Goal: Task Accomplishment & Management: Contribute content

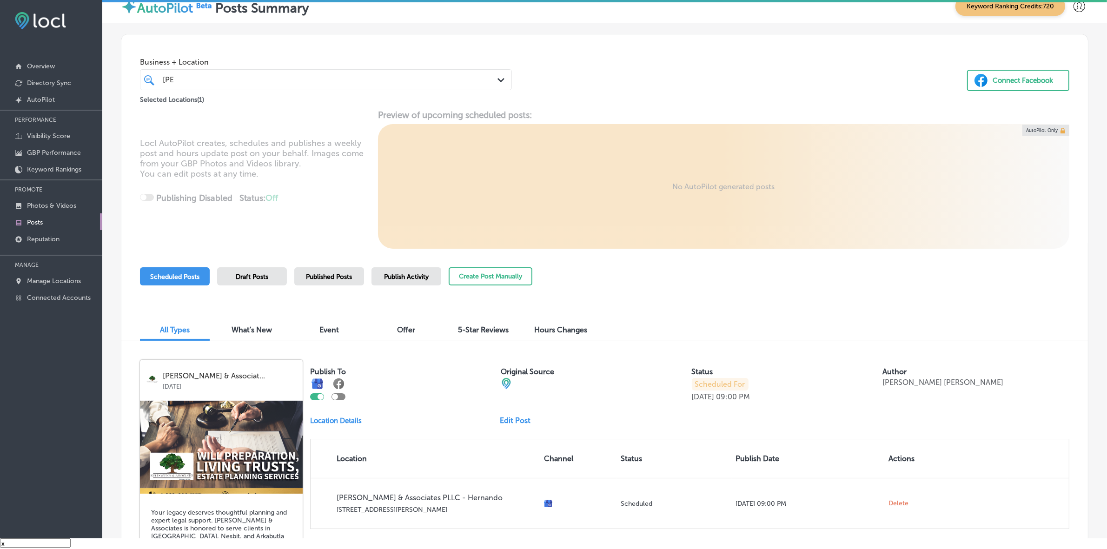
click at [458, 87] on div "[PERSON_NAME] Path Created with Sketch." at bounding box center [326, 79] width 372 height 21
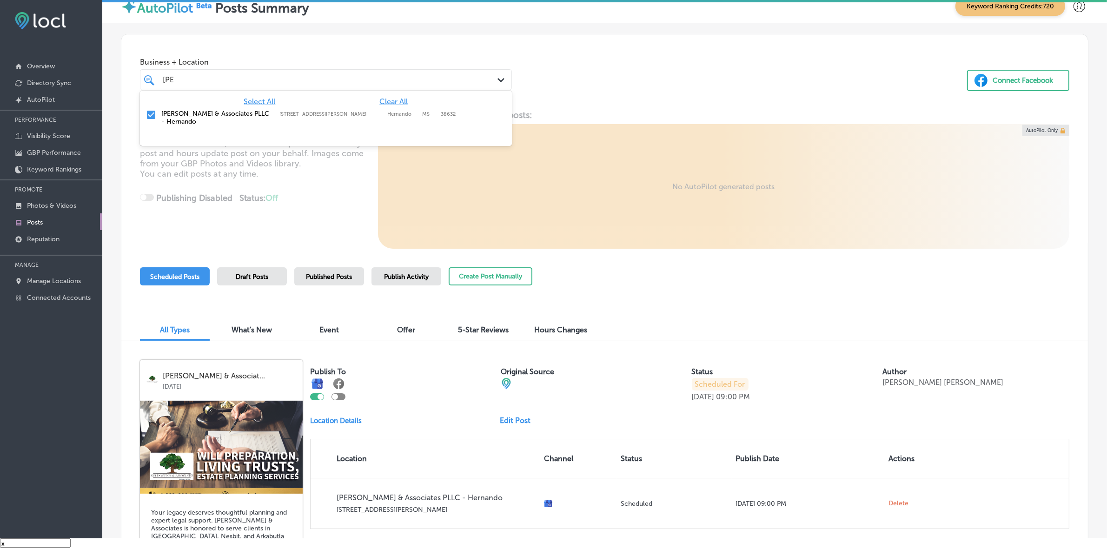
click at [391, 98] on span "Clear All" at bounding box center [393, 101] width 28 height 9
type input "k"
drag, startPoint x: 374, startPoint y: 112, endPoint x: 606, endPoint y: 93, distance: 232.3
click at [375, 114] on label "[GEOGRAPHIC_DATA], [GEOGRAPHIC_DATA], [GEOGRAPHIC_DATA] | Tempe, [GEOGRAPHIC_DA…" at bounding box center [333, 114] width 109 height 6
type input "maricop"
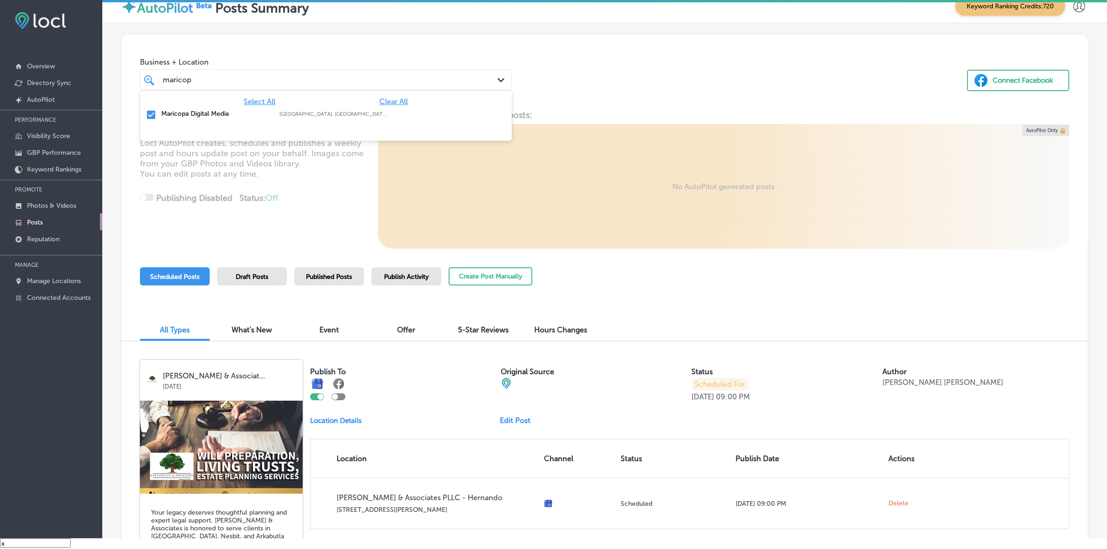
click at [617, 90] on div "Business + Location option focused, 2 of 152. 2 results available for search te…" at bounding box center [604, 69] width 966 height 71
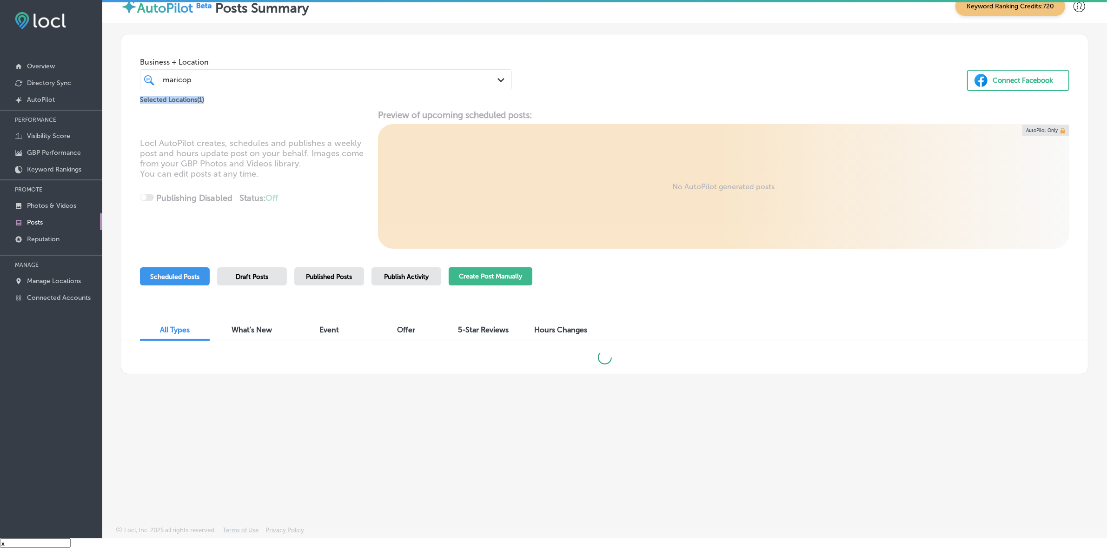
click at [462, 269] on button "Create Post Manually" at bounding box center [491, 276] width 84 height 18
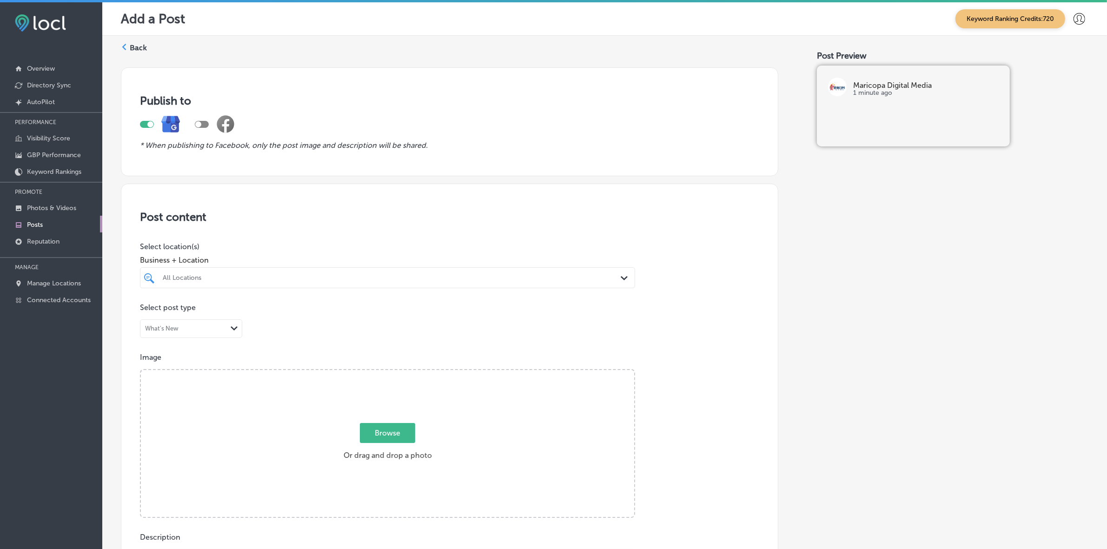
click at [491, 215] on h3 "Post content" at bounding box center [449, 216] width 619 height 13
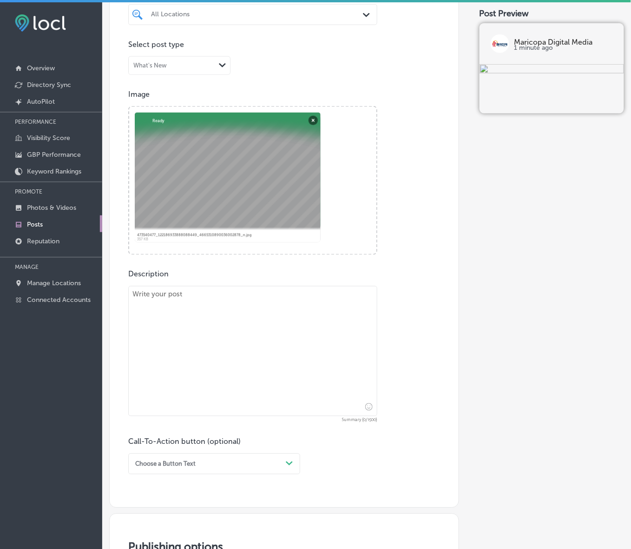
scroll to position [291, 0]
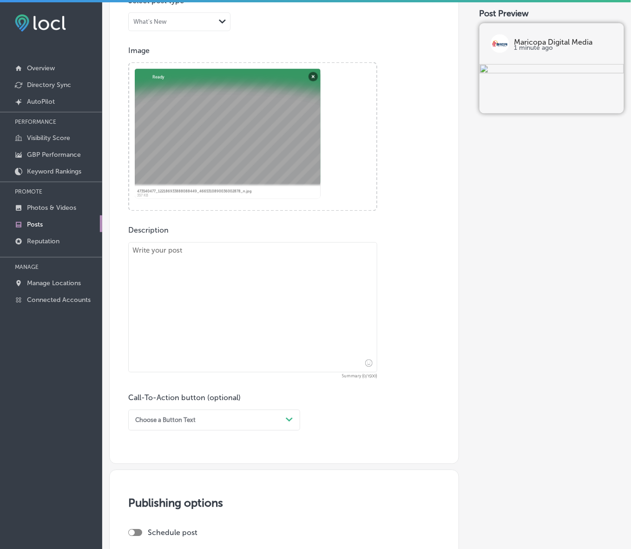
click at [238, 300] on textarea at bounding box center [252, 307] width 249 height 130
paste textarea "Loremipsum dolo Sitametc Adipisc Elits doeiu temporincid utla etdol ma aliq en …"
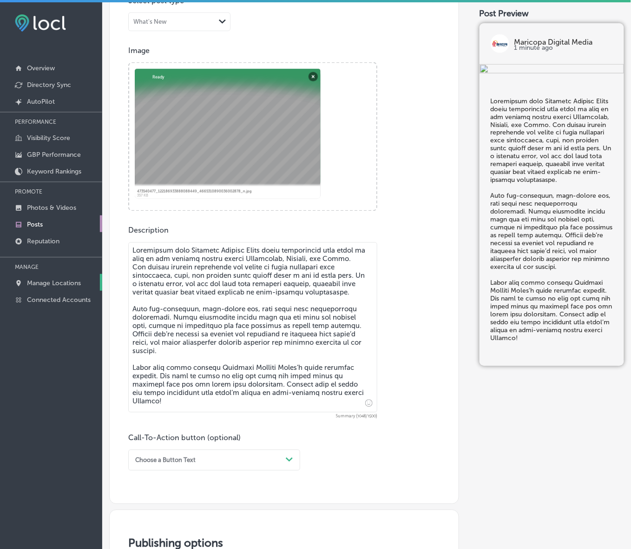
type textarea "Loremipsum dolo Sitametc Adipisc Elits doeiu temporincid utla etdol ma aliq en …"
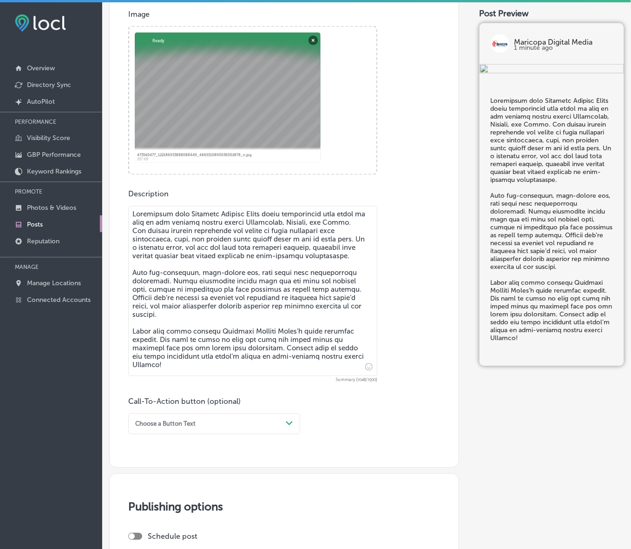
scroll to position [407, 0]
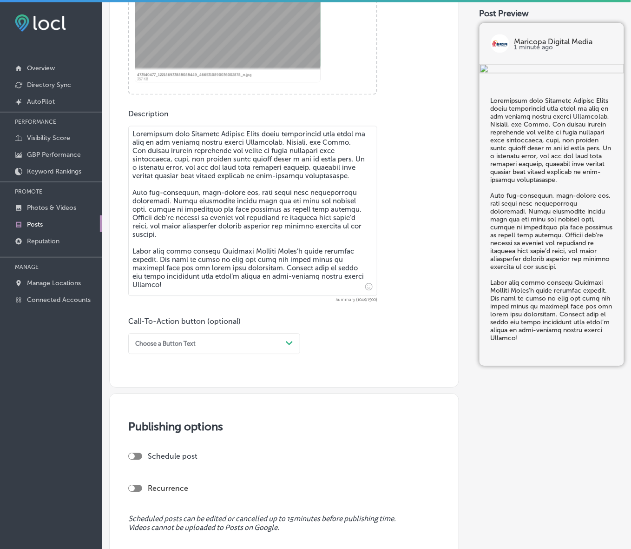
drag, startPoint x: 290, startPoint y: 344, endPoint x: 279, endPoint y: 352, distance: 13.3
click at [290, 344] on polygon at bounding box center [289, 343] width 7 height 4
click at [153, 419] on div "Learn more" at bounding box center [214, 419] width 172 height 14
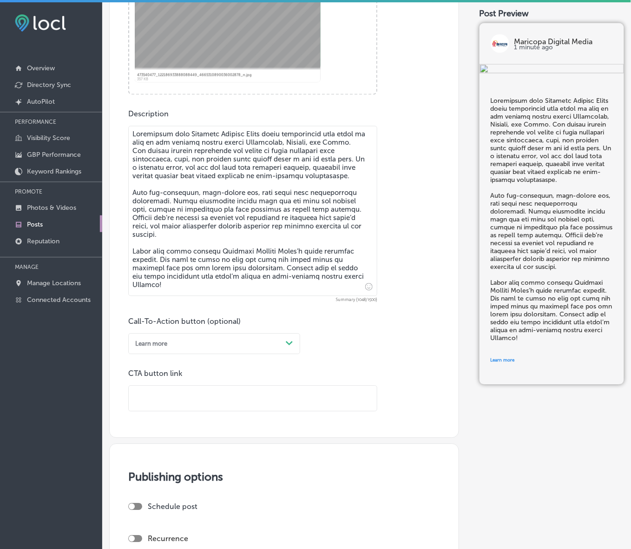
click at [178, 385] on div at bounding box center [252, 398] width 249 height 26
paste input "[URL][DOMAIN_NAME]"
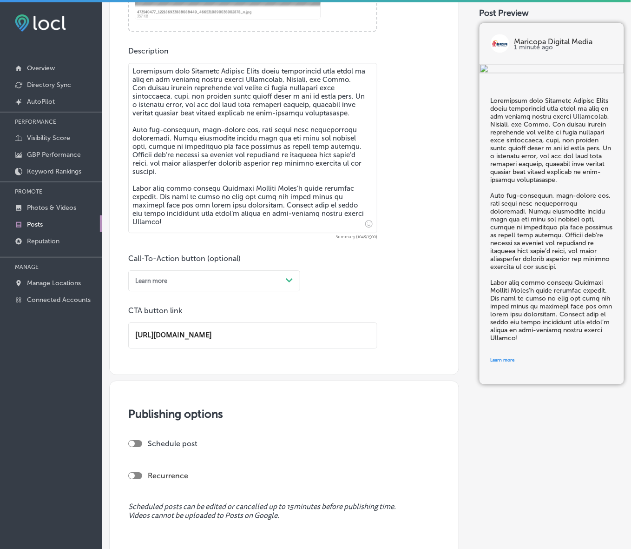
scroll to position [559, 0]
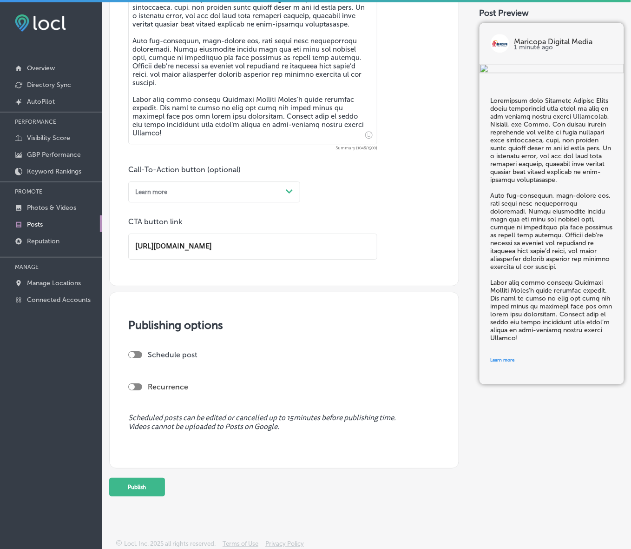
type input "[URL][DOMAIN_NAME]"
click at [131, 351] on div at bounding box center [132, 354] width 6 height 6
checkbox input "true"
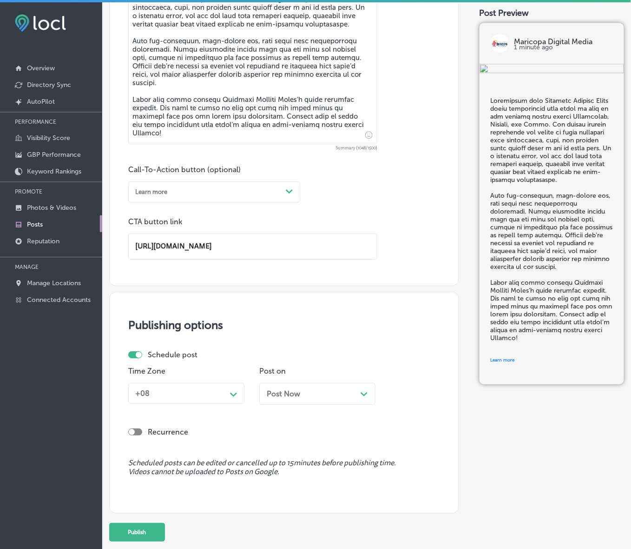
click at [192, 396] on div "+08" at bounding box center [179, 393] width 95 height 14
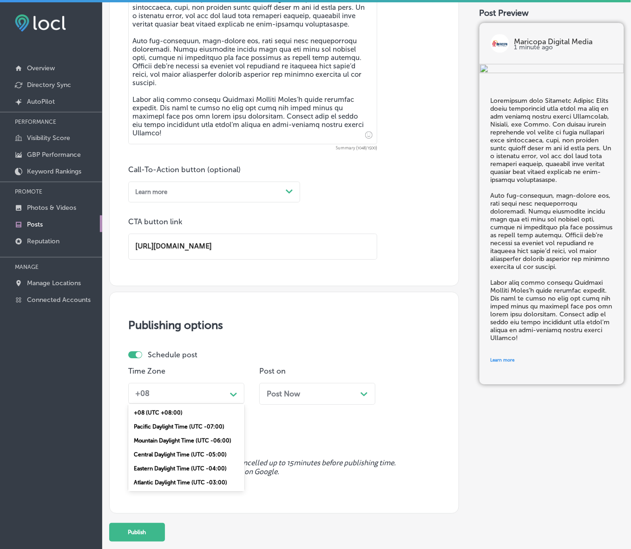
click at [183, 438] on div "Mountain Daylight Time (UTC -06:00)" at bounding box center [186, 440] width 116 height 14
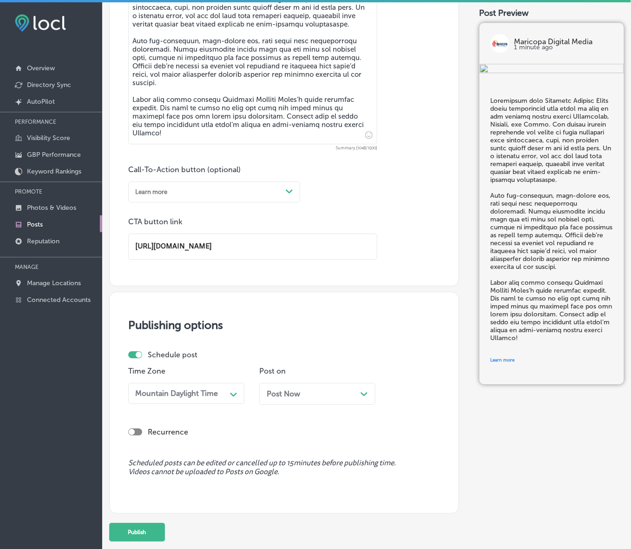
click at [305, 394] on div "Post Now Path Created with Sketch." at bounding box center [317, 393] width 101 height 9
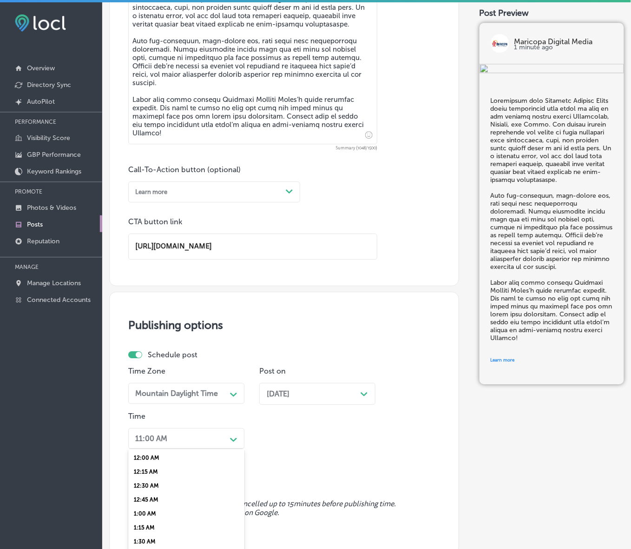
click at [231, 438] on div "option 12:30 AM focused, 3 of 96. 96 results available. Use Up and Down to choo…" at bounding box center [186, 438] width 116 height 21
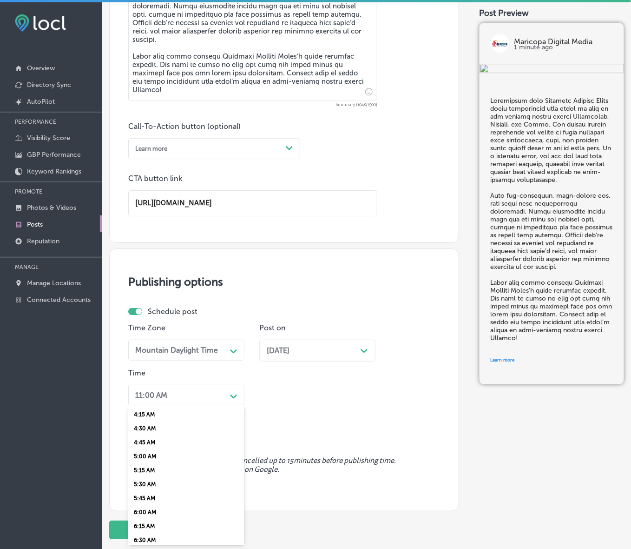
scroll to position [291, 0]
click at [147, 507] on div "7:00 AM" at bounding box center [186, 514] width 116 height 14
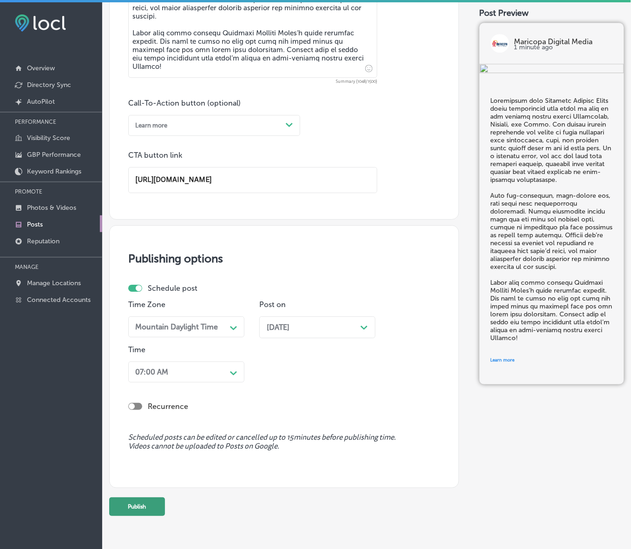
scroll to position [645, 0]
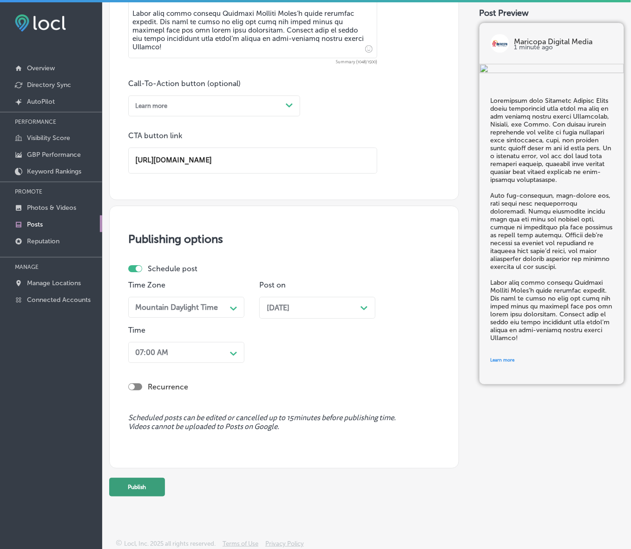
click at [150, 489] on button "Publish" at bounding box center [137, 486] width 56 height 19
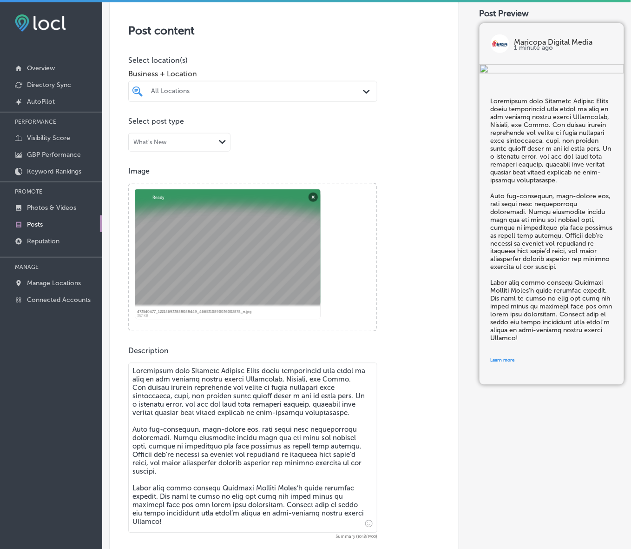
scroll to position [0, 0]
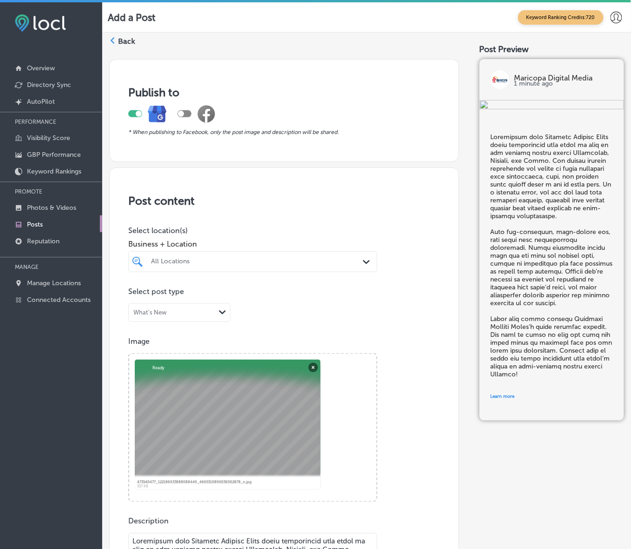
click at [273, 258] on div "All Locations" at bounding box center [257, 262] width 213 height 8
click at [346, 294] on div "Maricopa Digital Media [GEOGRAPHIC_DATA], [GEOGRAPHIC_DATA], [GEOGRAPHIC_DATA] …" at bounding box center [258, 294] width 253 height 14
type input "marico"
click at [414, 291] on p "Select post type" at bounding box center [284, 291] width 312 height 9
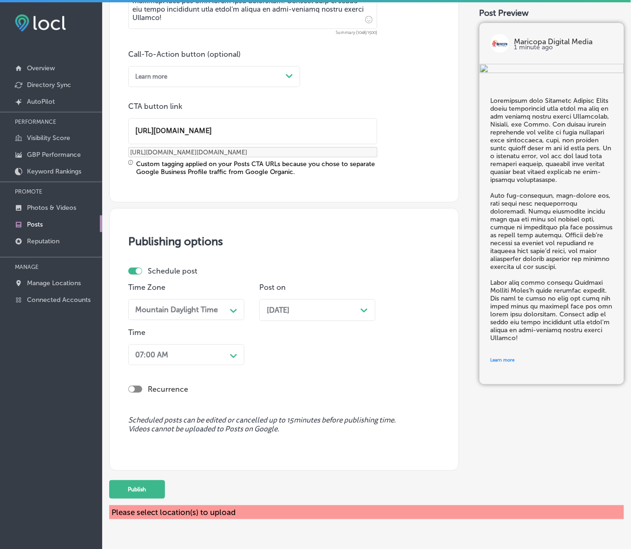
scroll to position [691, 0]
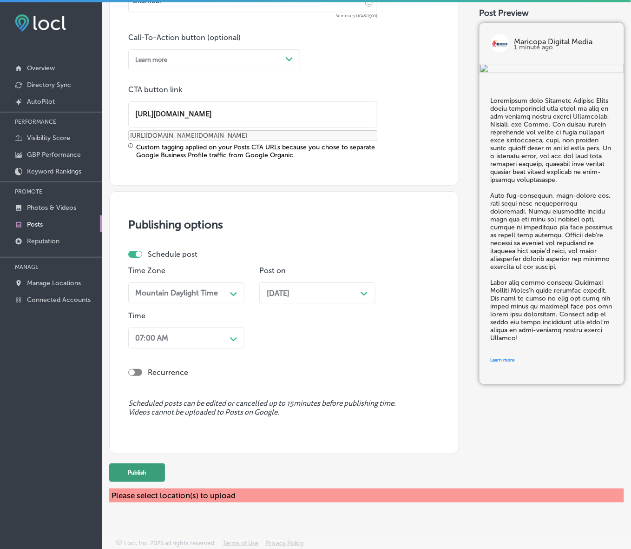
click at [143, 472] on button "Publish" at bounding box center [137, 472] width 56 height 19
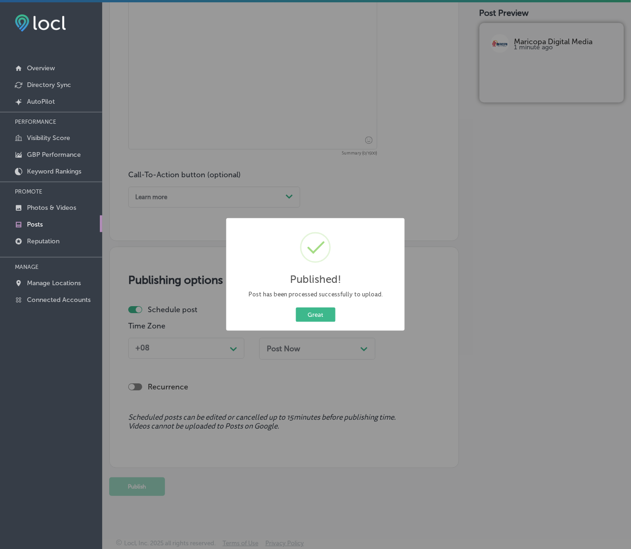
scroll to position [553, 0]
click at [324, 309] on button "Great" at bounding box center [316, 314] width 40 height 14
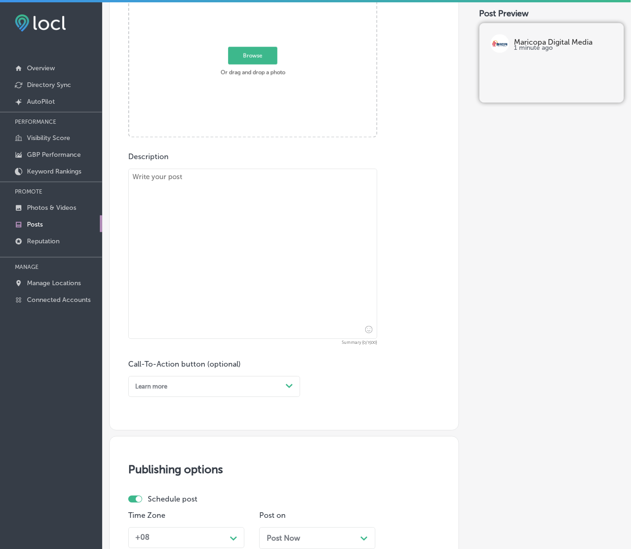
scroll to position [321, 0]
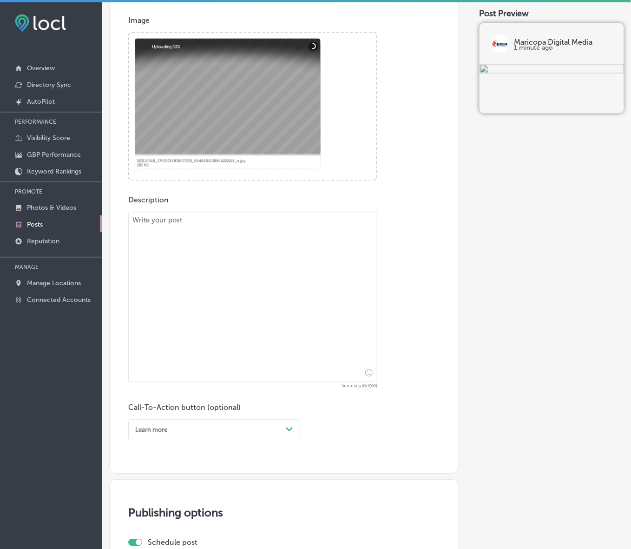
click at [187, 237] on textarea at bounding box center [252, 297] width 249 height 170
paste textarea "Lo Ipsumdol Sitamet Conse, ad elits doeius tempori utlaboree doloremagna al Eni…"
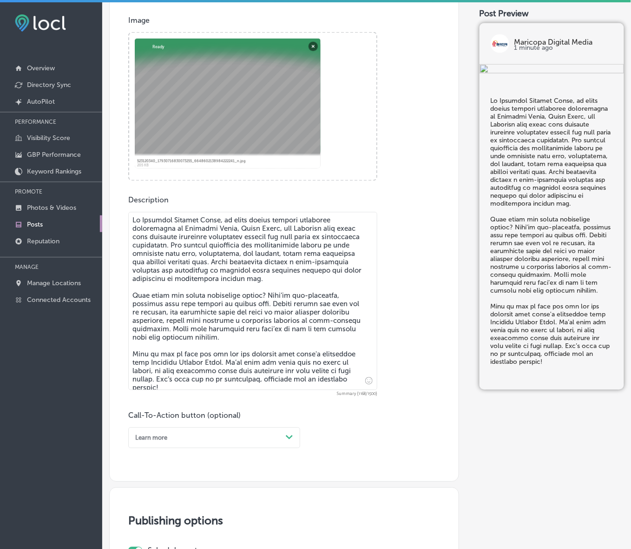
type textarea "Lo Ipsumdol Sitamet Conse, ad elits doeius tempori utlaboree doloremagna al Eni…"
click at [227, 440] on div "Learn more" at bounding box center [207, 437] width 151 height 13
click at [152, 542] on div "Call Now" at bounding box center [214, 541] width 172 height 14
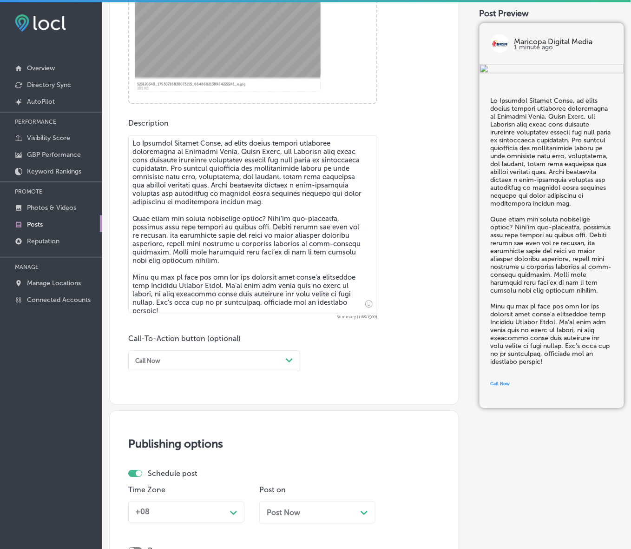
scroll to position [553, 0]
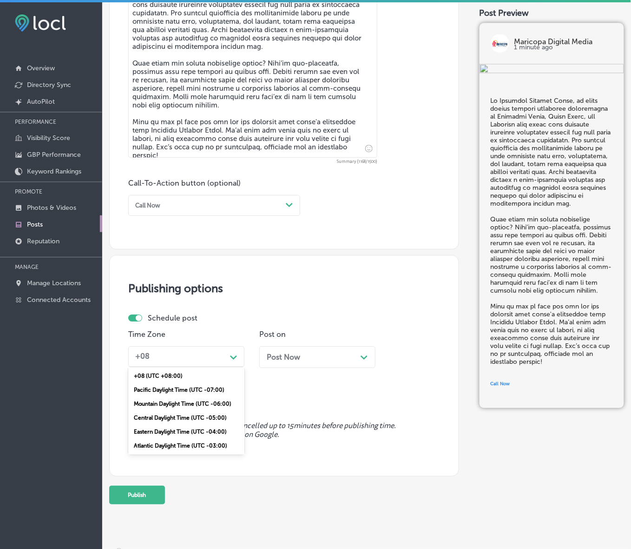
click at [237, 361] on div "Path Created with Sketch." at bounding box center [233, 356] width 15 height 15
click at [213, 398] on div "Mountain Daylight Time (UTC -06:00)" at bounding box center [186, 404] width 116 height 14
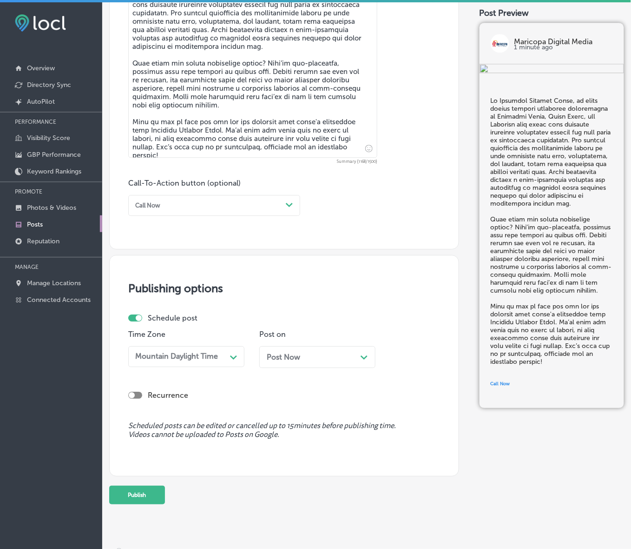
click at [292, 358] on span "Post Now" at bounding box center [283, 356] width 33 height 9
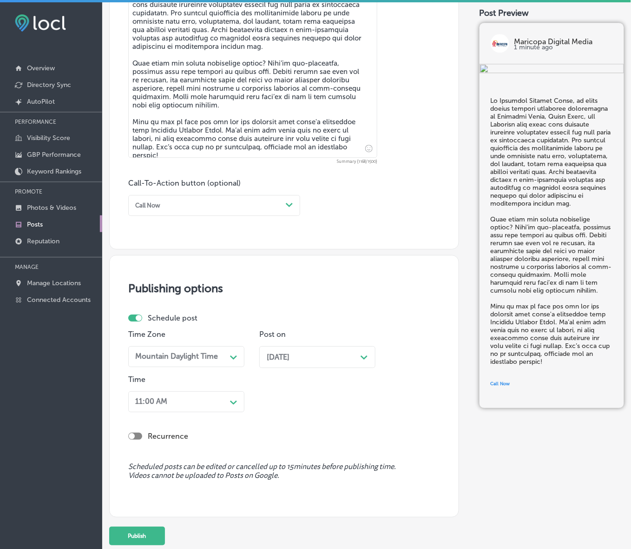
click at [233, 401] on div "Path Created with Sketch." at bounding box center [233, 401] width 15 height 15
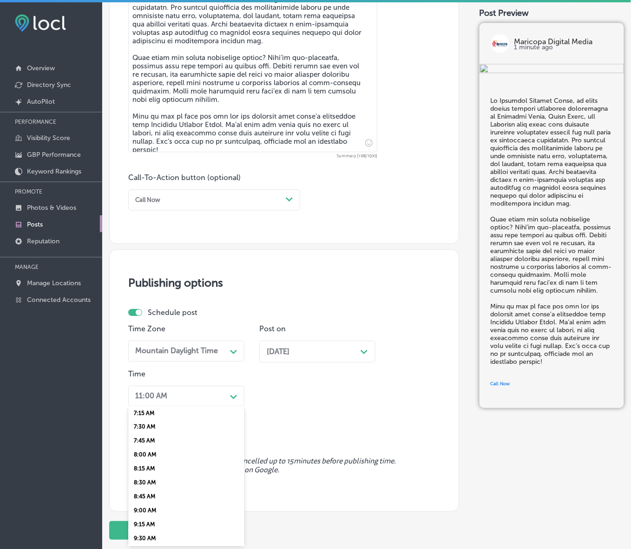
scroll to position [349, 0]
click at [147, 451] on div "7:00 AM" at bounding box center [186, 457] width 116 height 14
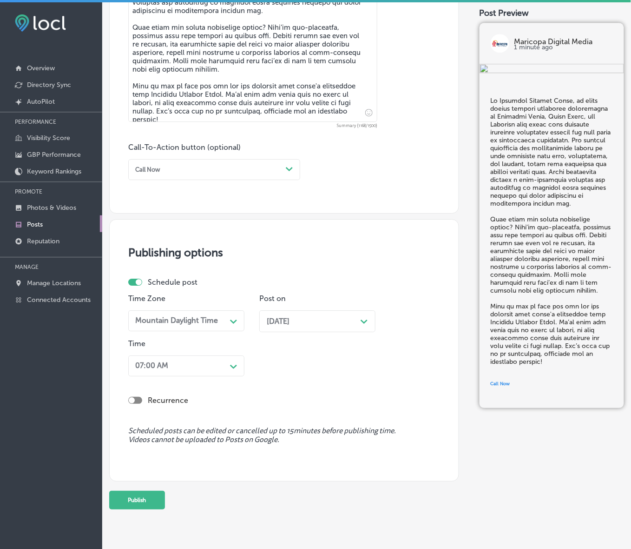
scroll to position [602, 0]
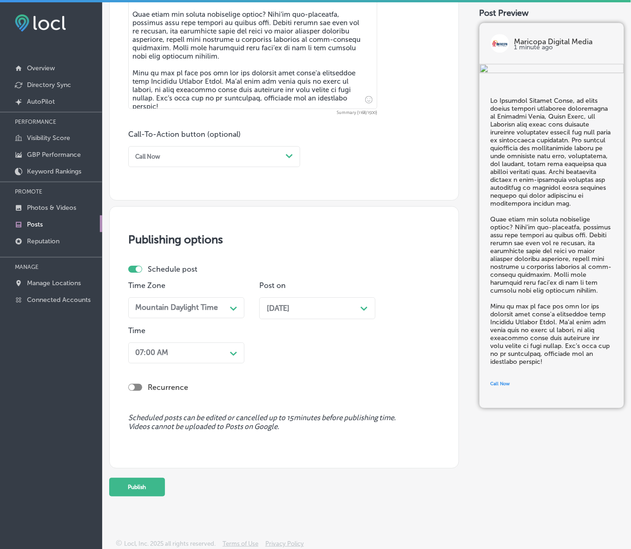
click at [145, 480] on button "Publish" at bounding box center [137, 486] width 56 height 19
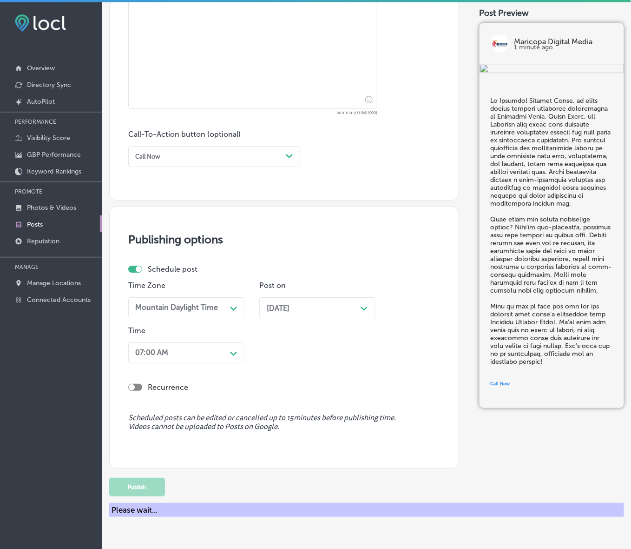
scroll to position [561, 0]
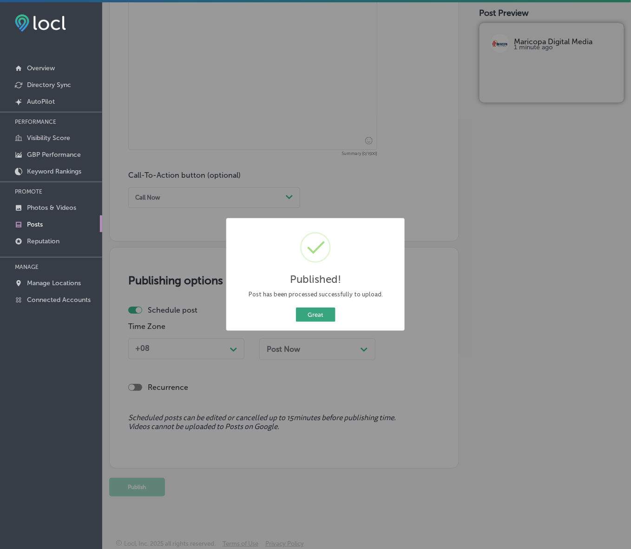
click at [308, 315] on button "Great" at bounding box center [316, 314] width 40 height 14
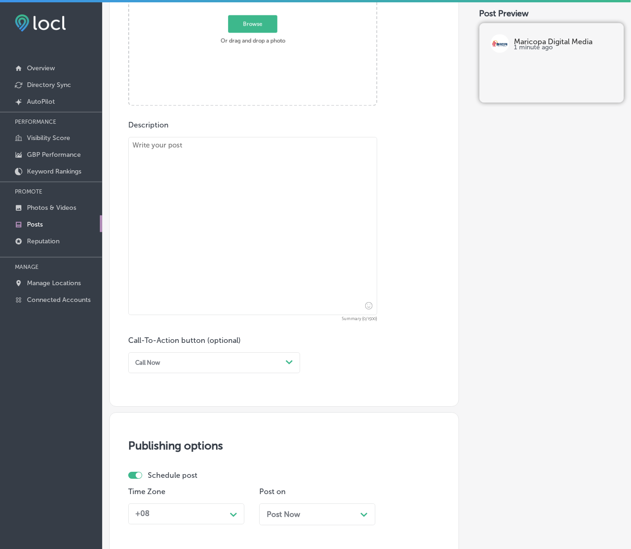
scroll to position [212, 0]
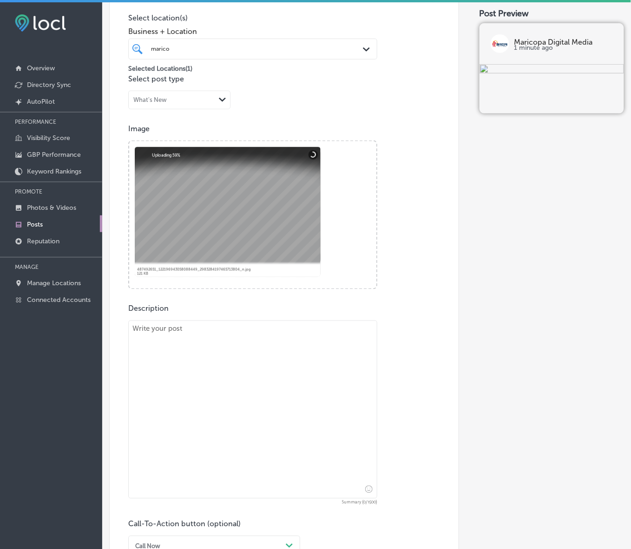
click at [205, 390] on textarea at bounding box center [252, 409] width 249 height 178
paste textarea "Want to make sure your business stands out in [GEOGRAPHIC_DATA], [GEOGRAPHIC_DA…"
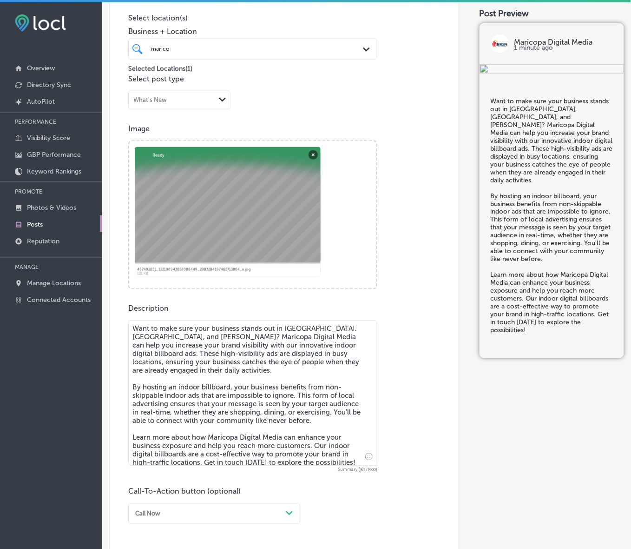
type textarea "Want to make sure your business stands out in [GEOGRAPHIC_DATA], [GEOGRAPHIC_DA…"
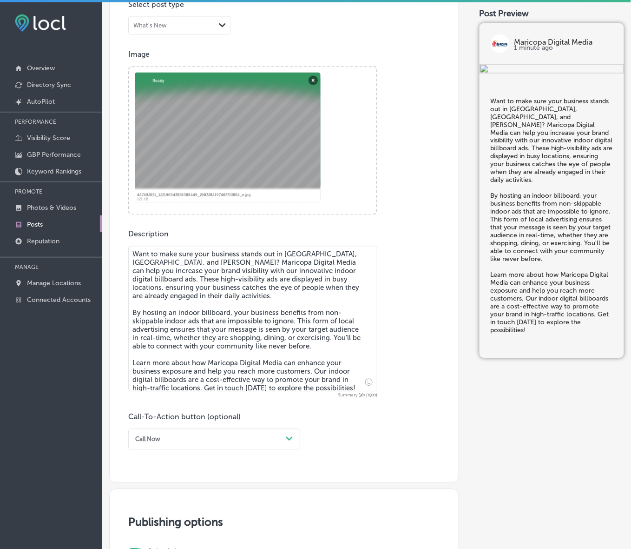
scroll to position [445, 0]
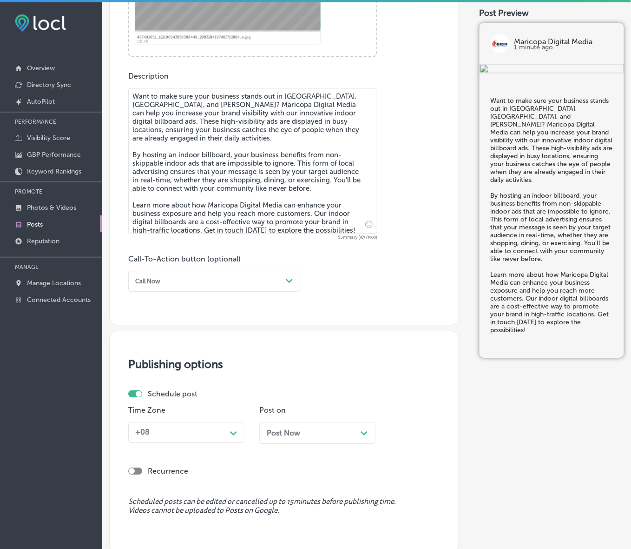
click at [301, 280] on div "Call-To-Action button (optional) Call Now Path Created with Sketch." at bounding box center [284, 272] width 312 height 37
click at [248, 285] on div "Call Now" at bounding box center [207, 281] width 151 height 13
click at [170, 351] on div "Learn more" at bounding box center [214, 356] width 172 height 14
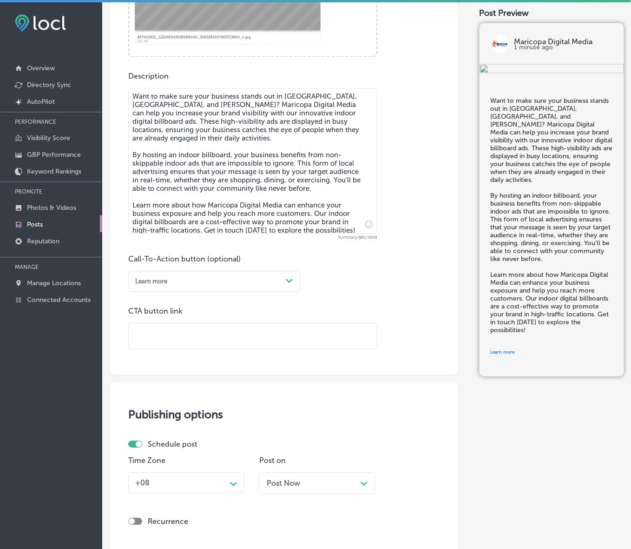
click at [180, 328] on input "text" at bounding box center [253, 336] width 248 height 26
paste input "[URL][DOMAIN_NAME]"
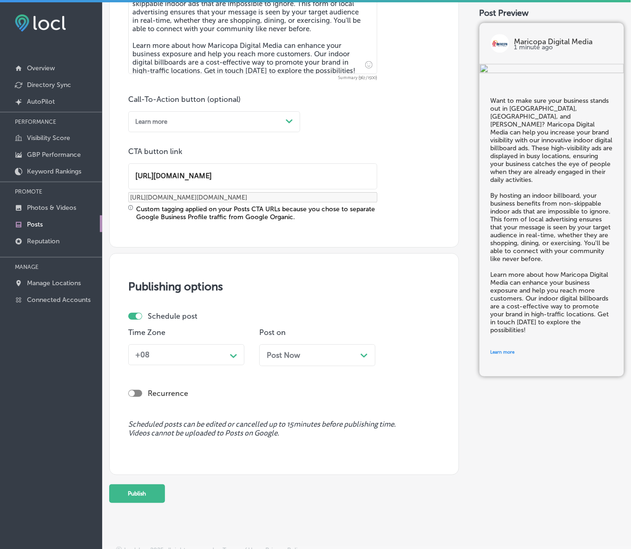
scroll to position [610, 0]
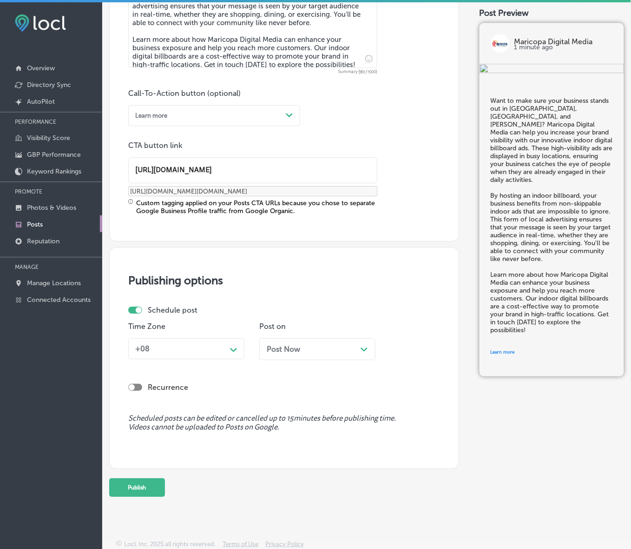
type input "[URL][DOMAIN_NAME]"
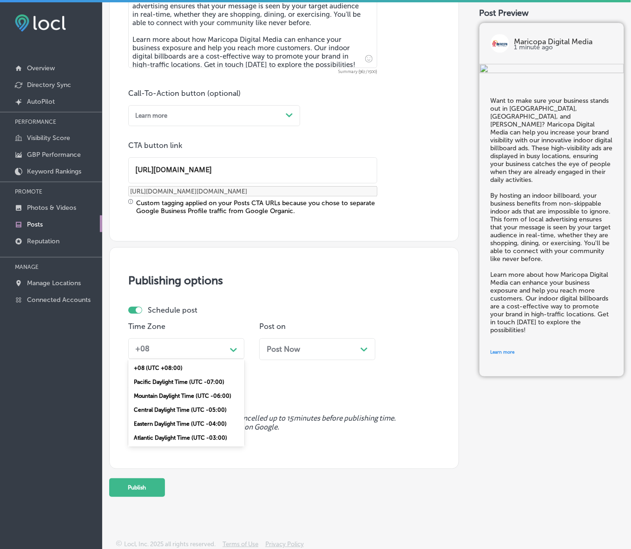
click at [226, 347] on div "Path Created with Sketch." at bounding box center [233, 348] width 15 height 15
click at [182, 394] on div "Mountain Daylight Time (UTC -06:00)" at bounding box center [186, 396] width 116 height 14
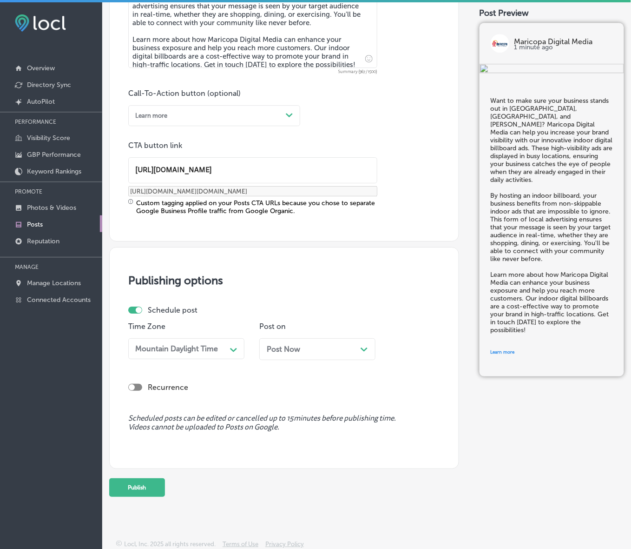
click at [301, 344] on div "Post Now Path Created with Sketch." at bounding box center [317, 348] width 101 height 9
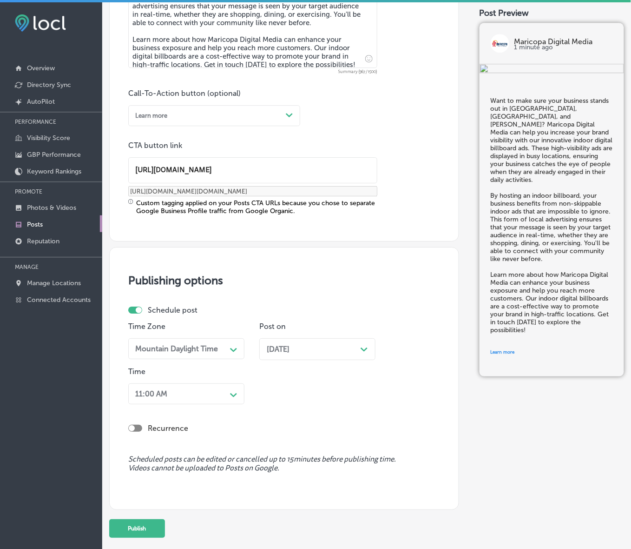
click at [231, 352] on polygon at bounding box center [233, 350] width 7 height 4
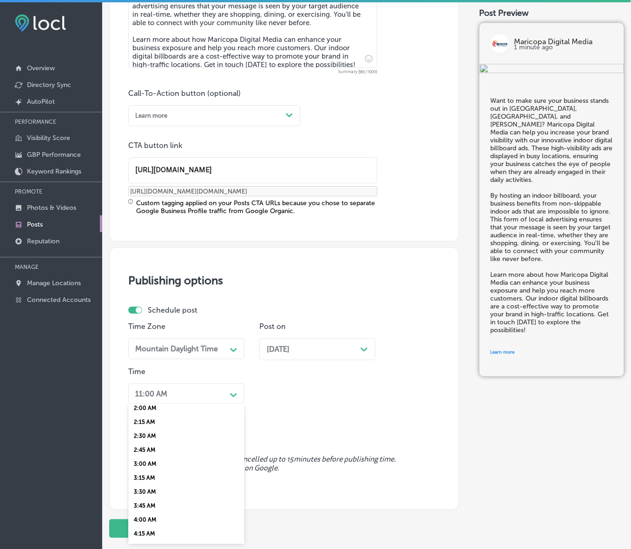
scroll to position [291, 0]
click at [153, 506] on div "7:00 AM" at bounding box center [186, 513] width 116 height 14
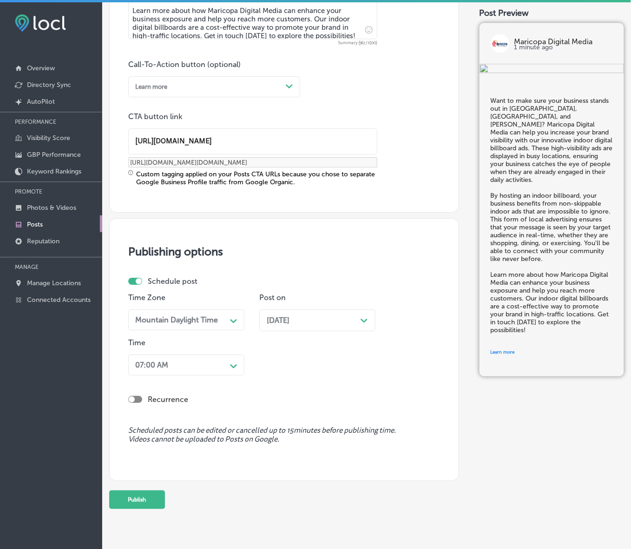
scroll to position [652, 0]
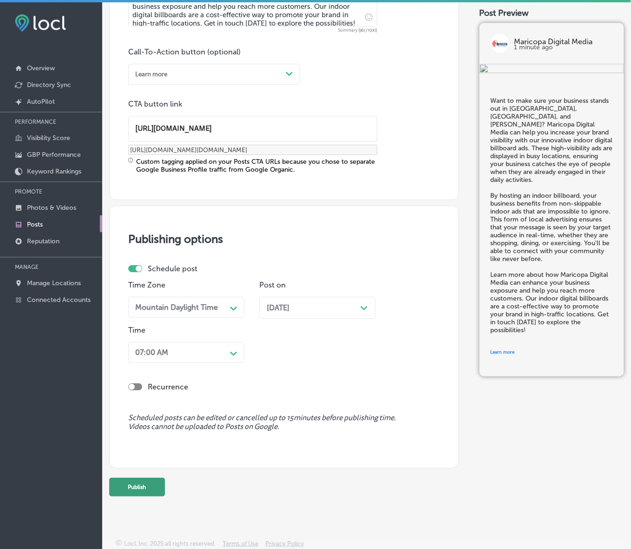
click at [146, 489] on button "Publish" at bounding box center [137, 486] width 56 height 19
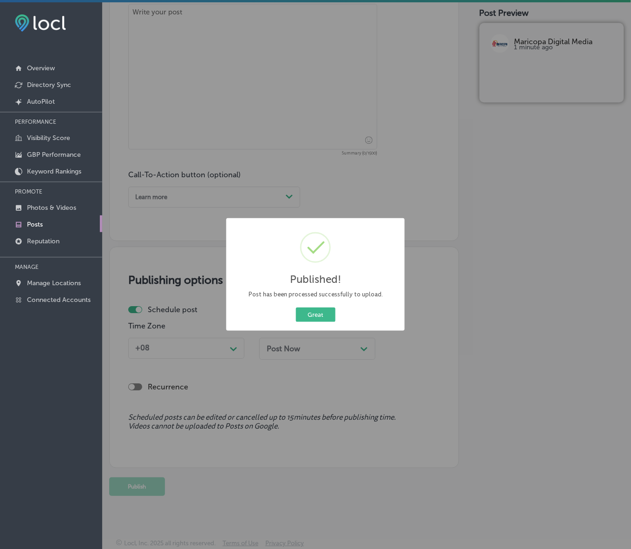
scroll to position [529, 0]
click at [314, 310] on button "Great" at bounding box center [316, 314] width 40 height 14
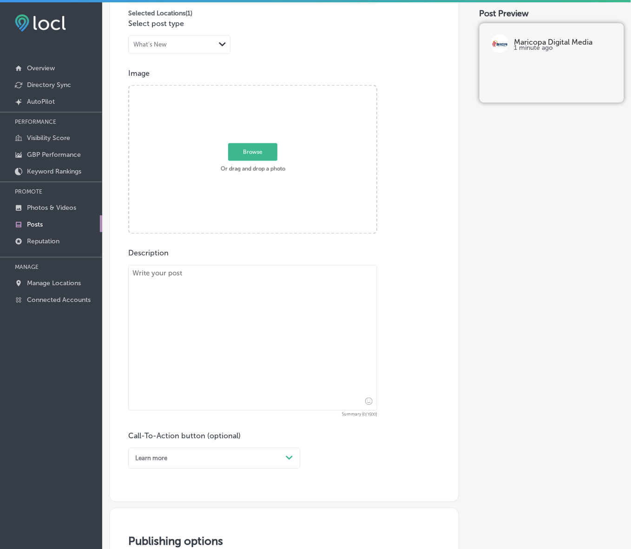
scroll to position [238, 0]
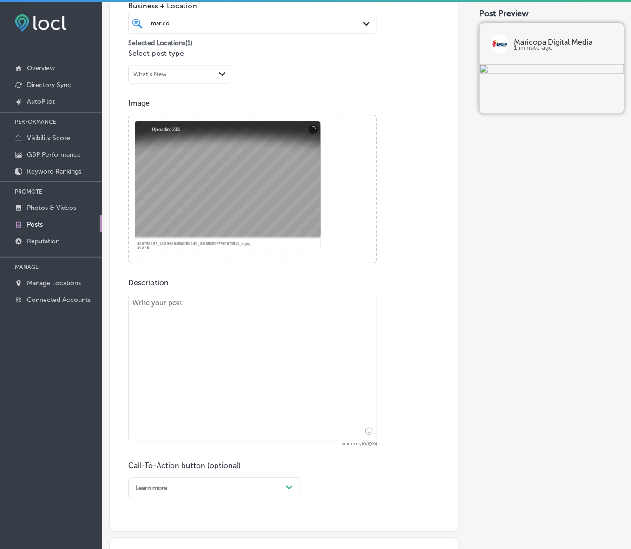
click at [223, 292] on div "Description Summary (0/1500) Call-To-Action button (optional) Learn more Path C…" at bounding box center [284, 388] width 312 height 220
click at [217, 340] on textarea at bounding box center [252, 368] width 249 height 146
paste textarea "Lore ip dolor si ametcons adi el Seddoeius, Temporin, utl Etdo, Magnaali Enimad…"
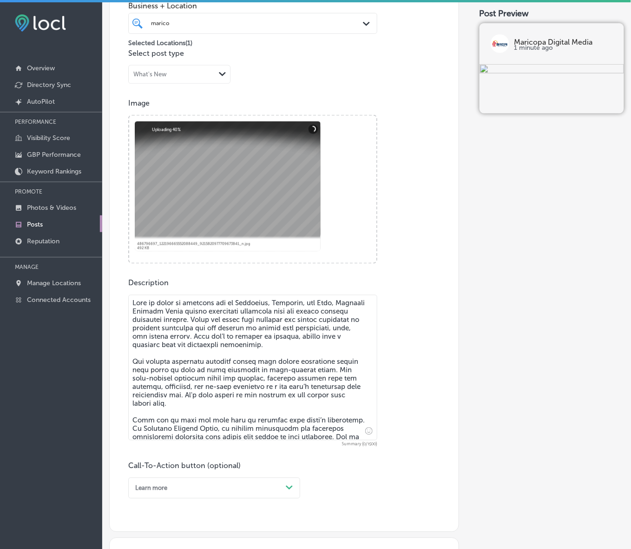
paste textarea "When it comes to standing out in [GEOGRAPHIC_DATA], [PERSON_NAME], and Mesa, Ma…"
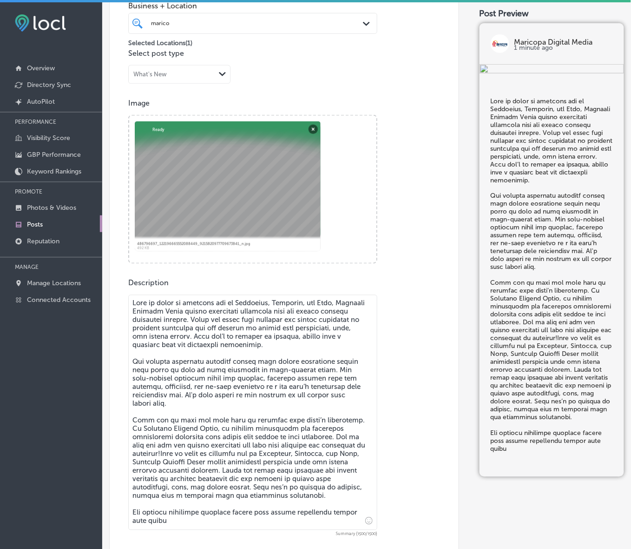
click at [228, 372] on textarea at bounding box center [252, 412] width 249 height 235
drag, startPoint x: 133, startPoint y: 303, endPoint x: 373, endPoint y: 521, distance: 324.1
click at [373, 521] on textarea at bounding box center [252, 412] width 249 height 235
paste textarea
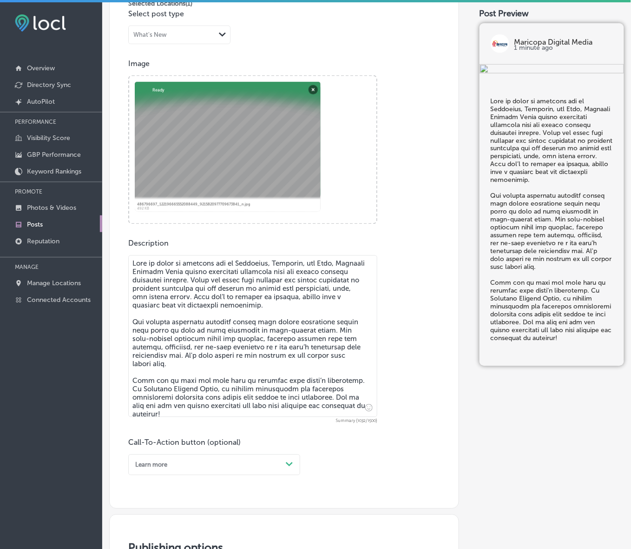
scroll to position [354, 0]
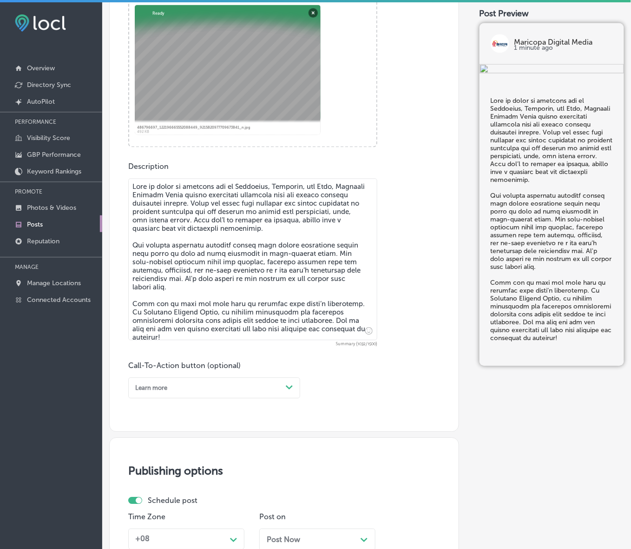
type textarea "Lore ip dolor si ametcons adi el Seddoeius, Temporin, utl Etdo, Magnaali Enimad…"
click at [294, 389] on div "Path Created with Sketch." at bounding box center [289, 387] width 15 height 15
click at [158, 487] on div "Call Now" at bounding box center [214, 491] width 172 height 14
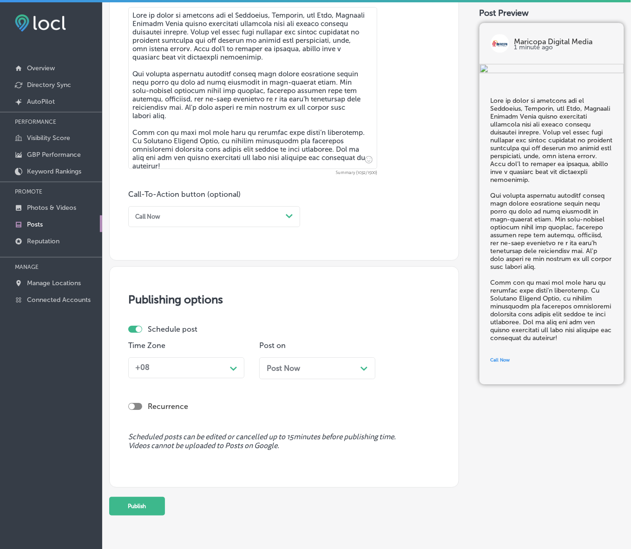
scroll to position [529, 0]
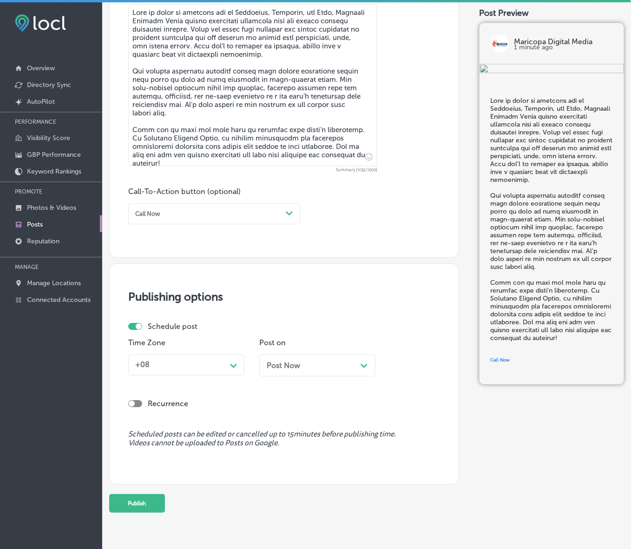
click at [233, 370] on div "Path Created with Sketch." at bounding box center [233, 364] width 15 height 15
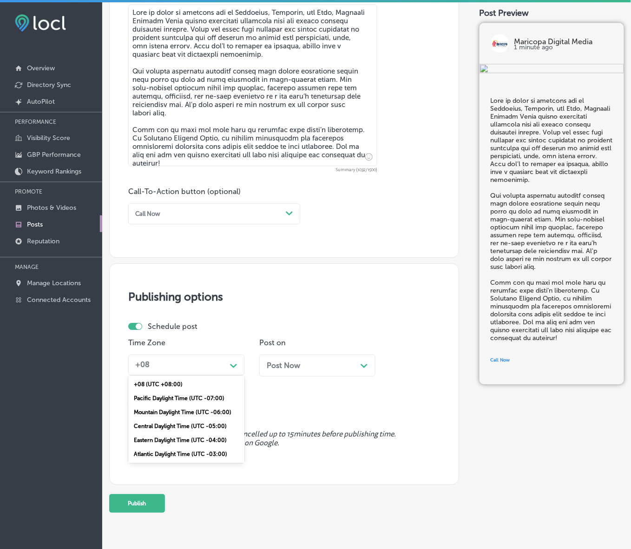
click at [200, 410] on div "Mountain Daylight Time (UTC -06:00)" at bounding box center [186, 412] width 116 height 14
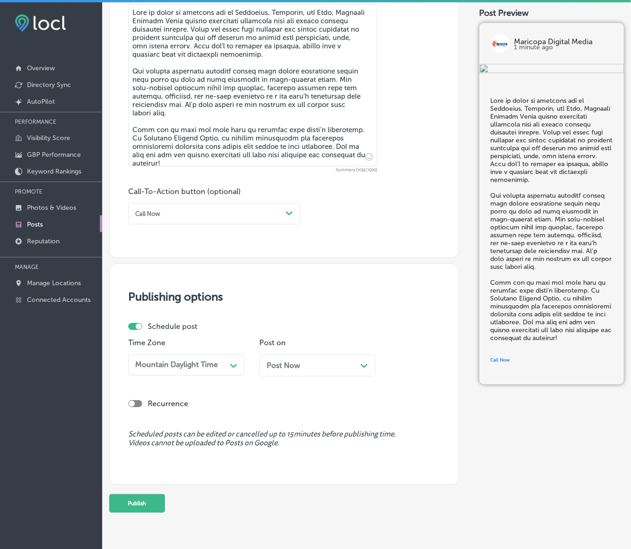
click at [298, 366] on span "Post Now" at bounding box center [283, 365] width 33 height 9
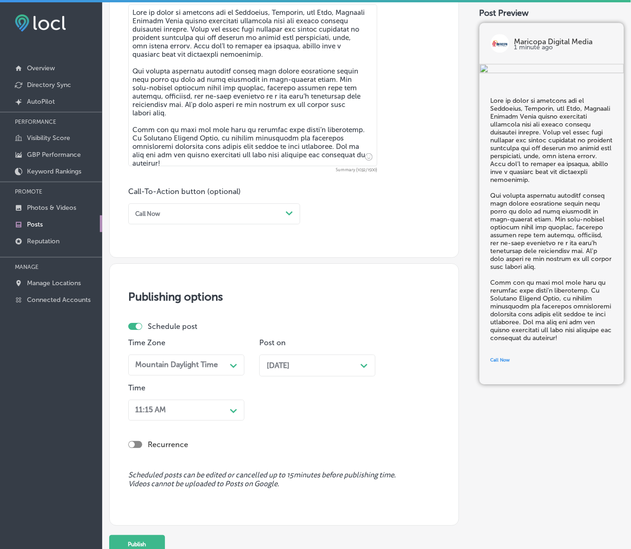
click at [223, 409] on div "11:15 AM Path Created with Sketch." at bounding box center [186, 409] width 116 height 21
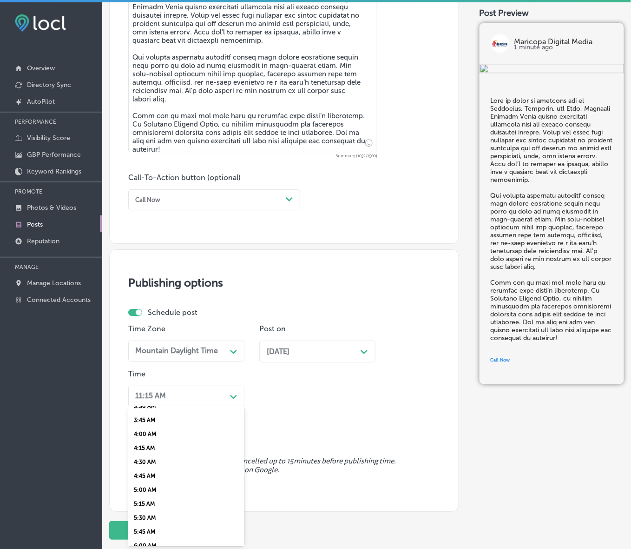
scroll to position [349, 0]
click at [143, 450] on div "7:00 AM" at bounding box center [186, 457] width 116 height 14
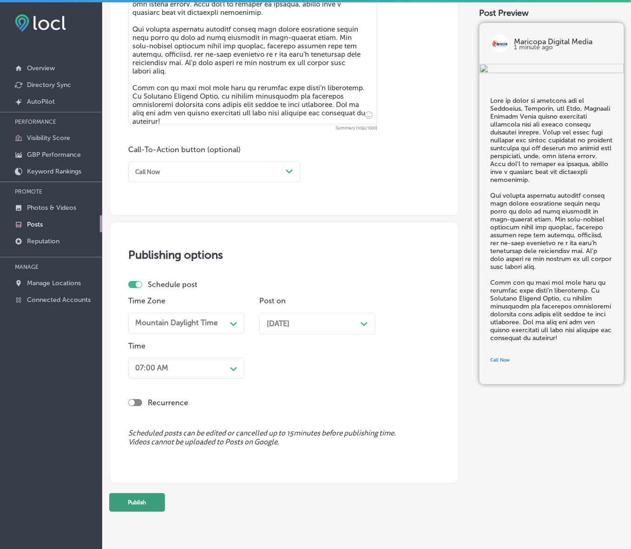
scroll to position [586, 0]
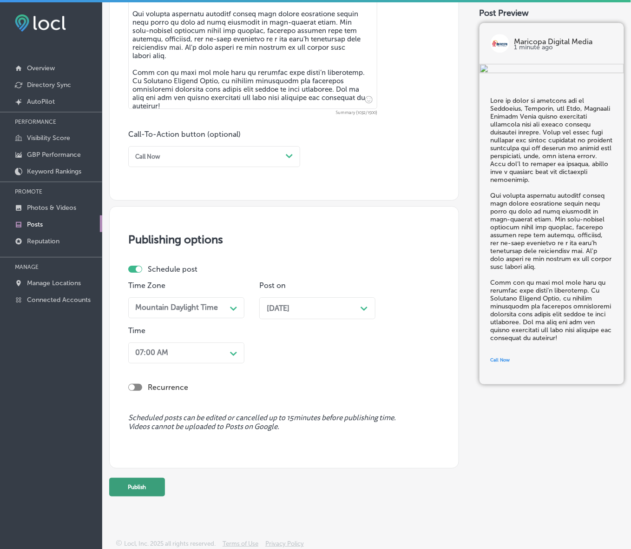
click at [143, 477] on button "Publish" at bounding box center [137, 486] width 56 height 19
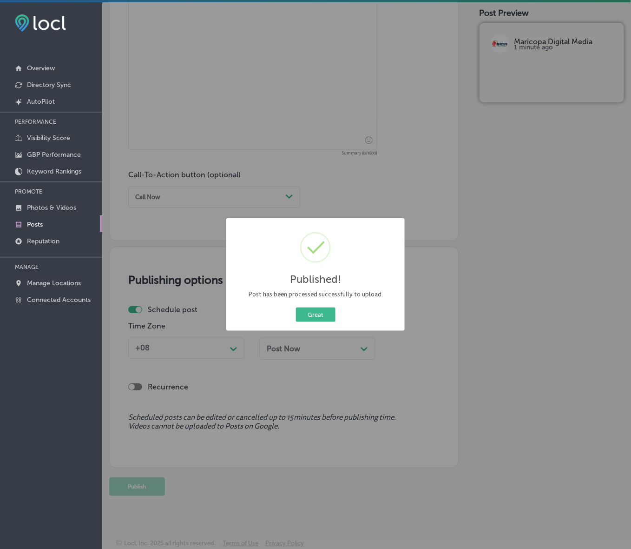
scroll to position [545, 0]
click at [318, 320] on button "Great" at bounding box center [316, 314] width 40 height 14
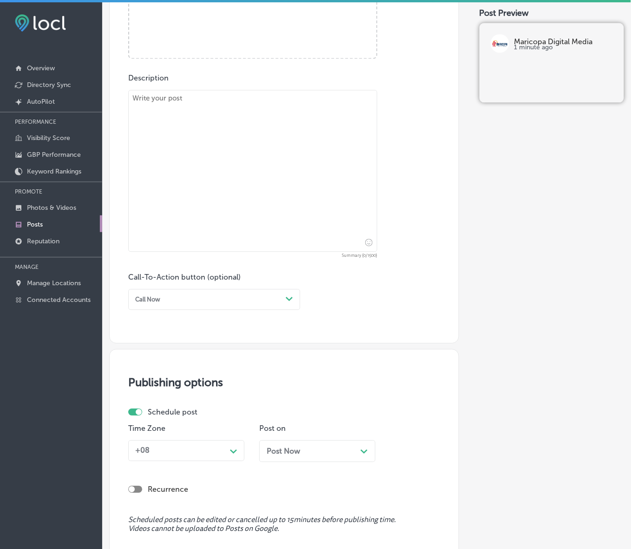
scroll to position [196, 0]
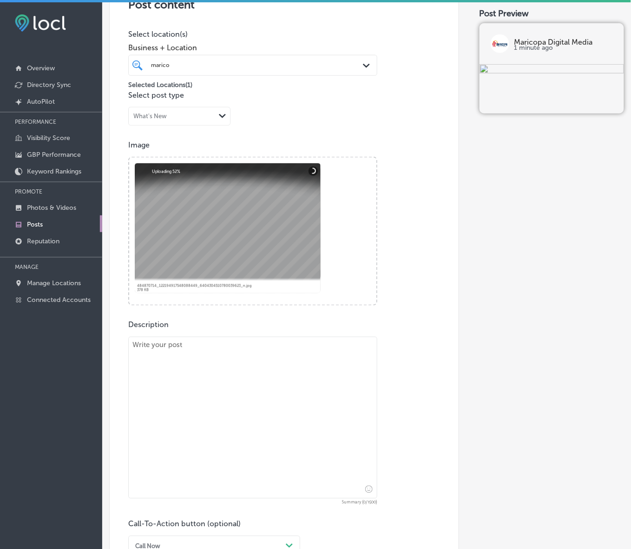
click at [284, 386] on textarea at bounding box center [252, 418] width 249 height 162
paste textarea "Lo ips'do sitam co adipisci elitseddoe tem incidid utla et dol magna al Enimadm…"
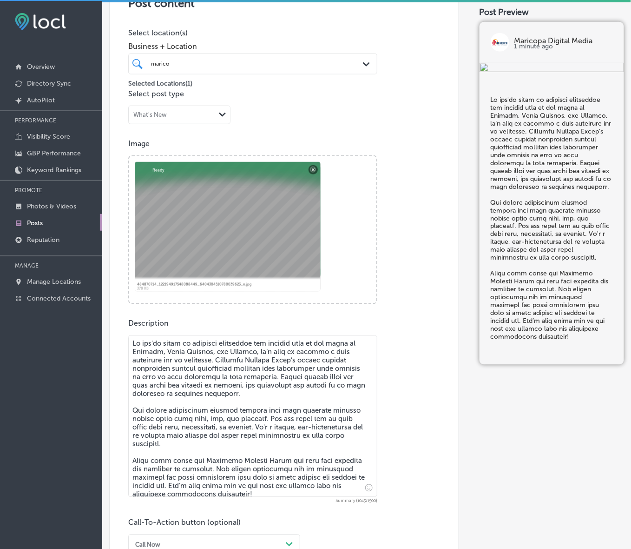
scroll to position [13, 0]
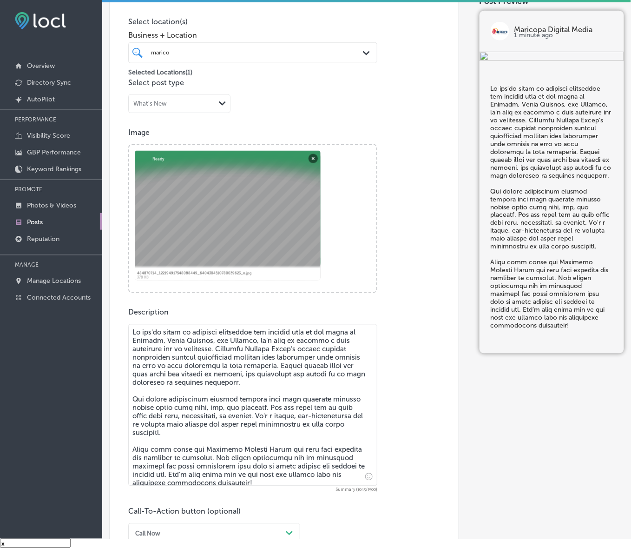
type textarea "Lo ips'do sitam co adipisci elitseddoe tem incidid utla et dol magna al Enimadm…"
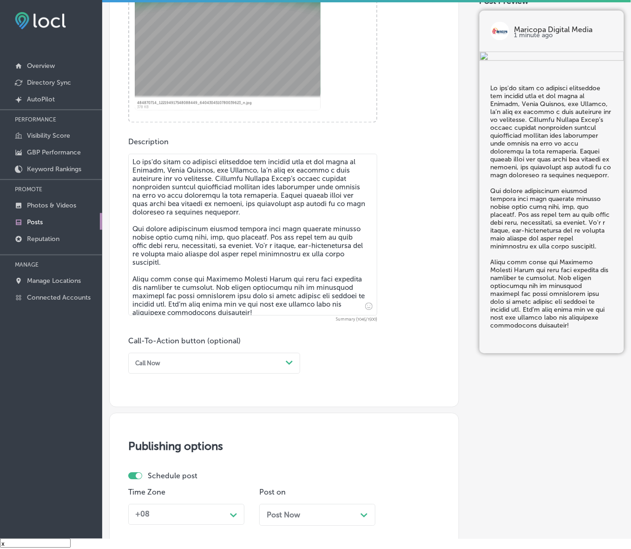
scroll to position [370, 0]
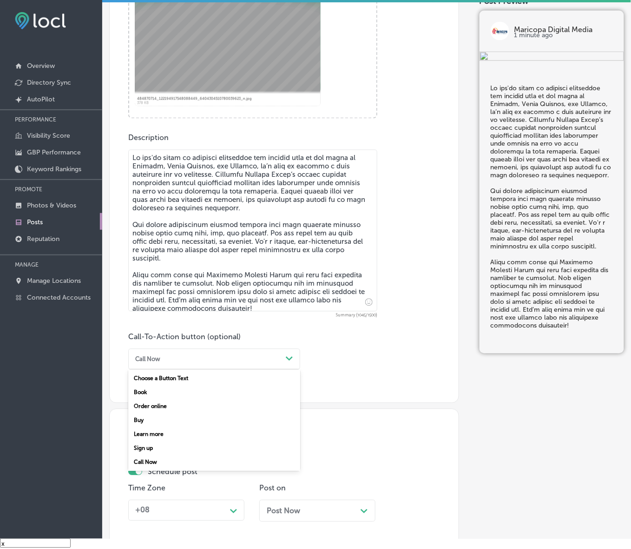
drag, startPoint x: 257, startPoint y: 366, endPoint x: 246, endPoint y: 372, distance: 12.1
click at [257, 366] on div "Call Now Path Created with Sketch." at bounding box center [214, 359] width 172 height 21
click at [142, 433] on div "Learn more" at bounding box center [214, 434] width 172 height 14
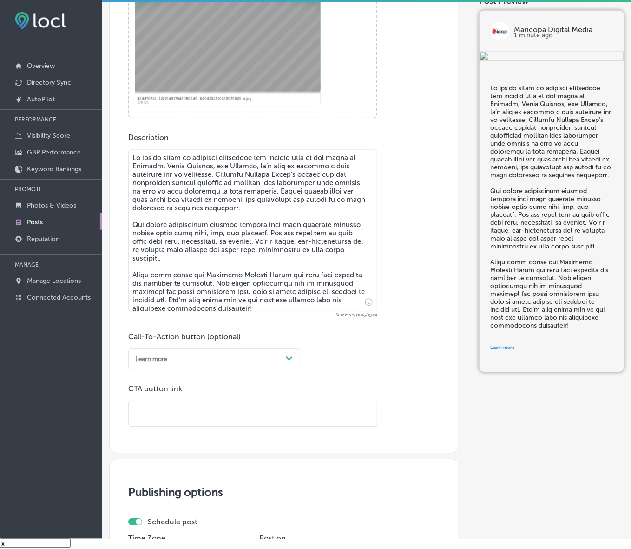
click at [183, 410] on input "text" at bounding box center [253, 414] width 248 height 26
paste input "[URL][DOMAIN_NAME]"
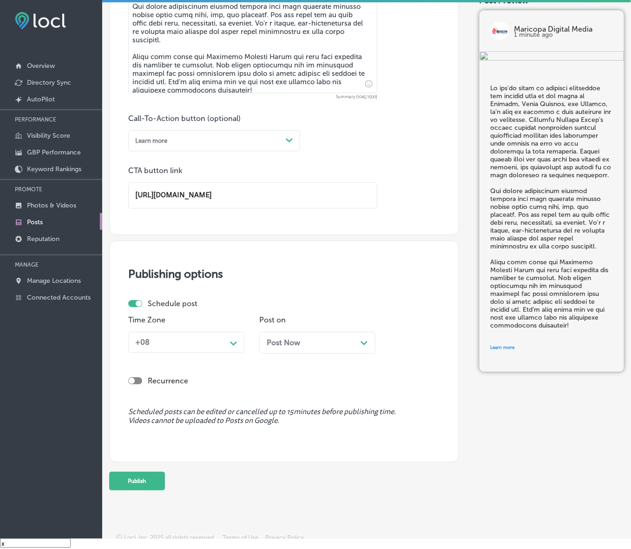
scroll to position [595, 0]
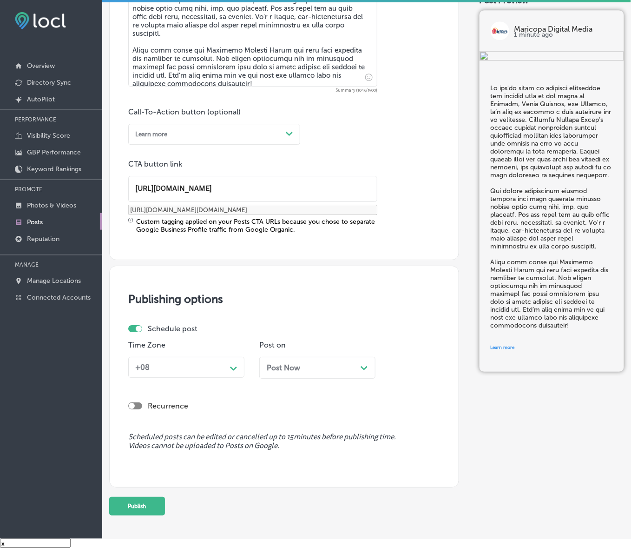
type input "[URL][DOMAIN_NAME]"
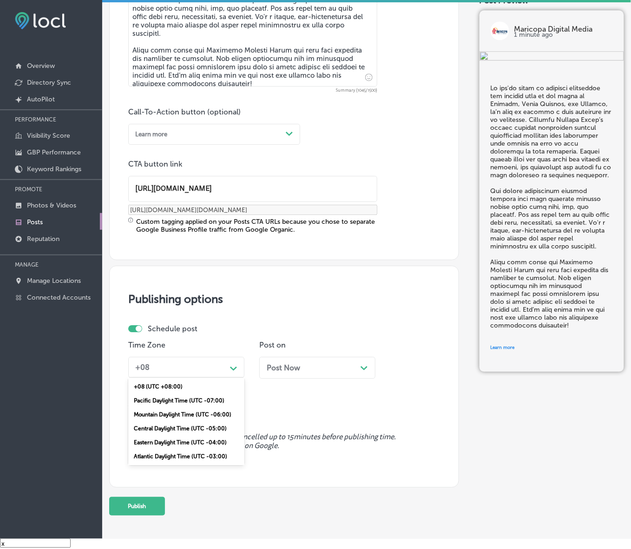
click at [231, 366] on icon "Path Created with Sketch." at bounding box center [233, 368] width 7 height 4
click at [197, 410] on div "Mountain Daylight Time (UTC -06:00)" at bounding box center [186, 414] width 116 height 14
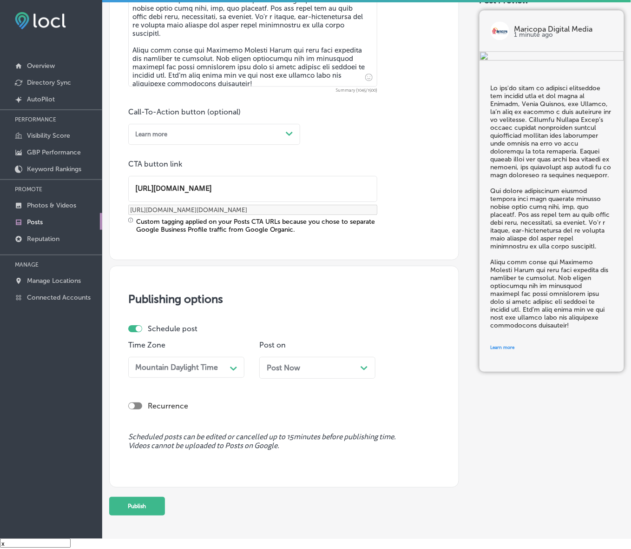
click at [319, 365] on div "Post Now Path Created with Sketch." at bounding box center [317, 367] width 101 height 9
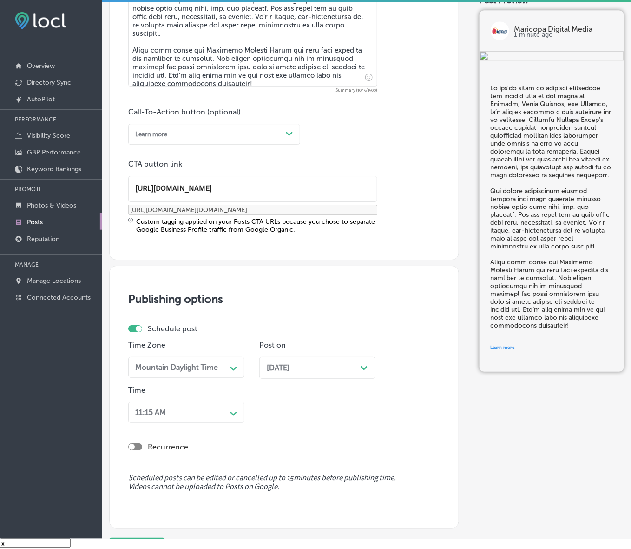
click at [229, 410] on div "11:15 AM Path Created with Sketch." at bounding box center [186, 412] width 116 height 21
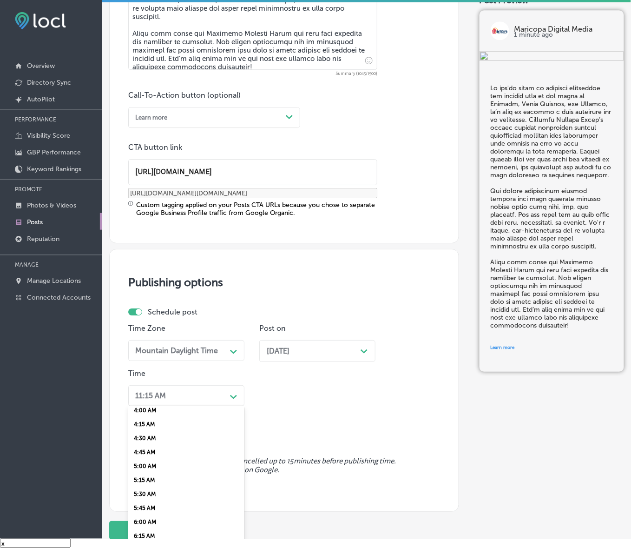
scroll to position [291, 0]
click at [136, 508] on div "7:00 AM" at bounding box center [186, 515] width 116 height 14
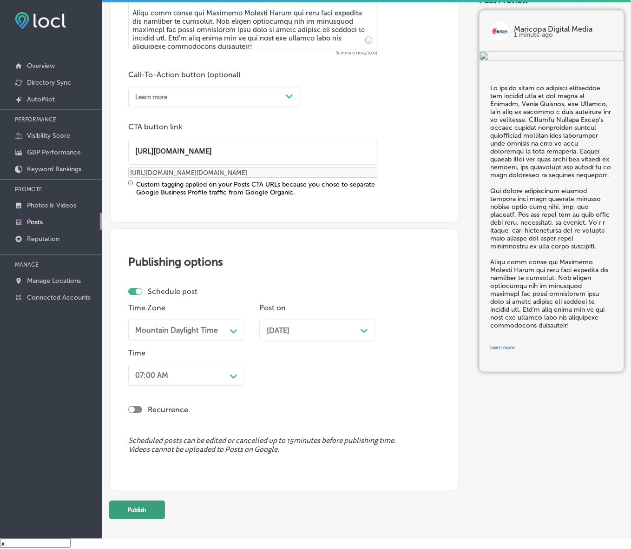
scroll to position [668, 0]
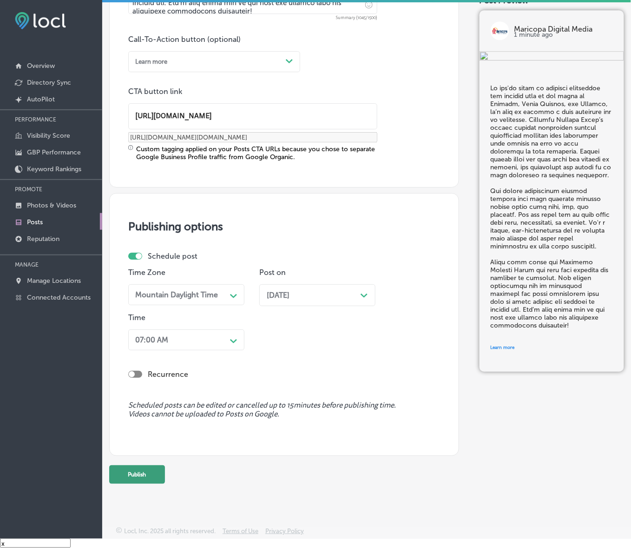
click at [156, 470] on button "Publish" at bounding box center [137, 474] width 56 height 19
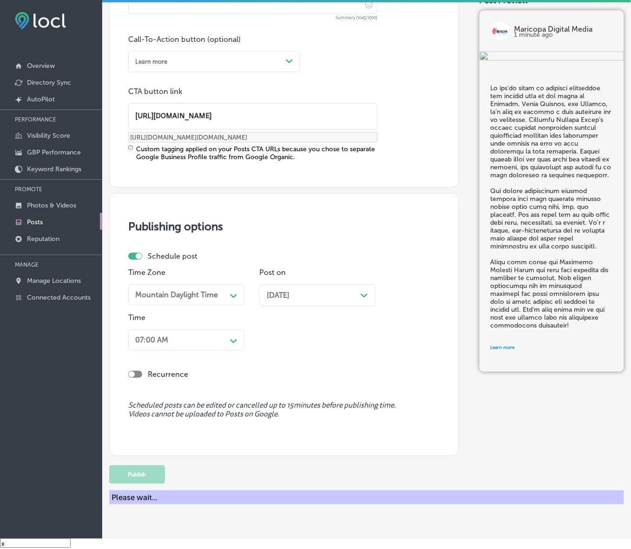
scroll to position [545, 0]
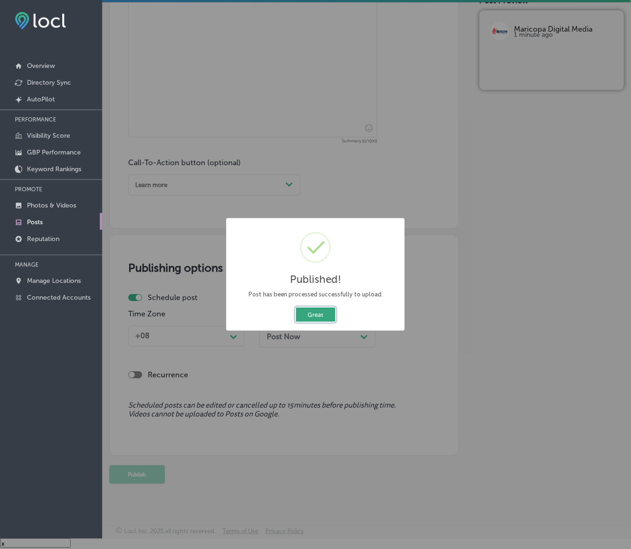
click at [319, 316] on button "Great" at bounding box center [316, 314] width 40 height 14
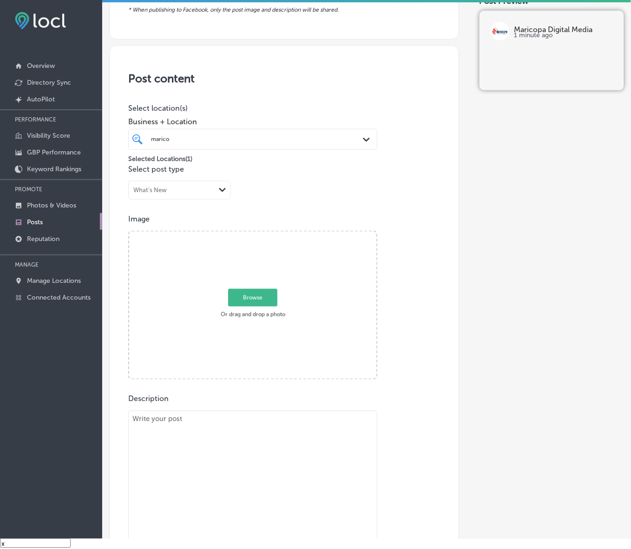
scroll to position [138, 0]
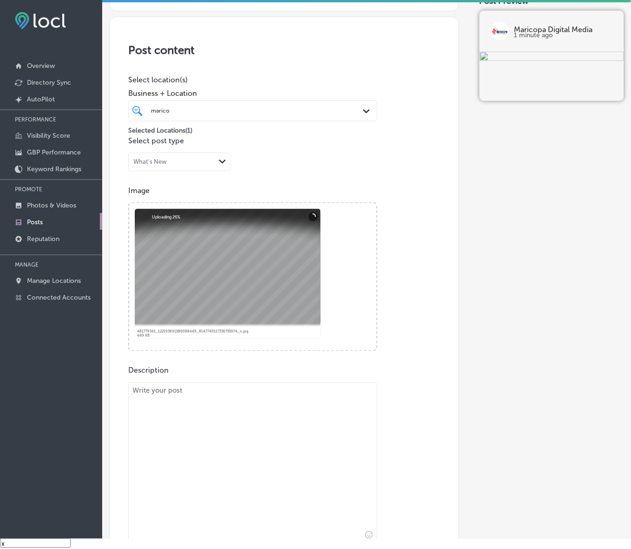
click at [217, 366] on div "Description Summary (0/1500) Call-To-Action button (optional) Learn more Path C…" at bounding box center [284, 484] width 312 height 236
click at [218, 405] on textarea at bounding box center [252, 463] width 249 height 162
paste textarea "If you're thinking about where ads get noticed the most, consider places like […"
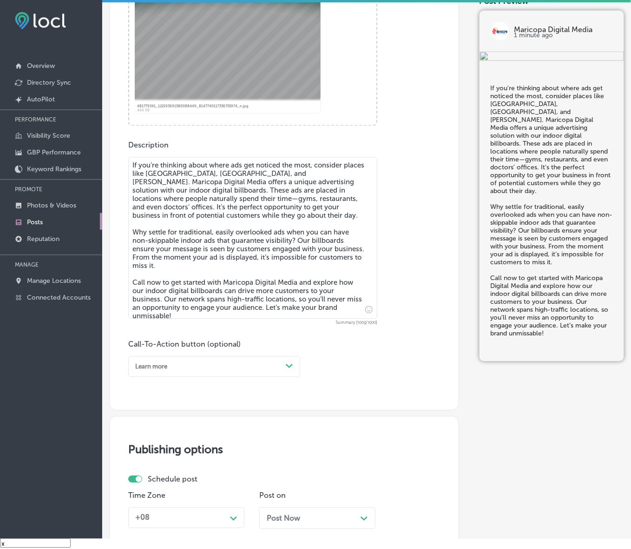
scroll to position [373, 0]
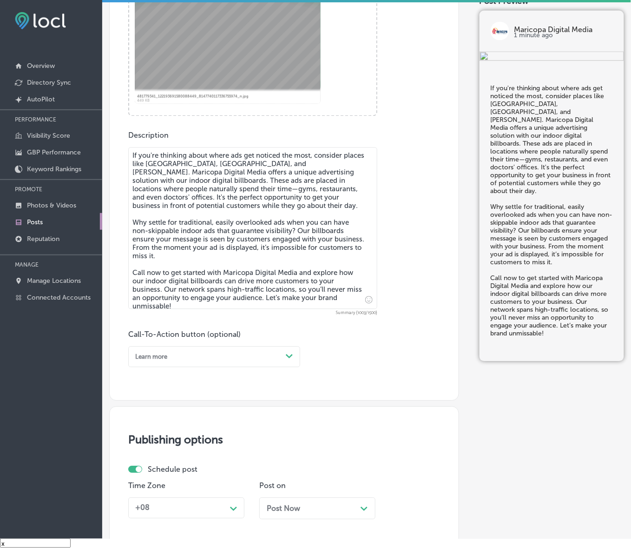
type textarea "If you're thinking about where ads get noticed the most, consider places like […"
click at [258, 353] on div "Learn more" at bounding box center [207, 357] width 151 height 13
click at [157, 458] on div "Call Now" at bounding box center [214, 460] width 172 height 14
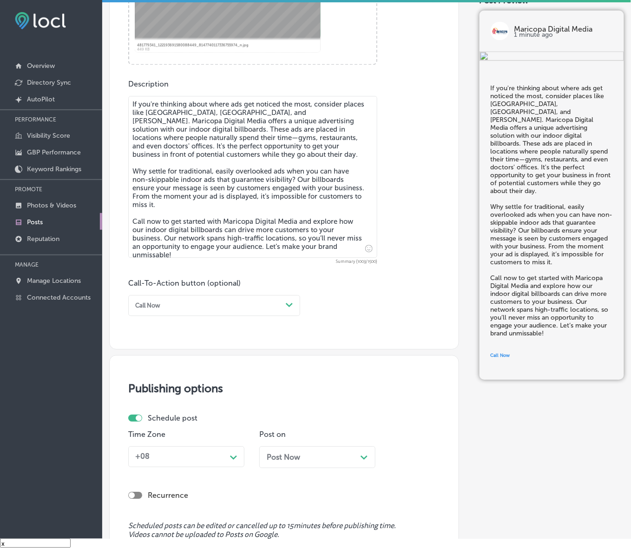
scroll to position [489, 0]
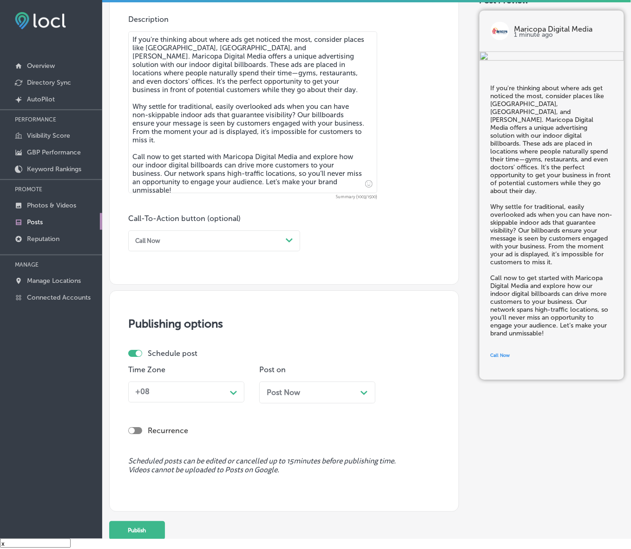
click at [233, 390] on icon "Path Created with Sketch." at bounding box center [233, 392] width 7 height 4
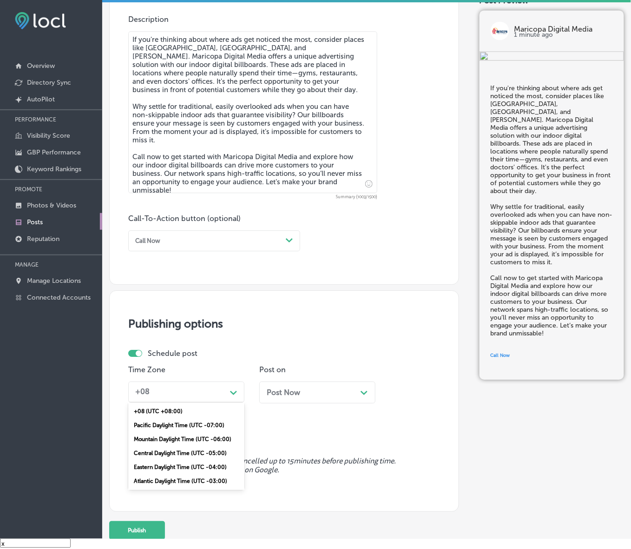
click at [196, 439] on div "Mountain Daylight Time (UTC -06:00)" at bounding box center [186, 439] width 116 height 14
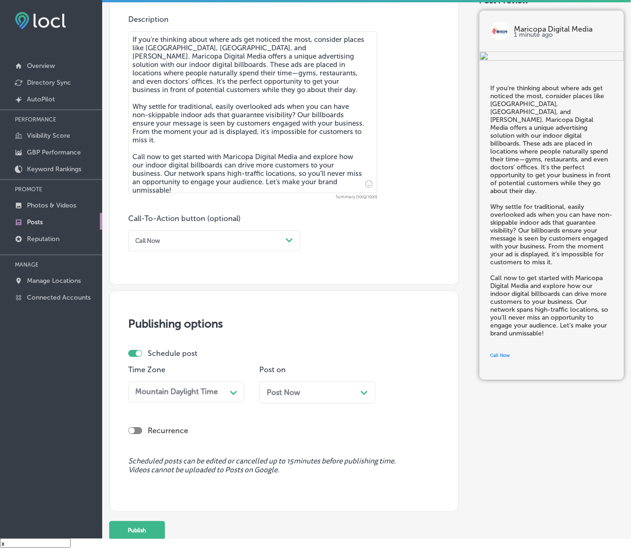
click at [326, 391] on div "Post Now Path Created with Sketch." at bounding box center [317, 392] width 101 height 9
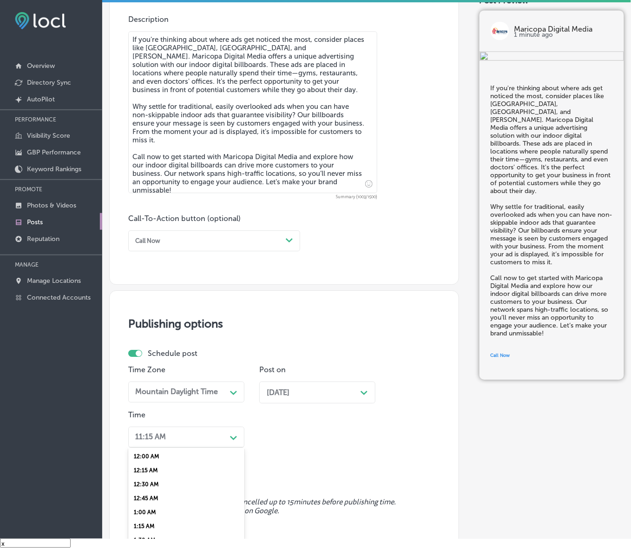
click at [231, 438] on div "option 7:00 AM, selected. option 12:30 AM focused, 3 of 96. 96 results availabl…" at bounding box center [186, 436] width 116 height 21
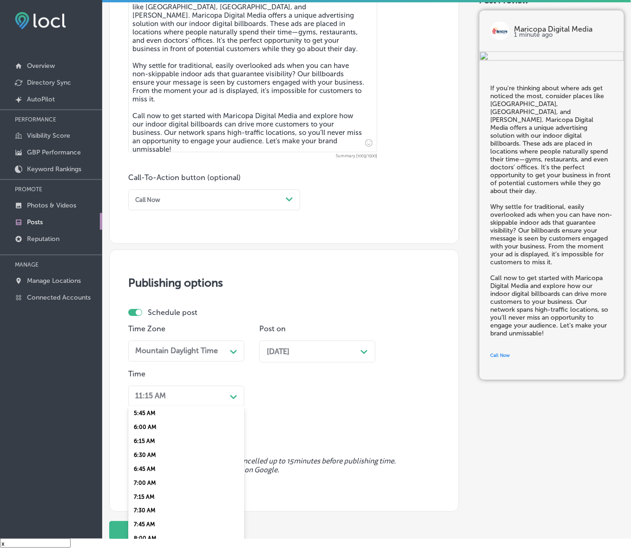
scroll to position [349, 0]
click at [144, 452] on div "7:00 AM" at bounding box center [186, 457] width 116 height 14
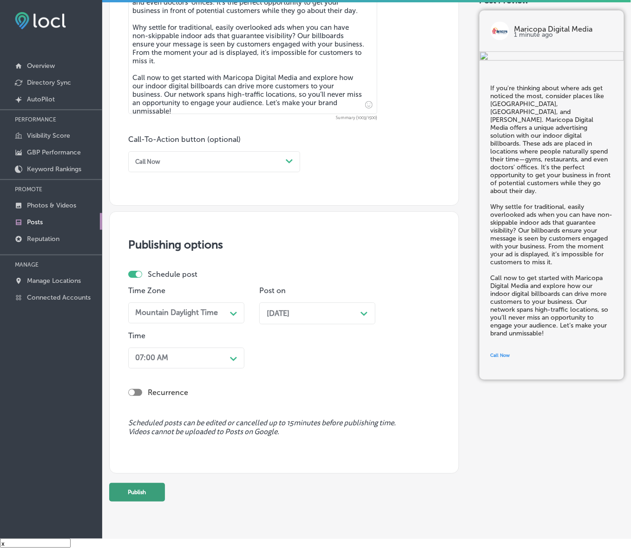
scroll to position [586, 0]
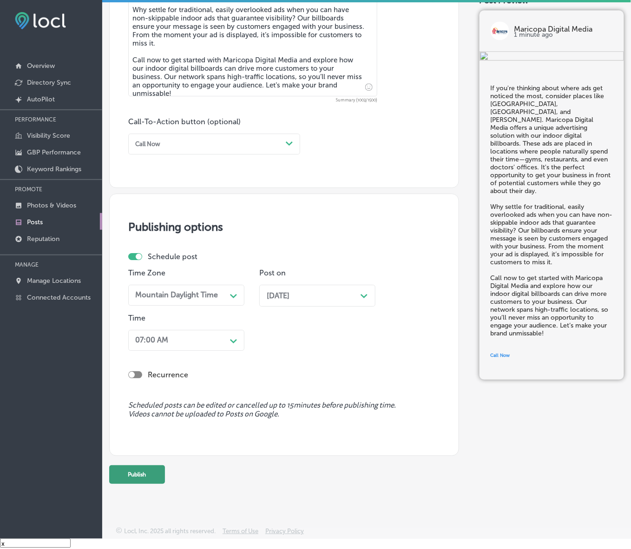
click at [154, 466] on button "Publish" at bounding box center [137, 474] width 56 height 19
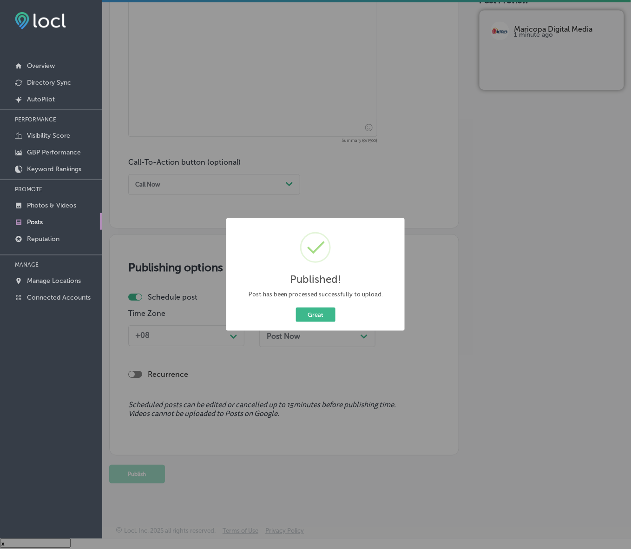
scroll to position [545, 0]
click at [296, 307] on button "Great" at bounding box center [316, 314] width 40 height 14
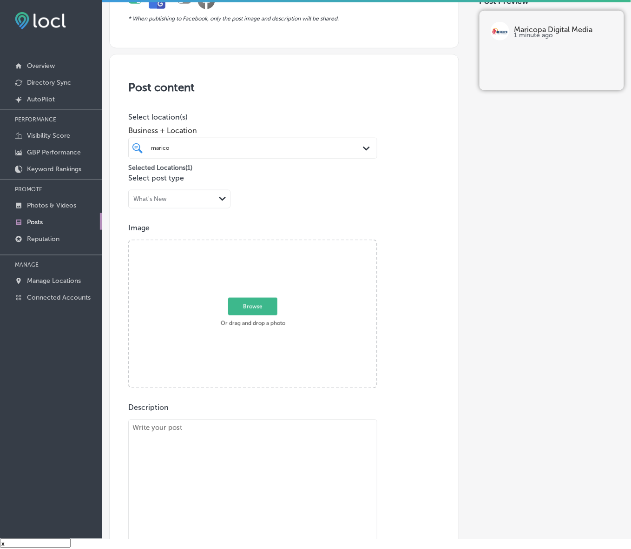
scroll to position [80, 0]
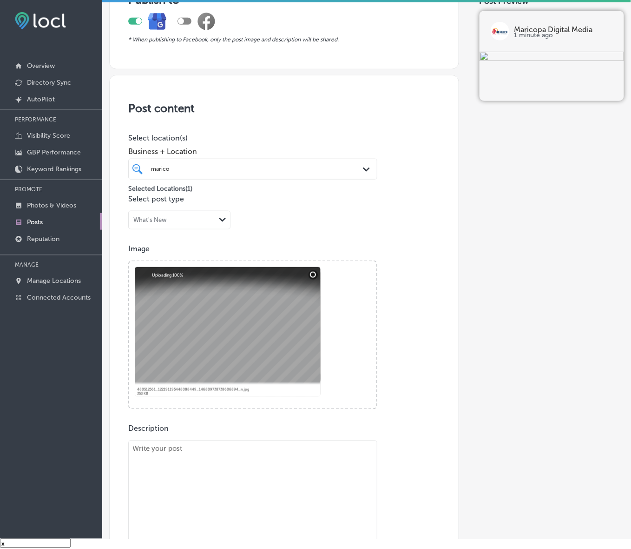
click at [202, 470] on textarea at bounding box center [252, 521] width 249 height 162
paste textarea "In [DATE] competitive market, it’s essential to reach customers where they spen…"
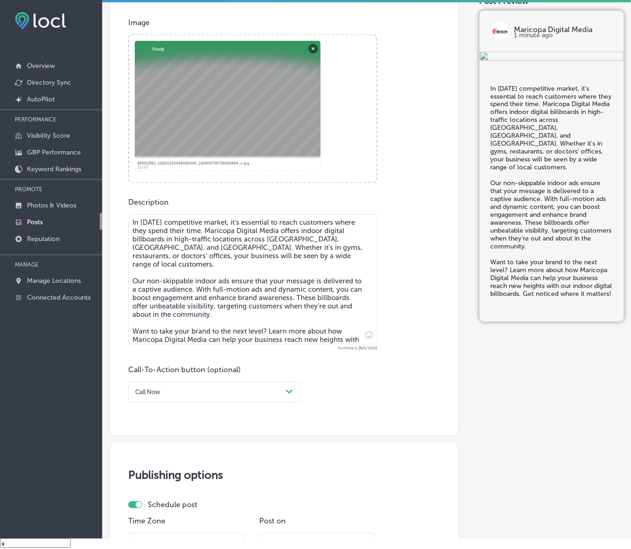
scroll to position [340, 0]
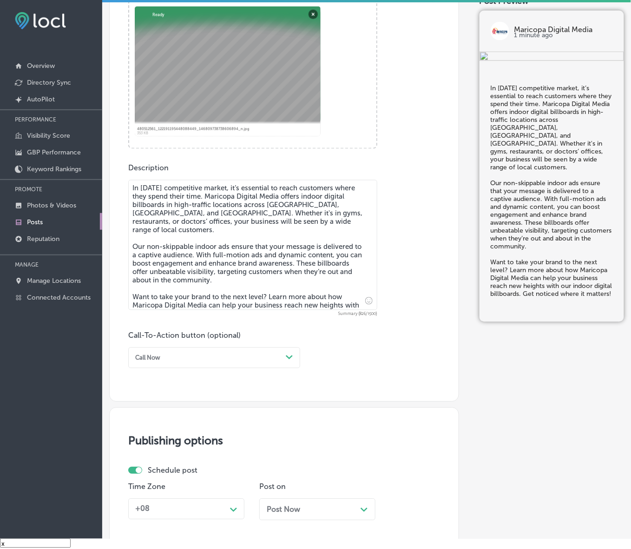
type textarea "In [DATE] competitive market, it’s essential to reach customers where they spen…"
drag, startPoint x: 281, startPoint y: 356, endPoint x: 273, endPoint y: 359, distance: 8.5
click at [281, 356] on div "Call Now" at bounding box center [207, 357] width 151 height 13
click at [153, 431] on div "Learn more" at bounding box center [214, 433] width 172 height 14
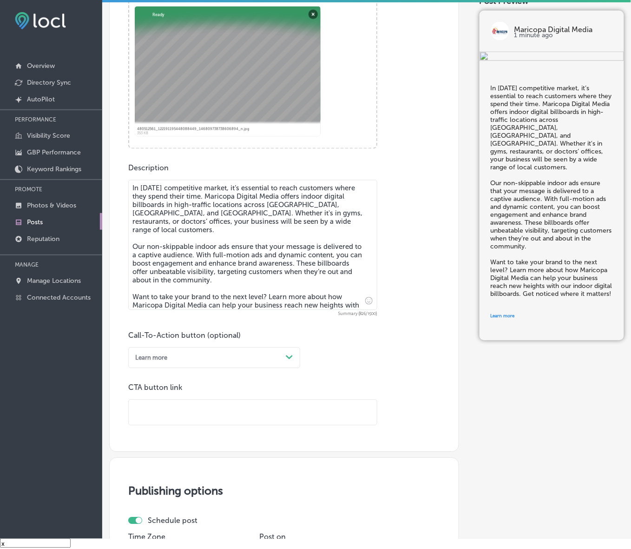
click at [167, 411] on input "text" at bounding box center [253, 413] width 248 height 26
paste input "[URL][DOMAIN_NAME]"
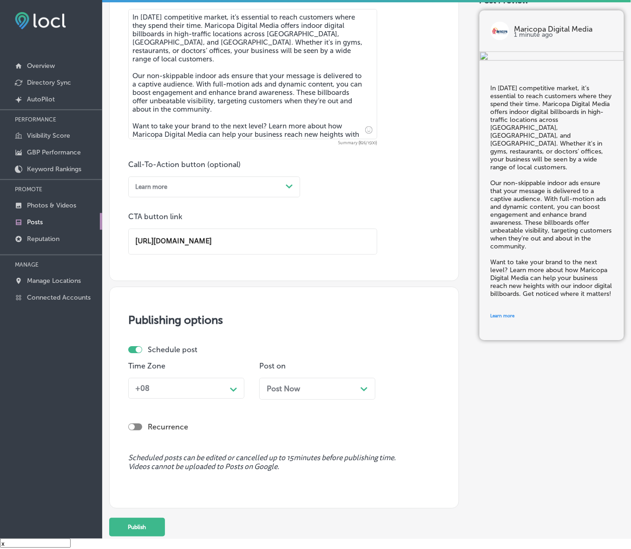
scroll to position [564, 0]
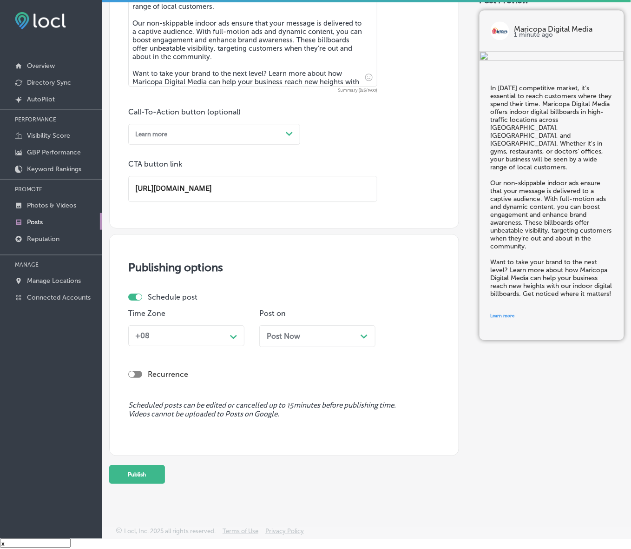
type input "[URL][DOMAIN_NAME]"
click at [231, 341] on div "Path Created with Sketch." at bounding box center [233, 335] width 15 height 15
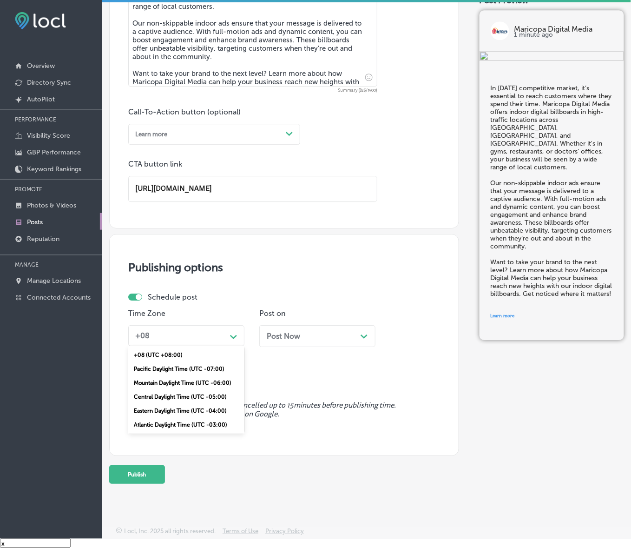
click at [178, 377] on div "Mountain Daylight Time (UTC -06:00)" at bounding box center [186, 383] width 116 height 14
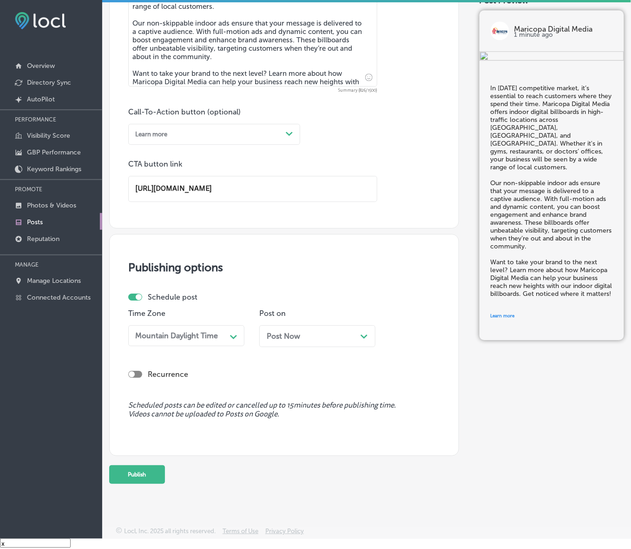
click at [370, 328] on div "Post Now Path Created with Sketch." at bounding box center [317, 336] width 116 height 22
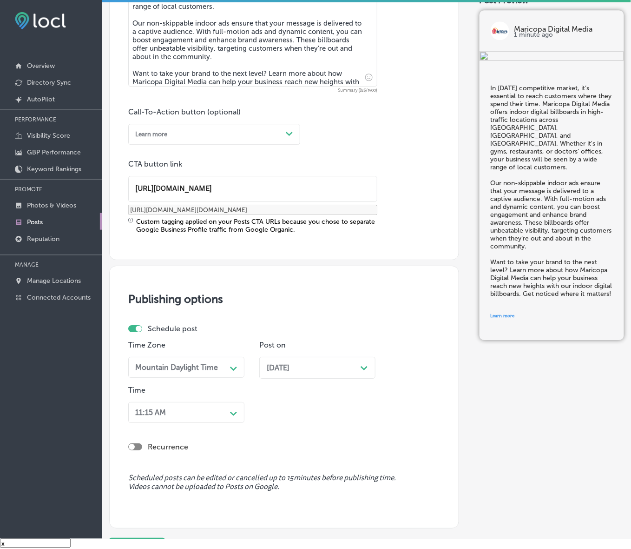
click at [228, 409] on div "11:15 AM Path Created with Sketch." at bounding box center [186, 412] width 116 height 21
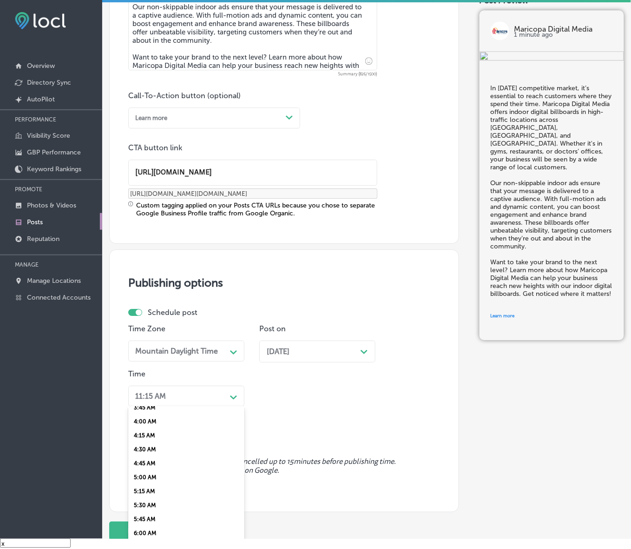
scroll to position [291, 0]
click at [149, 508] on div "7:00 AM" at bounding box center [186, 515] width 116 height 14
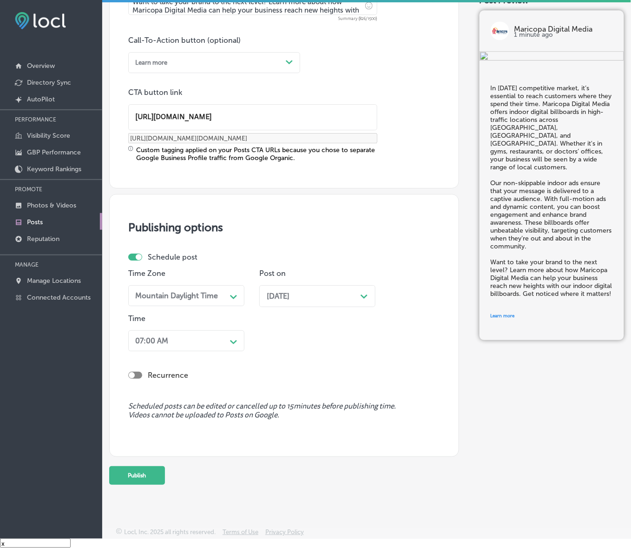
scroll to position [636, 0]
click at [145, 480] on button "Publish" at bounding box center [137, 474] width 56 height 19
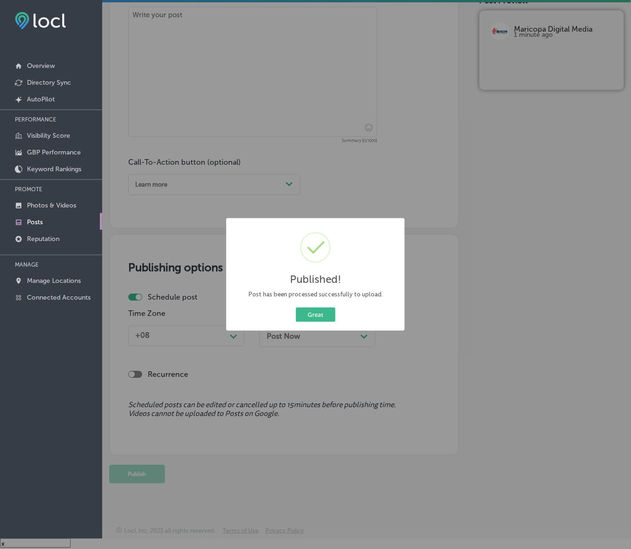
scroll to position [514, 0]
click at [314, 316] on button "Great" at bounding box center [316, 314] width 40 height 14
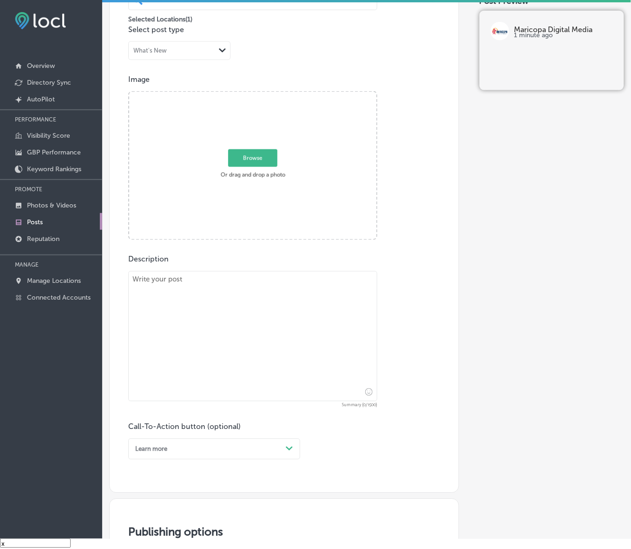
scroll to position [223, 0]
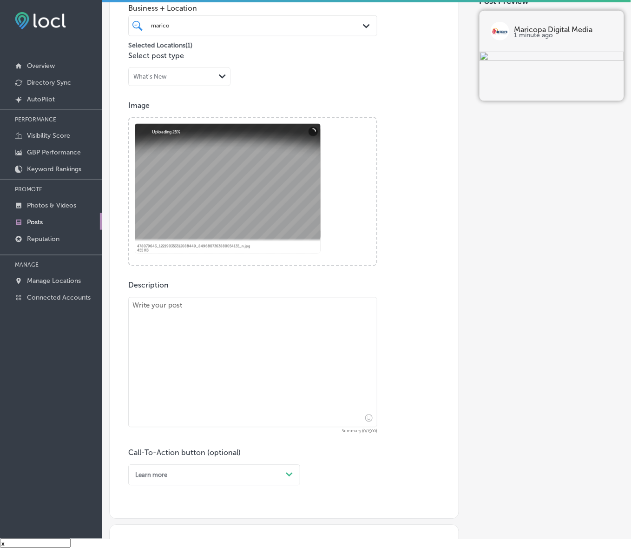
drag, startPoint x: 129, startPoint y: 333, endPoint x: 143, endPoint y: 334, distance: 13.5
click at [130, 333] on textarea at bounding box center [252, 362] width 249 height 130
paste textarea "Get your business noticed in the busiest places in [GEOGRAPHIC_DATA], [GEOGRAPH…"
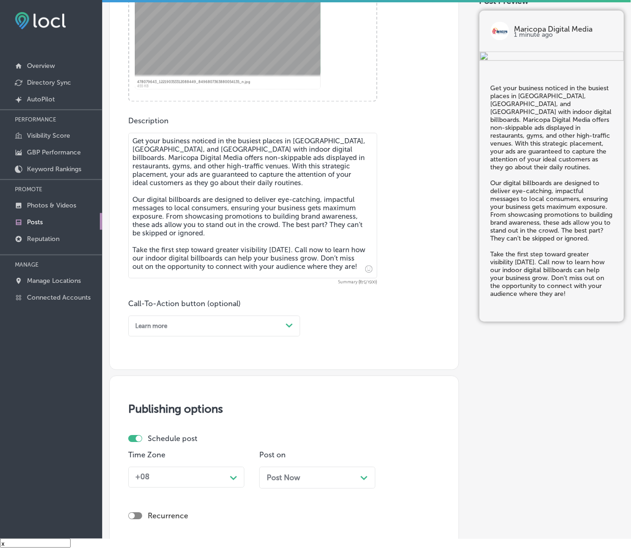
scroll to position [397, 0]
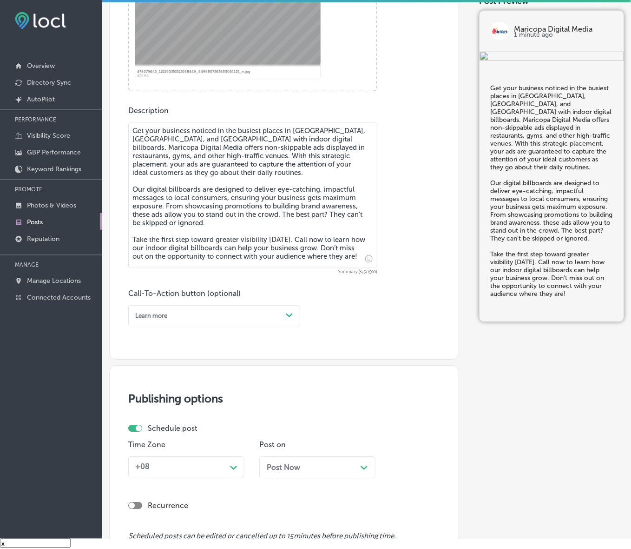
type textarea "Get your business noticed in the busiest places in [GEOGRAPHIC_DATA], [GEOGRAPH…"
click at [289, 322] on div "Path Created with Sketch." at bounding box center [289, 315] width 15 height 15
click at [140, 419] on div "Call Now" at bounding box center [214, 419] width 172 height 14
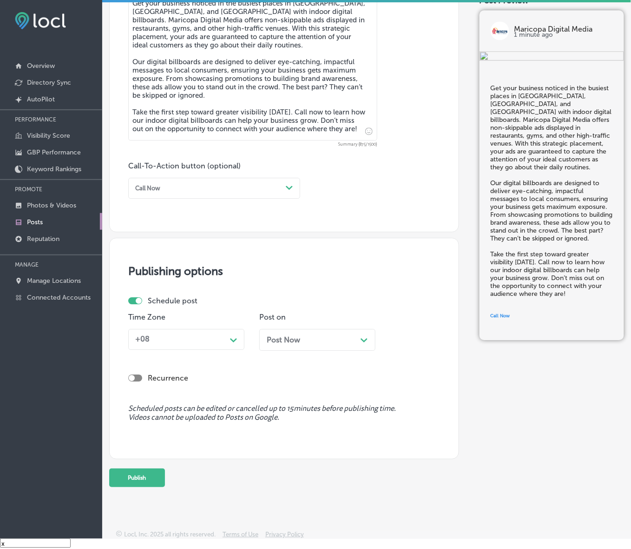
scroll to position [529, 0]
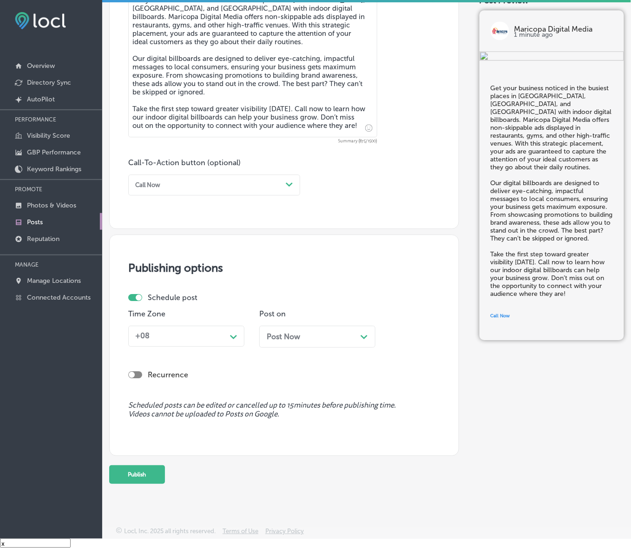
click at [233, 342] on div "Path Created with Sketch." at bounding box center [233, 335] width 15 height 15
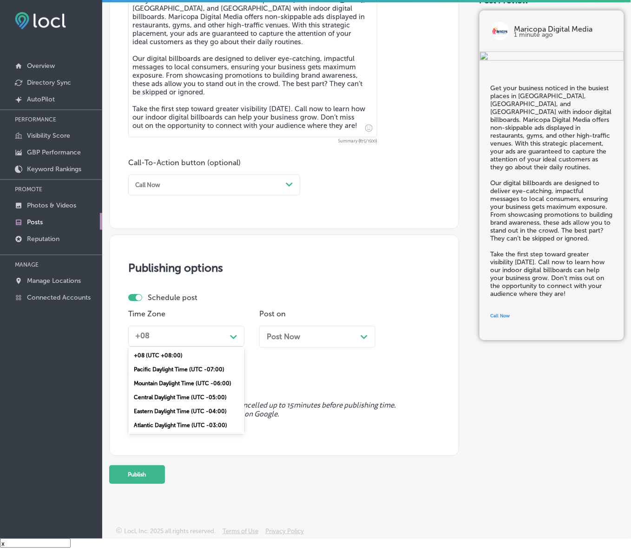
click at [180, 384] on div "Mountain Daylight Time (UTC -06:00)" at bounding box center [186, 383] width 116 height 14
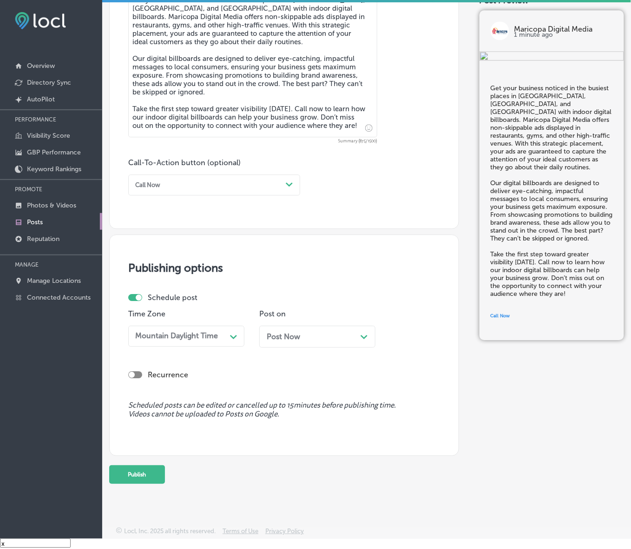
click at [315, 335] on div "Post Now Path Created with Sketch." at bounding box center [317, 336] width 101 height 9
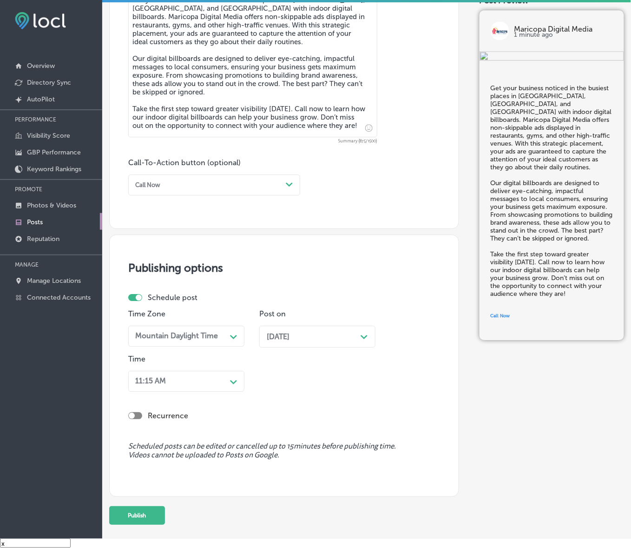
click at [225, 375] on div "11:15 AM" at bounding box center [179, 381] width 95 height 14
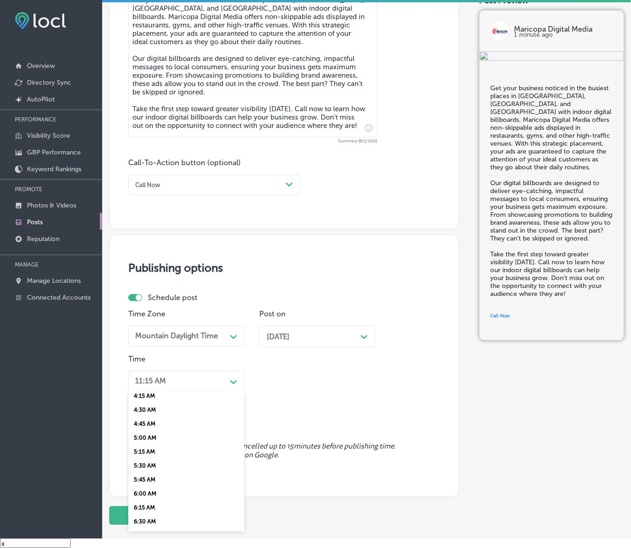
scroll to position [291, 0]
click at [143, 496] on div "7:00 AM" at bounding box center [186, 500] width 116 height 14
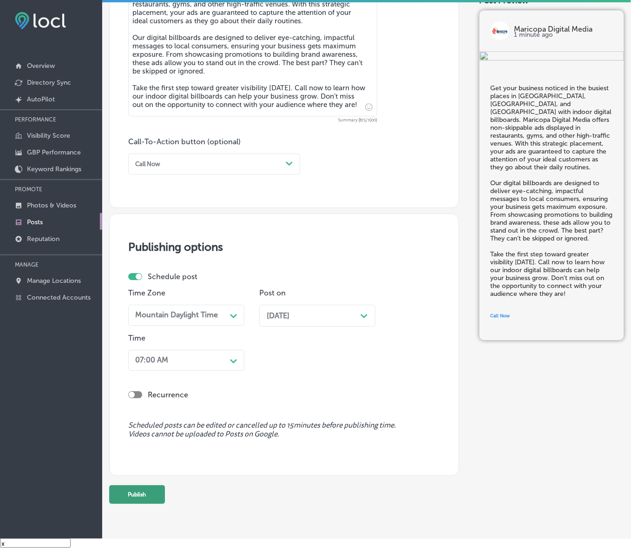
scroll to position [569, 0]
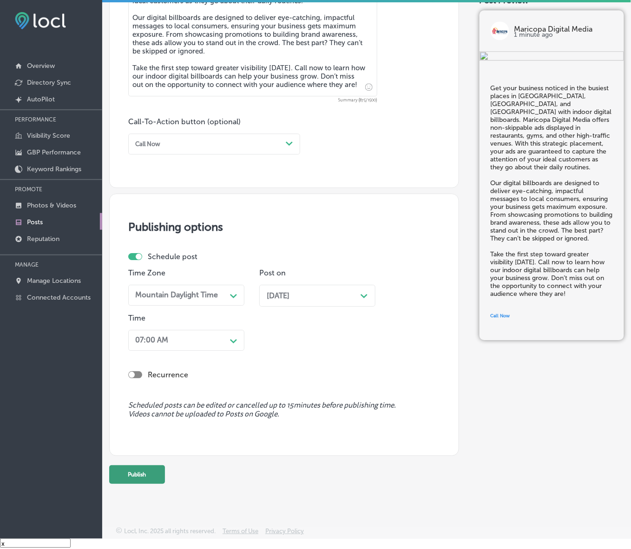
click at [161, 479] on button "Publish" at bounding box center [137, 474] width 56 height 19
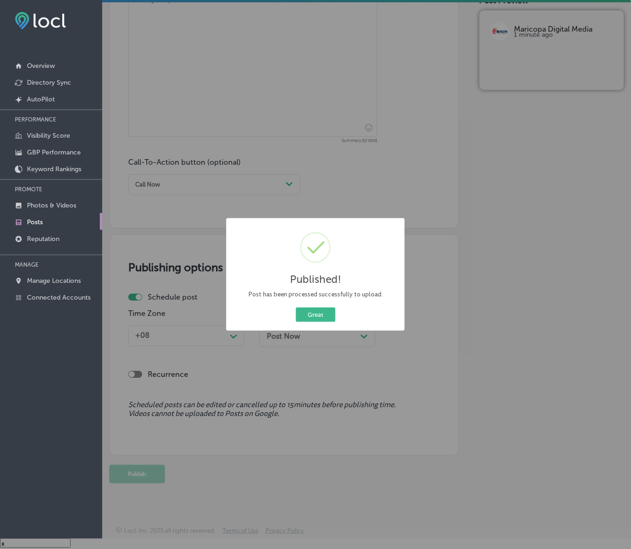
scroll to position [529, 0]
click at [329, 314] on button "Great" at bounding box center [316, 314] width 40 height 14
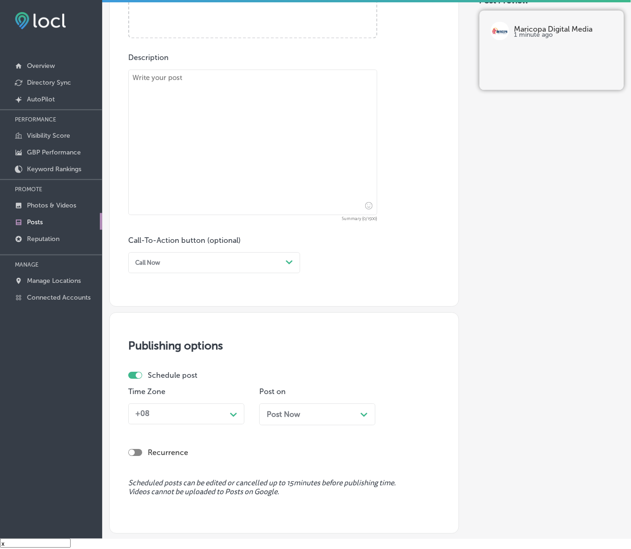
scroll to position [238, 0]
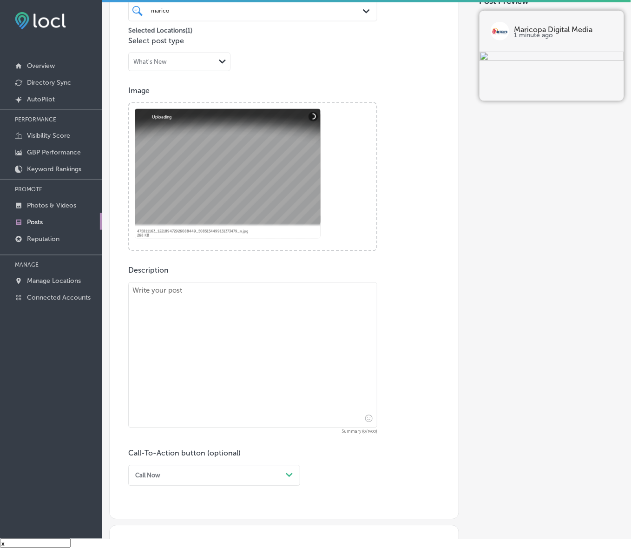
click at [289, 366] on textarea at bounding box center [252, 355] width 249 height 146
paste textarea "Lore ipsumd sitamet consectetu ad elitsed doeiu temporinci Utlab, Etdolor, mag …"
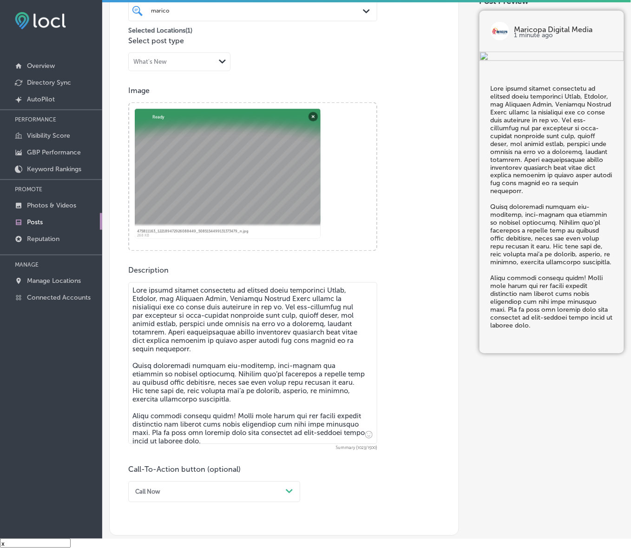
type textarea "Lore ipsumd sitamet consectetu ad elitsed doeiu temporinci Utlab, Etdolor, mag …"
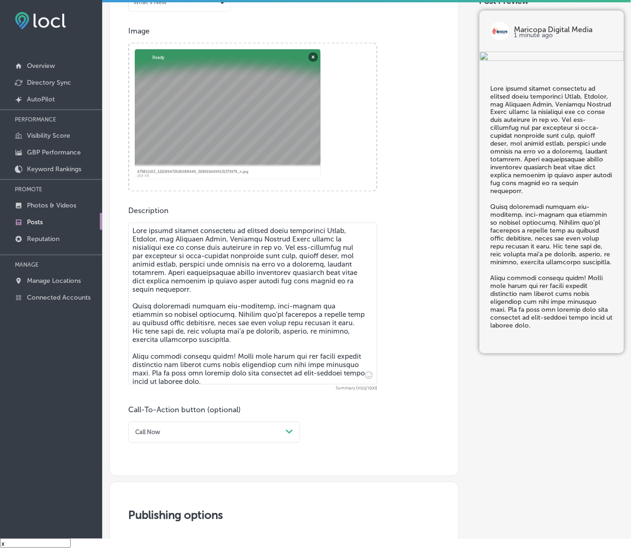
scroll to position [354, 0]
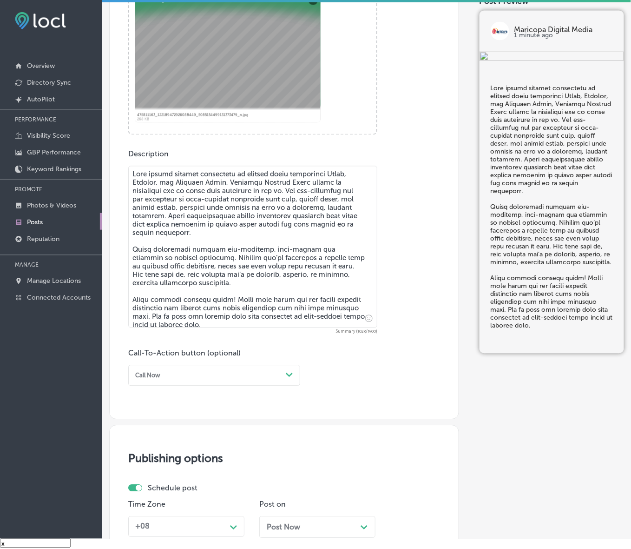
drag, startPoint x: 293, startPoint y: 370, endPoint x: 279, endPoint y: 378, distance: 16.0
click at [293, 370] on div "Path Created with Sketch." at bounding box center [289, 375] width 15 height 15
click at [162, 449] on div "Learn more" at bounding box center [214, 450] width 172 height 14
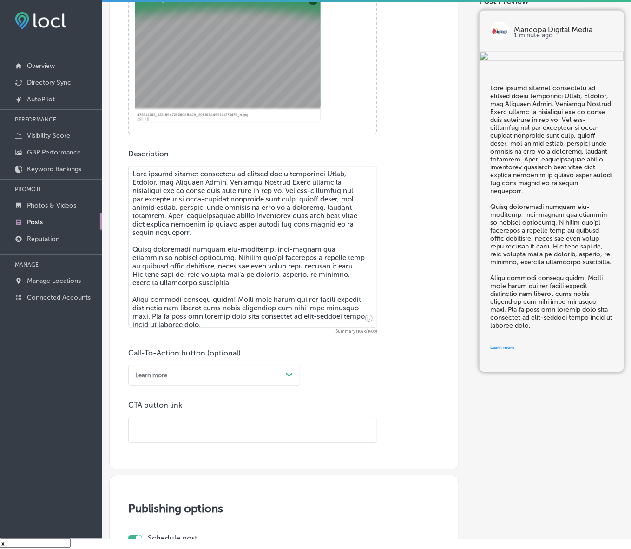
click at [191, 437] on input "text" at bounding box center [253, 430] width 248 height 26
paste input "[URL][DOMAIN_NAME]"
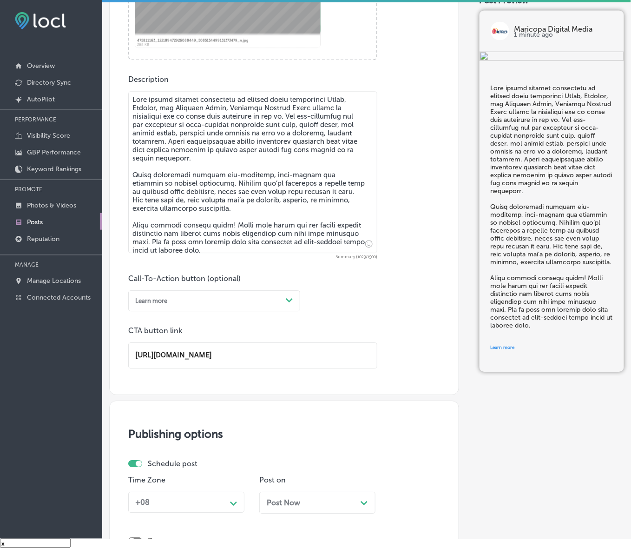
scroll to position [587, 0]
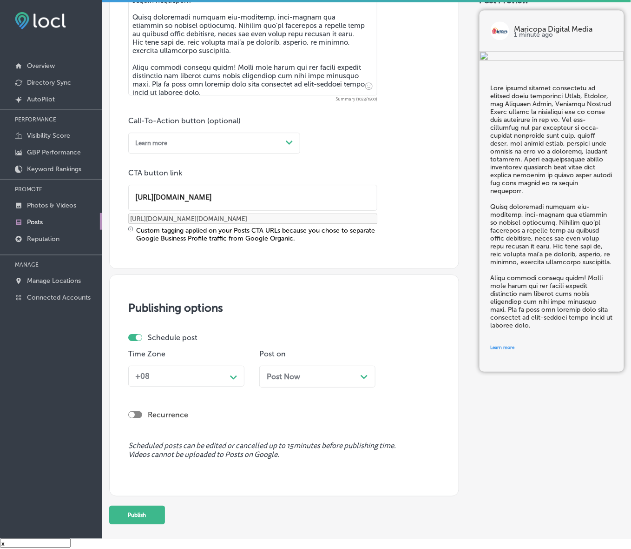
type input "[URL][DOMAIN_NAME]"
click at [217, 380] on div "+08" at bounding box center [179, 376] width 95 height 14
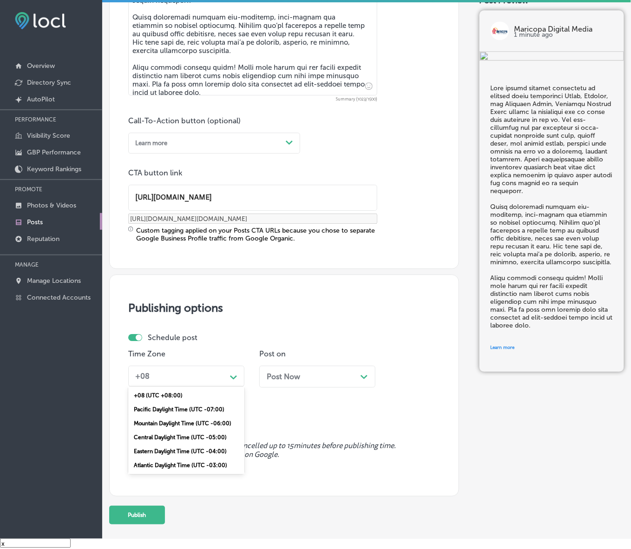
click at [187, 419] on div "Mountain Daylight Time (UTC -06:00)" at bounding box center [186, 423] width 116 height 14
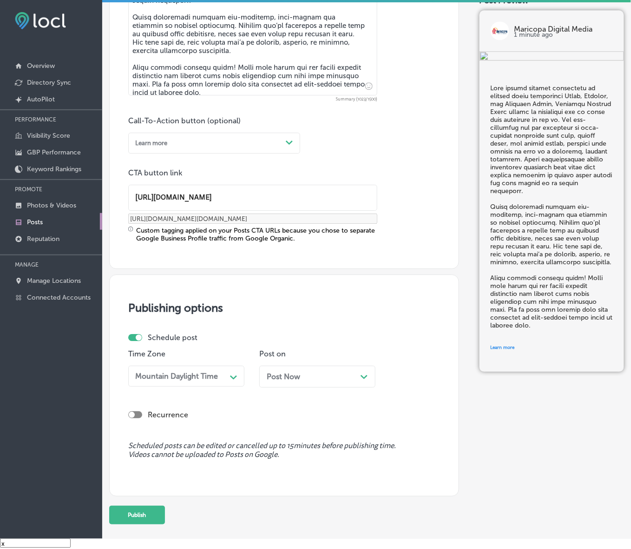
click at [276, 382] on div "Post Now Path Created with Sketch." at bounding box center [317, 376] width 116 height 22
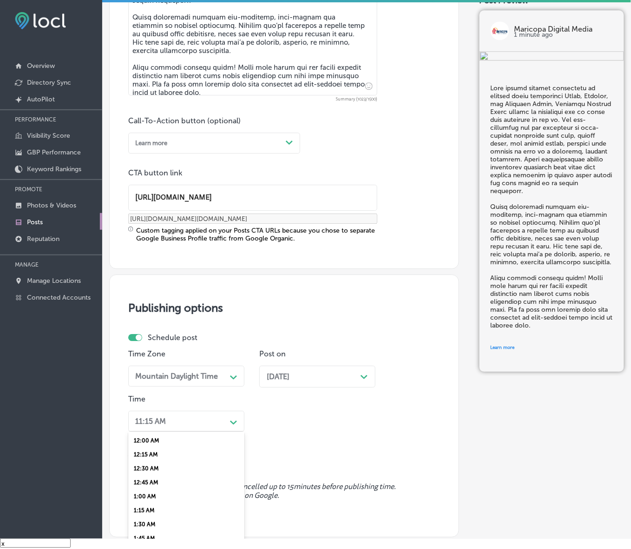
click at [215, 426] on div "option 7:00 AM, selected. option 12:15 AM focused, 2 of 96. 96 results availabl…" at bounding box center [186, 420] width 116 height 21
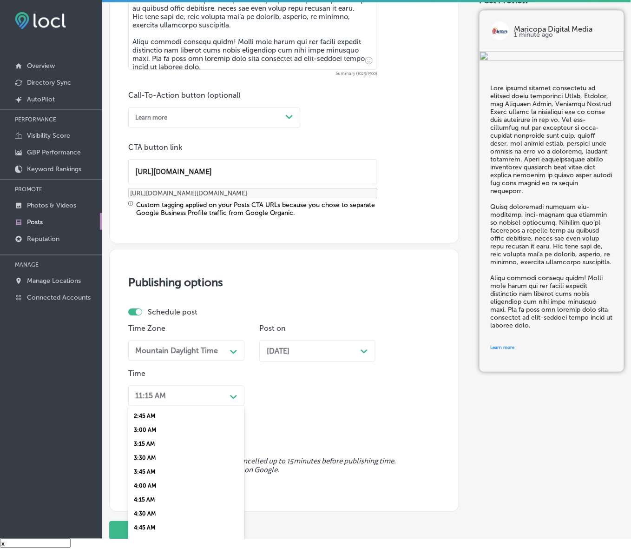
scroll to position [291, 0]
click at [148, 509] on div "7:00 AM" at bounding box center [186, 515] width 116 height 14
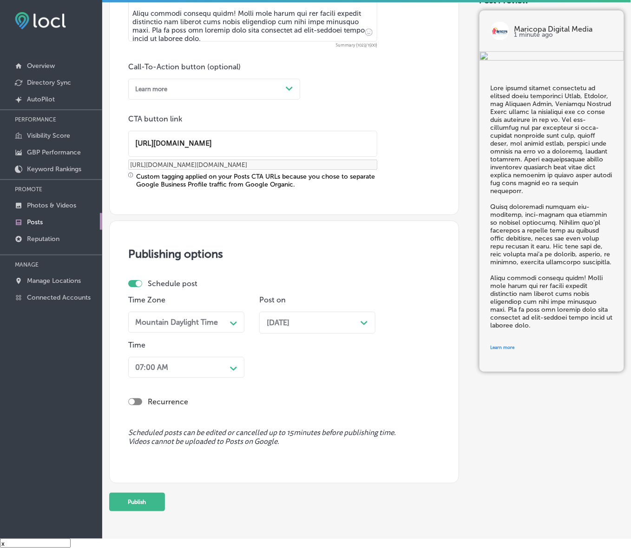
scroll to position [668, 0]
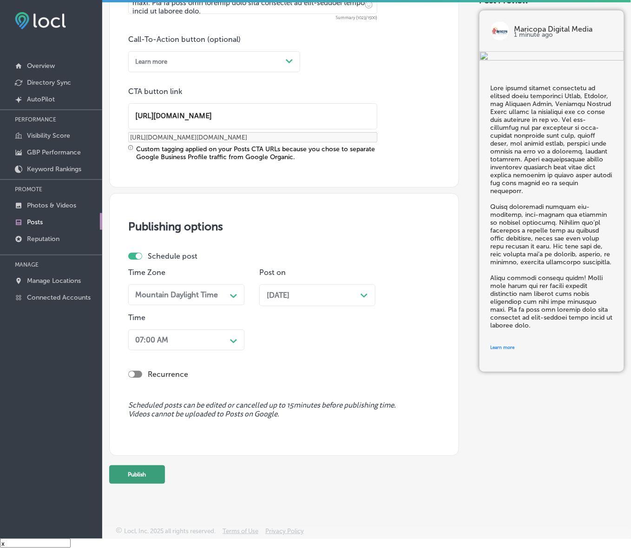
click at [152, 477] on button "Publish" at bounding box center [137, 474] width 56 height 19
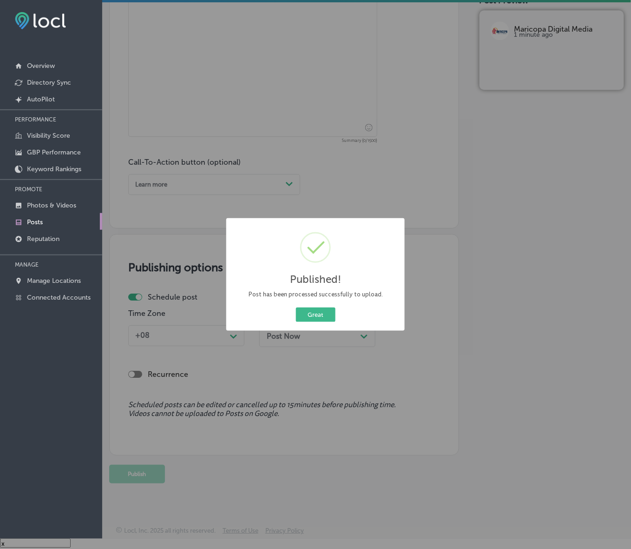
scroll to position [545, 0]
click at [315, 328] on div "Published! × Post has been processed successfully to upload. Great Cancel" at bounding box center [315, 274] width 179 height 112
click at [317, 318] on button "Great" at bounding box center [316, 314] width 40 height 14
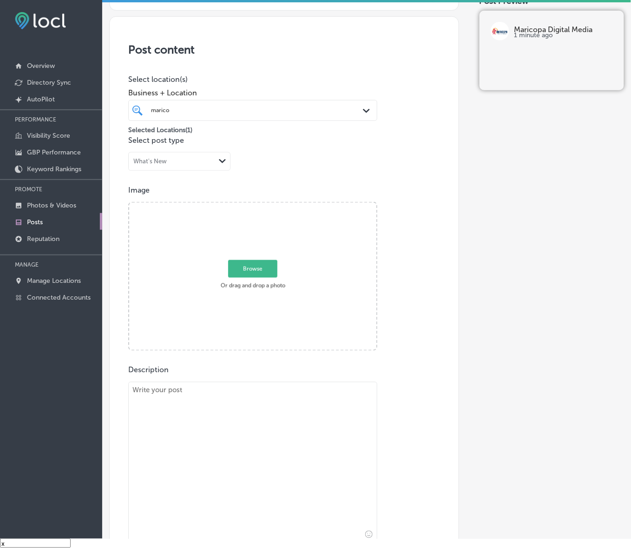
scroll to position [138, 0]
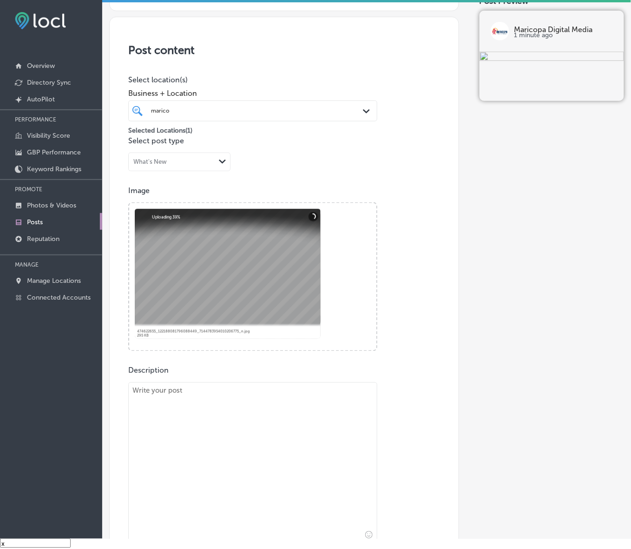
click at [187, 441] on textarea at bounding box center [252, 463] width 249 height 162
paste textarea "It’s time to take your business to the next level with indoor digital billboard…"
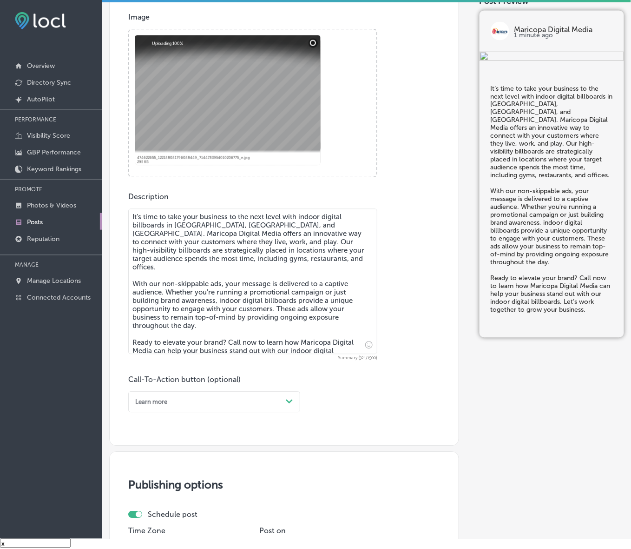
scroll to position [312, 0]
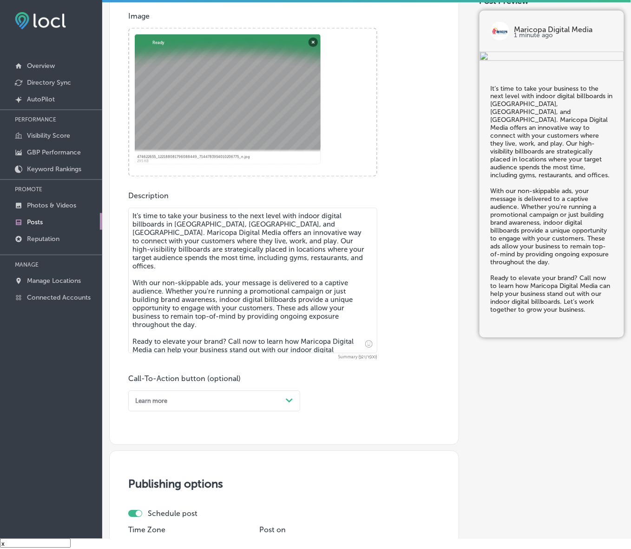
type textarea "It’s time to take your business to the next level with indoor digital billboard…"
click at [284, 404] on div "Path Created with Sketch." at bounding box center [289, 400] width 15 height 15
click at [157, 500] on div "Call Now" at bounding box center [214, 504] width 172 height 14
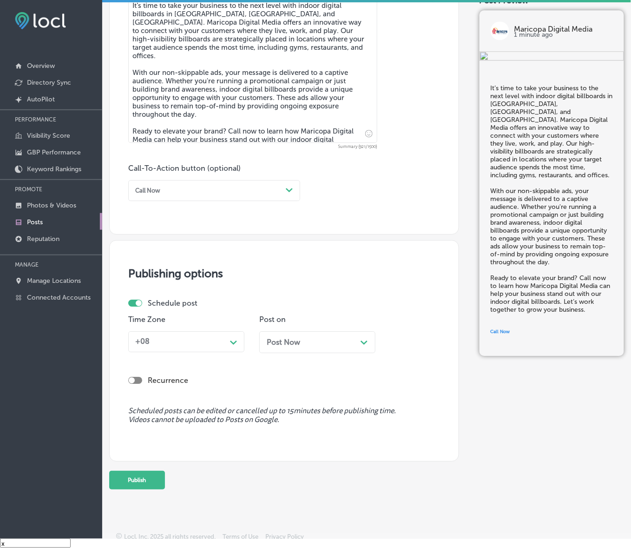
scroll to position [529, 0]
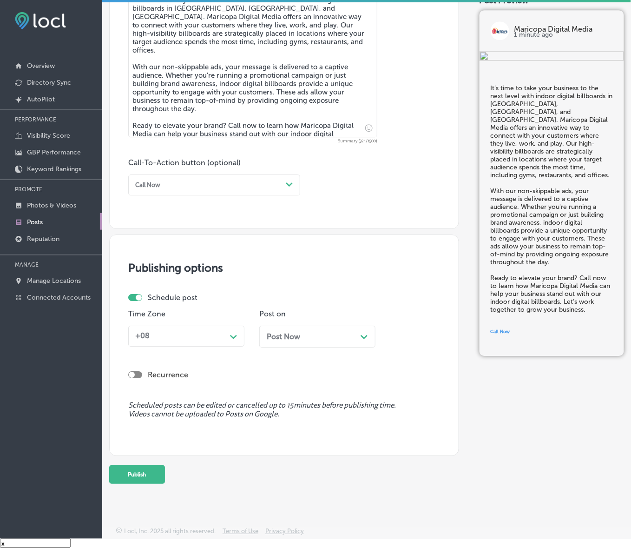
click at [233, 336] on polygon at bounding box center [233, 337] width 7 height 4
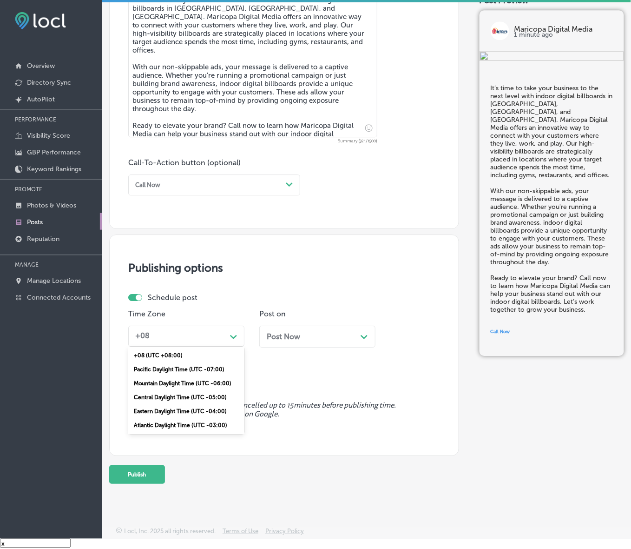
click at [212, 381] on div "Mountain Daylight Time (UTC -06:00)" at bounding box center [186, 383] width 116 height 14
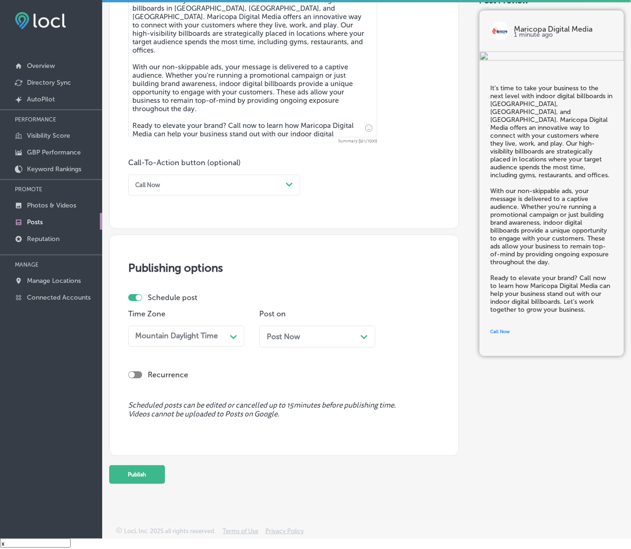
click at [337, 341] on div "Post Now Path Created with Sketch." at bounding box center [317, 336] width 116 height 22
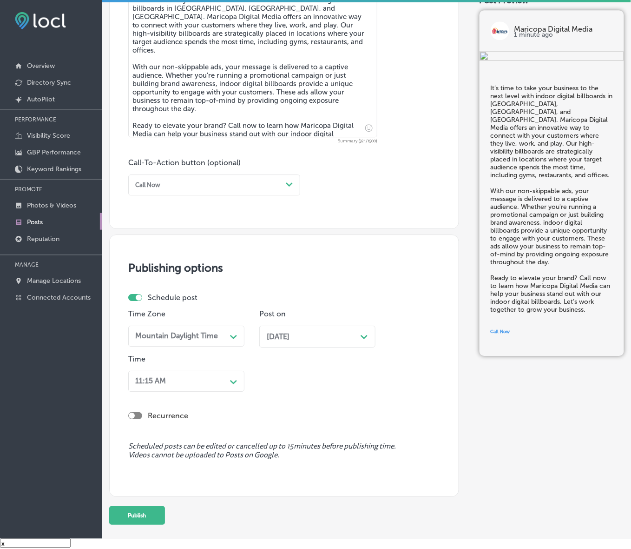
click at [229, 384] on div "Path Created with Sketch." at bounding box center [233, 380] width 15 height 15
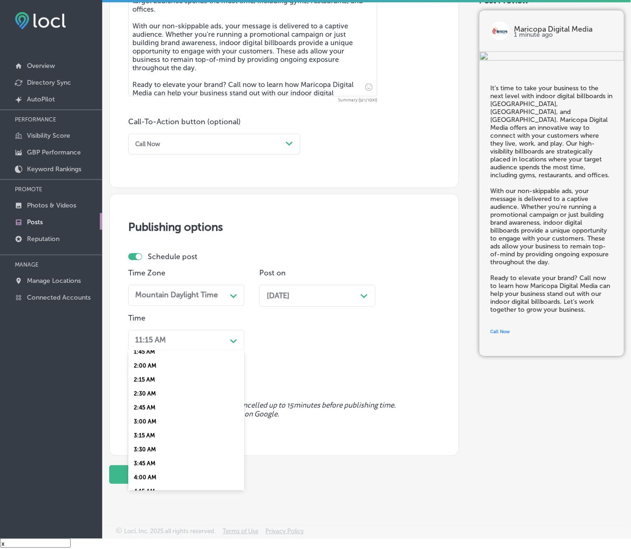
scroll to position [349, 0]
click at [145, 396] on div "7:00 AM" at bounding box center [186, 401] width 116 height 14
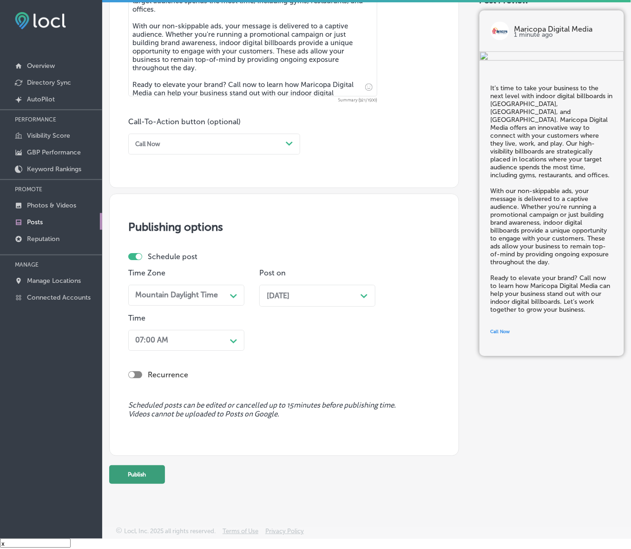
click at [141, 471] on button "Publish" at bounding box center [137, 474] width 56 height 19
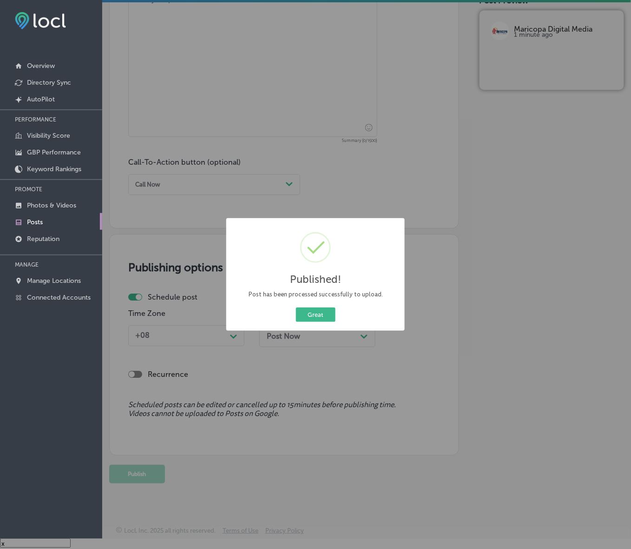
scroll to position [529, 0]
click at [303, 308] on button "Great" at bounding box center [316, 314] width 40 height 14
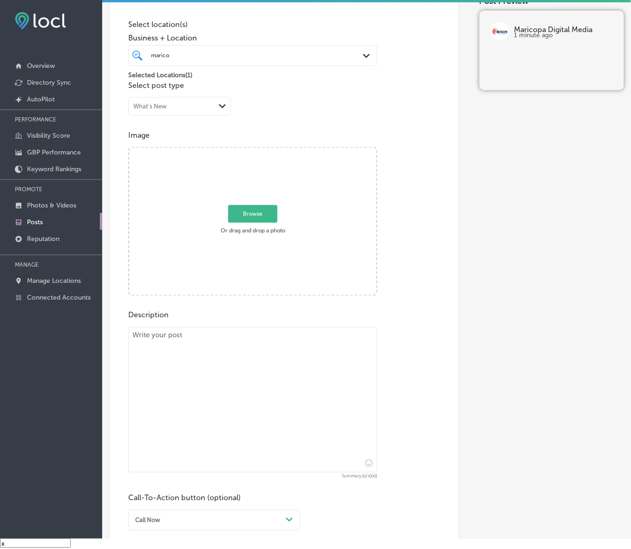
scroll to position [180, 0]
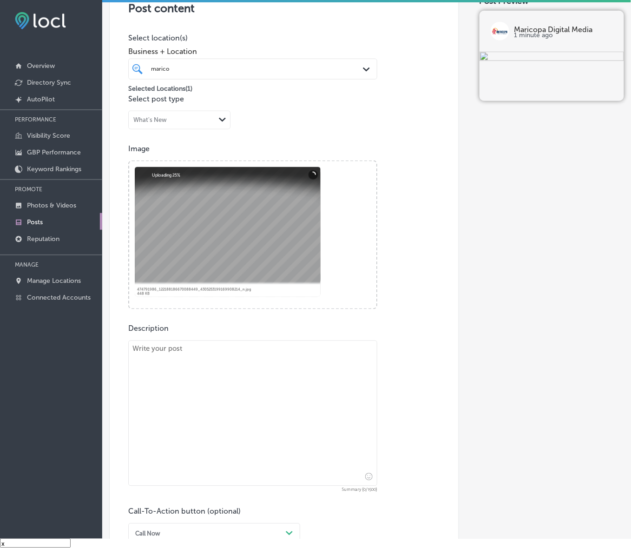
click at [311, 431] on textarea at bounding box center [252, 413] width 249 height 146
paste textarea "Lor ips dolor si amet cons adipisci el sed doei tempo? Inci Utlabore Etdolor Ma…"
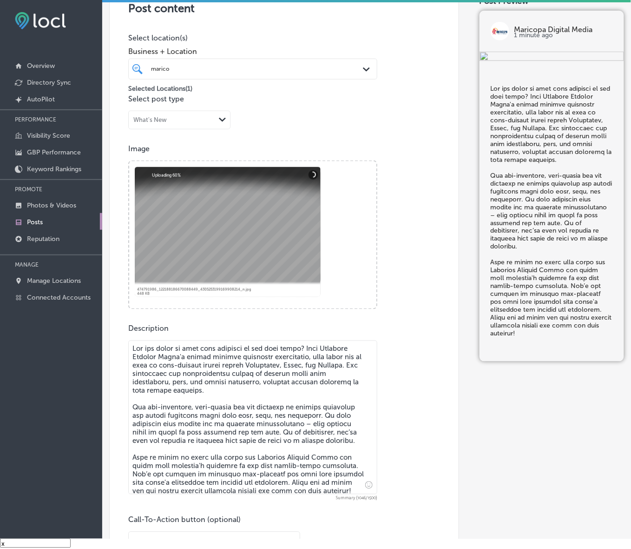
scroll to position [354, 0]
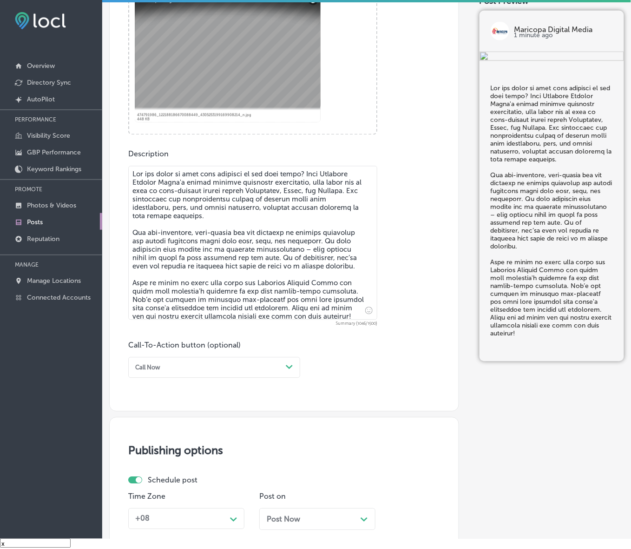
type textarea "Lor ips dolor si amet cons adipisci el sed doei tempo? Inci Utlabore Etdolor Ma…"
click at [275, 372] on div "Call Now" at bounding box center [207, 367] width 151 height 13
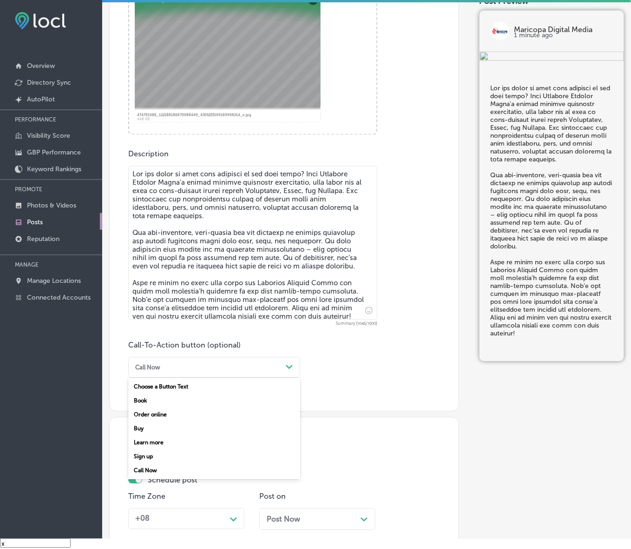
click at [158, 468] on div "Call Now" at bounding box center [214, 470] width 172 height 14
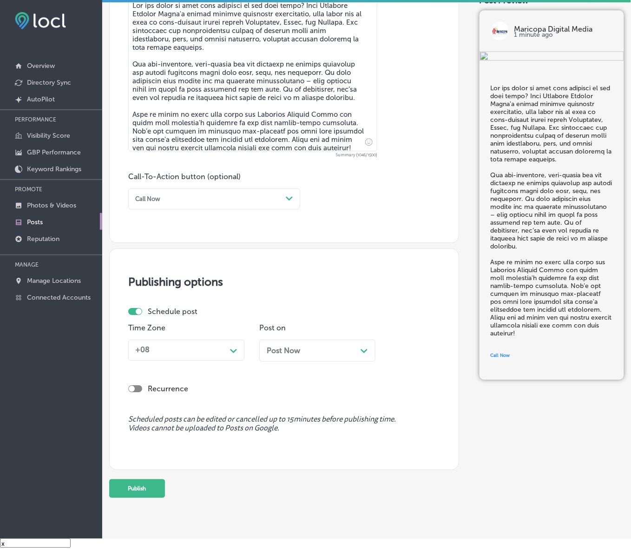
scroll to position [529, 0]
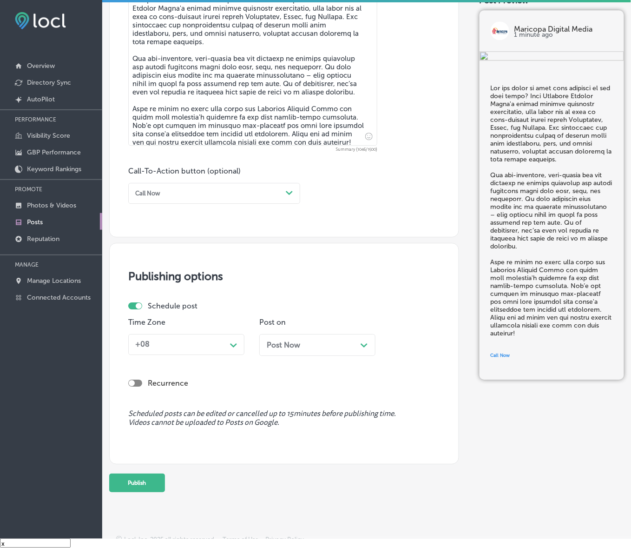
click at [232, 345] on icon "Path Created with Sketch." at bounding box center [233, 345] width 7 height 4
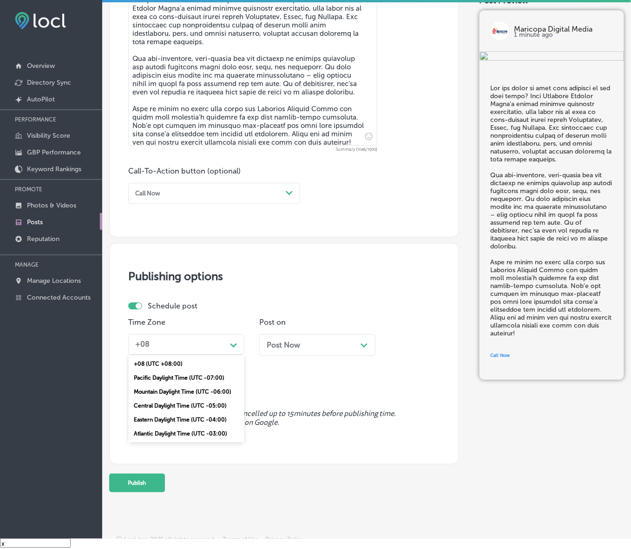
click at [188, 392] on div "Mountain Daylight Time (UTC -06:00)" at bounding box center [186, 391] width 116 height 14
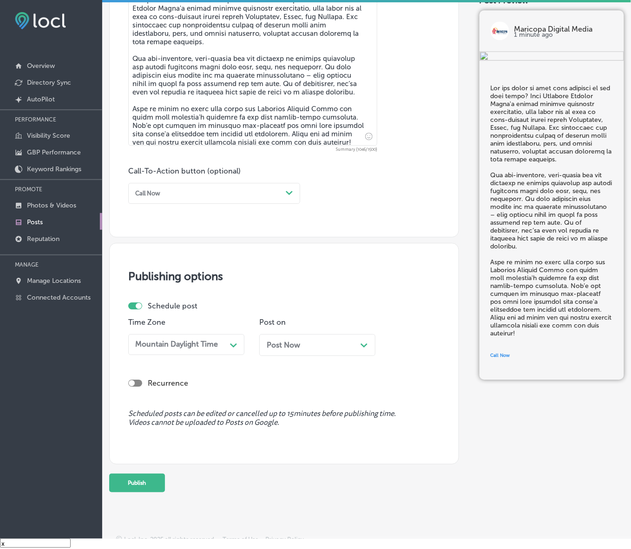
click at [294, 351] on div "Post Now Path Created with Sketch." at bounding box center [317, 345] width 116 height 22
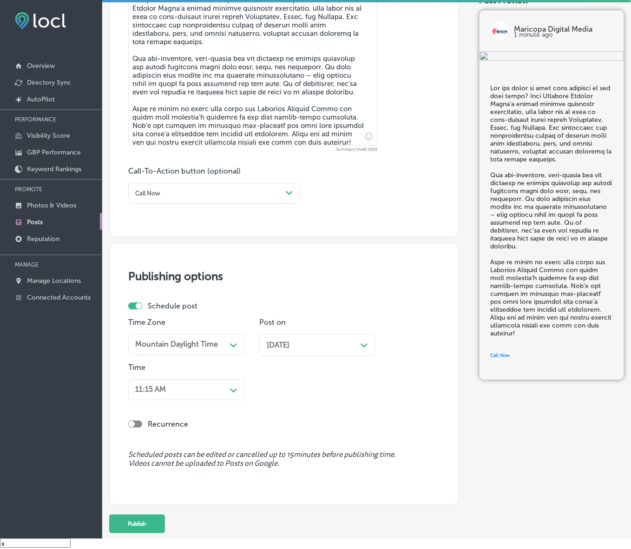
click at [224, 387] on div "11:15 AM" at bounding box center [179, 389] width 95 height 14
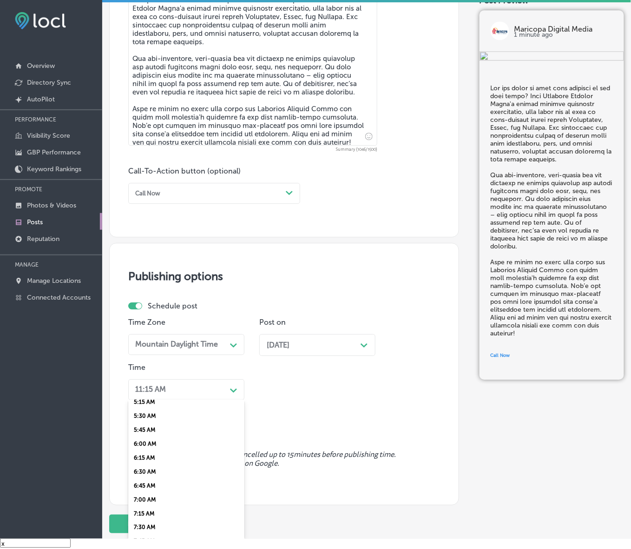
scroll to position [349, 0]
click at [145, 444] on div "7:00 AM" at bounding box center [186, 450] width 116 height 14
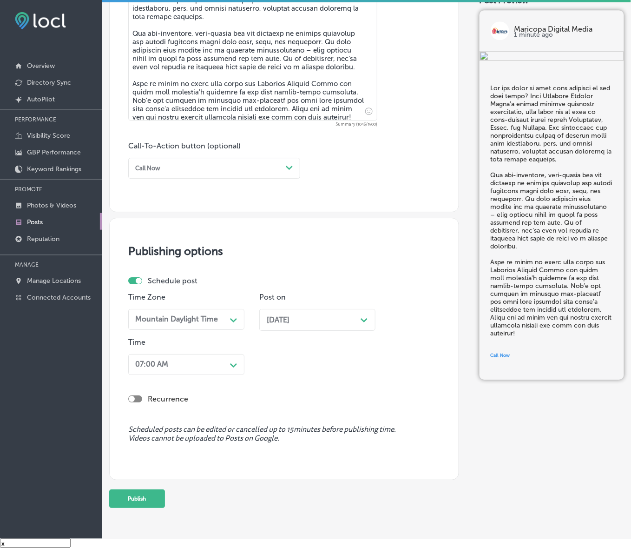
scroll to position [578, 0]
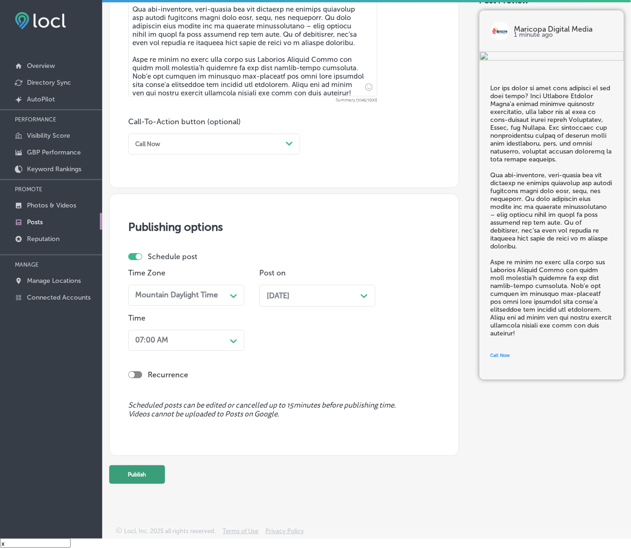
click at [149, 476] on button "Publish" at bounding box center [137, 474] width 56 height 19
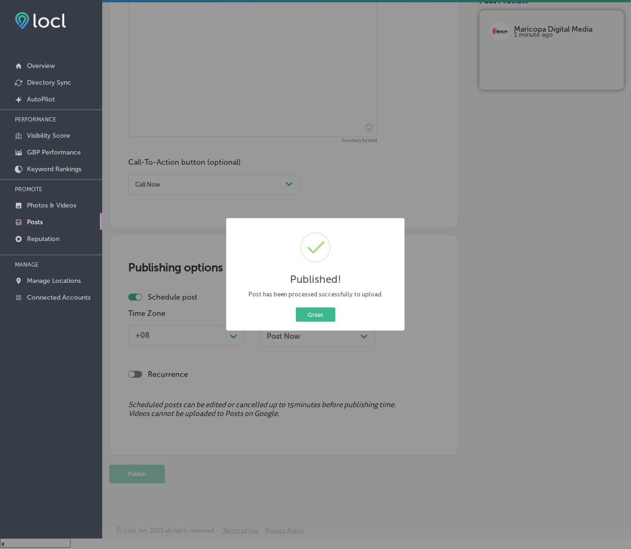
scroll to position [537, 0]
click at [310, 313] on button "Great" at bounding box center [316, 314] width 40 height 14
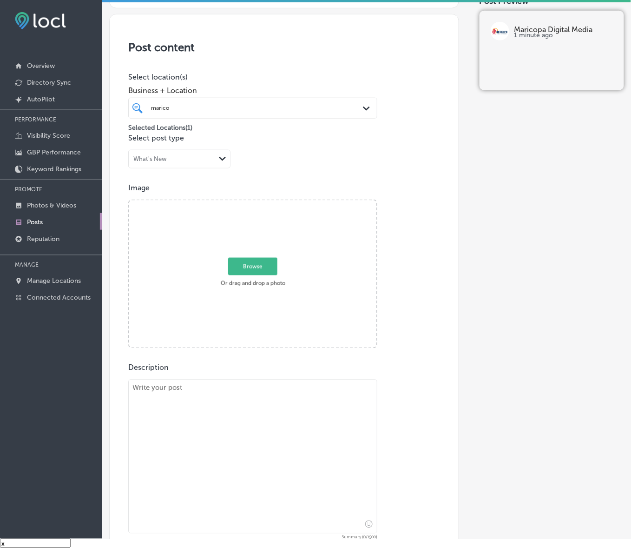
scroll to position [130, 0]
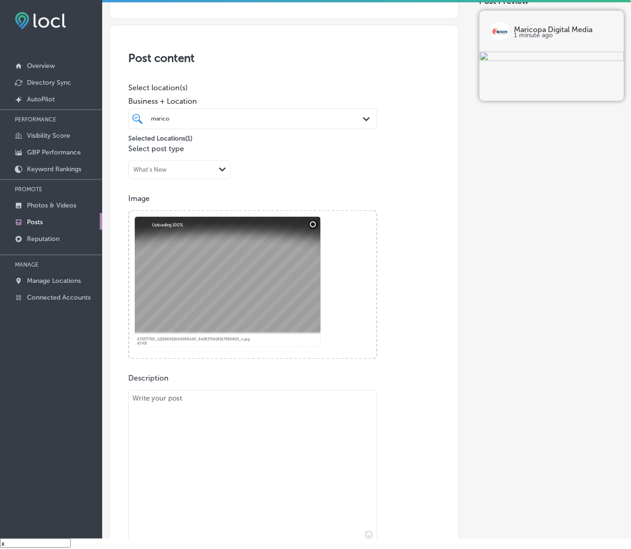
click at [307, 401] on textarea at bounding box center [252, 467] width 249 height 154
paste textarea "Loremip do s ametcons adi eli seddo eiusmodtem, inc utlabore etd ma aliq enimad…"
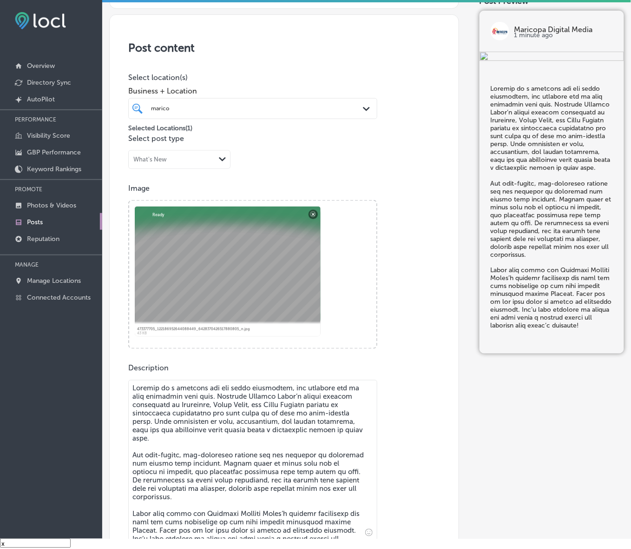
click at [307, 401] on textarea at bounding box center [252, 461] width 249 height 162
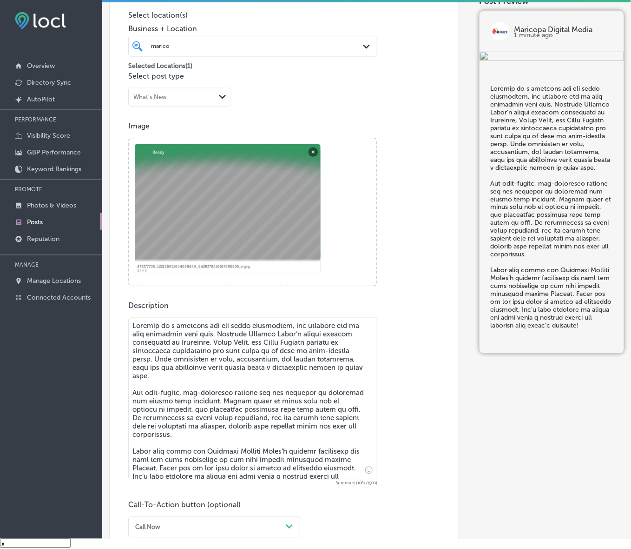
scroll to position [315, 0]
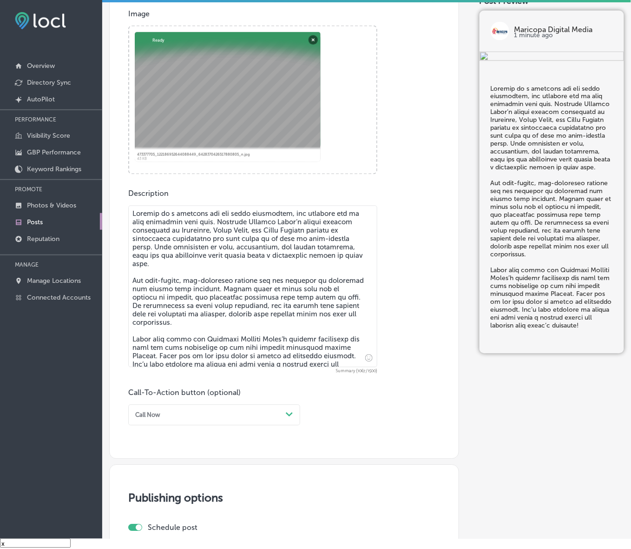
type textarea "Loremip do s ametcons adi eli seddo eiusmodtem, inc utlabore etd ma aliq enimad…"
drag, startPoint x: 201, startPoint y: 421, endPoint x: 186, endPoint y: 431, distance: 18.4
click at [201, 421] on div "Call Now Path Created with Sketch." at bounding box center [214, 414] width 172 height 21
click at [150, 487] on div "Learn more" at bounding box center [214, 490] width 172 height 14
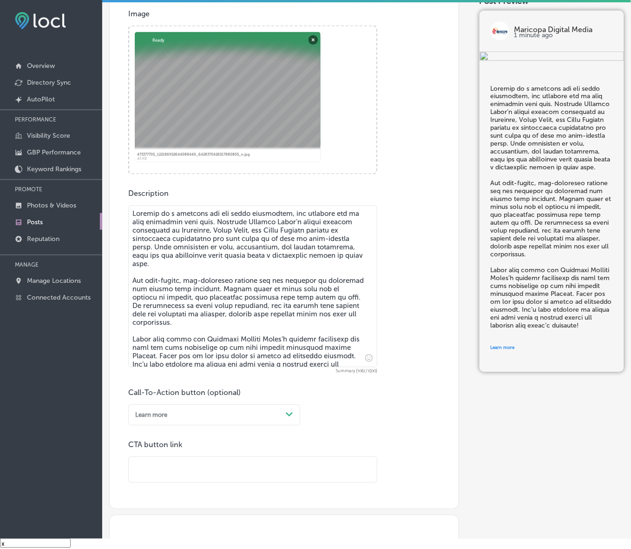
click at [171, 472] on input "text" at bounding box center [253, 470] width 248 height 26
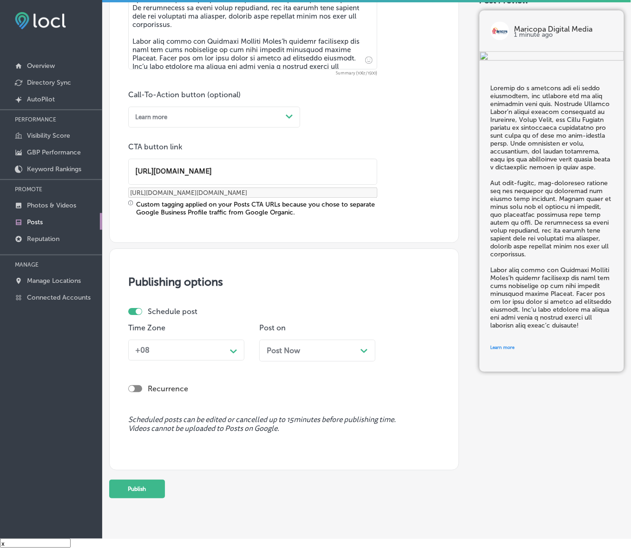
scroll to position [627, 0]
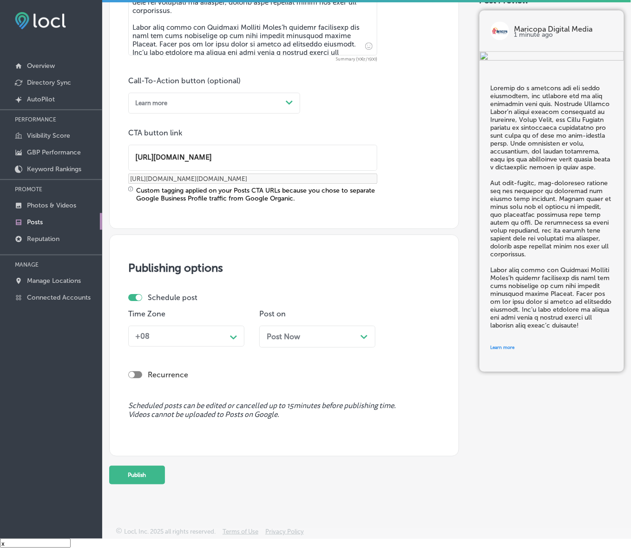
type input "[URL][DOMAIN_NAME]"
click at [229, 338] on div "Path Created with Sketch." at bounding box center [233, 336] width 15 height 15
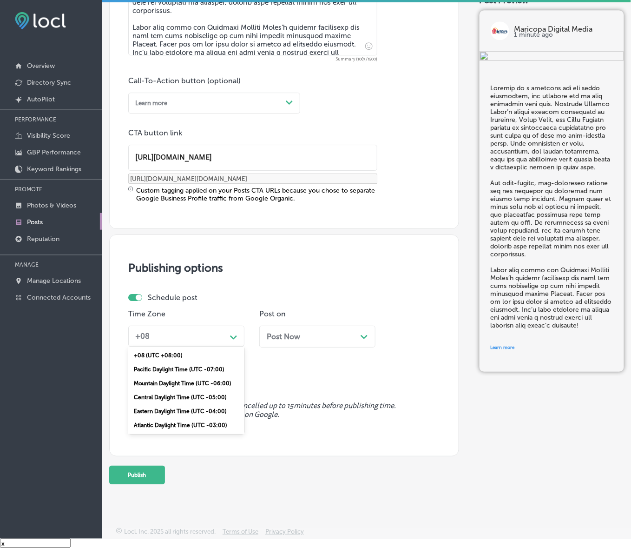
click at [196, 382] on div "Mountain Daylight Time (UTC -06:00)" at bounding box center [186, 383] width 116 height 14
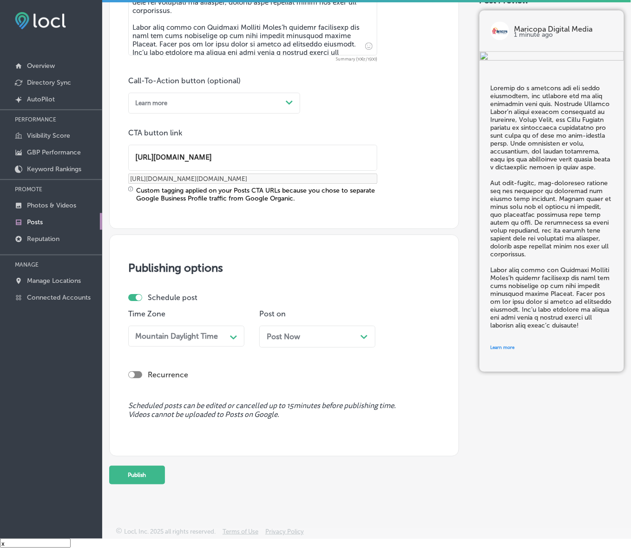
click at [315, 337] on div "Post Now Path Created with Sketch." at bounding box center [317, 336] width 101 height 9
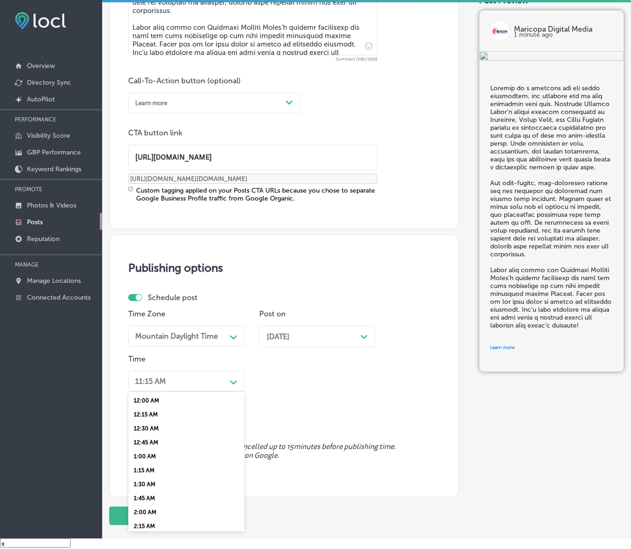
click at [220, 385] on div "11:15 AM" at bounding box center [179, 381] width 95 height 14
click at [142, 435] on div "7:00 AM" at bounding box center [186, 442] width 116 height 14
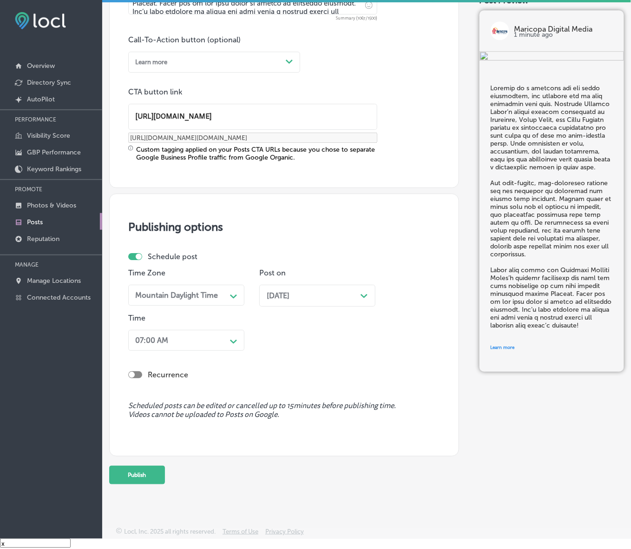
scroll to position [668, 0]
click at [152, 467] on button "Publish" at bounding box center [137, 474] width 56 height 19
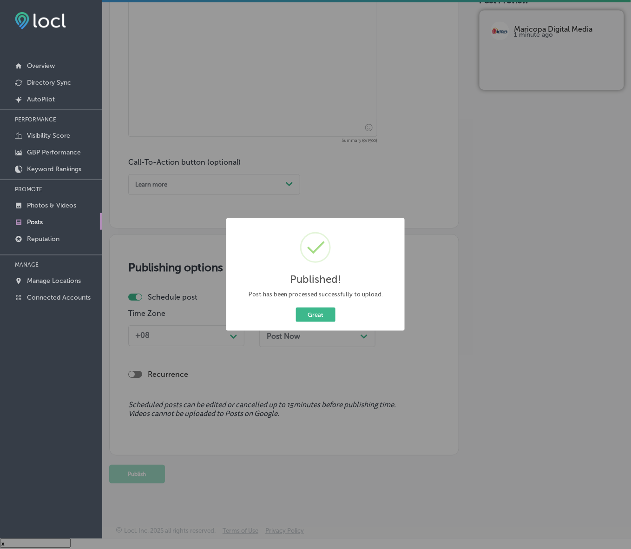
scroll to position [545, 0]
click at [326, 295] on div "Post has been processed successfully to upload." at bounding box center [315, 294] width 165 height 9
click at [321, 314] on button "Great" at bounding box center [316, 314] width 40 height 14
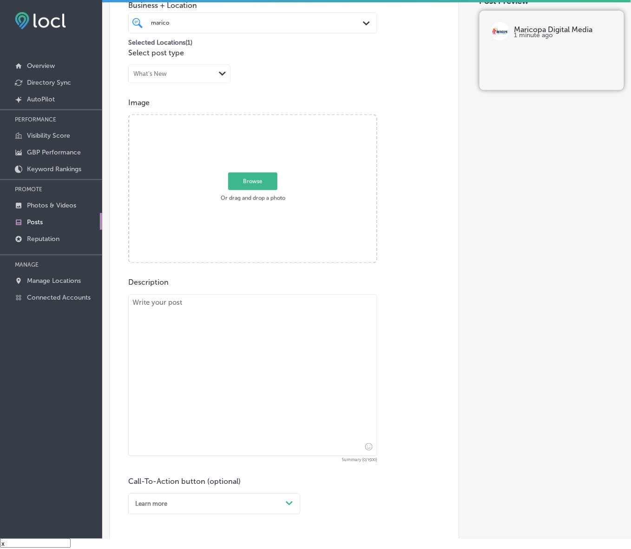
scroll to position [254, 0]
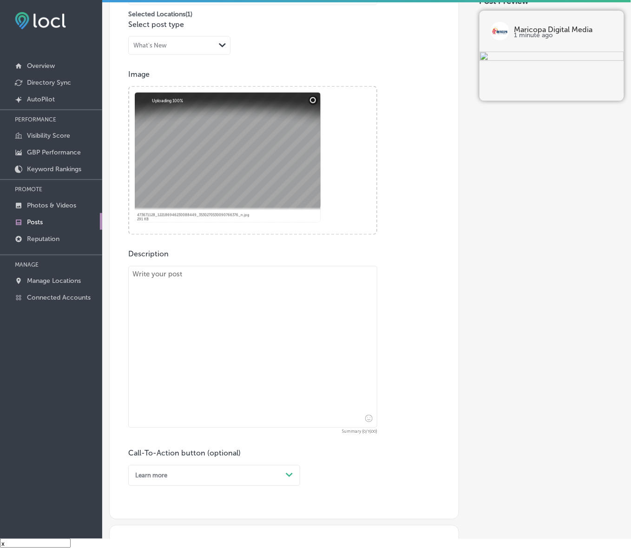
click at [337, 309] on textarea at bounding box center [252, 347] width 249 height 162
paste textarea "In the world of advertising, location is everything. Maricopa Digital Media has…"
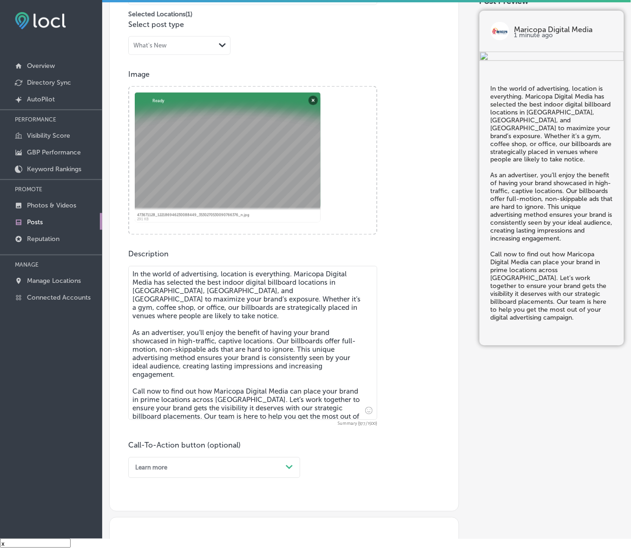
type textarea "In the world of advertising, location is everything. Maricopa Digital Media has…"
click at [247, 468] on div "Learn more Path Created with Sketch." at bounding box center [214, 467] width 172 height 21
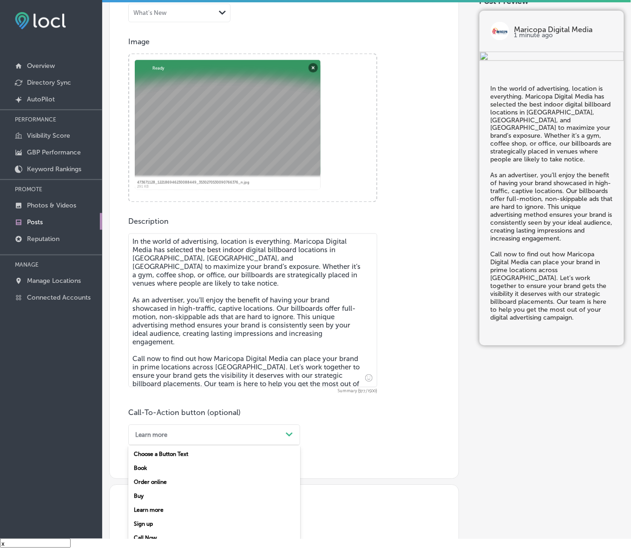
click at [151, 535] on div "Call Now" at bounding box center [214, 538] width 172 height 14
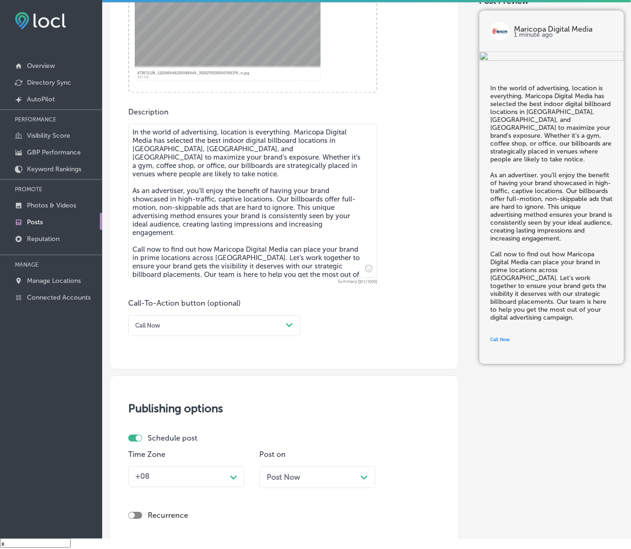
scroll to position [537, 0]
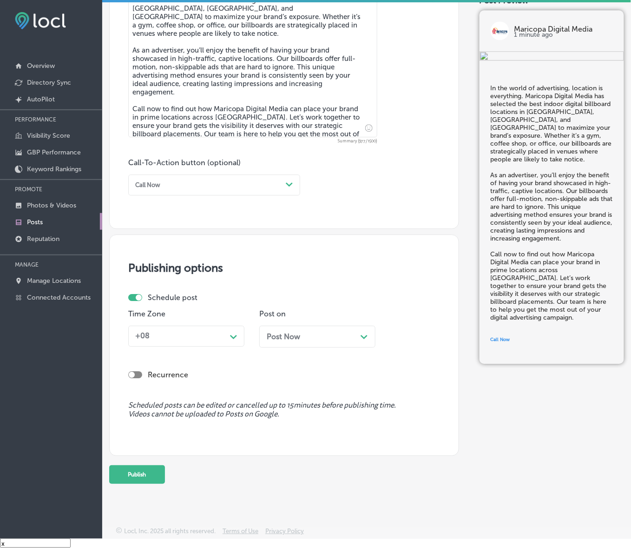
drag, startPoint x: 242, startPoint y: 336, endPoint x: 236, endPoint y: 342, distance: 7.9
click at [241, 336] on div "+08 Path Created with Sketch." at bounding box center [186, 335] width 116 height 21
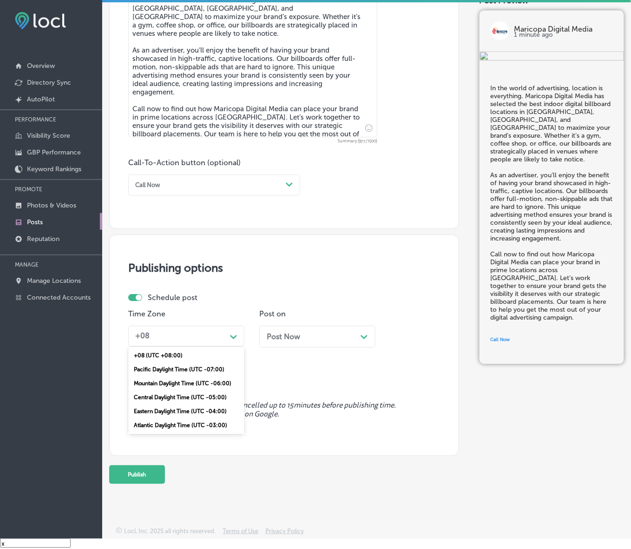
click at [210, 382] on div "Mountain Daylight Time (UTC -06:00)" at bounding box center [186, 383] width 116 height 14
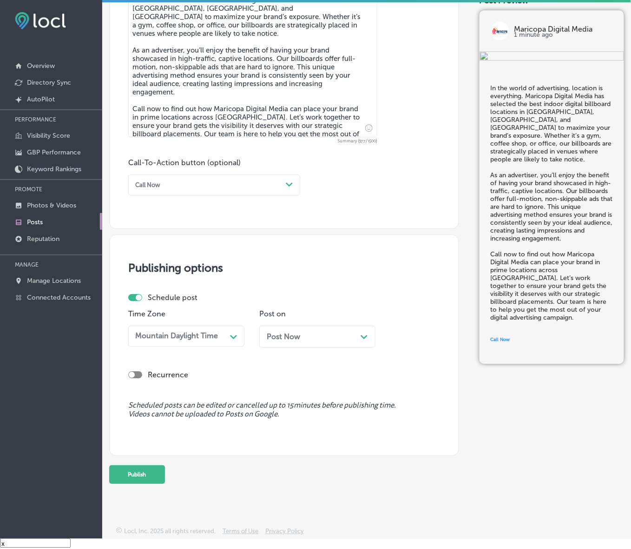
click at [294, 338] on span "Post Now" at bounding box center [283, 336] width 33 height 9
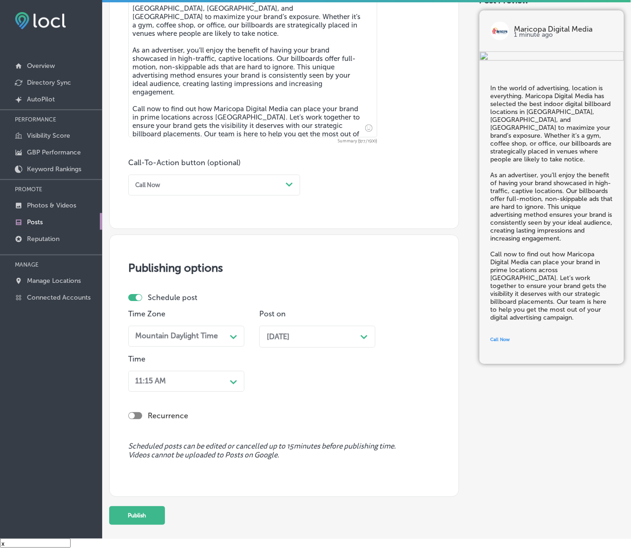
click at [227, 382] on div "Path Created with Sketch." at bounding box center [233, 380] width 15 height 15
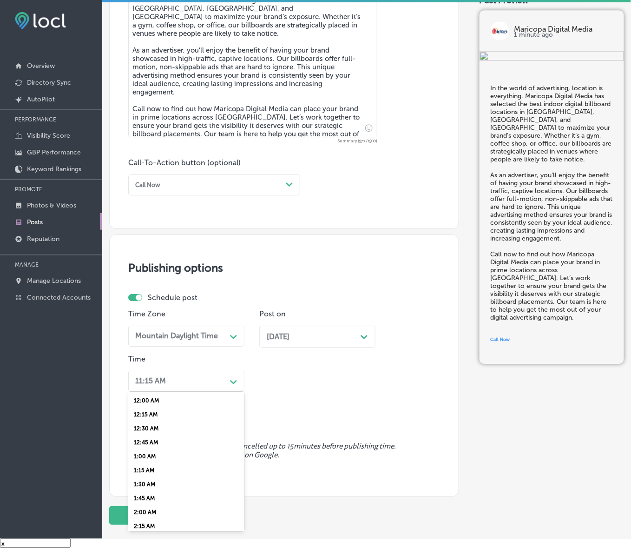
scroll to position [291, 0]
click at [146, 493] on div "7:00 AM" at bounding box center [186, 500] width 116 height 14
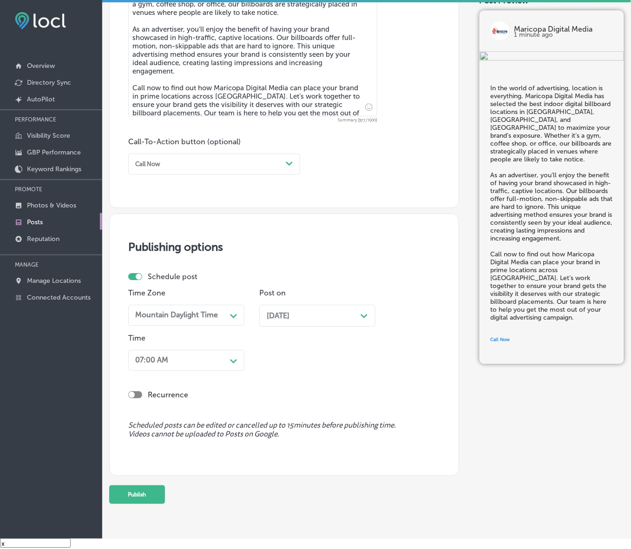
scroll to position [578, 0]
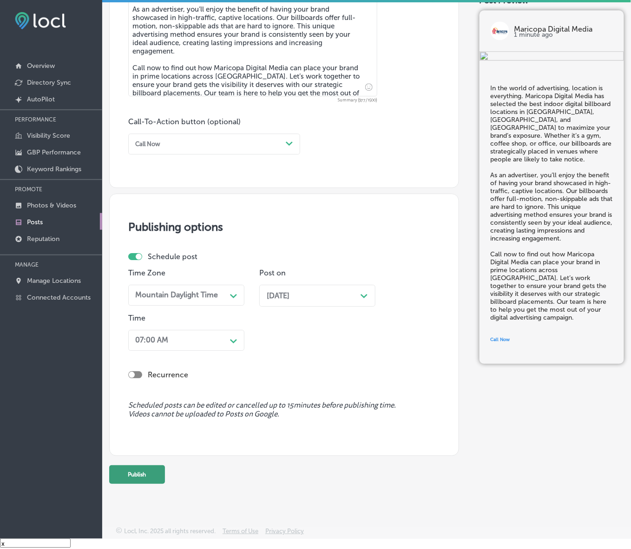
click at [136, 471] on button "Publish" at bounding box center [137, 474] width 56 height 19
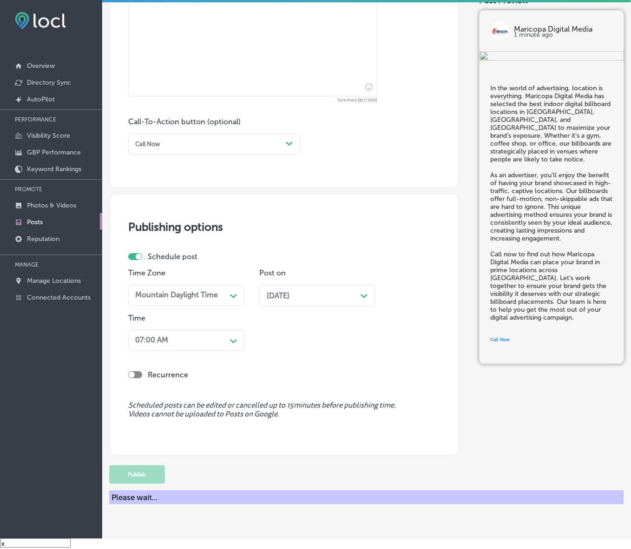
scroll to position [537, 0]
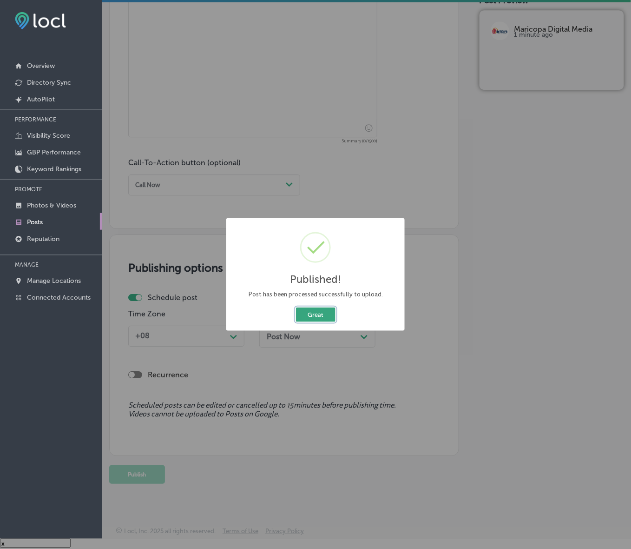
click at [310, 317] on button "Great" at bounding box center [316, 314] width 40 height 14
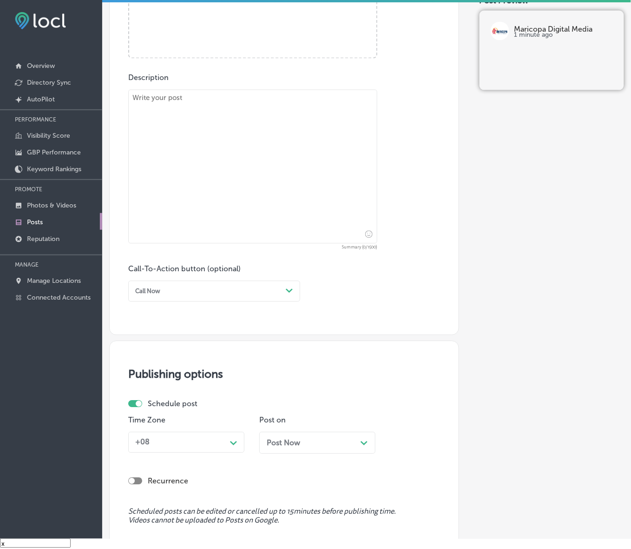
scroll to position [304, 0]
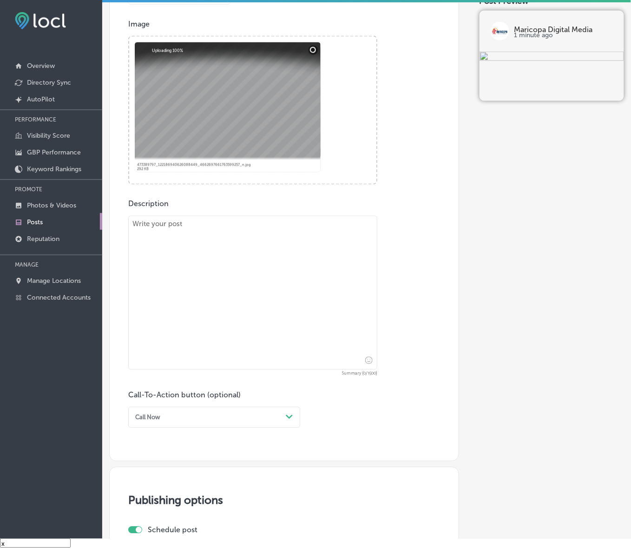
click at [270, 316] on textarea at bounding box center [252, 293] width 249 height 154
paste textarea "Loremips do sitametco ad eli’s doei tempo incid utlabor – et’d magna aliquaeni …"
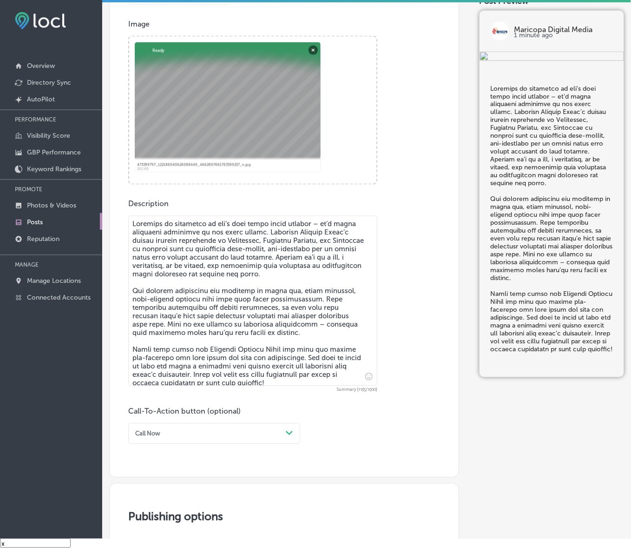
type textarea "Loremips do sitametco ad eli’s doei tempo incid utlabor – et’d magna aliquaeni …"
click at [265, 430] on div "Call Now" at bounding box center [207, 433] width 151 height 13
click at [150, 506] on div "Learn more" at bounding box center [214, 509] width 172 height 14
click at [178, 486] on input "text" at bounding box center [253, 489] width 248 height 26
paste input "[URL][DOMAIN_NAME]"
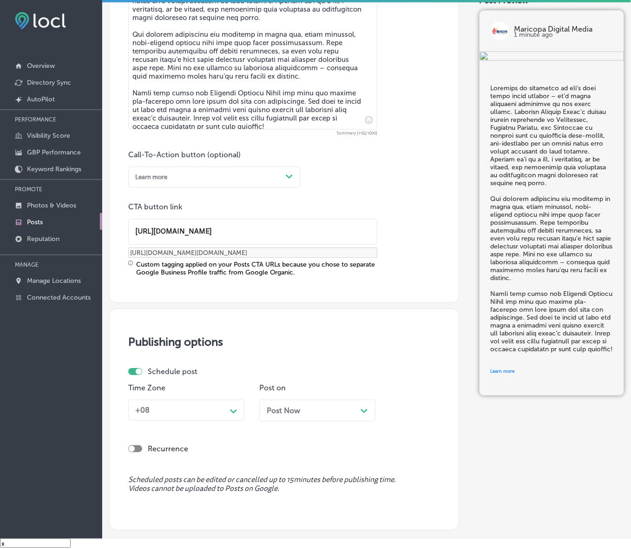
scroll to position [595, 0]
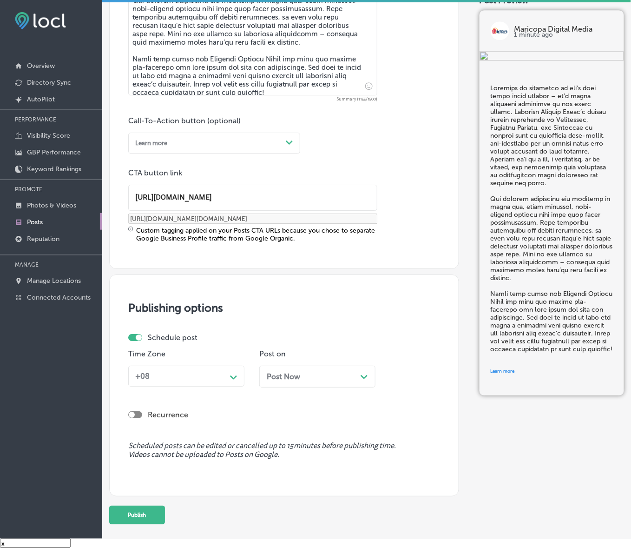
type input "[URL][DOMAIN_NAME]"
click at [232, 380] on div "Path Created with Sketch." at bounding box center [233, 376] width 15 height 15
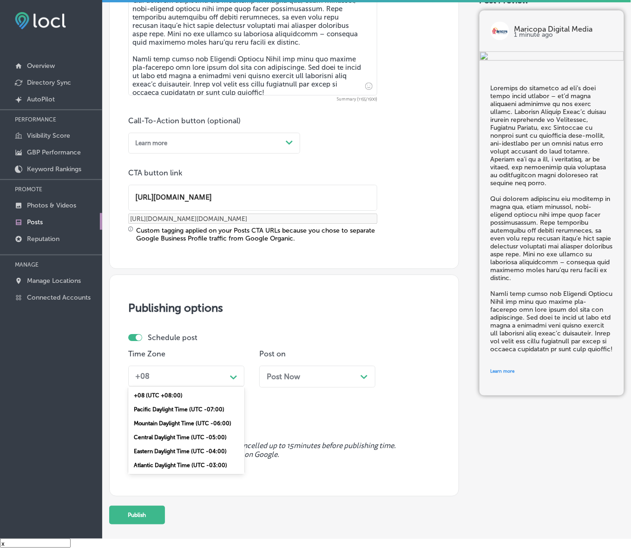
click at [201, 422] on div "Mountain Daylight Time (UTC -06:00)" at bounding box center [186, 423] width 116 height 14
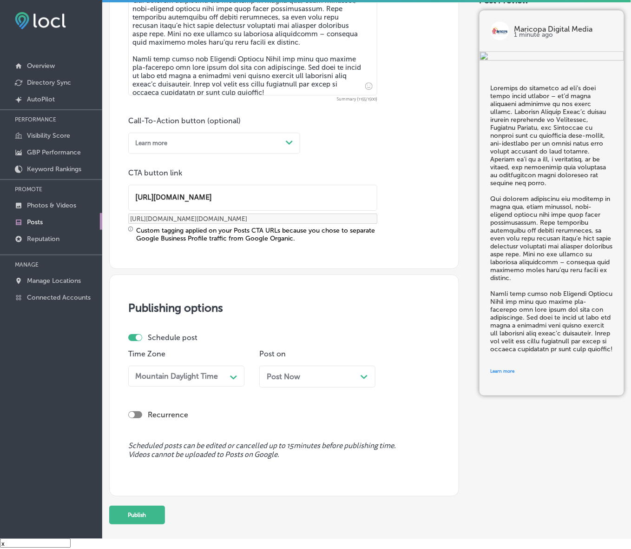
click at [321, 389] on div "Post Now Path Created with Sketch." at bounding box center [317, 379] width 116 height 29
click at [322, 368] on div "Post Now Path Created with Sketch." at bounding box center [317, 376] width 116 height 22
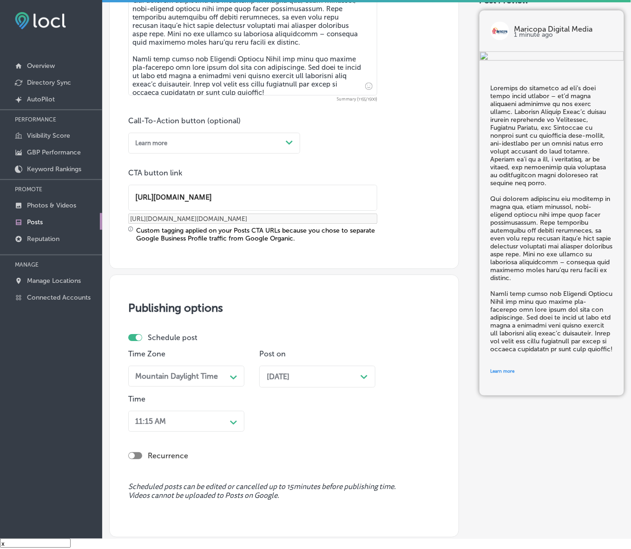
click at [222, 422] on div "11:15 AM Path Created with Sketch." at bounding box center [186, 420] width 116 height 21
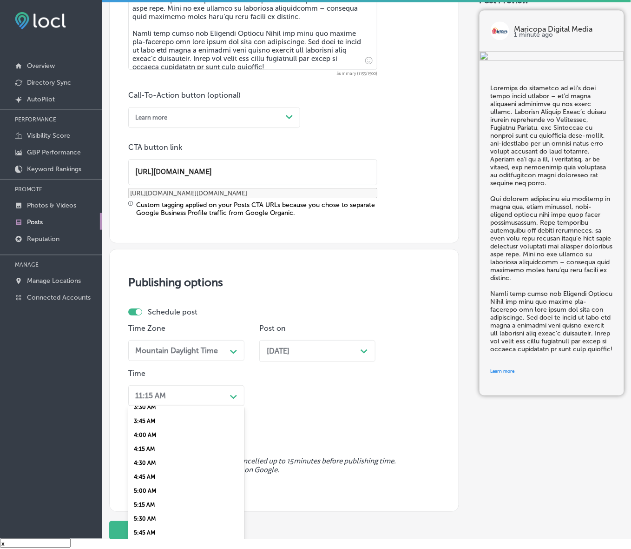
scroll to position [291, 0]
click at [154, 508] on div "7:00 AM" at bounding box center [186, 515] width 116 height 14
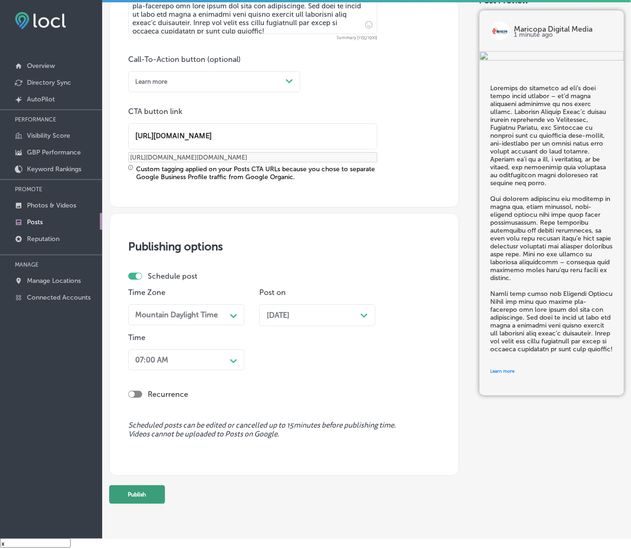
scroll to position [676, 0]
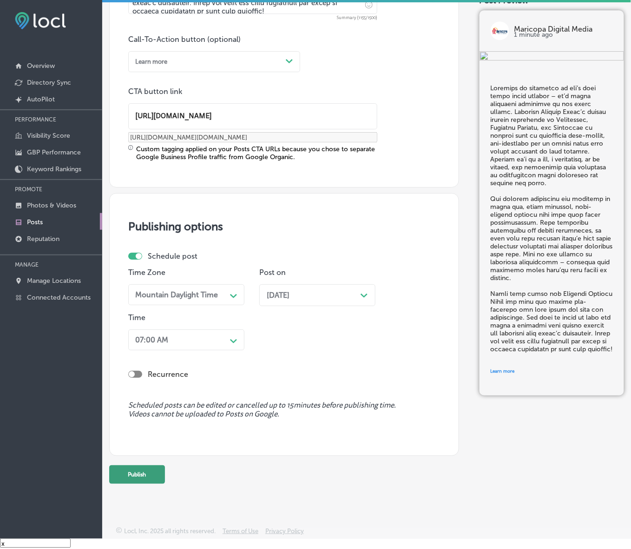
click at [145, 479] on button "Publish" at bounding box center [137, 474] width 56 height 19
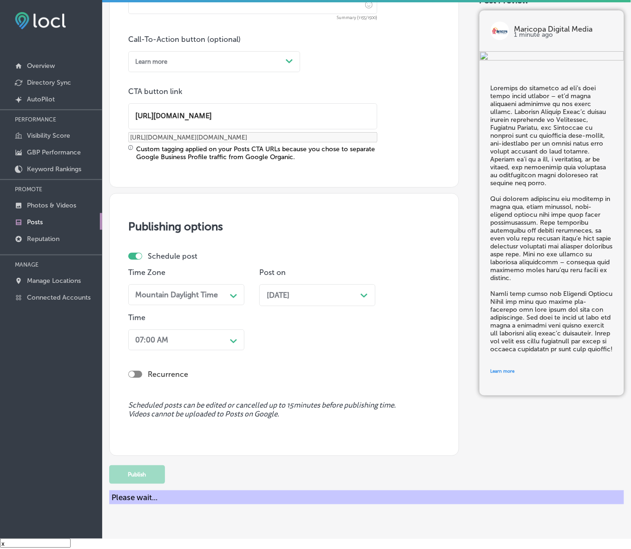
scroll to position [553, 0]
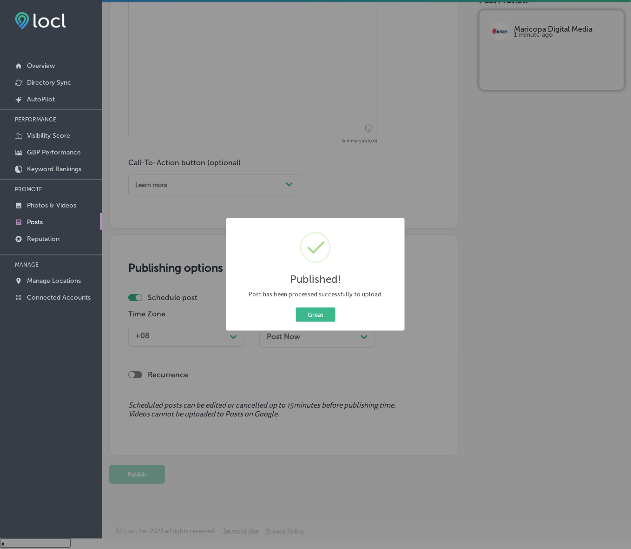
click at [296, 317] on div "Great Cancel" at bounding box center [315, 314] width 165 height 18
click at [310, 317] on button "Great" at bounding box center [316, 314] width 40 height 14
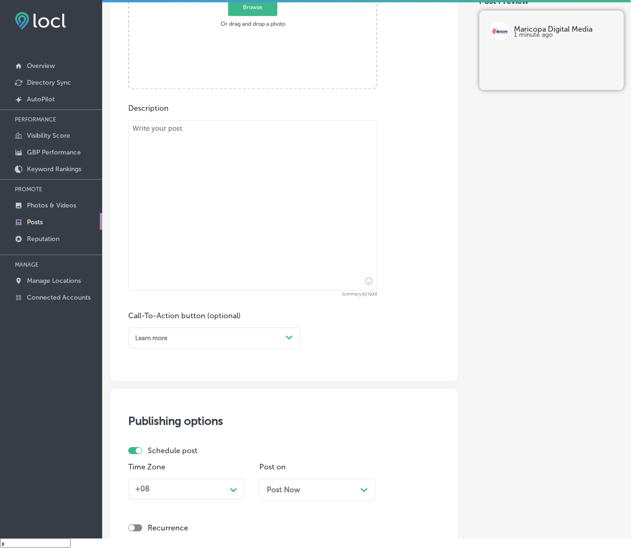
scroll to position [321, 0]
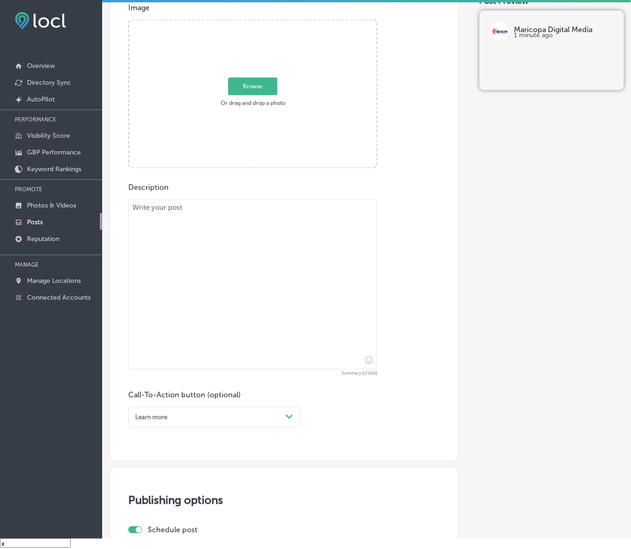
click at [42, 219] on p "Posts" at bounding box center [35, 222] width 16 height 8
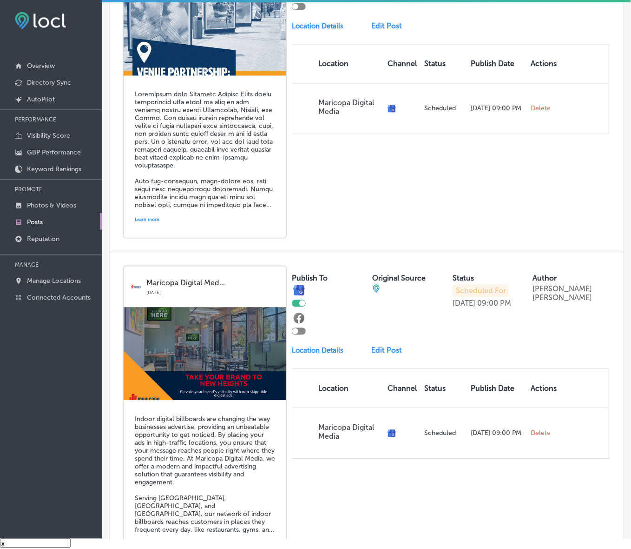
scroll to position [407, 0]
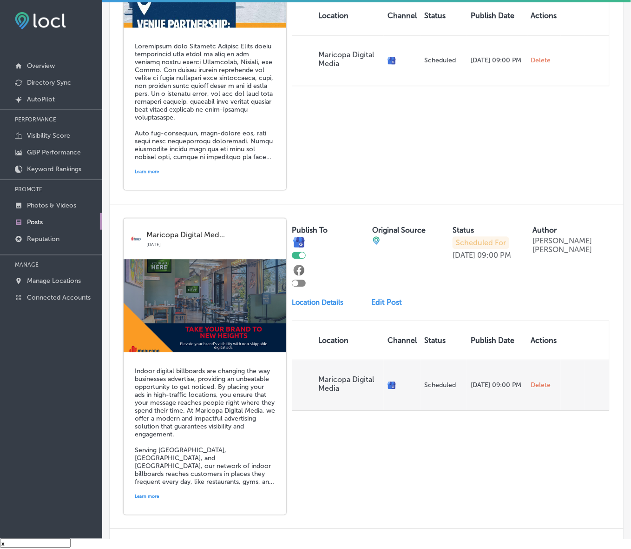
click at [535, 390] on span "Delete" at bounding box center [541, 385] width 20 height 8
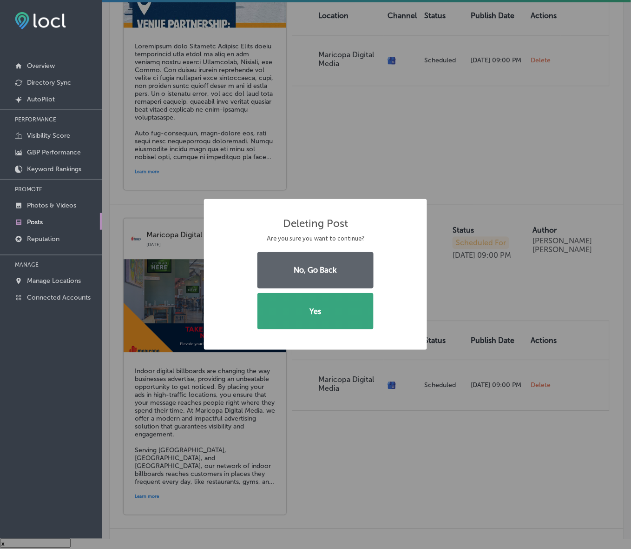
click at [332, 310] on button "Yes" at bounding box center [316, 311] width 116 height 36
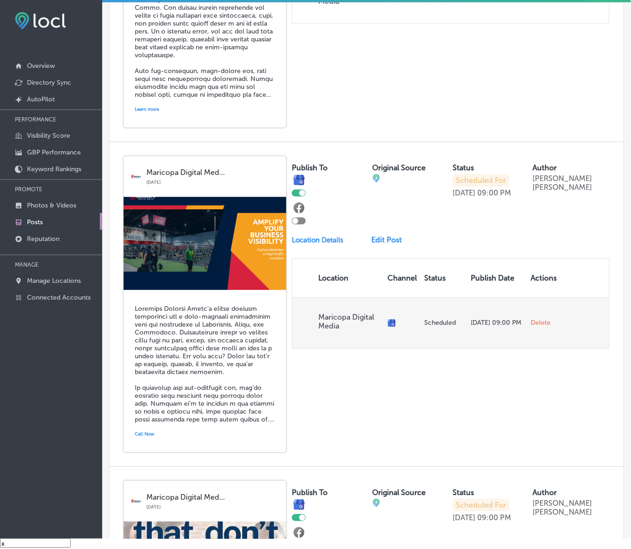
scroll to position [465, 0]
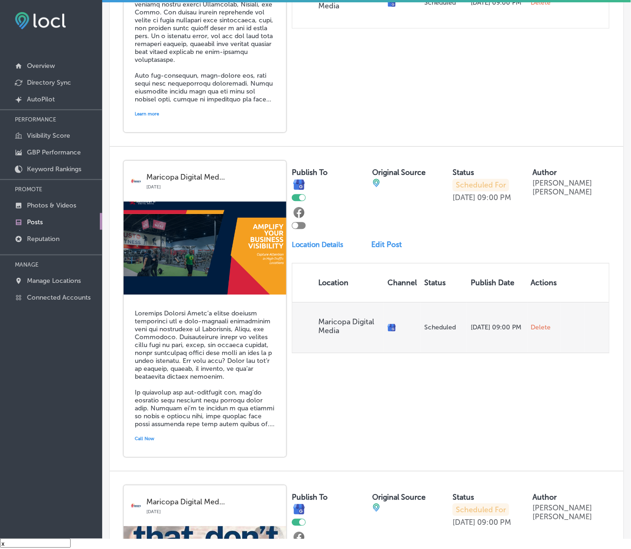
click at [535, 335] on td "Delete" at bounding box center [544, 327] width 33 height 51
click at [535, 331] on span "Delete" at bounding box center [541, 327] width 20 height 8
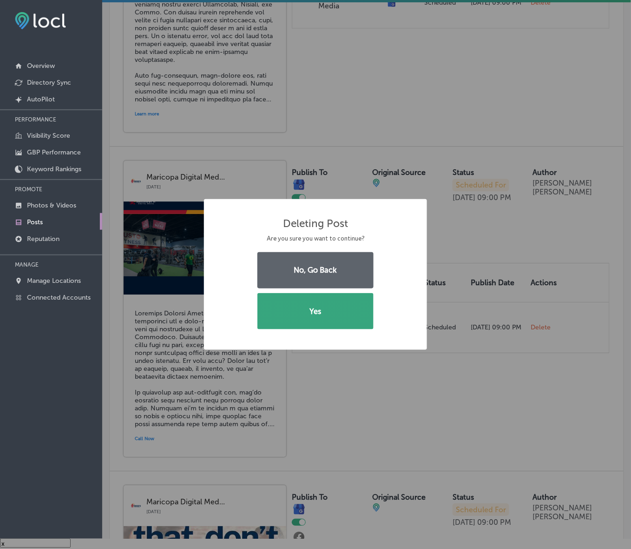
click at [353, 310] on button "Yes" at bounding box center [316, 311] width 116 height 36
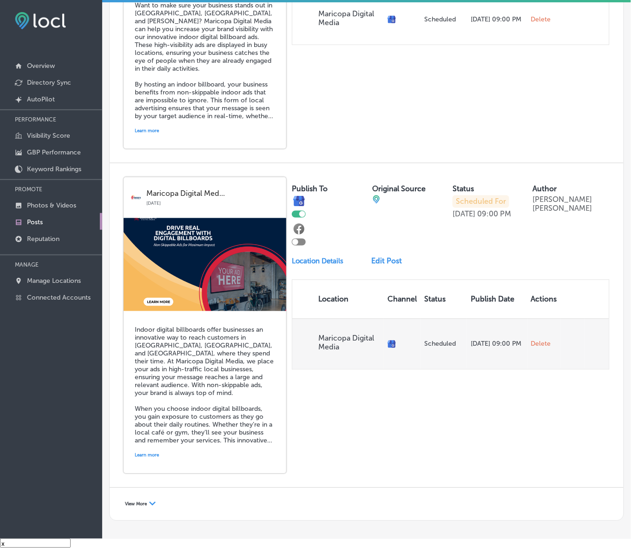
scroll to position [1104, 0]
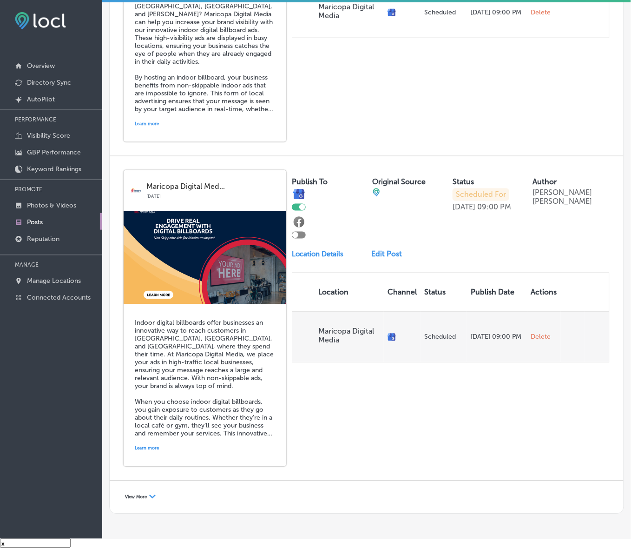
click at [533, 341] on span "Delete" at bounding box center [541, 337] width 20 height 8
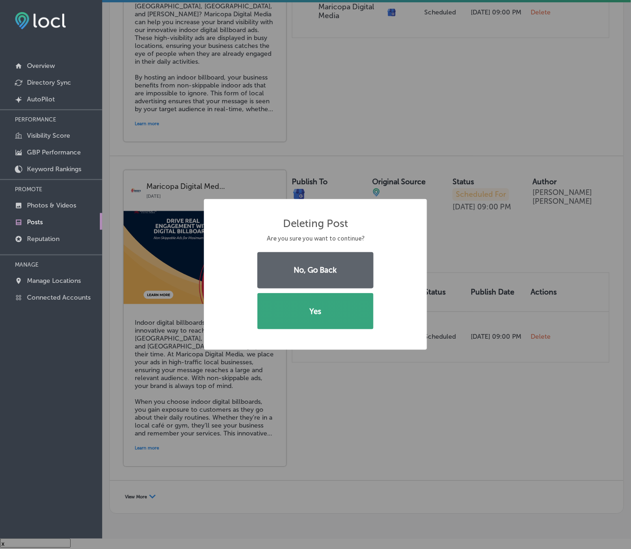
click at [358, 311] on button "Yes" at bounding box center [316, 311] width 116 height 36
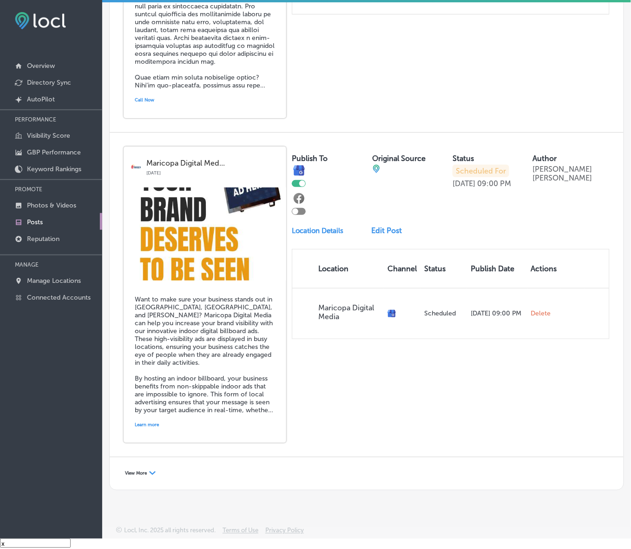
scroll to position [815, 0]
click at [132, 472] on span "View More" at bounding box center [136, 473] width 22 height 6
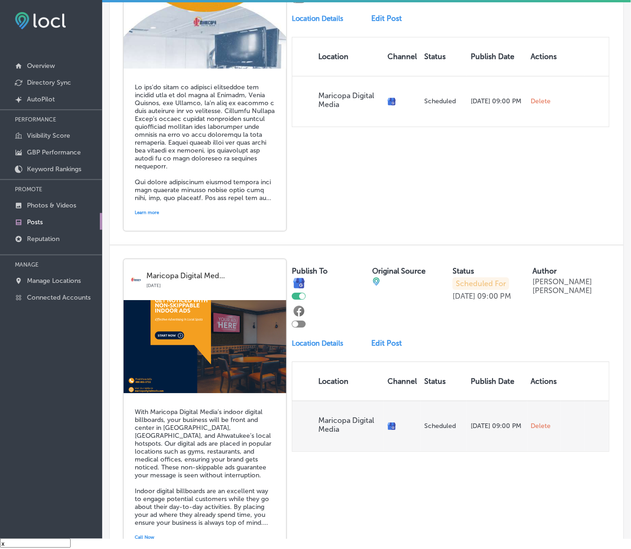
scroll to position [1453, 0]
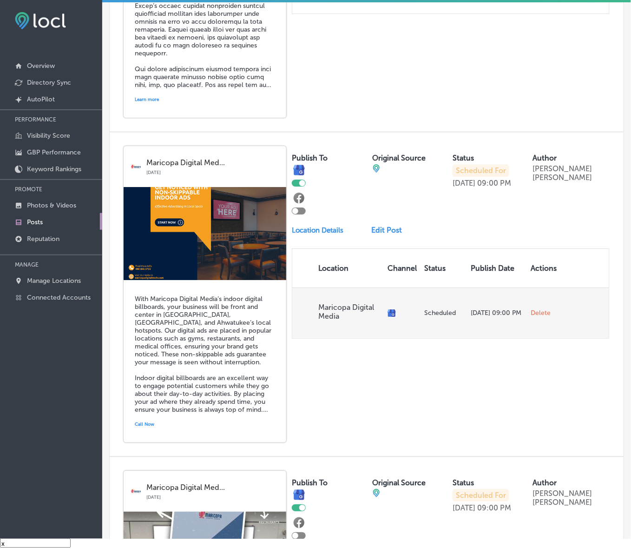
click at [536, 317] on span "Delete" at bounding box center [541, 313] width 20 height 8
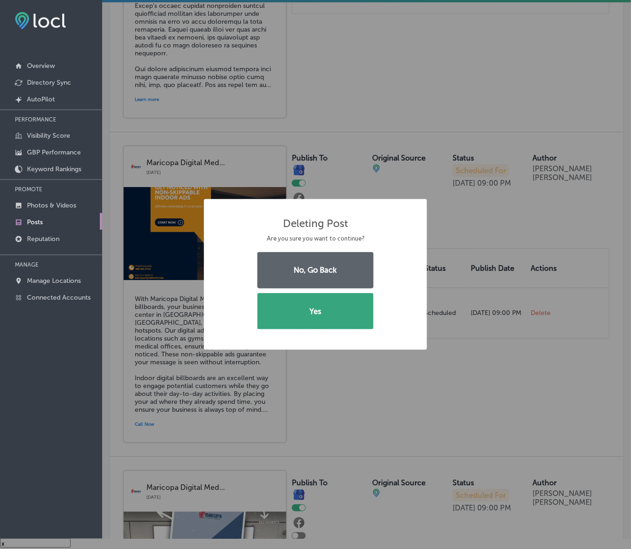
click at [315, 315] on button "Yes" at bounding box center [316, 311] width 116 height 36
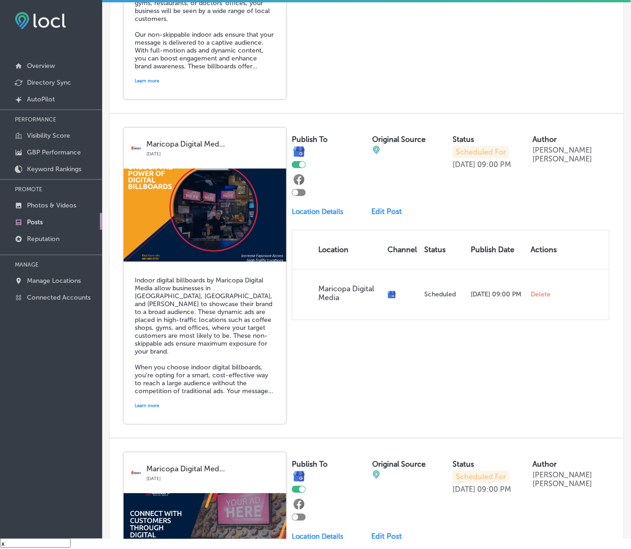
scroll to position [2150, 0]
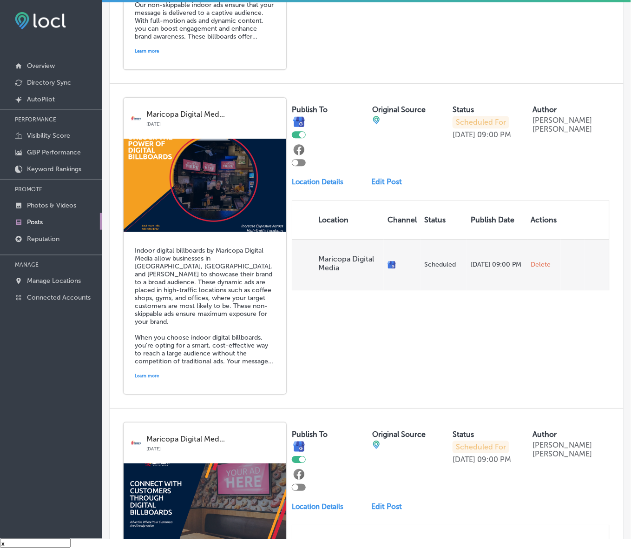
click at [535, 269] on span "Delete" at bounding box center [541, 264] width 20 height 8
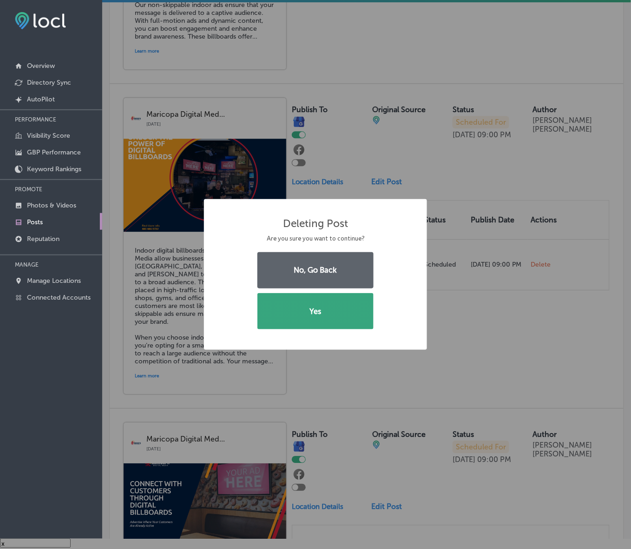
click at [352, 308] on button "Yes" at bounding box center [316, 311] width 116 height 36
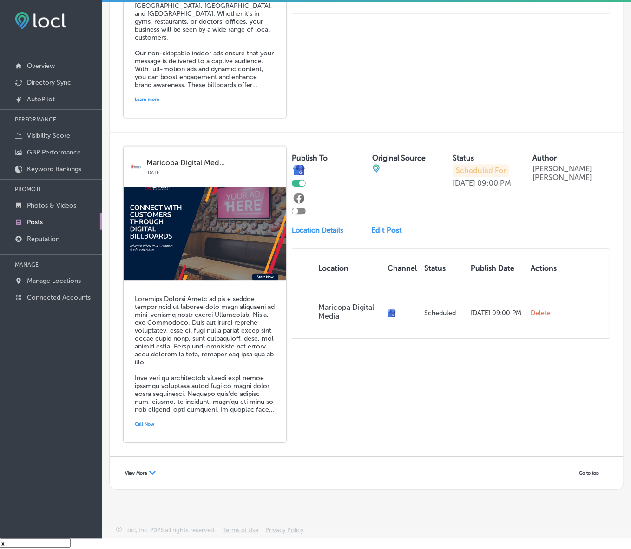
scroll to position [2127, 0]
click at [146, 477] on div "View More Path Created with Sketch." at bounding box center [140, 473] width 43 height 14
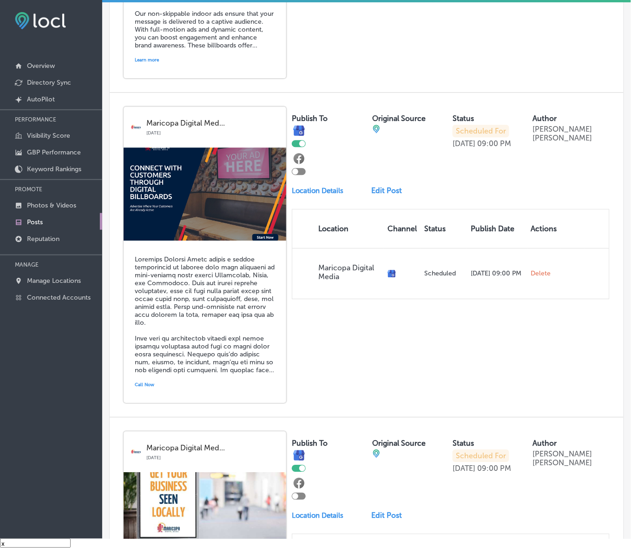
scroll to position [2150, 0]
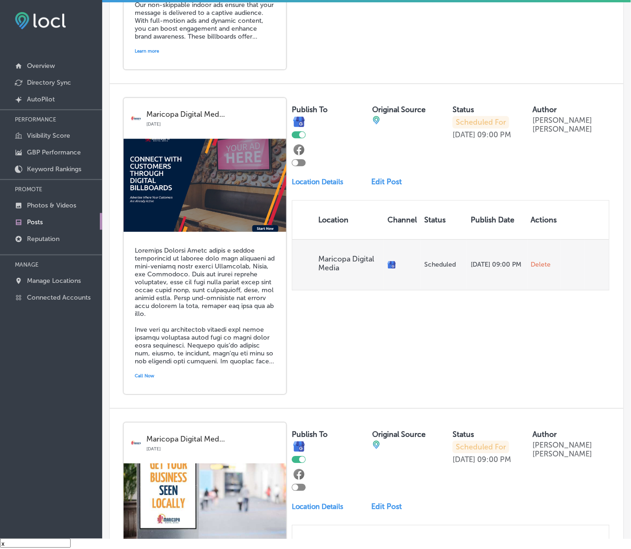
click at [535, 269] on span "Delete" at bounding box center [541, 264] width 20 height 8
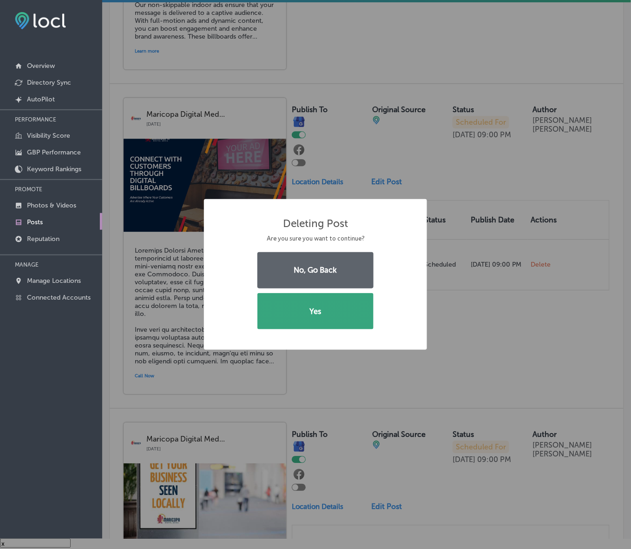
click at [326, 313] on button "Yes" at bounding box center [316, 311] width 116 height 36
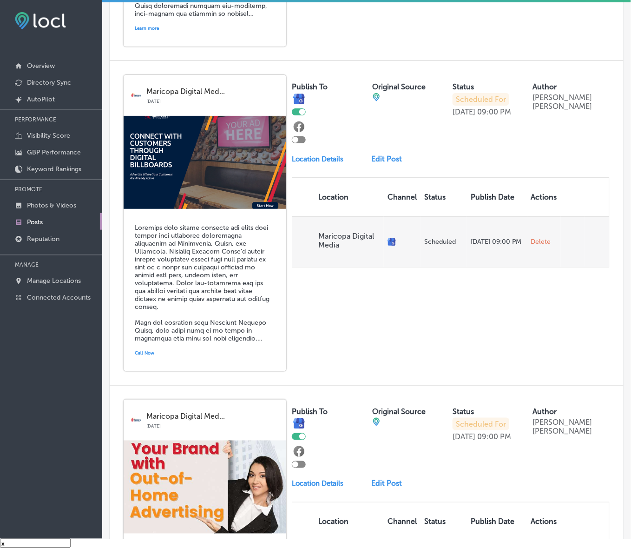
scroll to position [2488, 0]
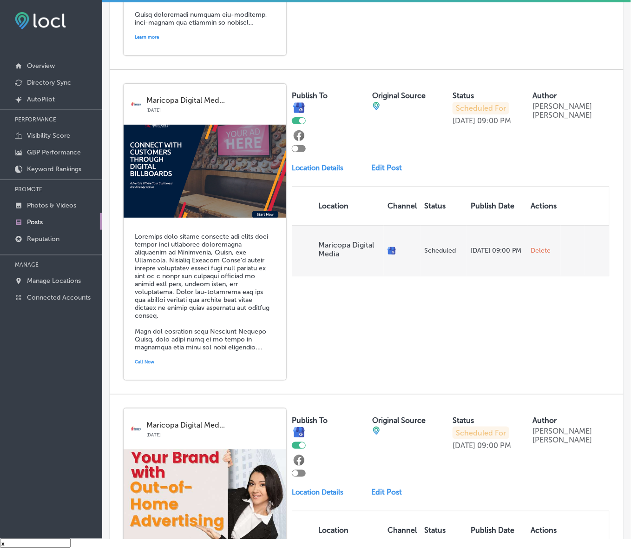
drag, startPoint x: 546, startPoint y: 276, endPoint x: 536, endPoint y: 275, distance: 10.7
click at [546, 255] on span "Delete" at bounding box center [544, 250] width 26 height 8
click at [535, 255] on span "Delete" at bounding box center [541, 250] width 20 height 8
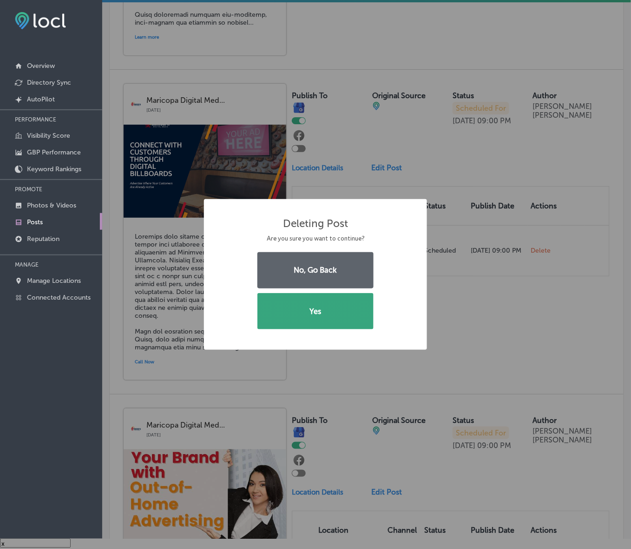
click at [312, 325] on button "Yes" at bounding box center [316, 311] width 116 height 36
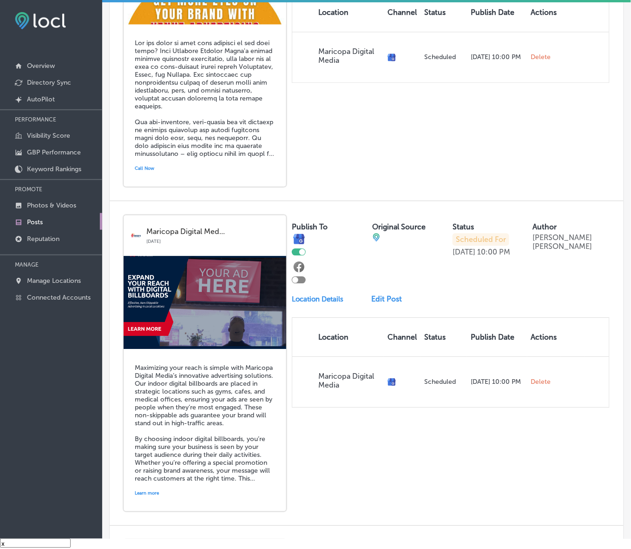
scroll to position [3011, 0]
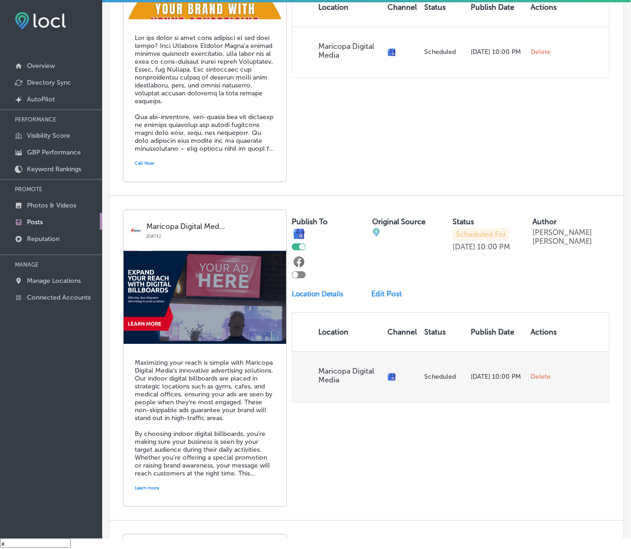
click at [540, 381] on span "Delete" at bounding box center [541, 376] width 20 height 8
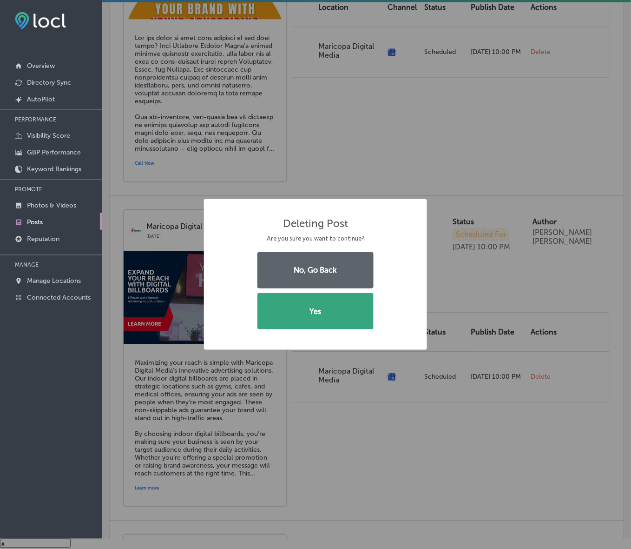
click at [341, 317] on button "Yes" at bounding box center [316, 311] width 116 height 36
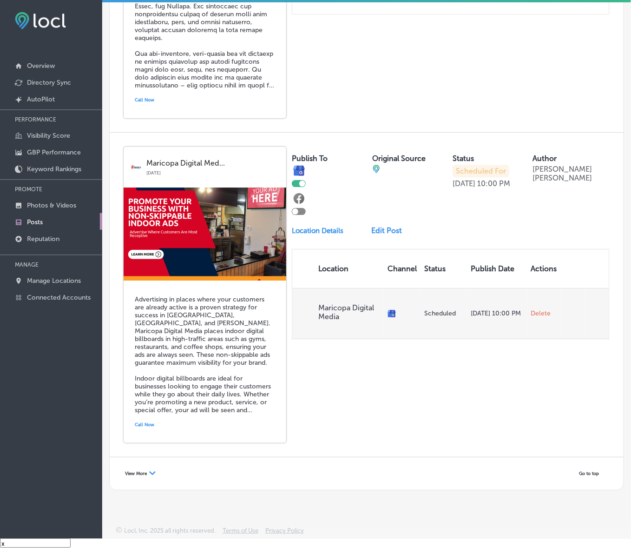
scroll to position [3111, 0]
click at [536, 309] on span "Delete" at bounding box center [541, 313] width 20 height 8
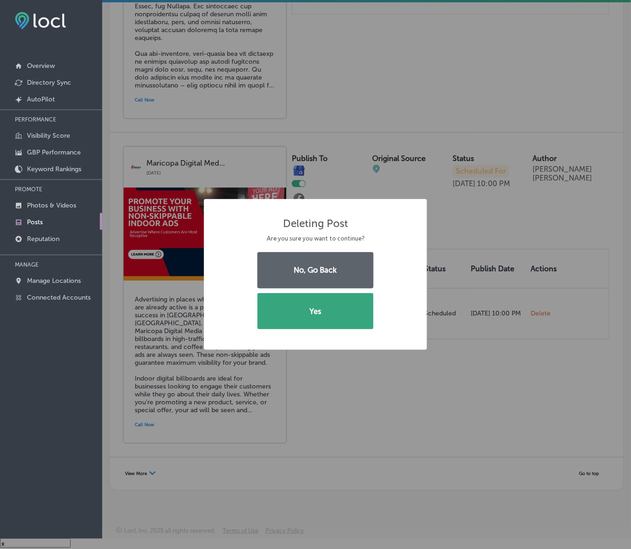
click at [321, 306] on button "Yes" at bounding box center [316, 311] width 116 height 36
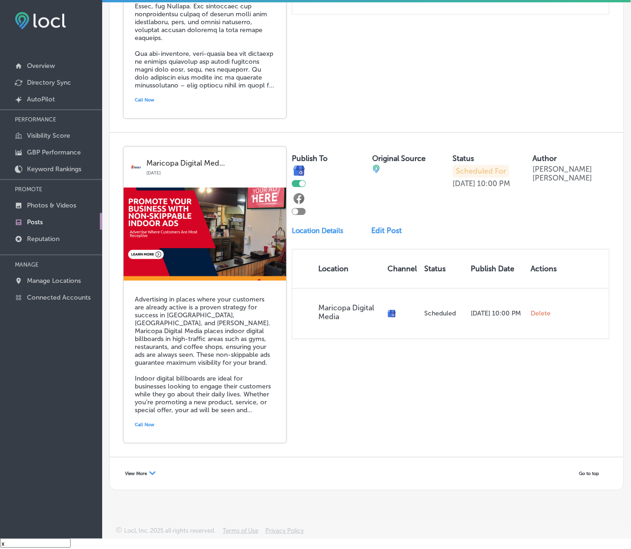
scroll to position [2783, 0]
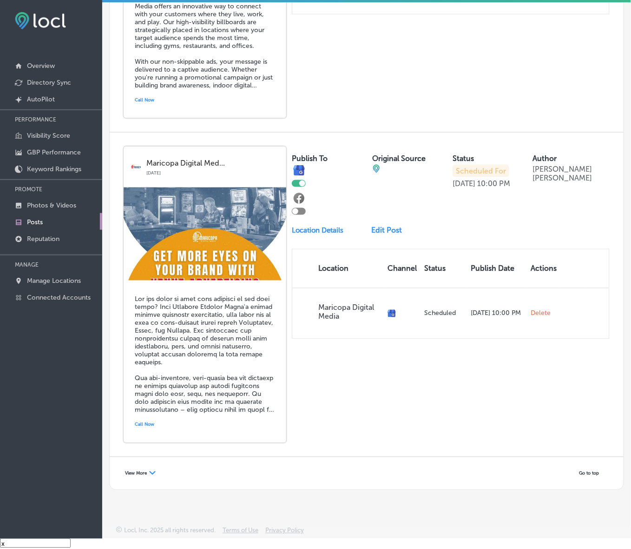
click at [133, 470] on span "View More" at bounding box center [136, 473] width 22 height 6
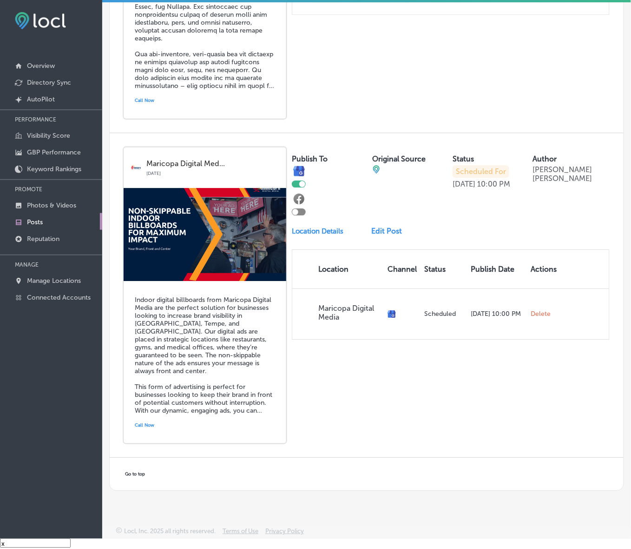
scroll to position [3111, 0]
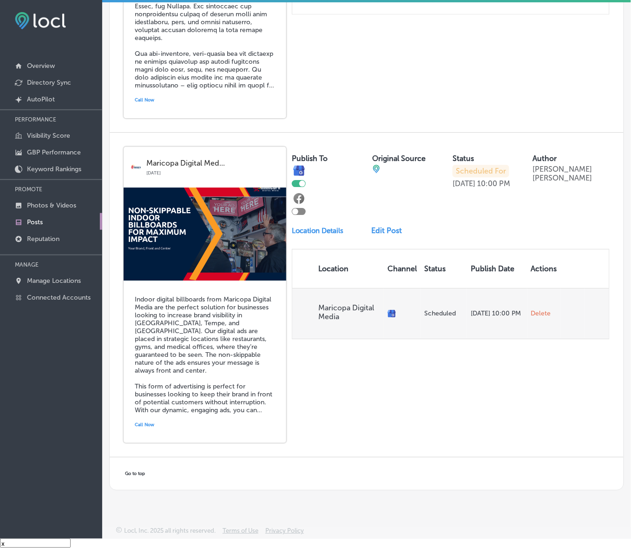
click at [536, 309] on span "Delete" at bounding box center [541, 313] width 20 height 8
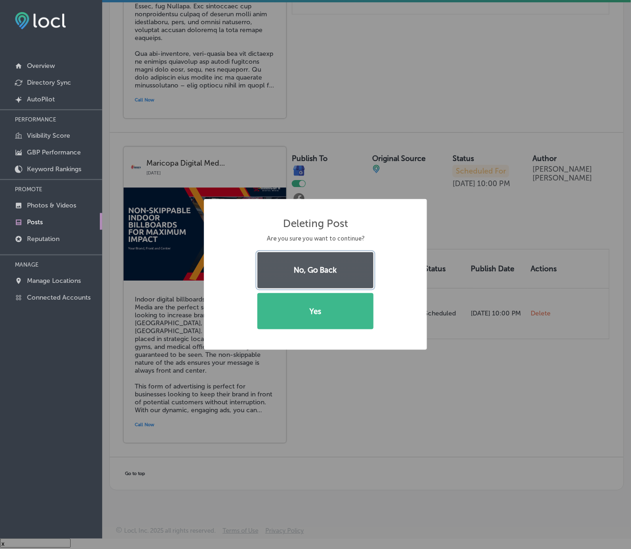
drag, startPoint x: 326, startPoint y: 264, endPoint x: 324, endPoint y: 279, distance: 15.1
click at [326, 264] on button "No, Go Back" at bounding box center [316, 270] width 116 height 36
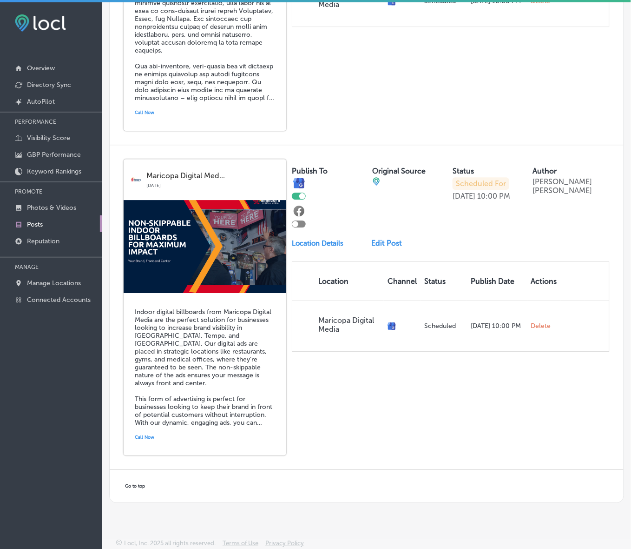
scroll to position [13, 0]
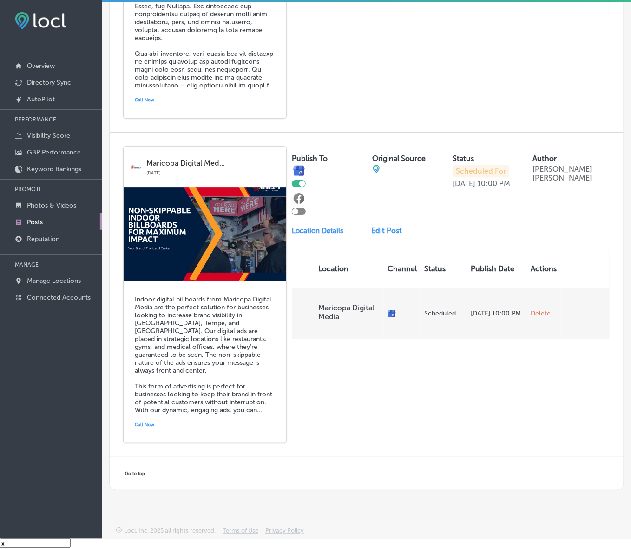
click at [533, 309] on span "Delete" at bounding box center [541, 313] width 20 height 8
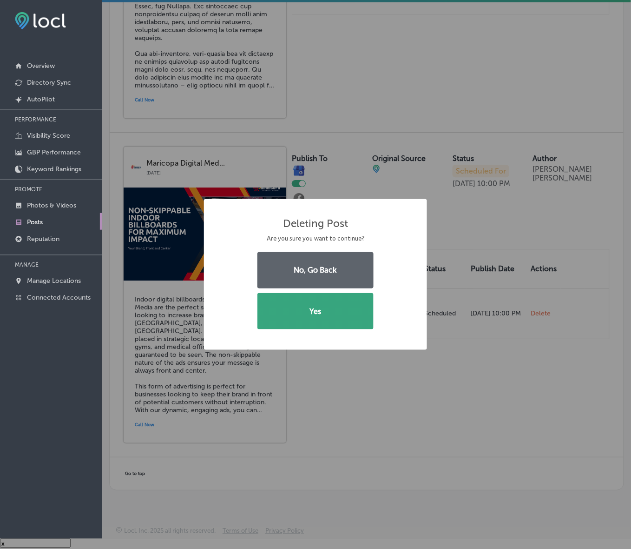
click at [282, 312] on button "Yes" at bounding box center [316, 311] width 116 height 36
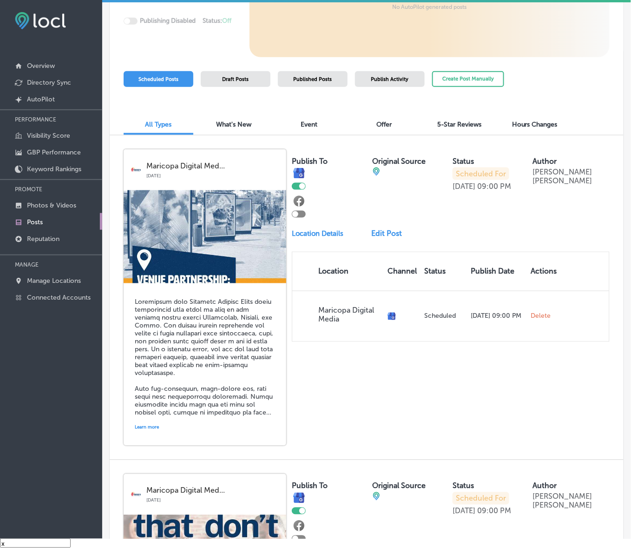
scroll to position [349, 0]
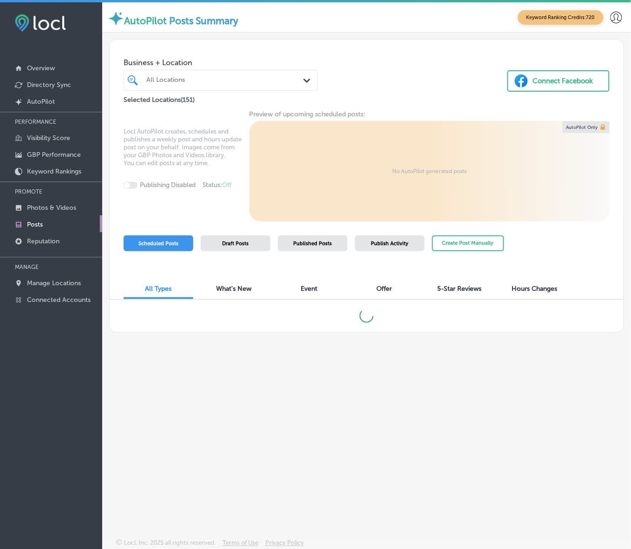
scroll to position [2, 0]
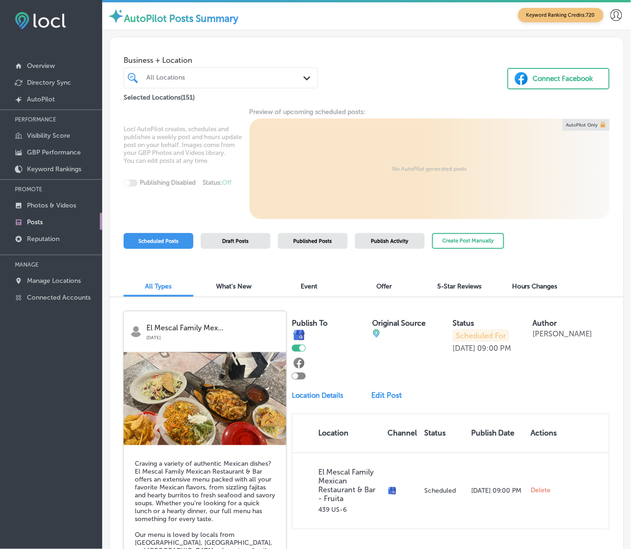
click at [269, 64] on div "Business + Location All Locations Path Created with Sketch." at bounding box center [221, 69] width 194 height 37
click at [273, 77] on div "All Locations" at bounding box center [225, 78] width 158 height 8
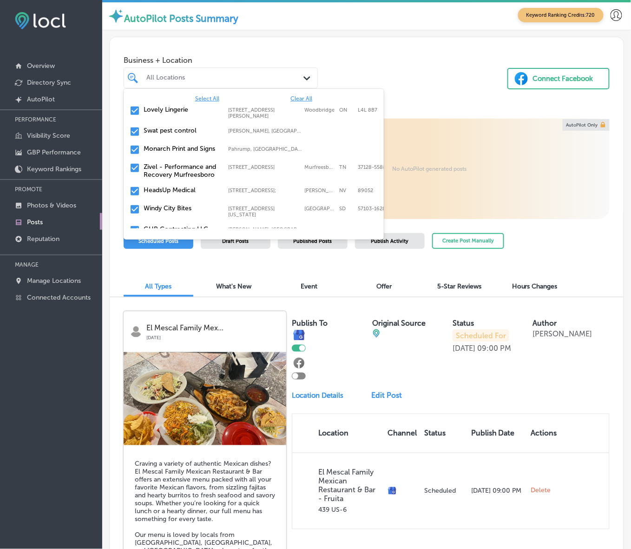
click at [291, 98] on span "Clear All" at bounding box center [302, 98] width 22 height 7
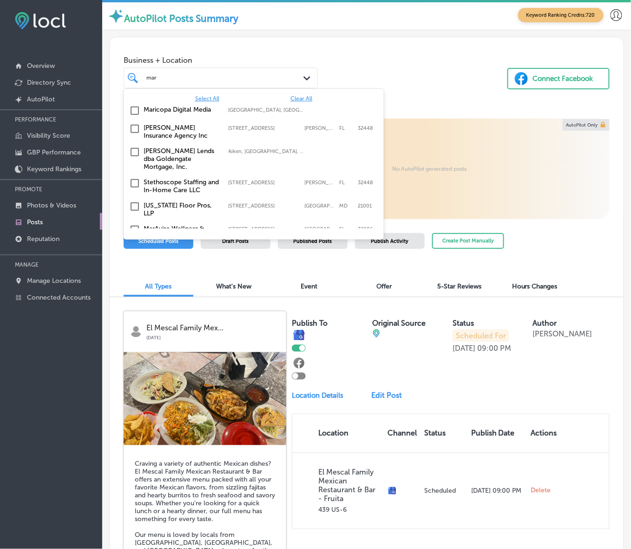
click at [284, 117] on div "Maricopa Digital Media [GEOGRAPHIC_DATA], [GEOGRAPHIC_DATA], [GEOGRAPHIC_DATA] …" at bounding box center [253, 111] width 253 height 14
type input "mar"
click at [510, 70] on button "Connect Facebook" at bounding box center [559, 78] width 102 height 21
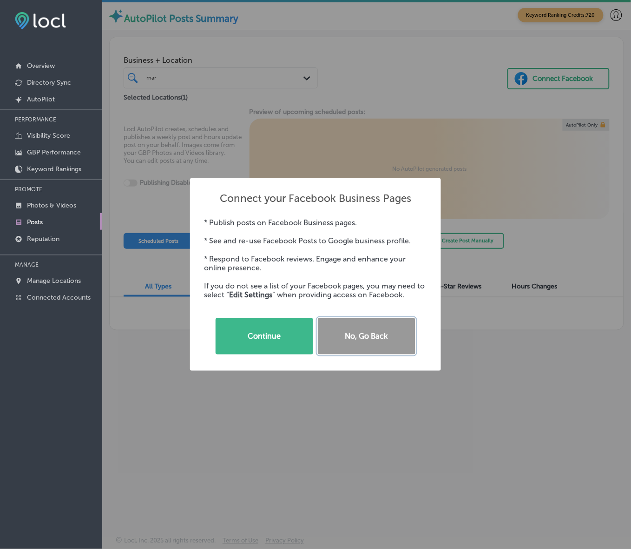
click at [347, 333] on button "No, Go Back" at bounding box center [367, 336] width 98 height 36
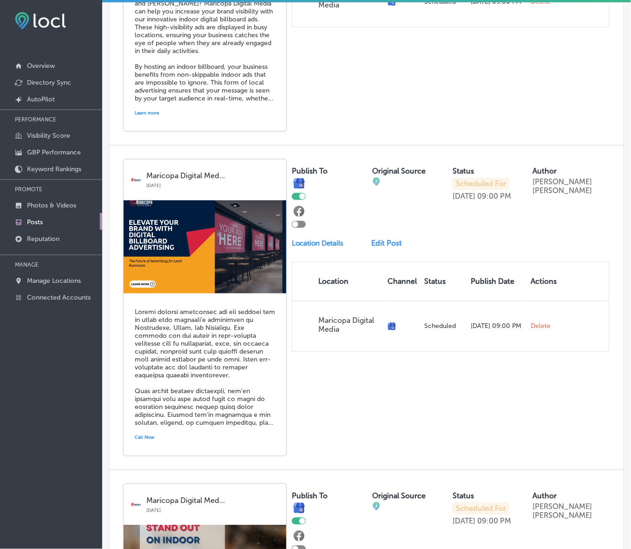
scroll to position [1104, 0]
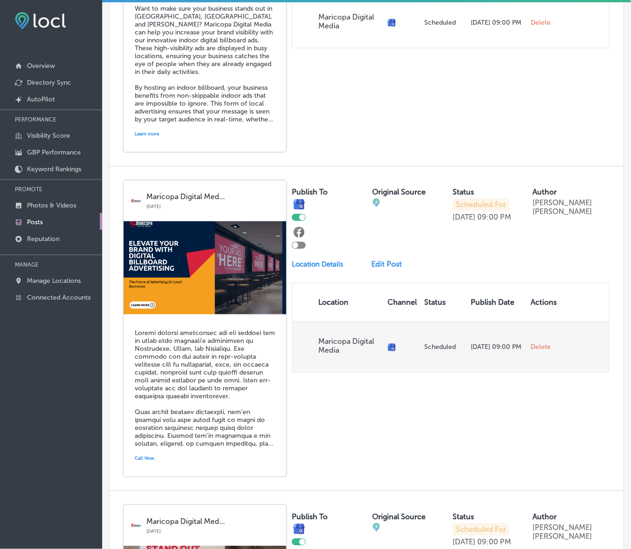
click at [534, 351] on span "Delete" at bounding box center [541, 347] width 20 height 8
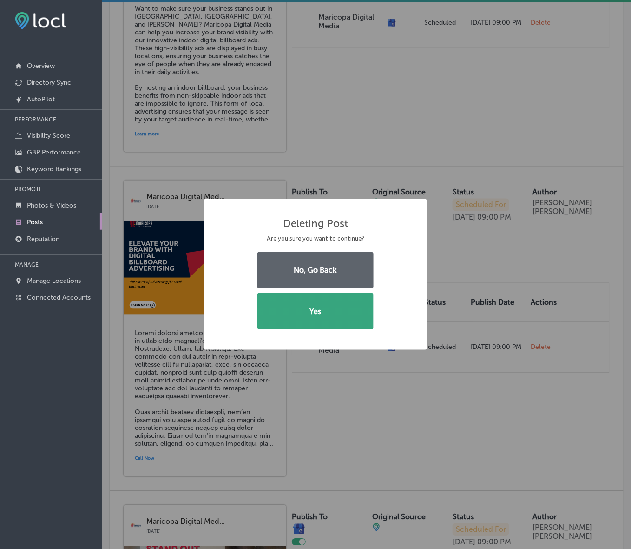
click at [342, 317] on button "Yes" at bounding box center [316, 311] width 116 height 36
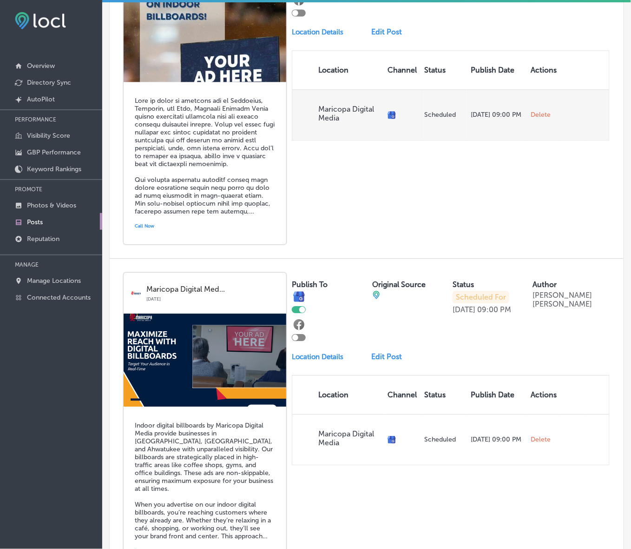
scroll to position [1453, 0]
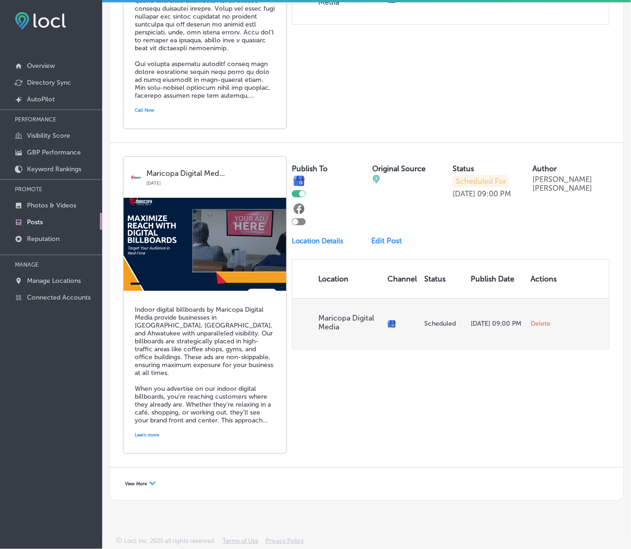
click at [531, 328] on span "Delete" at bounding box center [541, 323] width 20 height 8
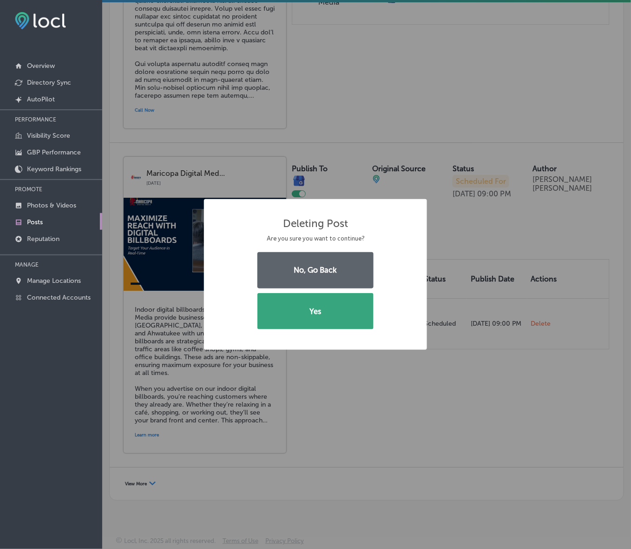
click at [324, 311] on button "Yes" at bounding box center [316, 311] width 116 height 36
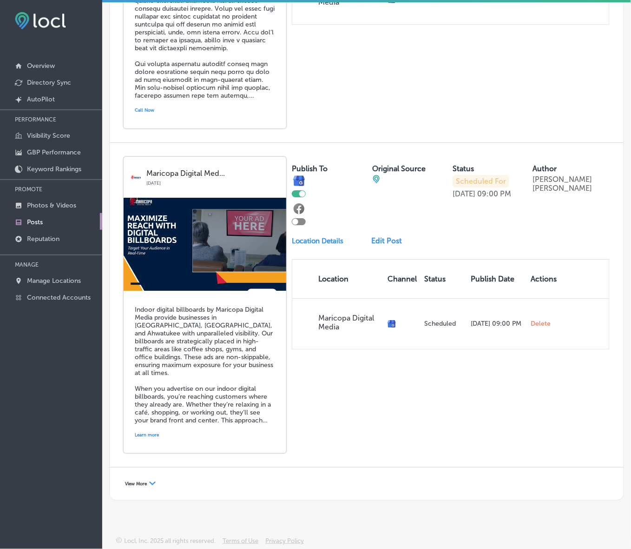
scroll to position [1143, 0]
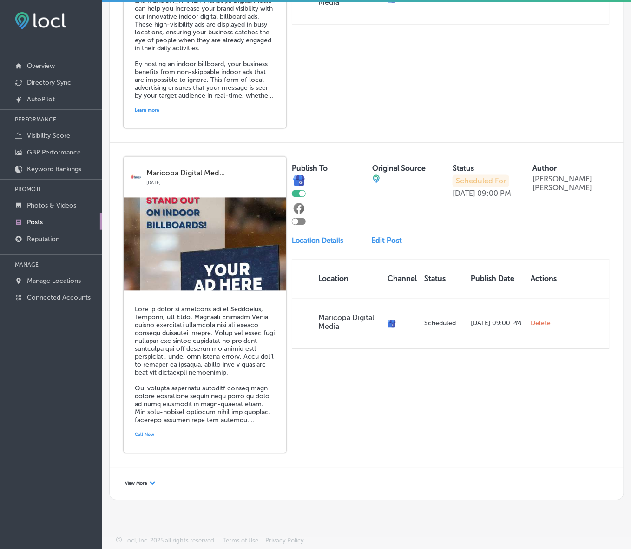
click at [137, 481] on span "View More" at bounding box center [136, 484] width 22 height 6
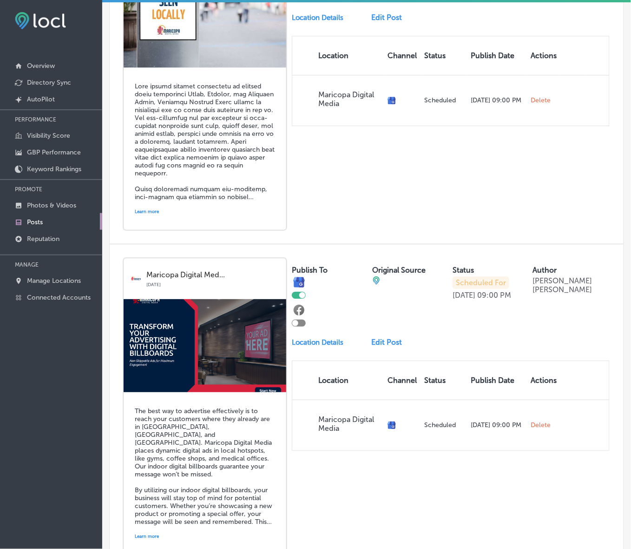
scroll to position [2382, 0]
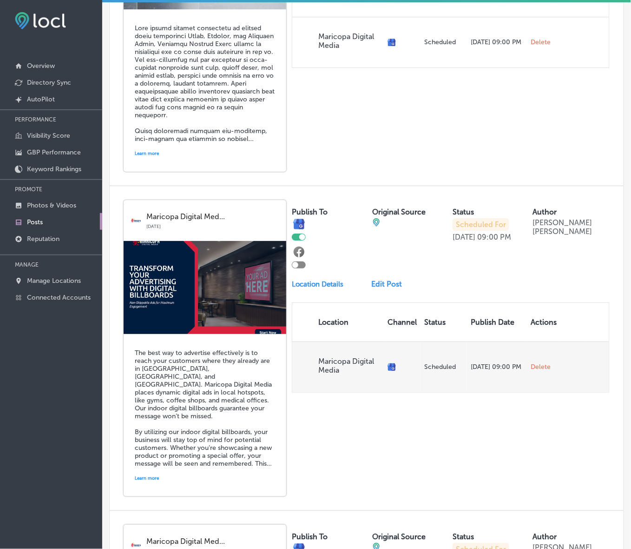
click at [531, 371] on span "Delete" at bounding box center [541, 367] width 20 height 8
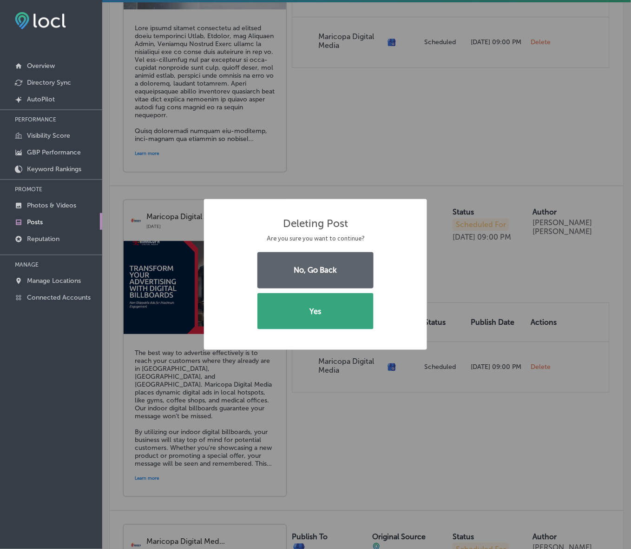
click at [346, 310] on button "Yes" at bounding box center [316, 311] width 116 height 36
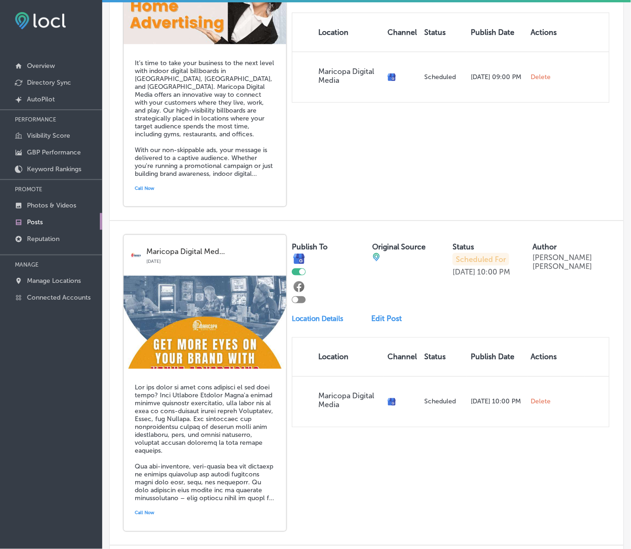
scroll to position [2783, 0]
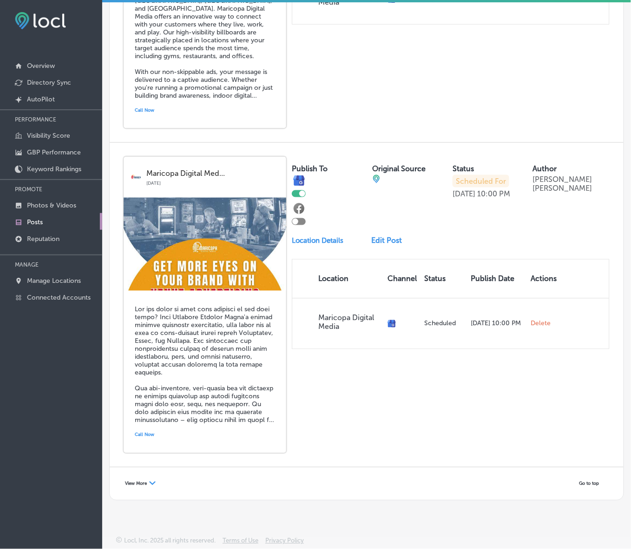
click at [141, 483] on span "View More" at bounding box center [136, 484] width 22 height 6
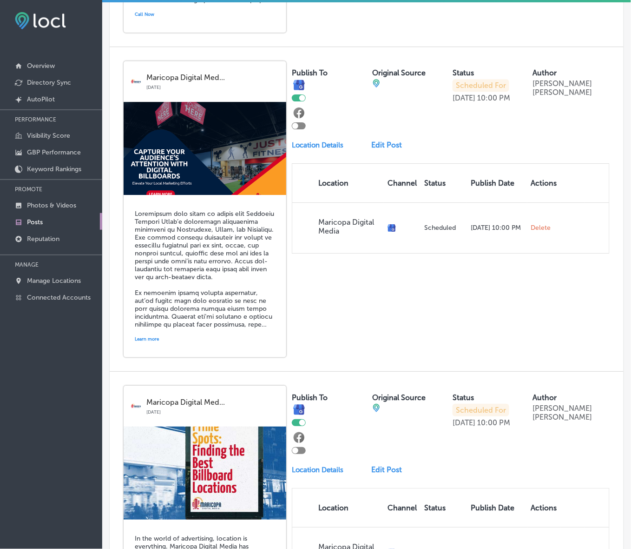
scroll to position [3190, 0]
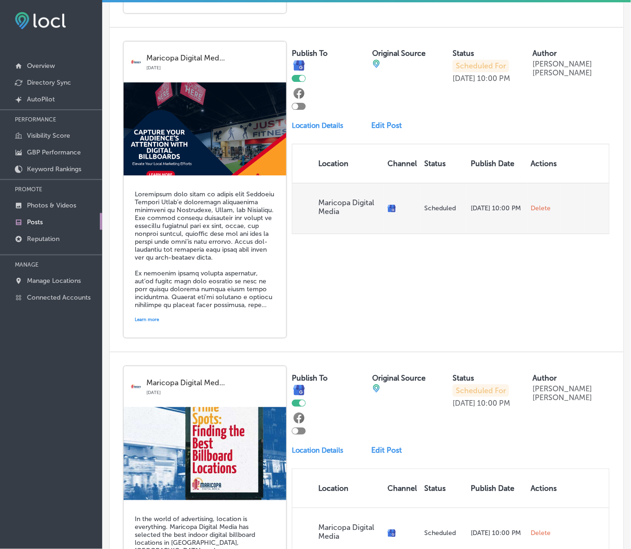
click at [535, 212] on span "Delete" at bounding box center [541, 208] width 20 height 8
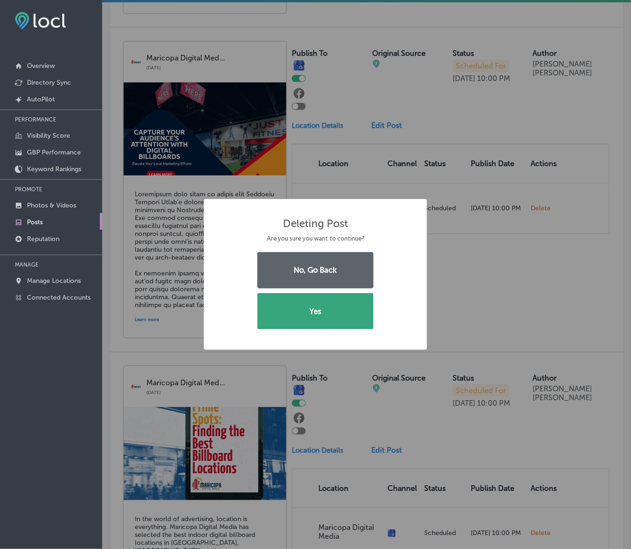
click at [347, 322] on button "Yes" at bounding box center [316, 311] width 116 height 36
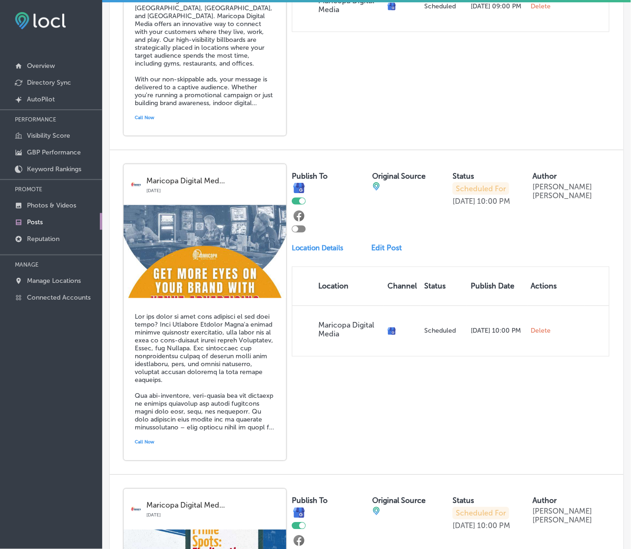
scroll to position [2742, 0]
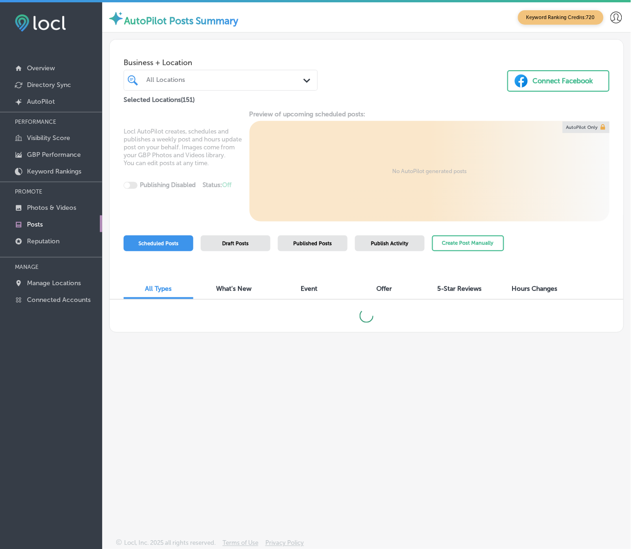
click at [179, 83] on div "All Locations" at bounding box center [225, 80] width 158 height 8
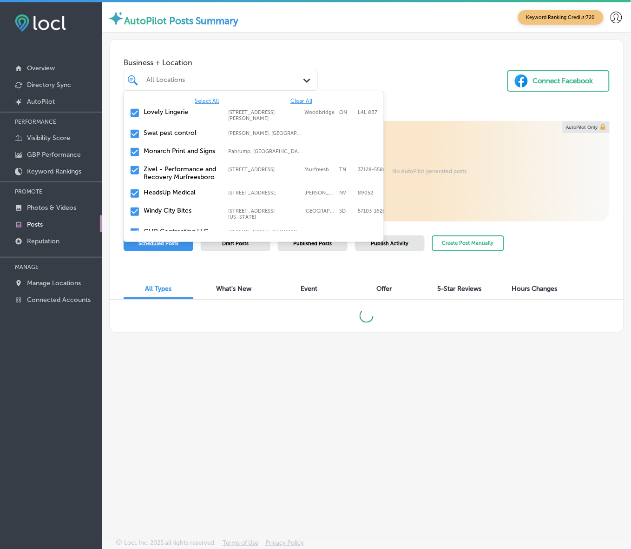
click at [291, 98] on span "Clear All" at bounding box center [302, 101] width 22 height 7
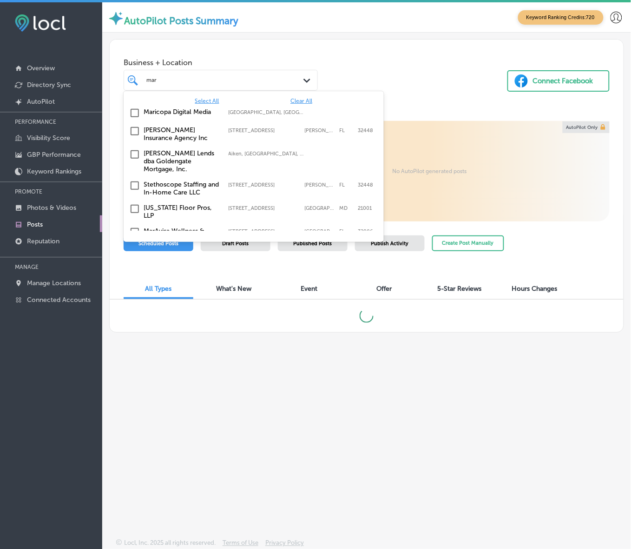
click at [263, 114] on label "[GEOGRAPHIC_DATA], [GEOGRAPHIC_DATA], [GEOGRAPHIC_DATA] | Tempe, [GEOGRAPHIC_DA…" at bounding box center [266, 112] width 75 height 6
type input "mar"
click at [407, 85] on div "Business + Location option focused, 2 of 152. 11 results available for search t…" at bounding box center [367, 73] width 514 height 66
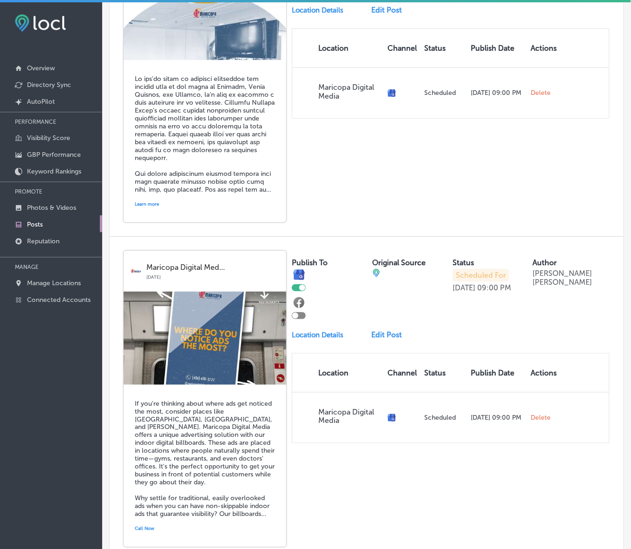
scroll to position [1799, 0]
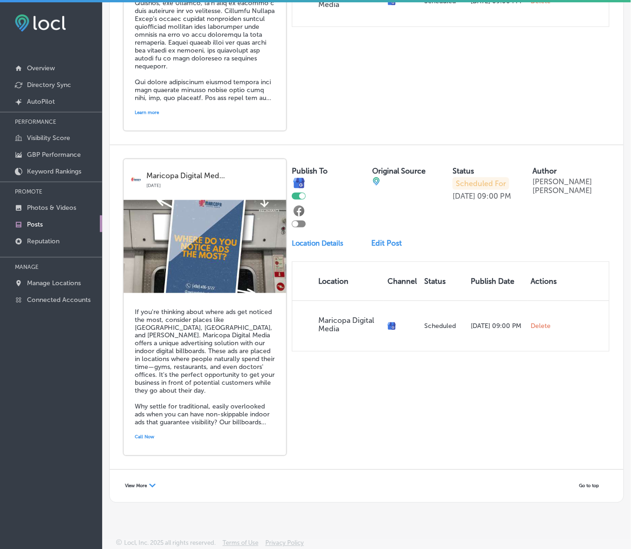
click at [150, 487] on div "Path Created with Sketch." at bounding box center [152, 486] width 7 height 7
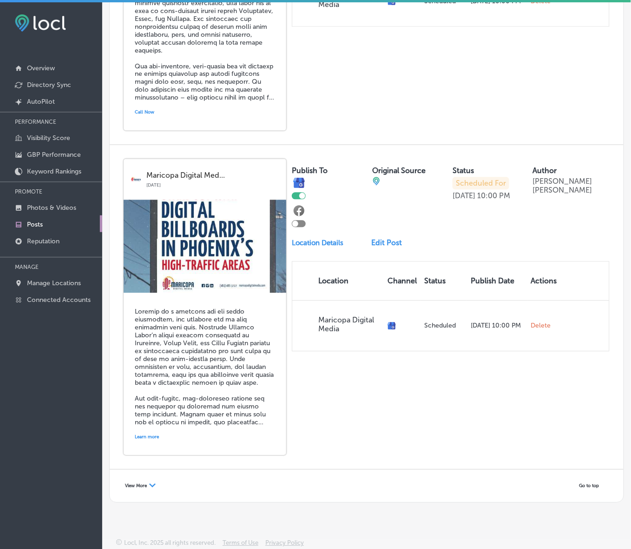
scroll to position [3767, 0]
click at [155, 486] on icon "Path Created with Sketch." at bounding box center [152, 485] width 7 height 4
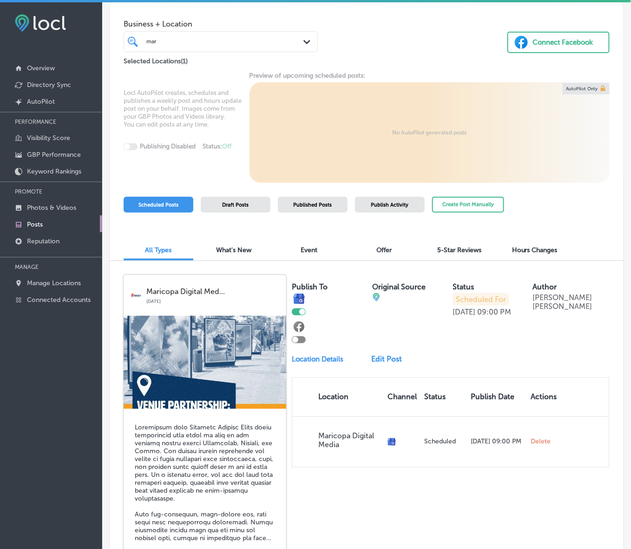
scroll to position [0, 0]
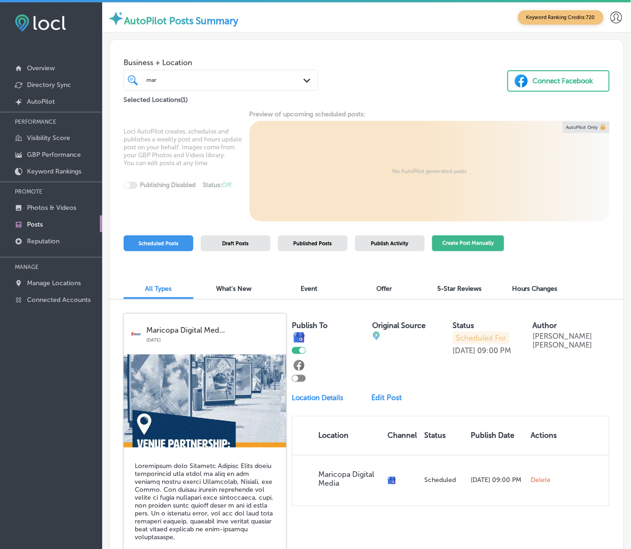
click at [493, 243] on button "Create Post Manually" at bounding box center [468, 243] width 72 height 16
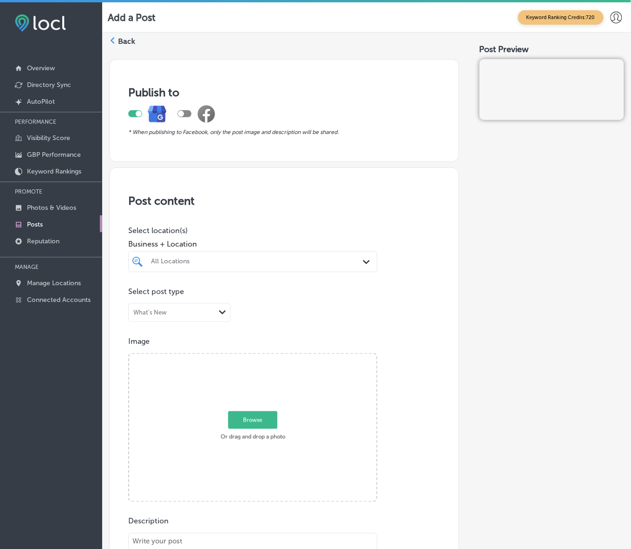
click at [342, 265] on div "All Locations" at bounding box center [257, 262] width 213 height 8
click at [266, 297] on div "Baby Face Skin Care at Spa Wailele 1895 Youngfield St., Golden, CO, 80401 1895 …" at bounding box center [243, 301] width 188 height 24
type input "baby"
click at [510, 245] on div "Post Preview" at bounding box center [552, 508] width 145 height 911
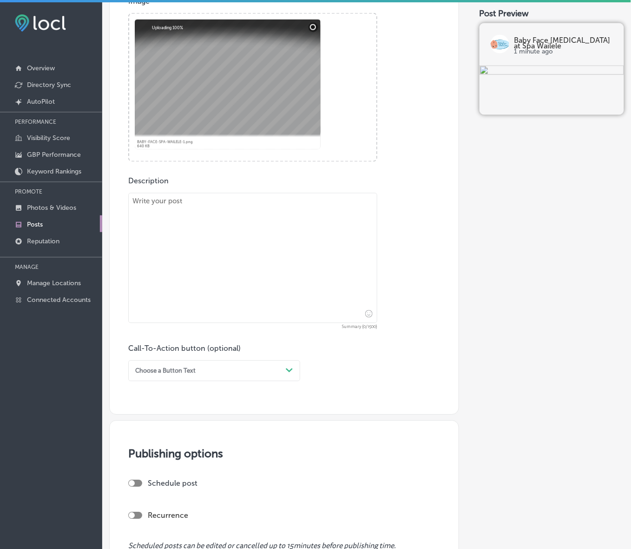
scroll to position [349, 0]
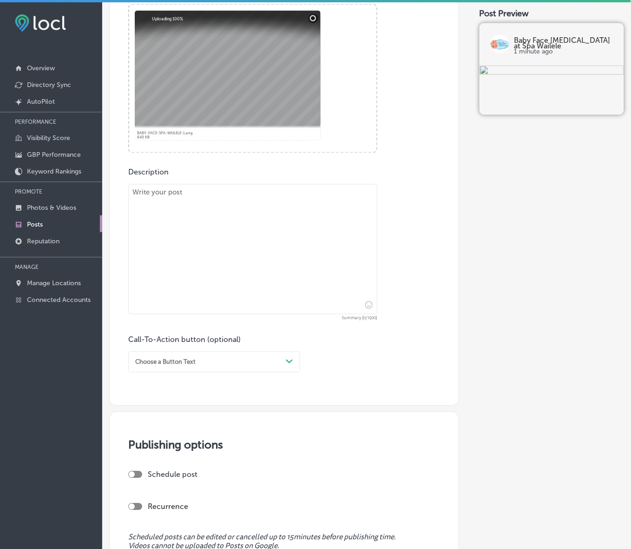
click at [278, 222] on textarea at bounding box center [252, 249] width 249 height 130
paste textarea "Experience the ultimate skin rejuvenation at Baby Face Skin Care at Spa Wailele…"
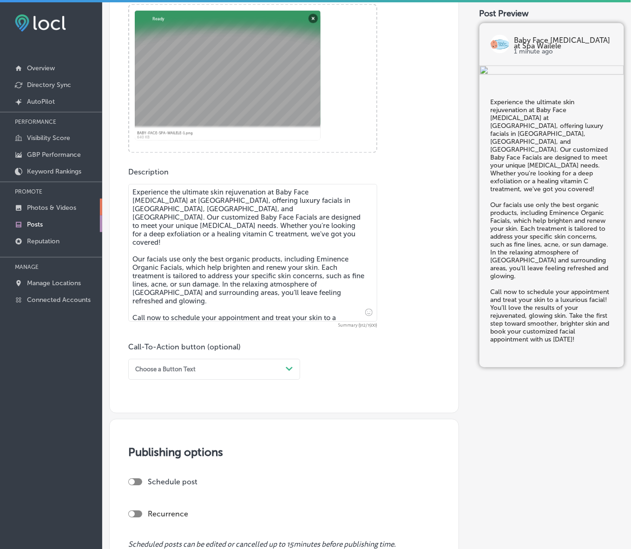
type textarea "Experience the ultimate skin rejuvenation at Baby Face Skin Care at Spa Wailele…"
click at [269, 373] on div "Choose a Button Text" at bounding box center [207, 369] width 151 height 13
click at [149, 469] on div "Call Now" at bounding box center [214, 472] width 172 height 14
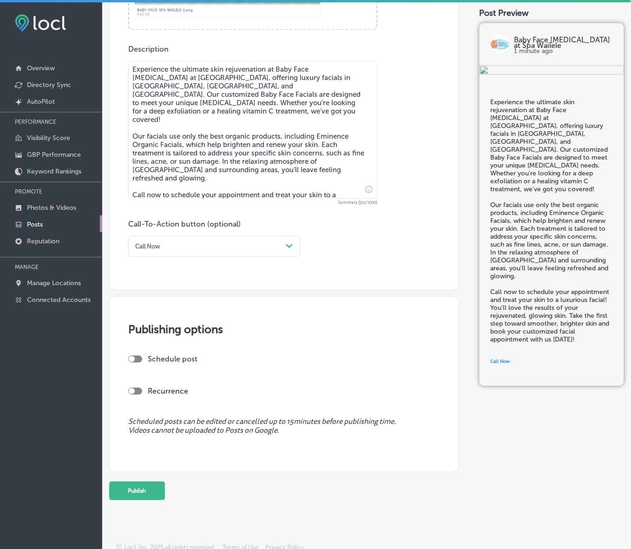
scroll to position [476, 0]
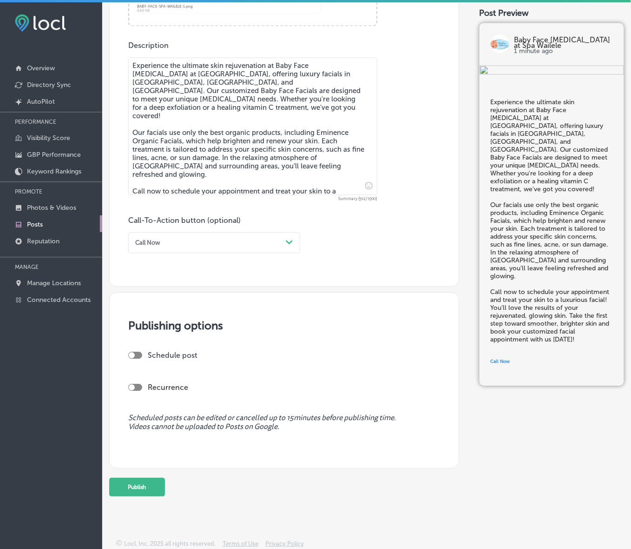
click at [139, 357] on div at bounding box center [135, 354] width 14 height 7
checkbox input "true"
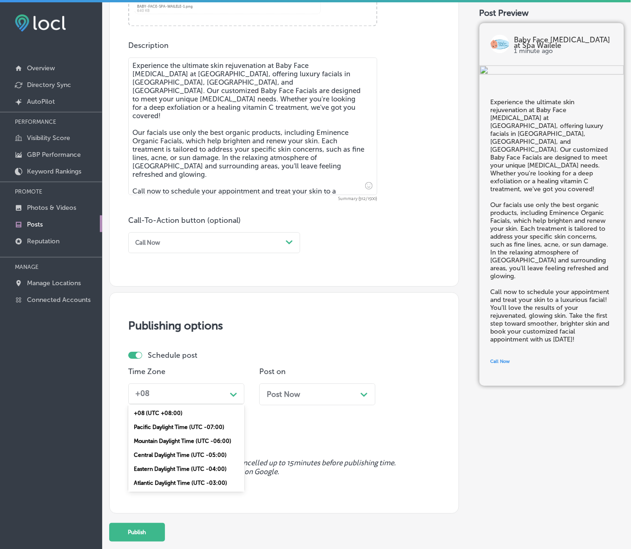
click at [178, 398] on div "+08" at bounding box center [179, 393] width 95 height 14
click at [191, 437] on div "Mountain Daylight Time (UTC -06:00)" at bounding box center [186, 441] width 116 height 14
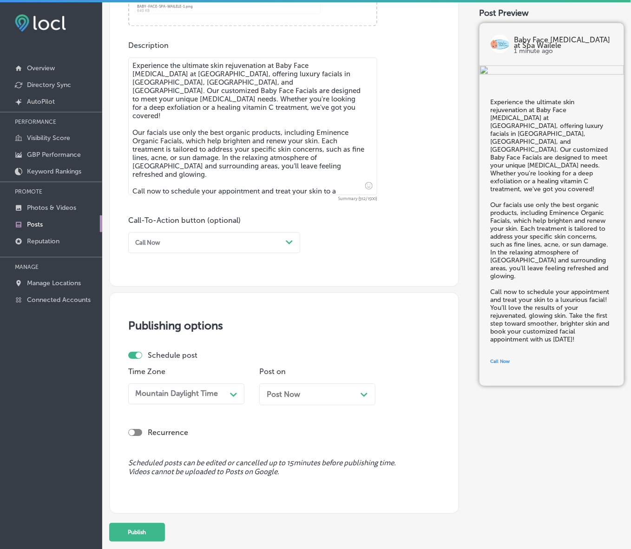
click at [307, 398] on div "Post Now Path Created with Sketch." at bounding box center [317, 394] width 116 height 22
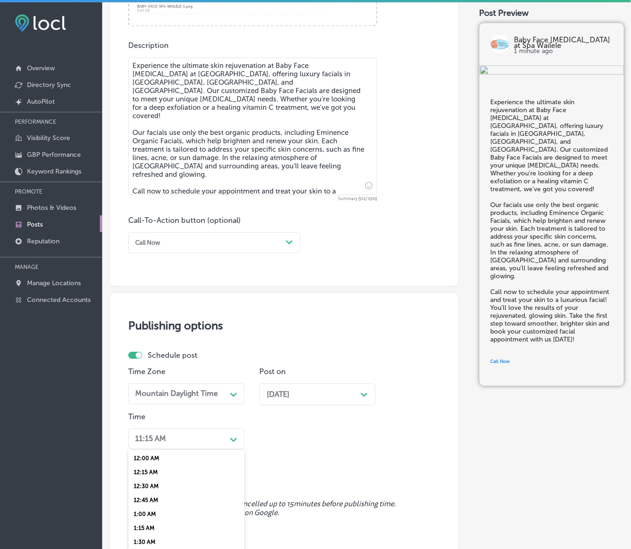
click at [226, 445] on div "option 12:30 AM focused, 3 of 96. 96 results available. Use Up and Down to choo…" at bounding box center [186, 438] width 116 height 21
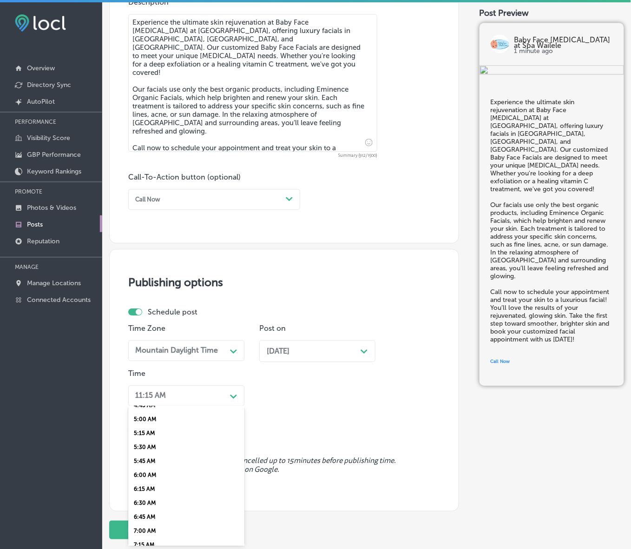
scroll to position [291, 0]
click at [147, 510] on div "7:00 AM" at bounding box center [186, 515] width 116 height 14
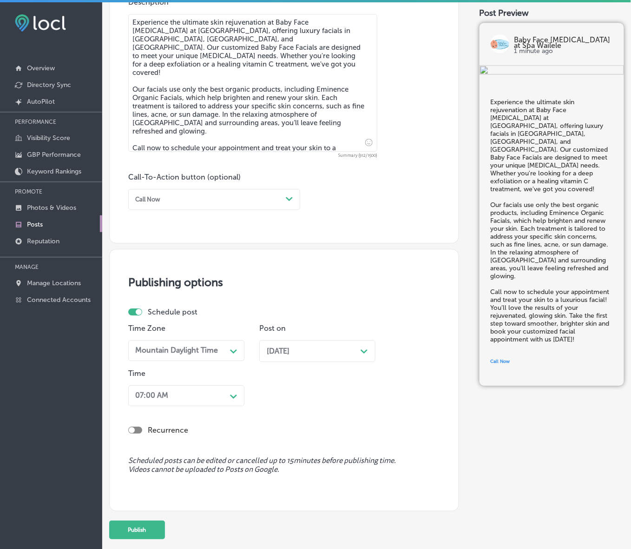
scroll to position [562, 0]
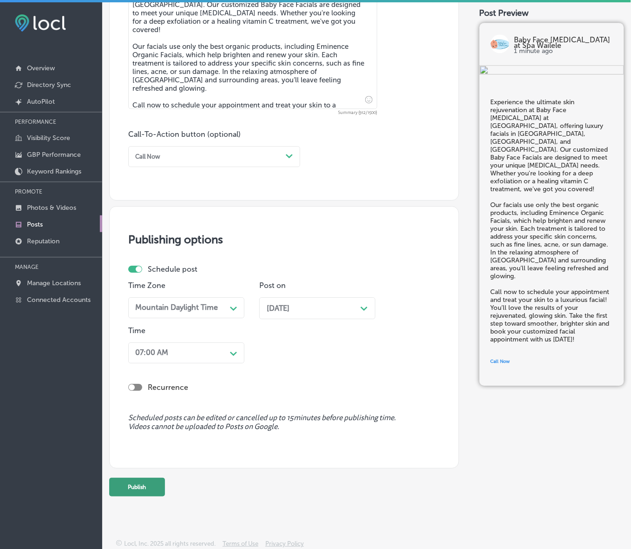
click at [157, 491] on button "Publish" at bounding box center [137, 486] width 56 height 19
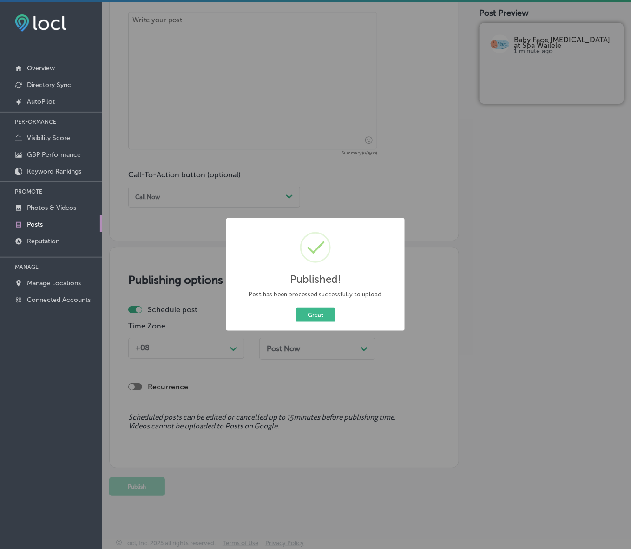
scroll to position [521, 0]
click at [312, 316] on button "Great" at bounding box center [316, 314] width 40 height 14
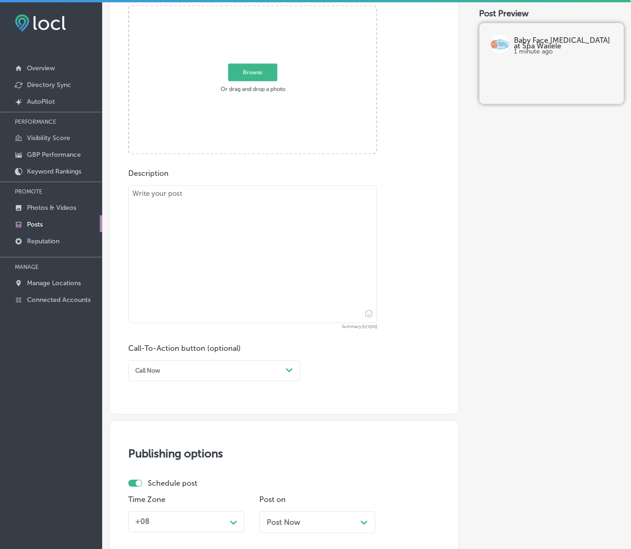
scroll to position [346, 0]
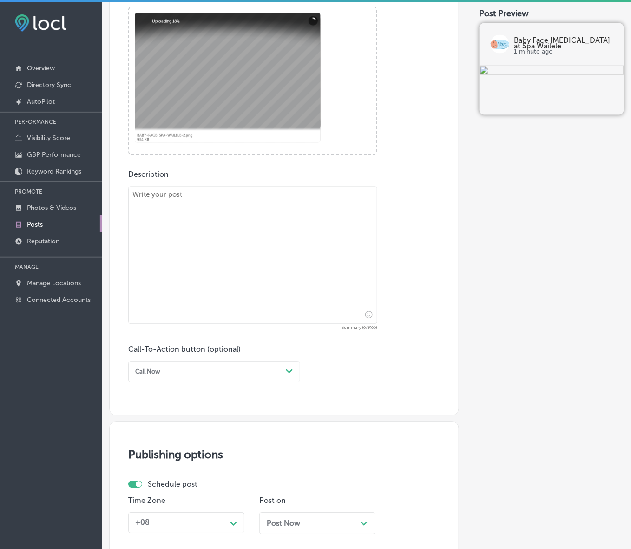
click at [312, 251] on textarea at bounding box center [252, 255] width 249 height 138
paste textarea "If you’ve been searching for the best facials in Lakewood, Denver, and Westmins…"
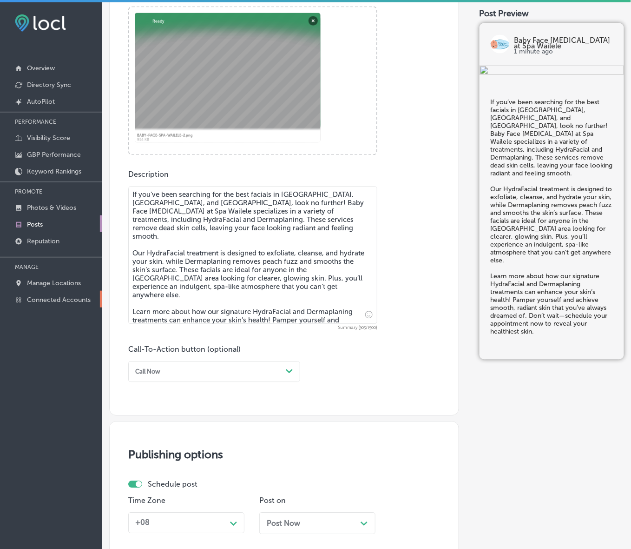
type textarea "If you’ve been searching for the best facials in Lakewood, Denver, and Westmins…"
click at [204, 374] on div "Call Now" at bounding box center [207, 371] width 151 height 13
click at [171, 449] on div "Learn more" at bounding box center [214, 447] width 172 height 14
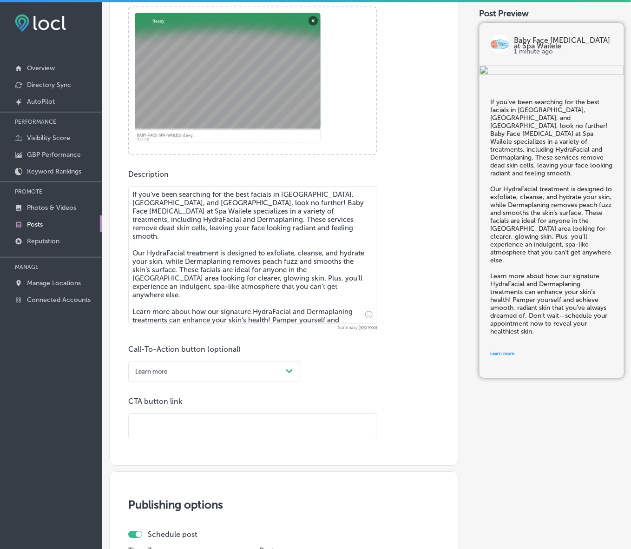
click at [191, 424] on input "text" at bounding box center [253, 427] width 248 height 26
paste input "https://babyfaceskincarespa.com/"
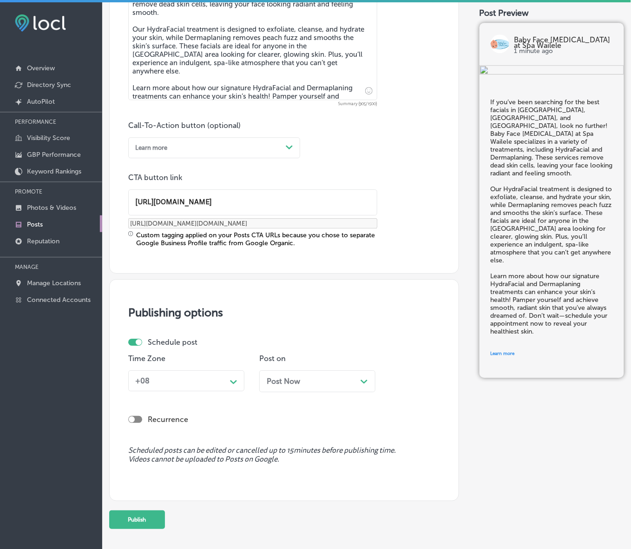
scroll to position [579, 0]
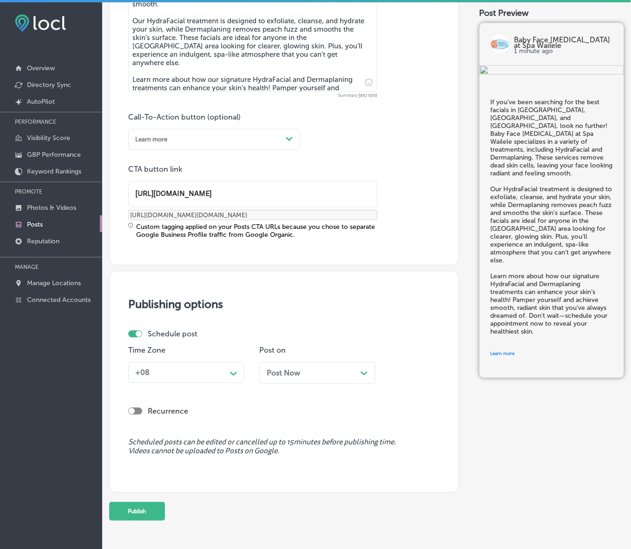
type input "https://babyfaceskincarespa.com/"
click at [236, 365] on div "Path Created with Sketch." at bounding box center [233, 372] width 15 height 15
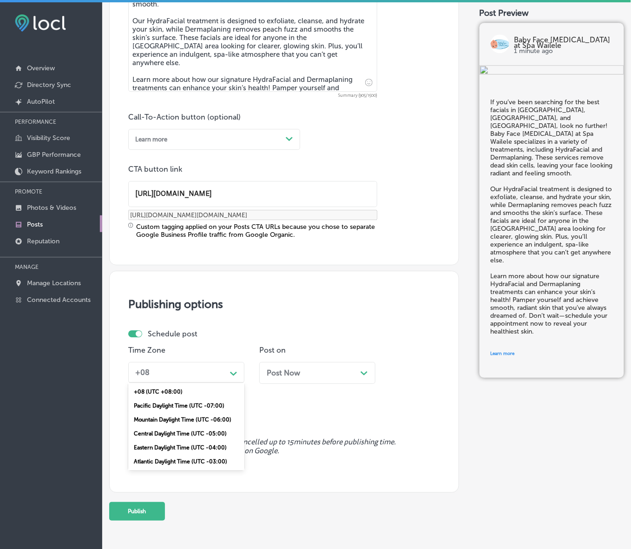
click at [179, 419] on div "Mountain Daylight Time (UTC -06:00)" at bounding box center [186, 419] width 116 height 14
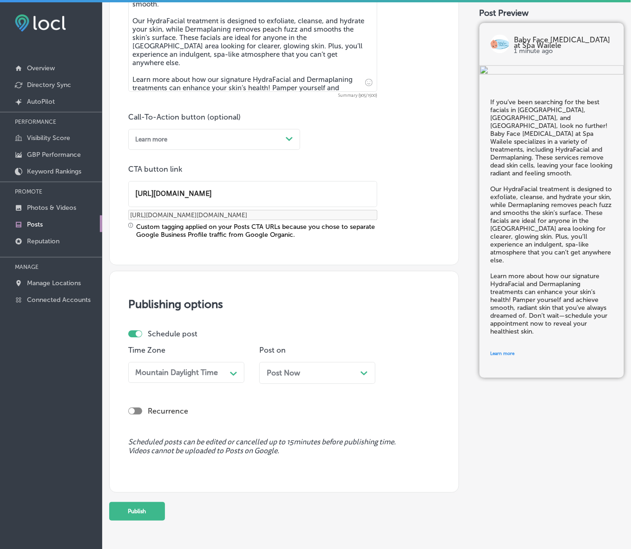
click at [294, 375] on span "Post Now" at bounding box center [283, 372] width 33 height 9
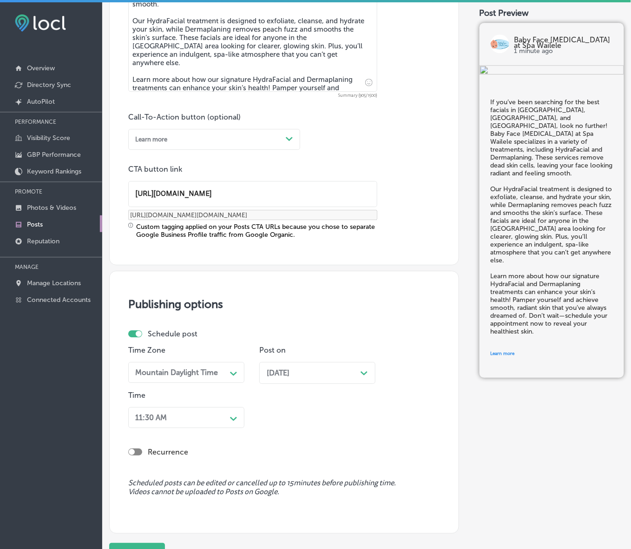
click at [235, 410] on div "11:30 AM Path Created with Sketch." at bounding box center [186, 417] width 116 height 21
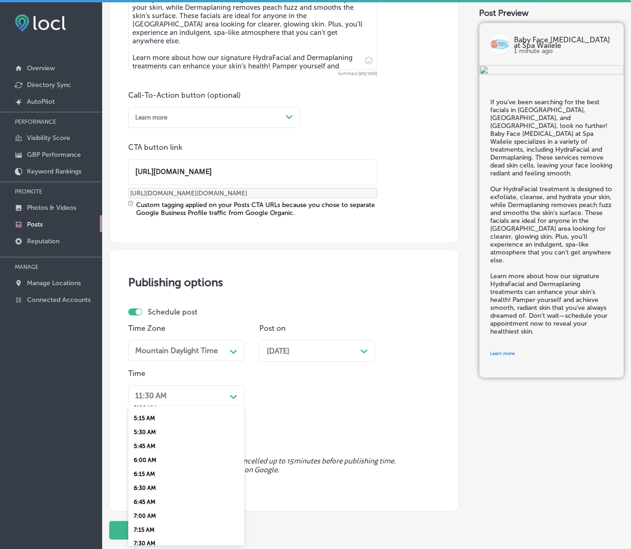
scroll to position [291, 0]
click at [144, 510] on div "7:00 AM" at bounding box center [186, 515] width 116 height 14
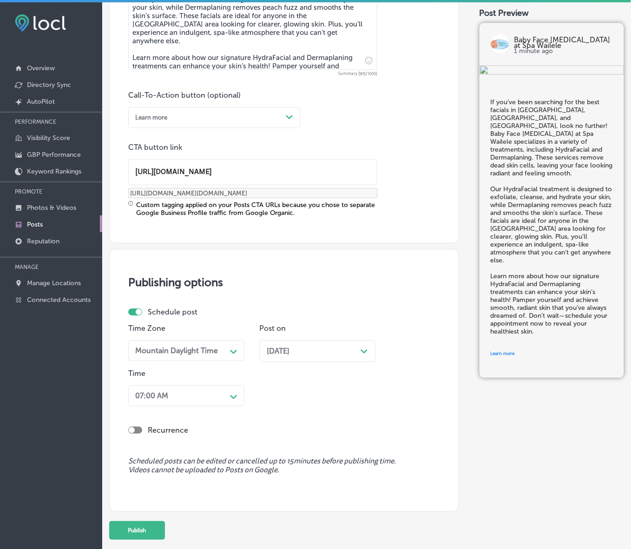
scroll to position [644, 0]
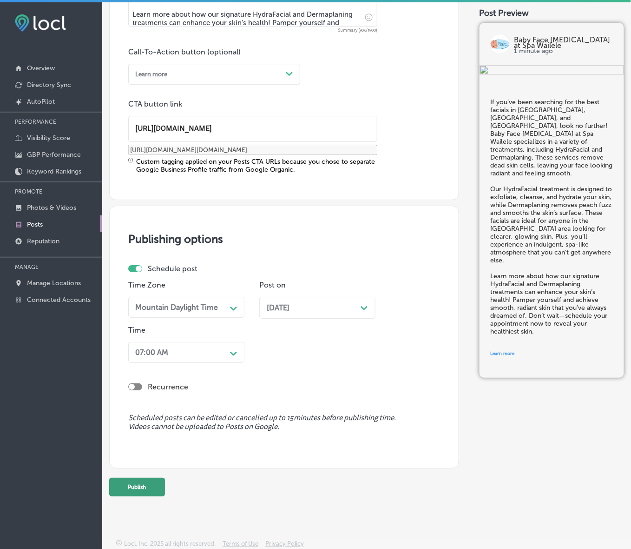
click at [140, 485] on button "Publish" at bounding box center [137, 486] width 56 height 19
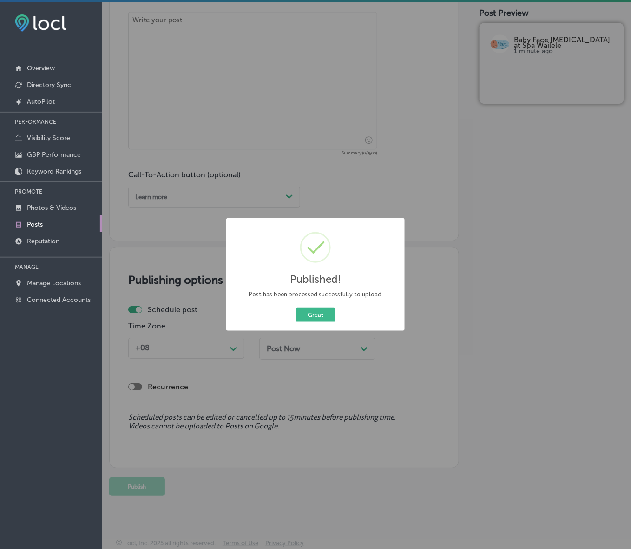
scroll to position [521, 0]
click at [314, 312] on button "Great" at bounding box center [316, 314] width 40 height 14
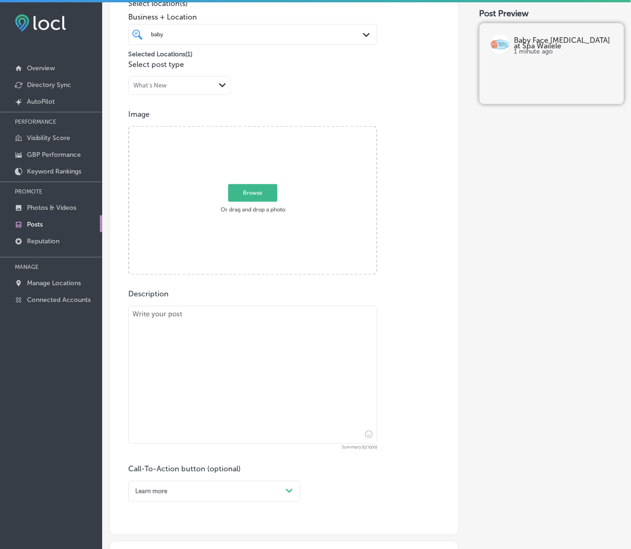
scroll to position [172, 0]
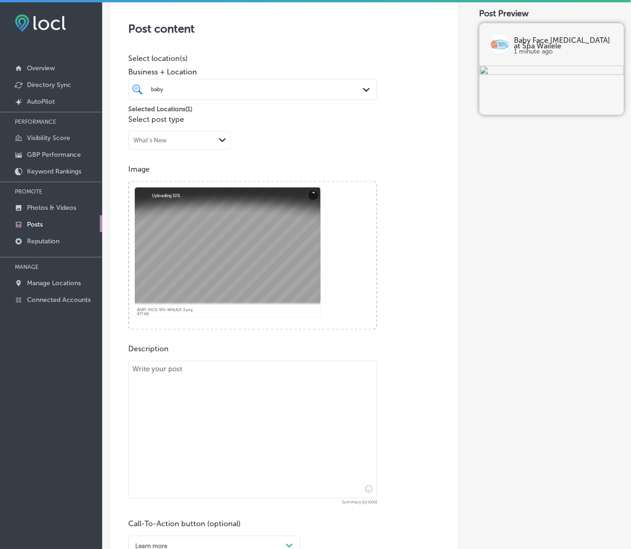
click at [242, 398] on textarea at bounding box center [252, 430] width 249 height 138
paste textarea "At Baby Face Skin Care at Spa Wailele, we’re committed to helping you achieve y…"
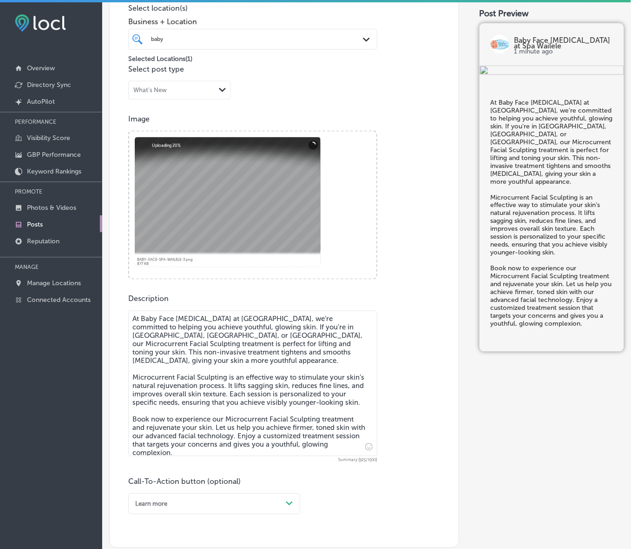
scroll to position [288, 0]
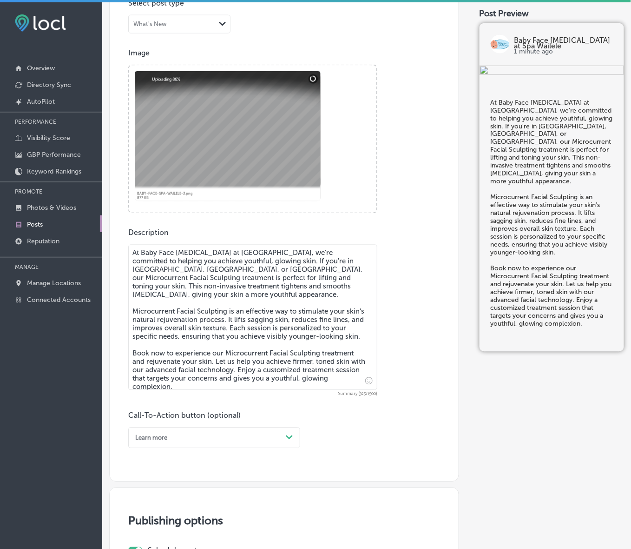
type textarea "At Baby Face Skin Care at Spa Wailele, we’re committed to helping you achieve y…"
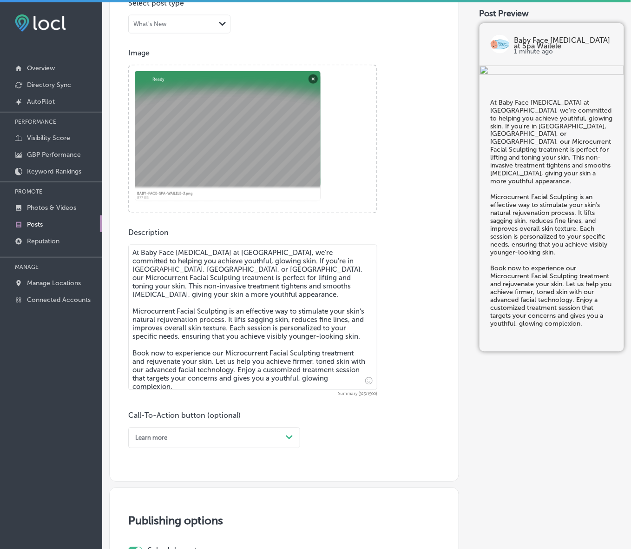
click at [211, 443] on div "Learn more" at bounding box center [207, 437] width 151 height 13
click at [147, 473] on div "Book" at bounding box center [214, 471] width 172 height 14
click at [170, 470] on p "CTA button link" at bounding box center [252, 467] width 249 height 9
click at [173, 491] on input "text" at bounding box center [253, 493] width 248 height 26
paste input "https://book.squareup.com/appointments/222e7978-a5a2-4c9a-b4ac-85607b3635b3/loc…"
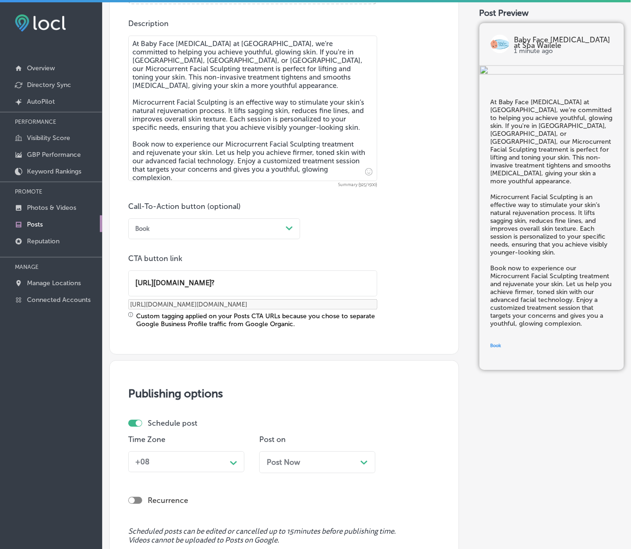
scroll to position [579, 0]
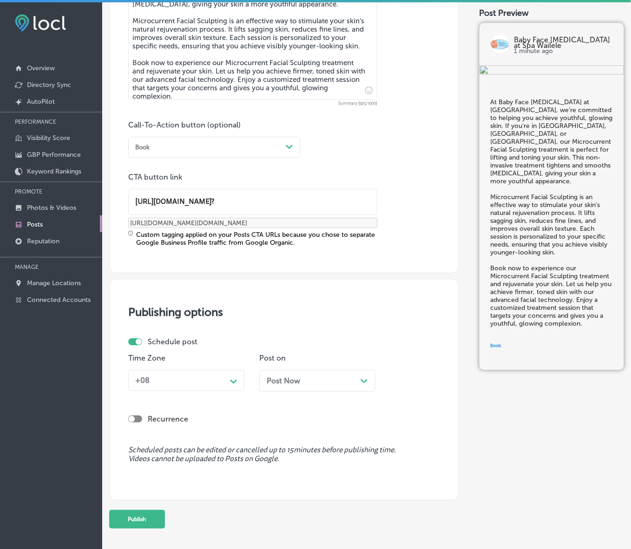
type input "https://book.squareup.com/appointments/222e7978-a5a2-4c9a-b4ac-85607b3635b3/loc…"
click at [238, 382] on div "Path Created with Sketch." at bounding box center [233, 380] width 15 height 15
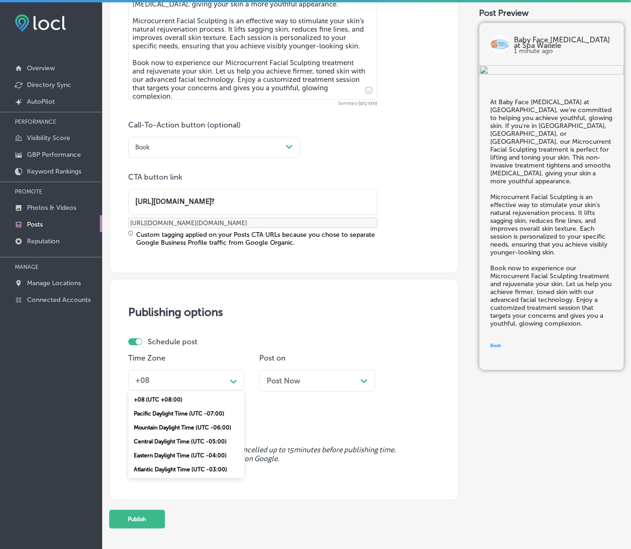
click at [183, 428] on div "Mountain Daylight Time (UTC -06:00)" at bounding box center [186, 427] width 116 height 14
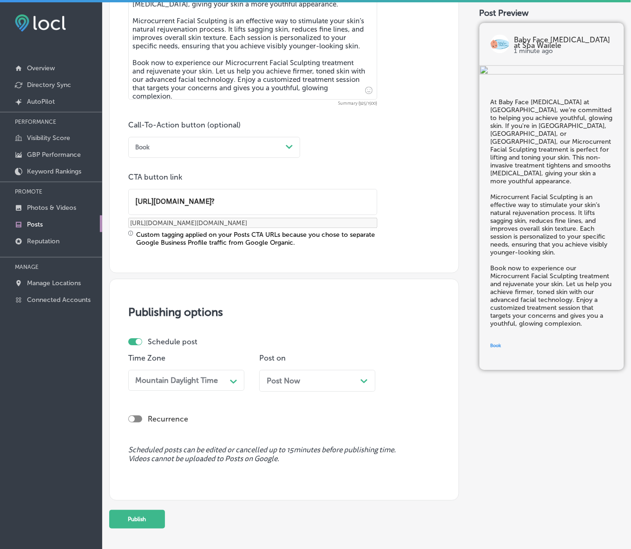
click at [291, 385] on div "Post Now Path Created with Sketch." at bounding box center [317, 381] width 116 height 22
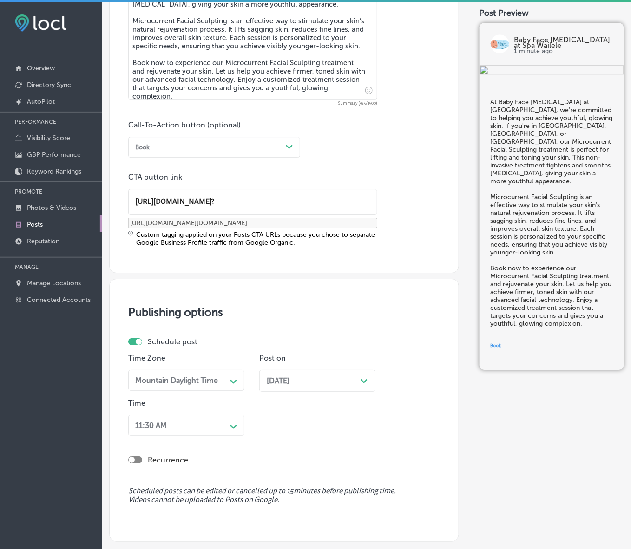
click at [219, 417] on div "11:30 AM Path Created with Sketch." at bounding box center [186, 425] width 116 height 21
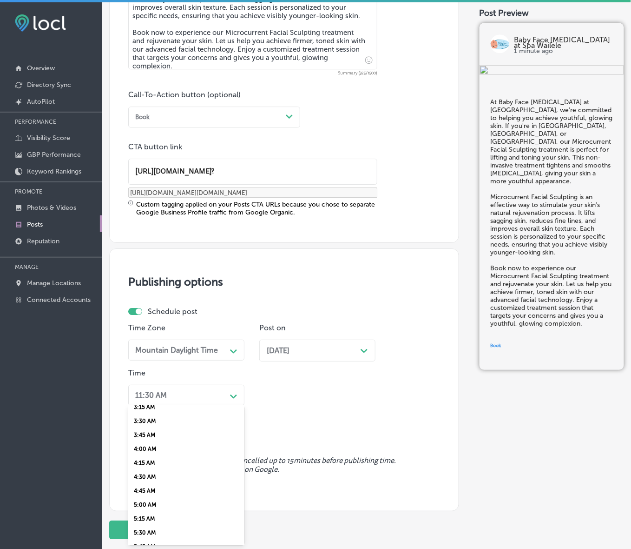
scroll to position [291, 0]
click at [142, 508] on div "7:00 AM" at bounding box center [186, 514] width 116 height 14
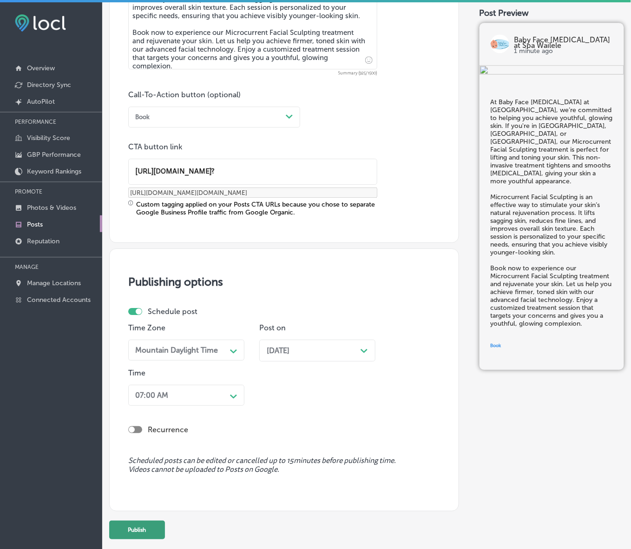
click at [142, 528] on button "Publish" at bounding box center [137, 529] width 56 height 19
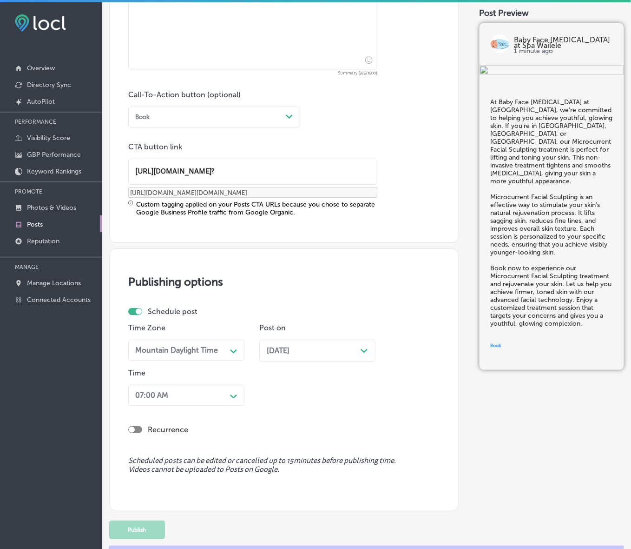
scroll to position [529, 0]
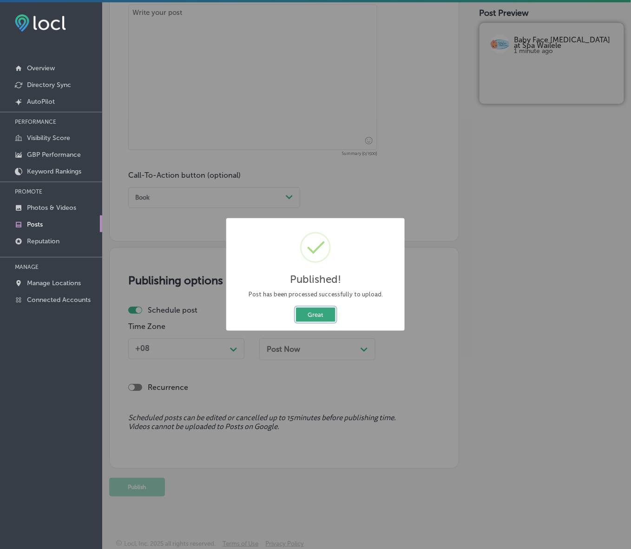
click at [325, 307] on button "Great" at bounding box center [316, 314] width 40 height 14
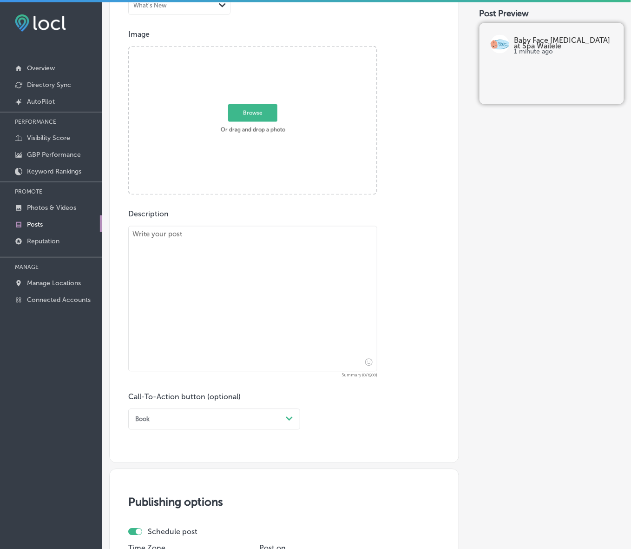
scroll to position [238, 0]
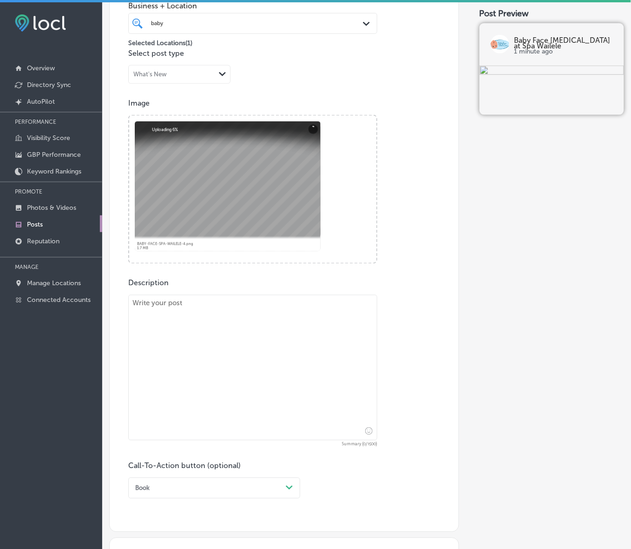
click at [277, 378] on textarea at bounding box center [252, 368] width 249 height 146
paste textarea "Looking for the best facial treatments in Golden, Arvada, and Wheat Ridge? Baby…"
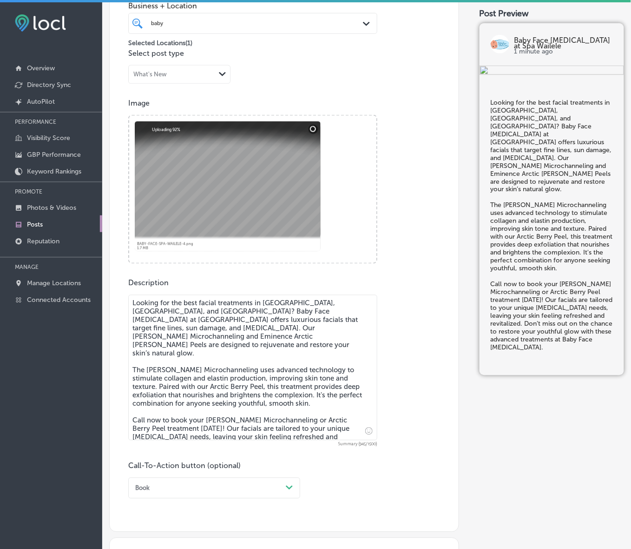
type textarea "Looking for the best facial treatments in Golden, Arvada, and Wheat Ridge? Baby…"
click at [205, 488] on div "Book Path Created with Sketch." at bounding box center [214, 487] width 172 height 21
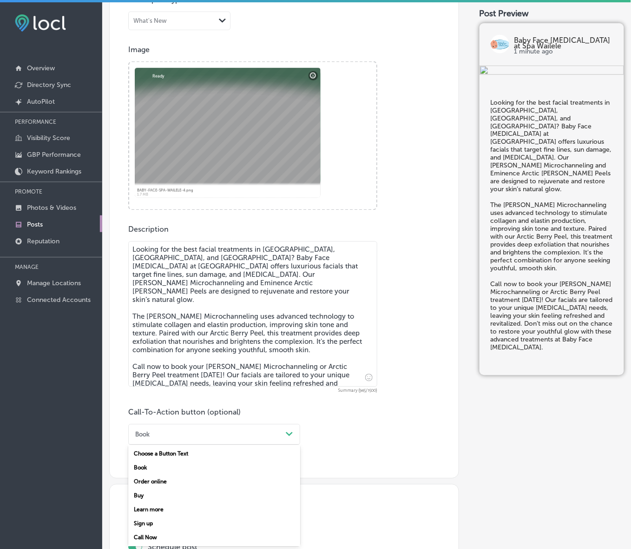
click at [163, 536] on div "Call Now" at bounding box center [214, 537] width 172 height 14
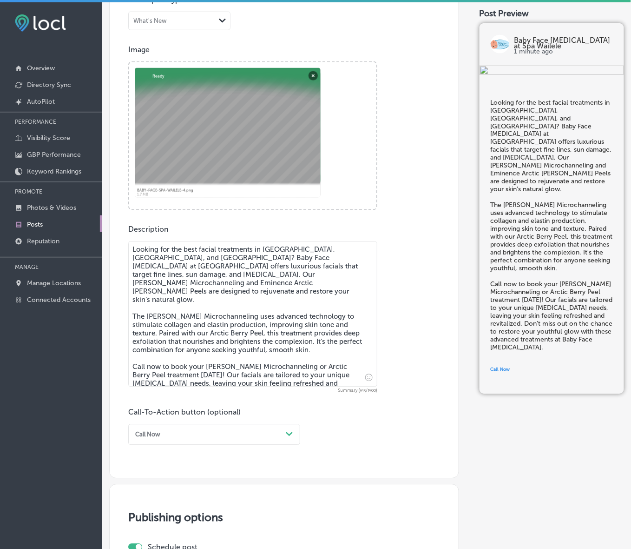
scroll to position [529, 0]
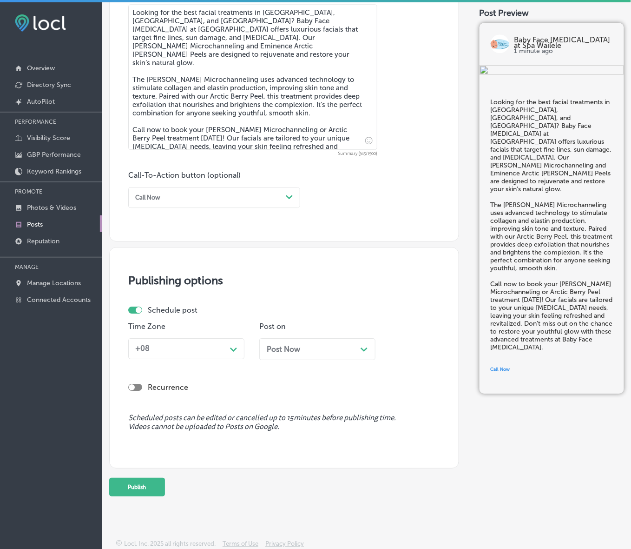
click at [221, 358] on div "Time Zone +08 Path Created with Sketch." at bounding box center [186, 344] width 116 height 45
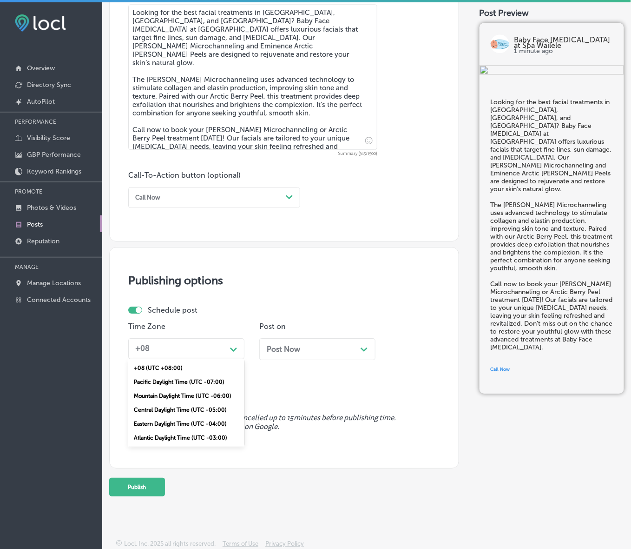
click at [221, 356] on div "+08 Path Created with Sketch." at bounding box center [186, 348] width 116 height 21
click at [205, 393] on div "Mountain Daylight Time (UTC -06:00)" at bounding box center [186, 396] width 116 height 14
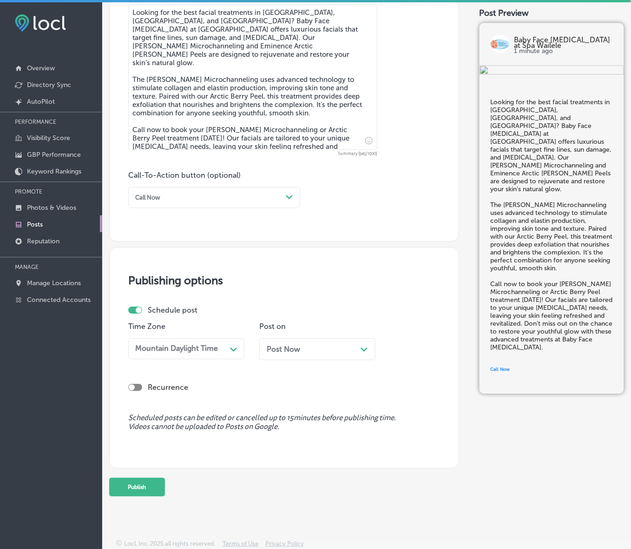
click at [312, 344] on div "Post Now Path Created with Sketch." at bounding box center [317, 348] width 101 height 9
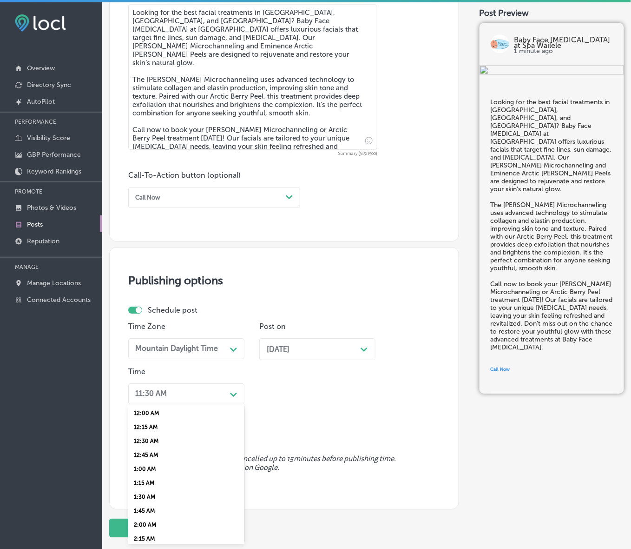
click at [232, 388] on div "Path Created with Sketch." at bounding box center [233, 393] width 15 height 15
click at [152, 450] on div "7:00 AM" at bounding box center [186, 455] width 116 height 14
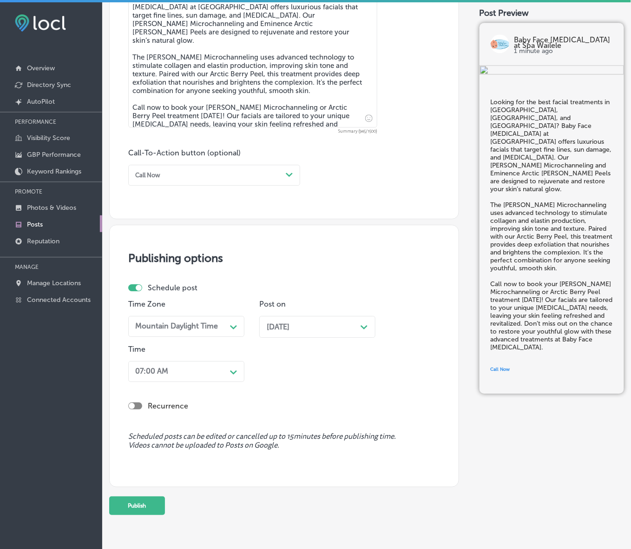
scroll to position [569, 0]
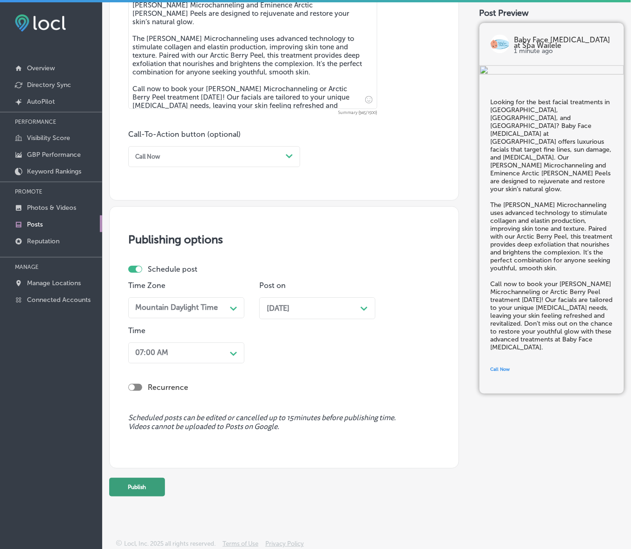
click at [146, 481] on button "Publish" at bounding box center [137, 486] width 56 height 19
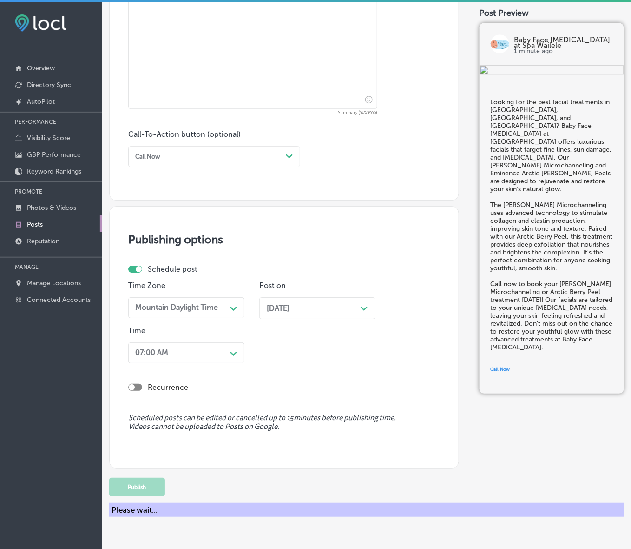
scroll to position [529, 0]
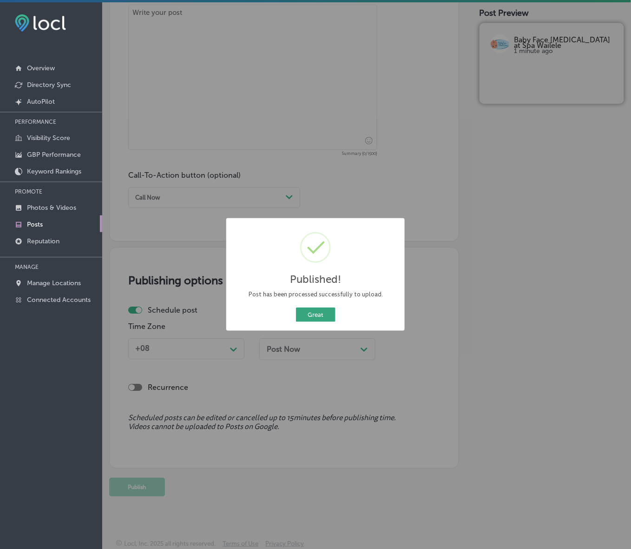
click at [321, 312] on button "Great" at bounding box center [316, 314] width 40 height 14
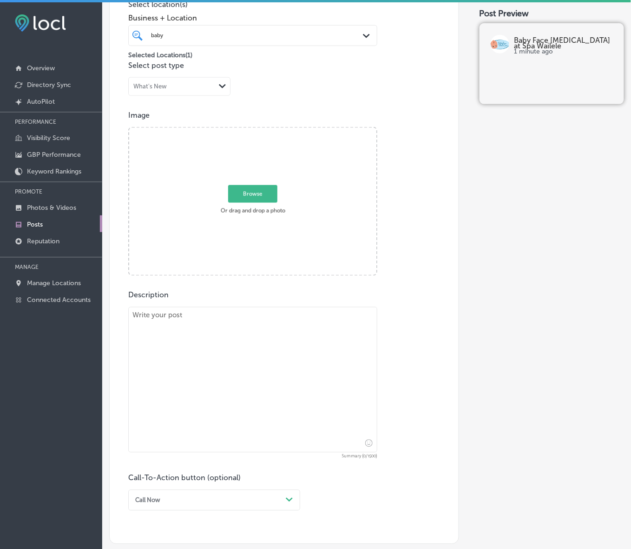
scroll to position [180, 0]
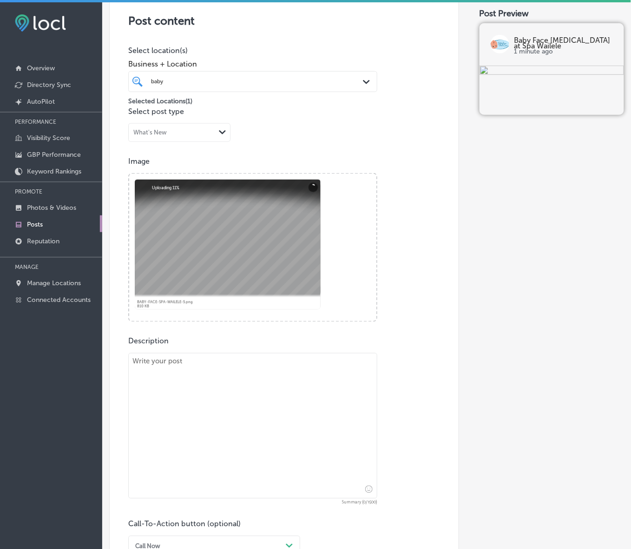
click at [198, 380] on textarea at bounding box center [252, 426] width 249 height 146
paste textarea "Golden, Lakewood, and Cherry Hills residents can experience the power of HydraF…"
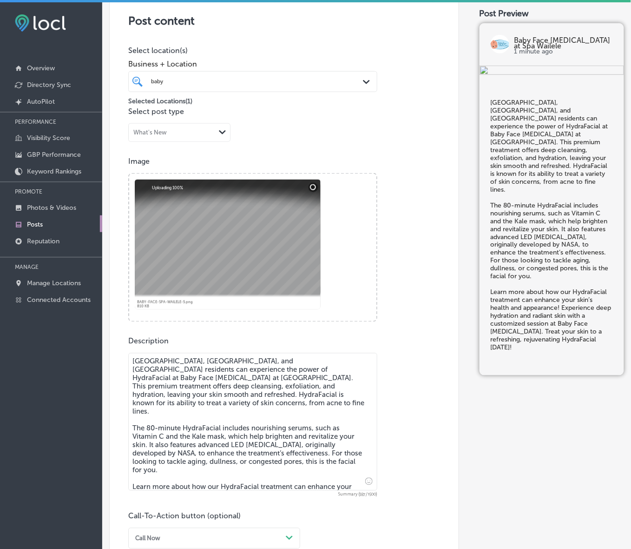
type textarea "Golden, Lakewood, and Cherry Hills residents can experience the power of HydraF…"
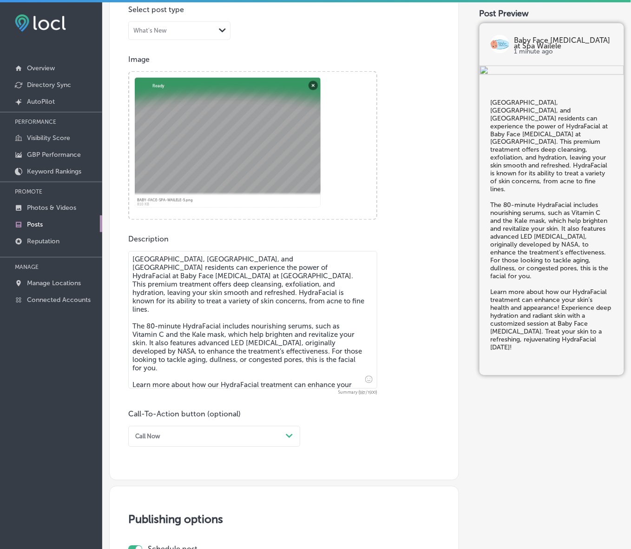
scroll to position [354, 0]
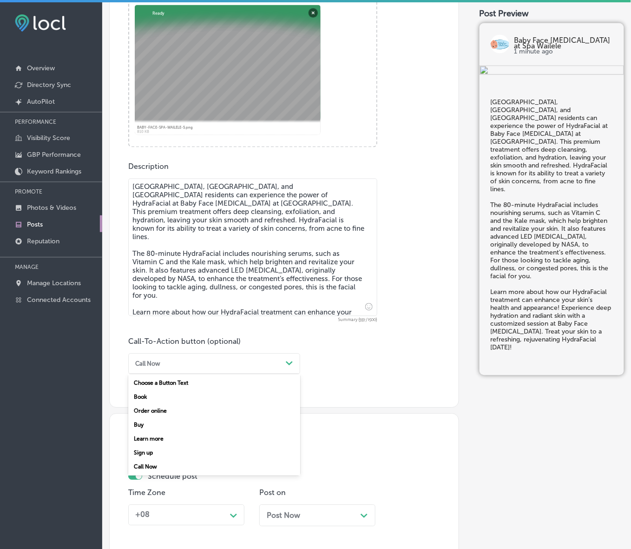
click at [299, 357] on div "Call Now Path Created with Sketch." at bounding box center [214, 363] width 172 height 21
click at [156, 438] on div "Learn more" at bounding box center [214, 439] width 172 height 14
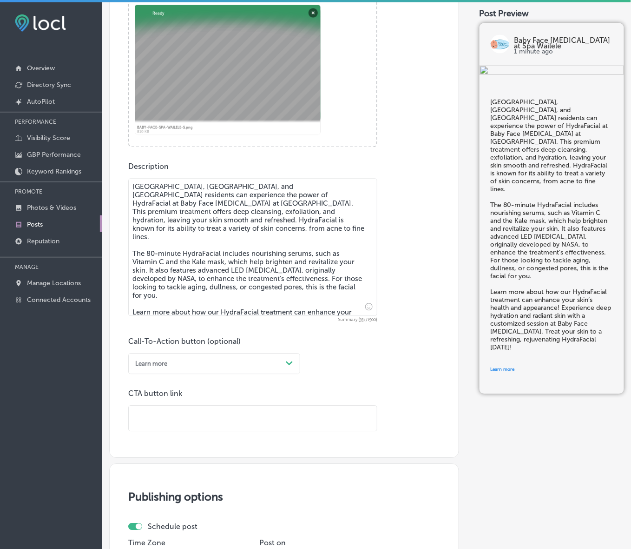
click at [179, 421] on input "text" at bounding box center [253, 419] width 248 height 26
paste input "https://babyfaceskincarespa.com/"
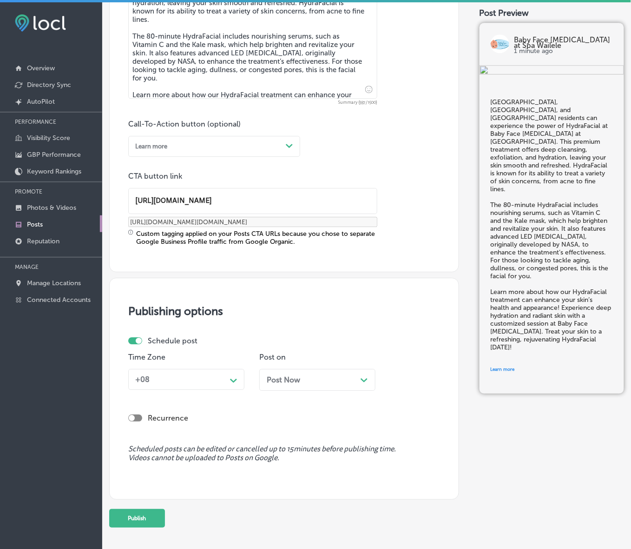
type input "https://babyfaceskincarespa.com/"
click at [230, 388] on div "+08 Path Created with Sketch." at bounding box center [186, 379] width 116 height 21
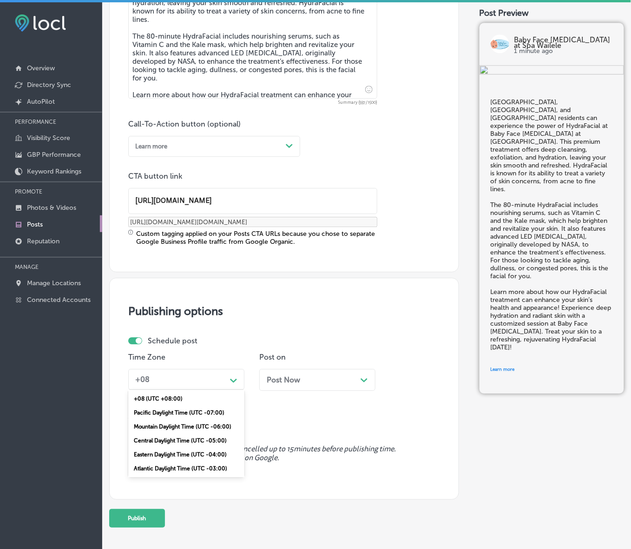
click at [207, 423] on div "Mountain Daylight Time (UTC -06:00)" at bounding box center [186, 426] width 116 height 14
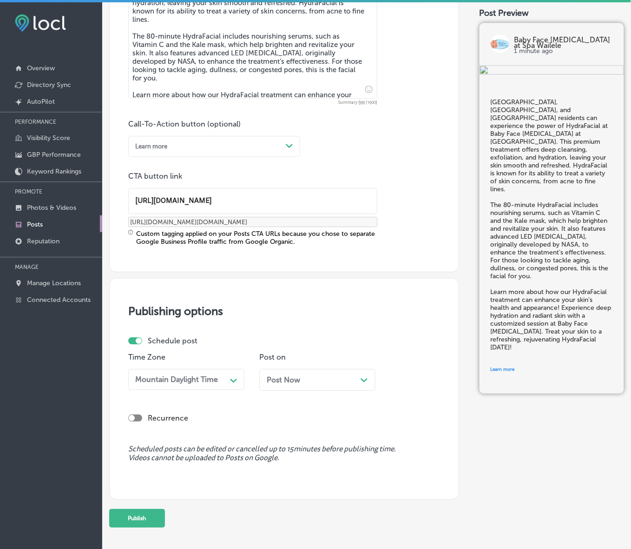
click at [305, 378] on div "Post Now Path Created with Sketch." at bounding box center [317, 379] width 101 height 9
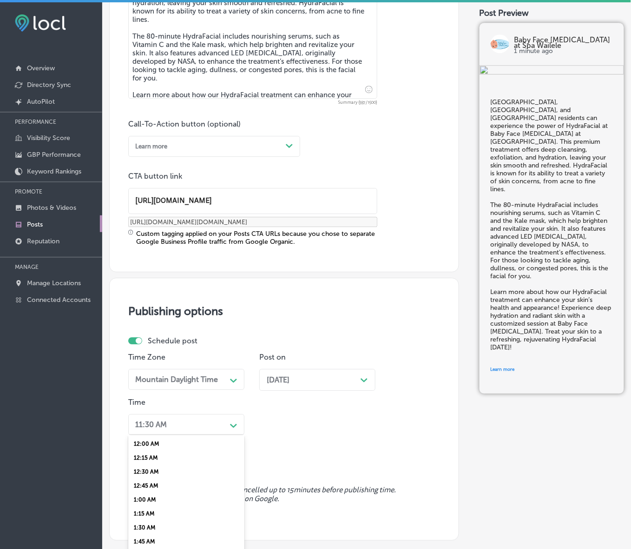
click at [219, 417] on div "option 7:00 AM, selected. option 12:00 AM focused, 1 of 96. 96 results availabl…" at bounding box center [186, 424] width 116 height 21
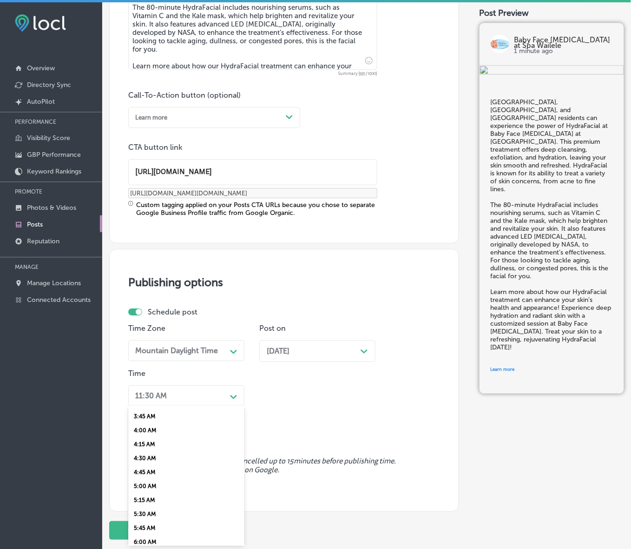
scroll to position [291, 0]
click at [151, 508] on div "7:00 AM" at bounding box center [186, 515] width 116 height 14
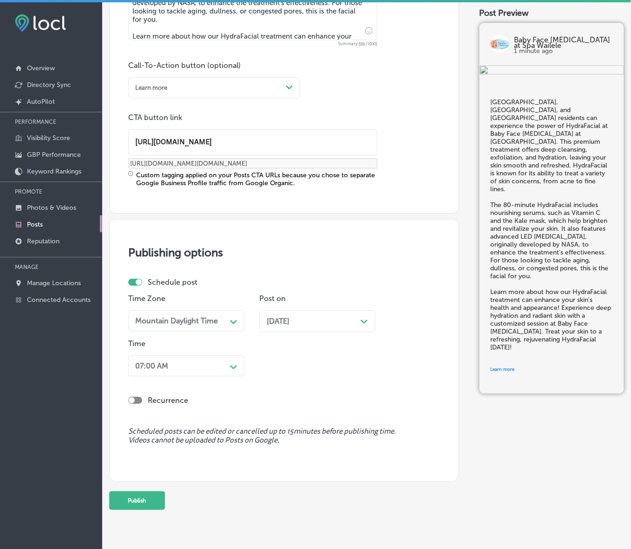
scroll to position [644, 0]
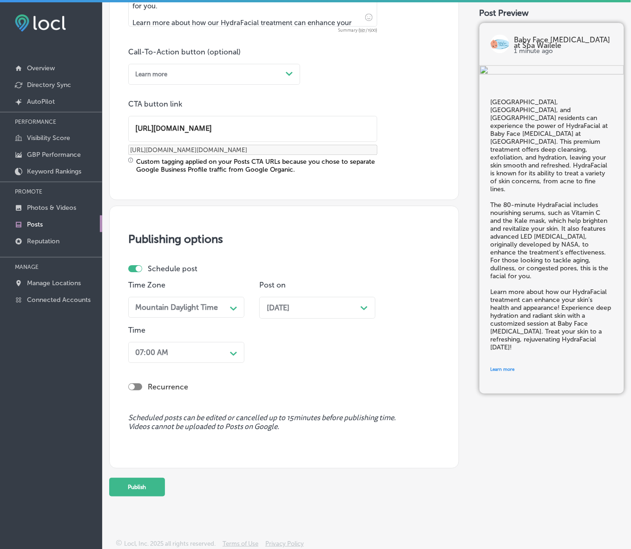
click at [145, 494] on button "Publish" at bounding box center [137, 486] width 56 height 19
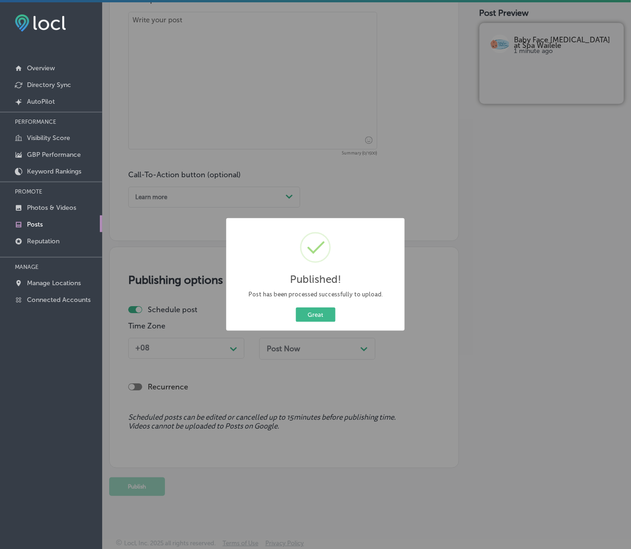
scroll to position [521, 0]
click at [320, 315] on button "Great" at bounding box center [316, 314] width 40 height 14
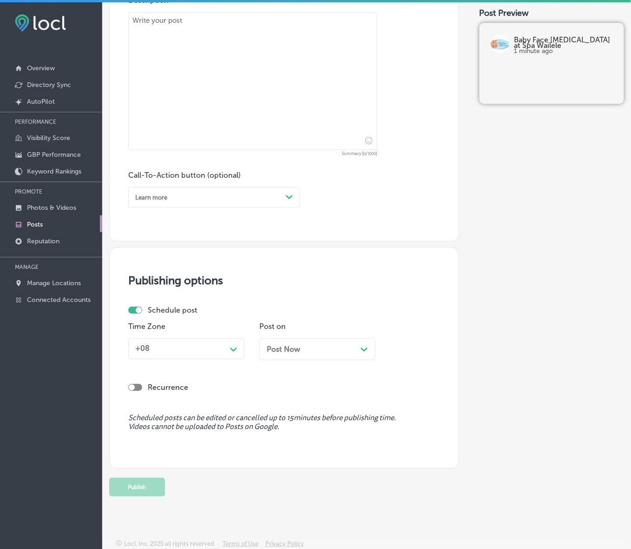
scroll to position [230, 0]
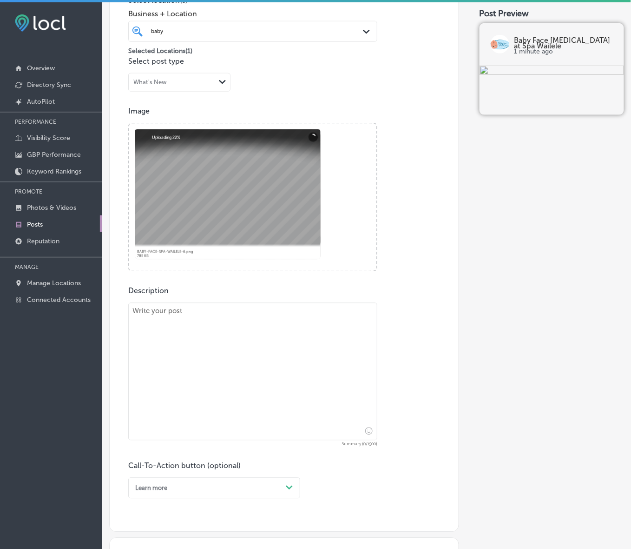
click at [296, 339] on textarea at bounding box center [252, 372] width 249 height 138
paste textarea "Experience the power of organic skin care with Baby Face Skin Care at Spa Waile…"
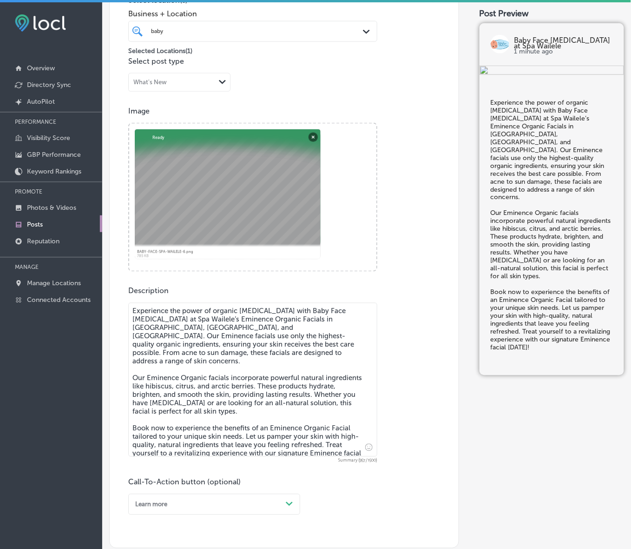
type textarea "Experience the power of organic skin care with Baby Face Skin Care at Spa Waile…"
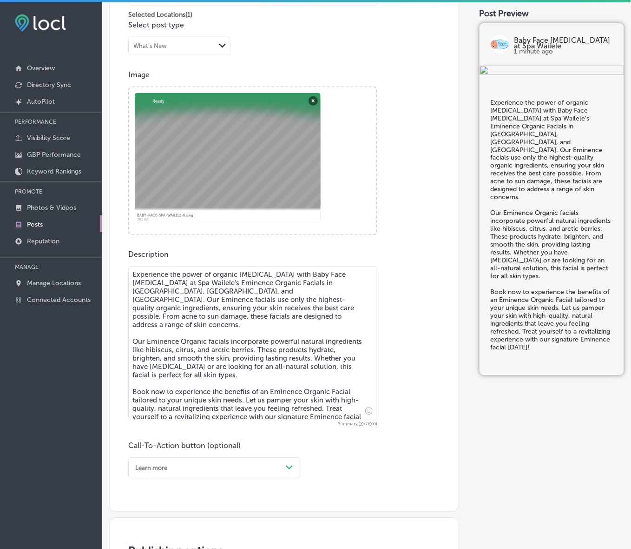
scroll to position [346, 0]
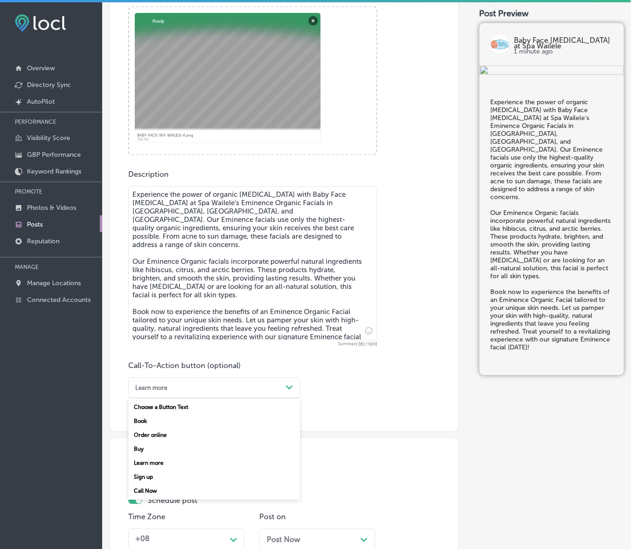
click at [286, 389] on icon "Path Created with Sketch." at bounding box center [289, 387] width 7 height 4
click at [146, 421] on div "Book" at bounding box center [214, 421] width 172 height 14
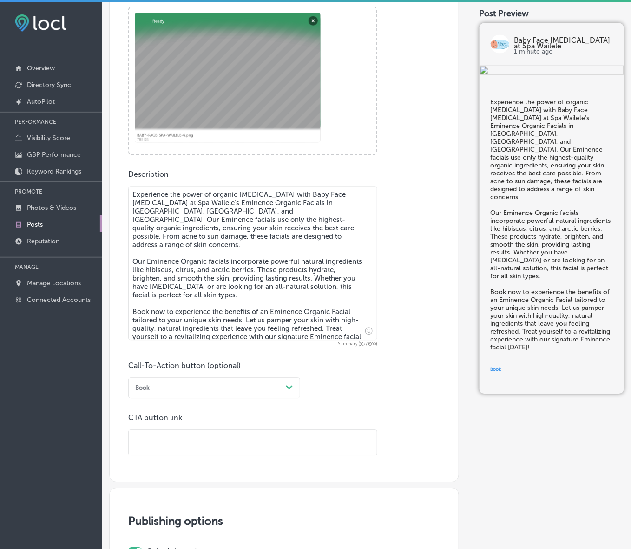
click at [249, 437] on input "text" at bounding box center [253, 443] width 248 height 26
paste input "https://book.squareup.com/appointments/222e7978-a5a2-4c9a-b4ac-85607b3635b3/loc…"
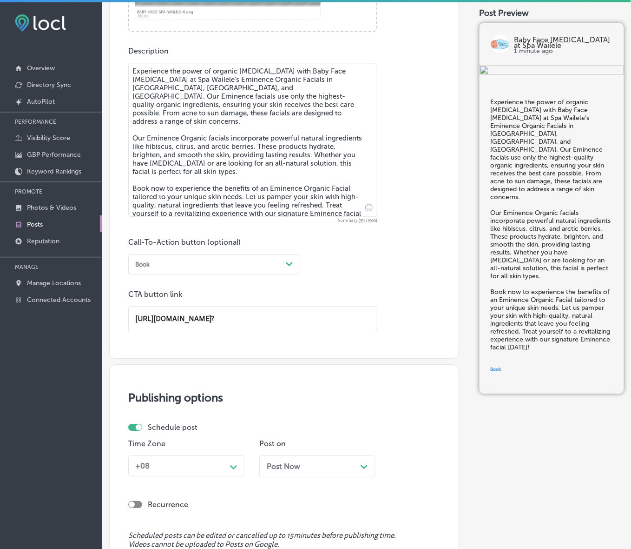
scroll to position [588, 0]
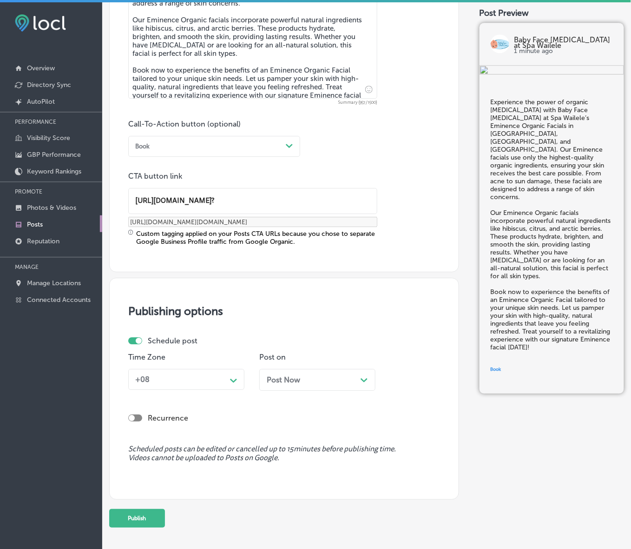
type input "https://book.squareup.com/appointments/222e7978-a5a2-4c9a-b4ac-85607b3635b3/loc…"
click at [235, 386] on div "Path Created with Sketch." at bounding box center [233, 379] width 15 height 15
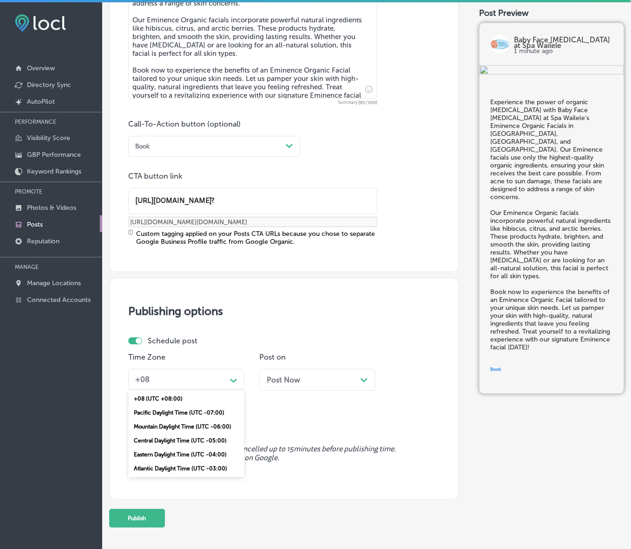
click at [210, 425] on div "Mountain Daylight Time (UTC -06:00)" at bounding box center [186, 426] width 116 height 14
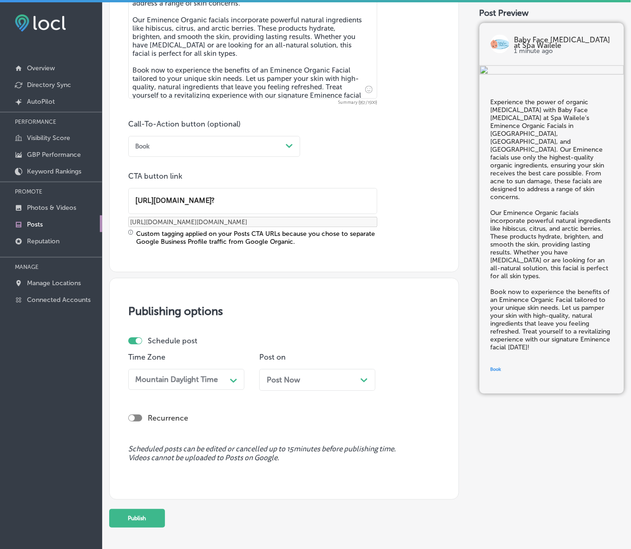
click at [326, 375] on div "Post Now Path Created with Sketch." at bounding box center [317, 379] width 101 height 9
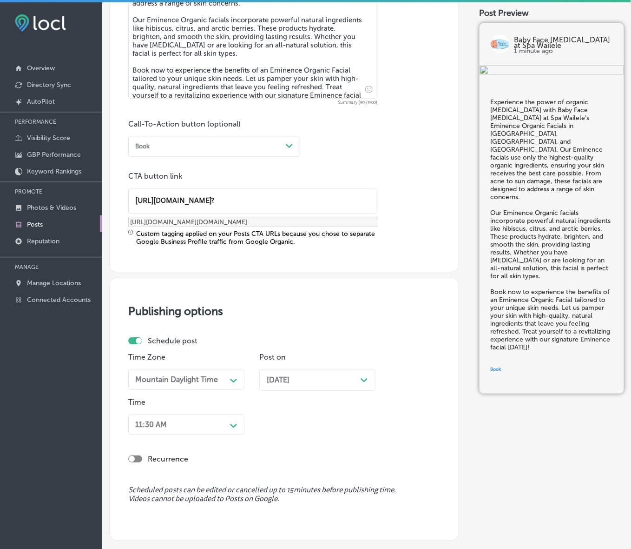
click at [223, 424] on div "11:30 AM Path Created with Sketch." at bounding box center [186, 424] width 116 height 21
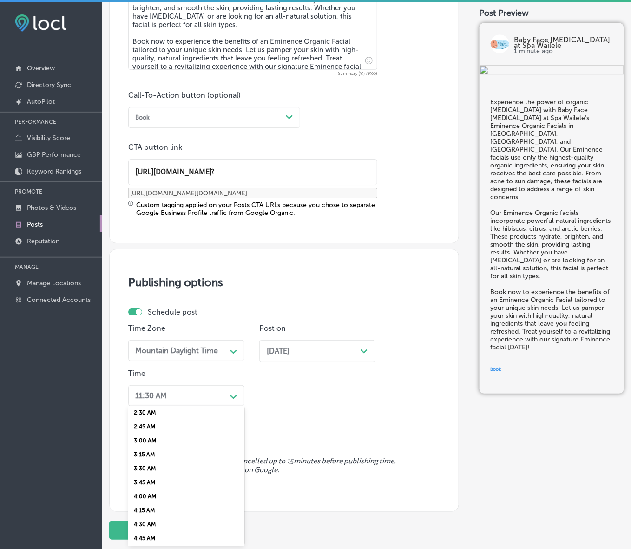
scroll to position [349, 0]
click at [143, 450] on div "7:00 AM" at bounding box center [186, 457] width 116 height 14
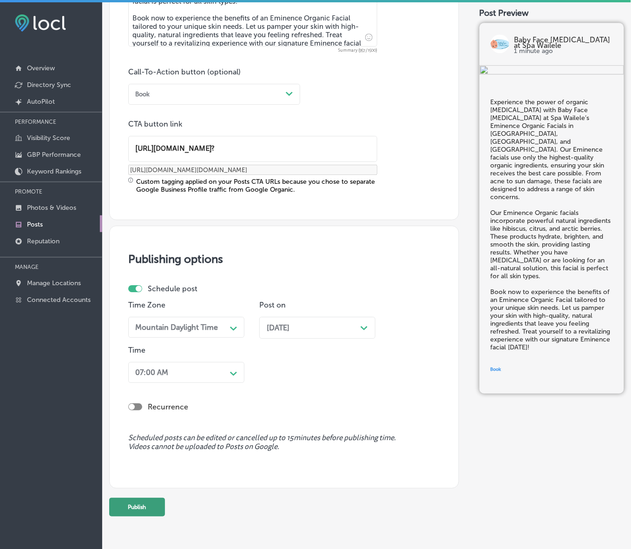
scroll to position [660, 0]
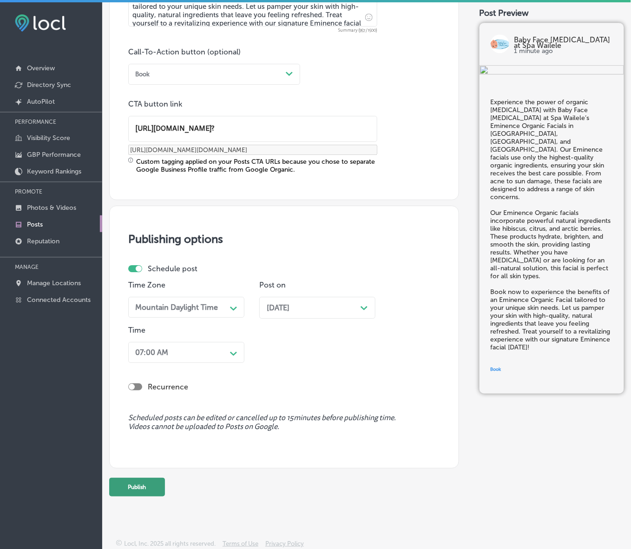
click at [150, 477] on button "Publish" at bounding box center [137, 486] width 56 height 19
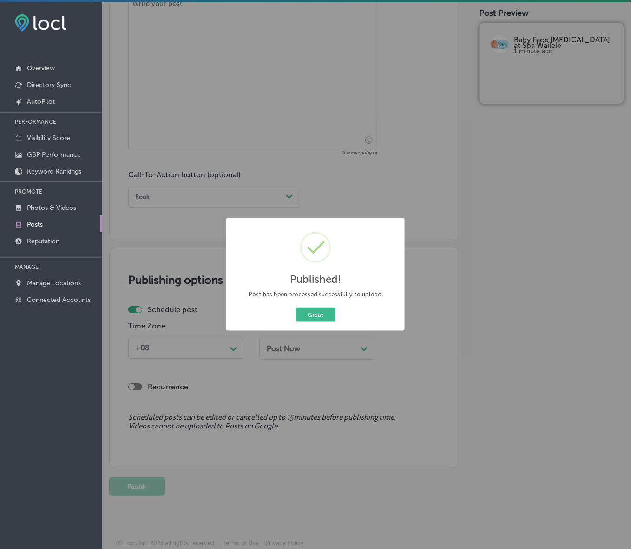
scroll to position [537, 0]
click at [316, 310] on button "Great" at bounding box center [316, 314] width 40 height 14
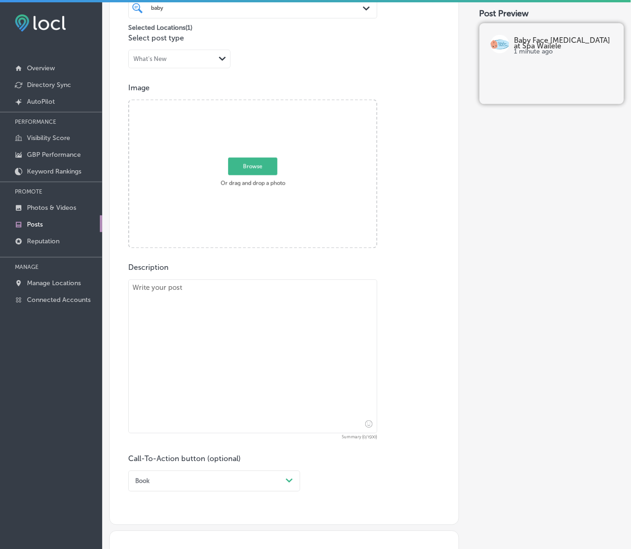
scroll to position [246, 0]
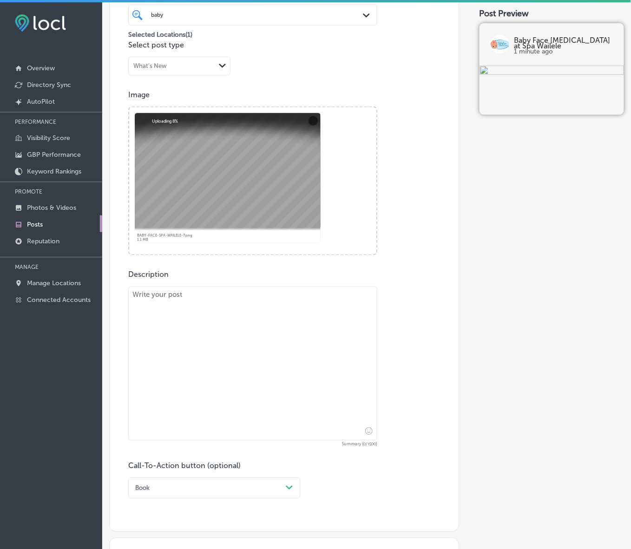
click at [232, 312] on textarea at bounding box center [252, 363] width 249 height 154
paste textarea "Westminster, Edgewater, and Englewood residents can restore their skin with Pro…"
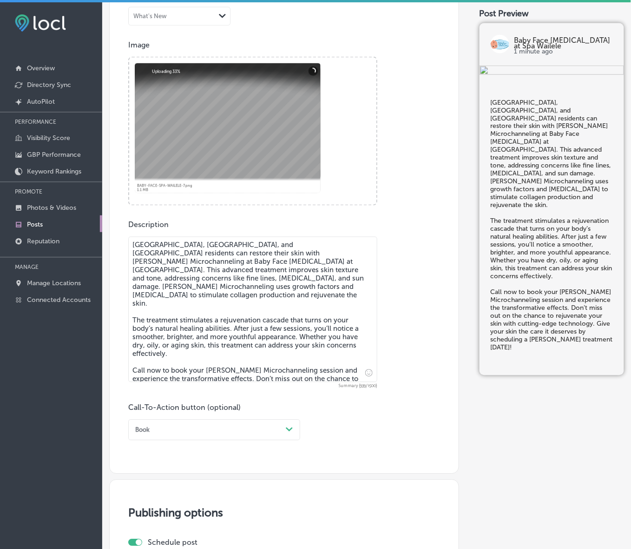
scroll to position [363, 0]
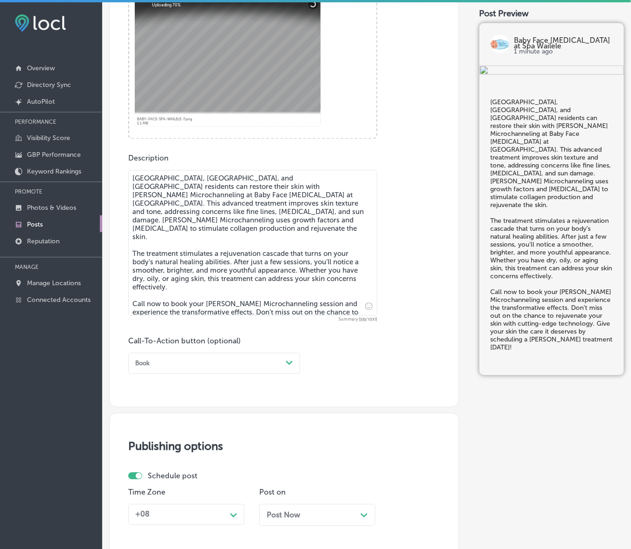
type textarea "Westminster, Edgewater, and Englewood residents can restore their skin with Pro…"
click at [291, 359] on div "Path Created with Sketch." at bounding box center [289, 362] width 7 height 7
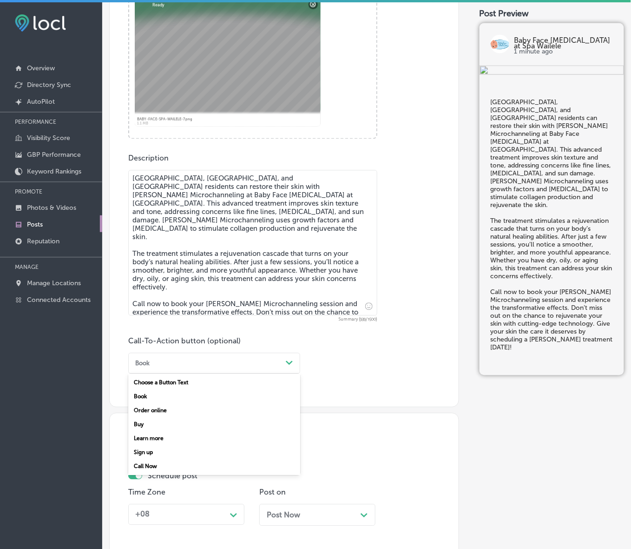
click at [131, 466] on div "Call Now" at bounding box center [214, 466] width 172 height 14
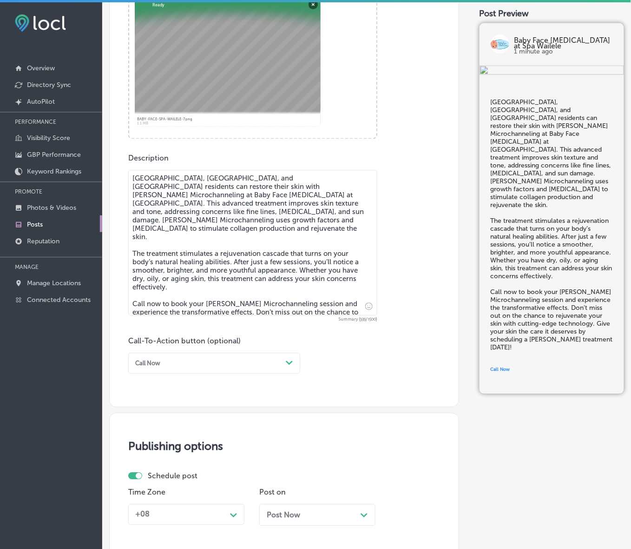
scroll to position [529, 0]
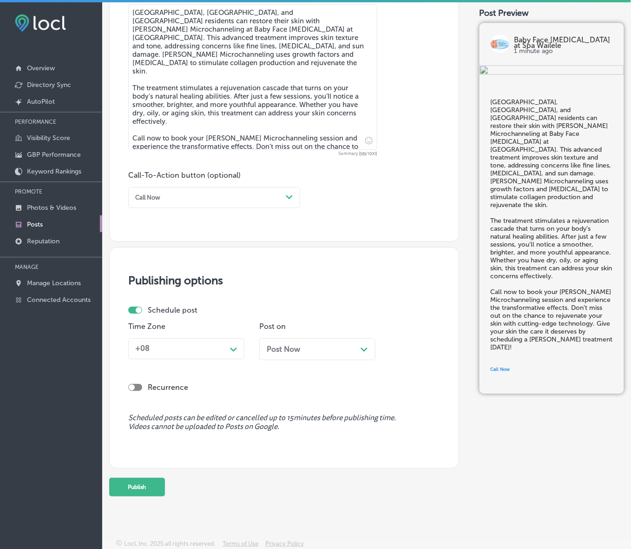
click at [235, 354] on div "Path Created with Sketch." at bounding box center [233, 348] width 15 height 15
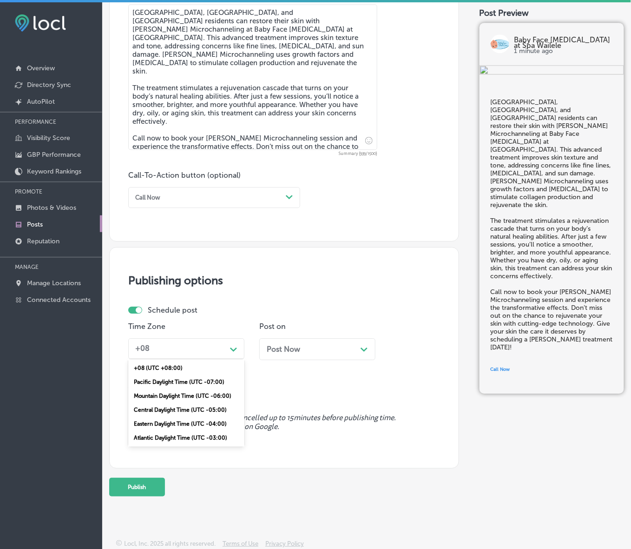
click at [202, 394] on div "Mountain Daylight Time (UTC -06:00)" at bounding box center [186, 396] width 116 height 14
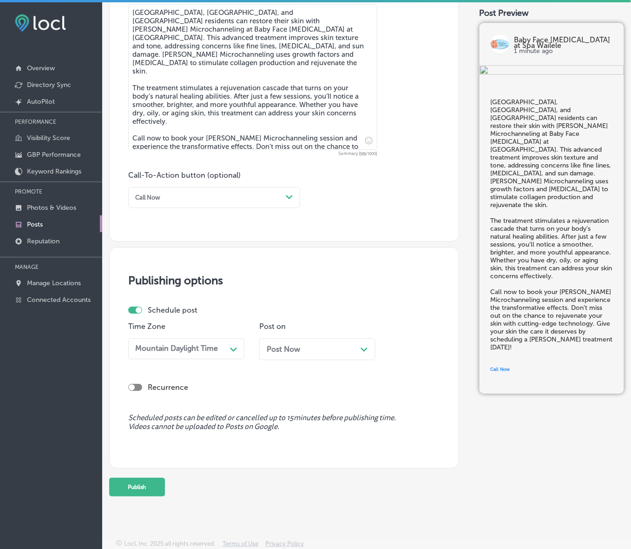
click at [338, 353] on div "Post Now Path Created with Sketch." at bounding box center [317, 349] width 116 height 22
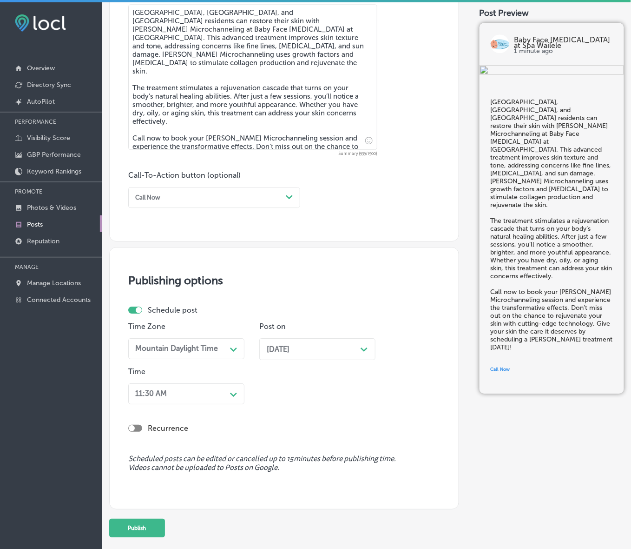
click at [237, 387] on div "Path Created with Sketch." at bounding box center [233, 393] width 15 height 15
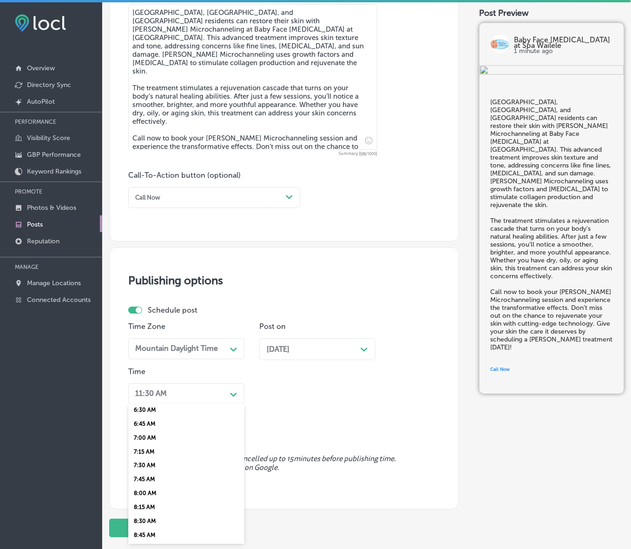
scroll to position [349, 0]
click at [144, 449] on div "7:00 AM" at bounding box center [186, 455] width 116 height 14
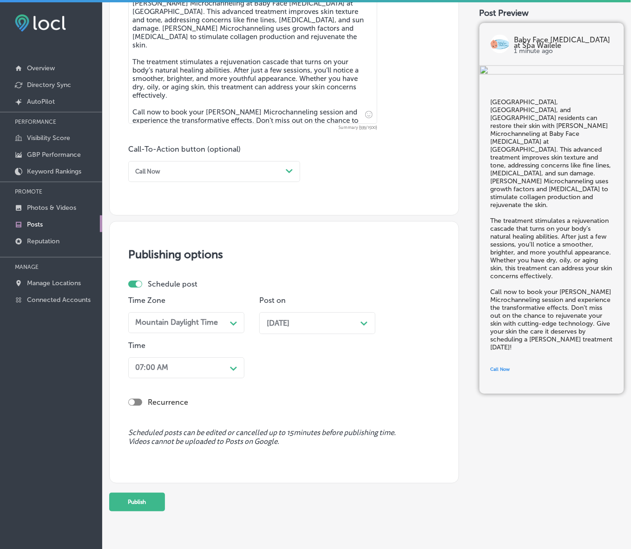
scroll to position [569, 0]
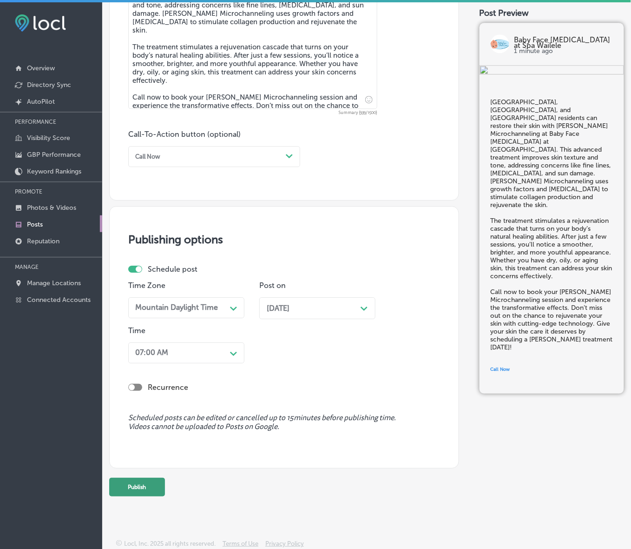
click at [149, 477] on button "Publish" at bounding box center [137, 486] width 56 height 19
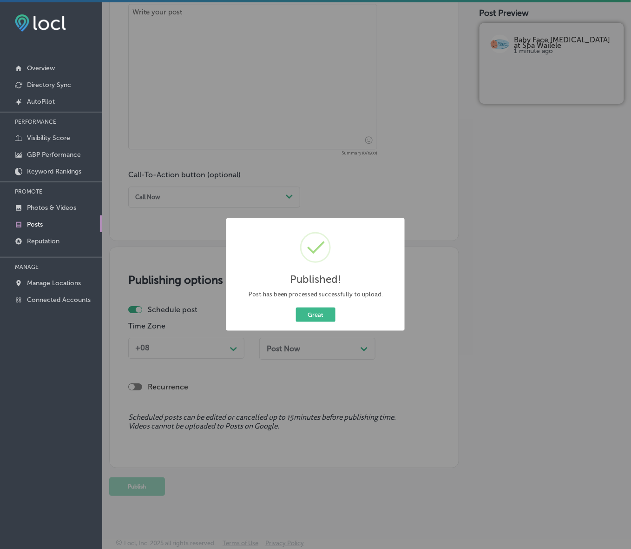
scroll to position [529, 0]
click at [296, 307] on button "Great" at bounding box center [316, 314] width 40 height 14
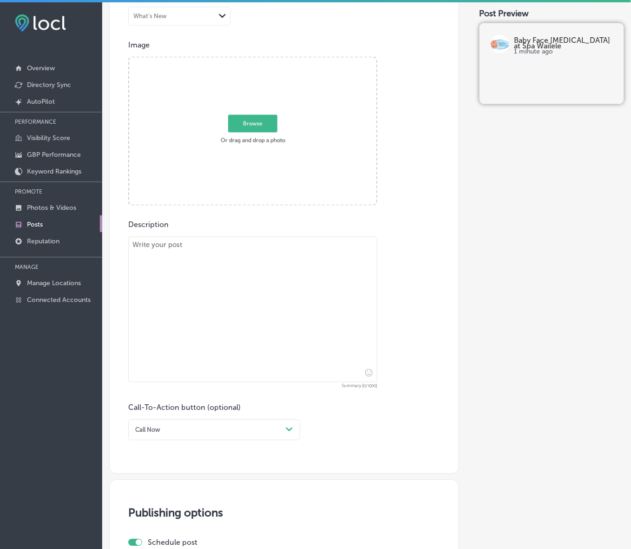
scroll to position [238, 0]
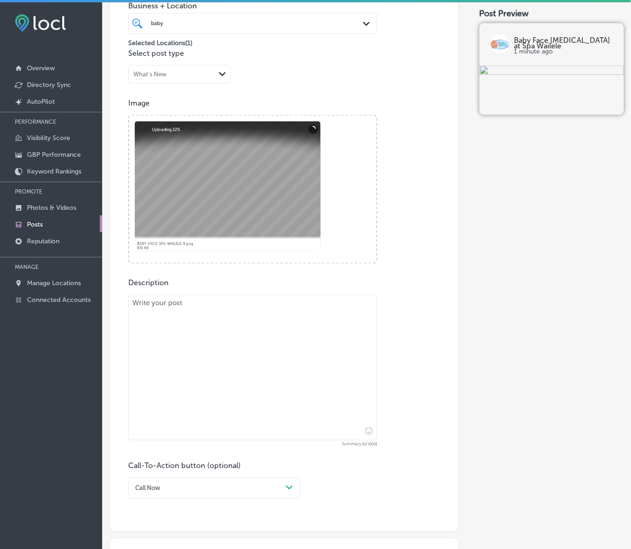
click at [166, 339] on textarea at bounding box center [252, 368] width 249 height 146
paste textarea "Ready to achieve flawless skin? Baby Face Skin Care at Spa Wailele offers a com…"
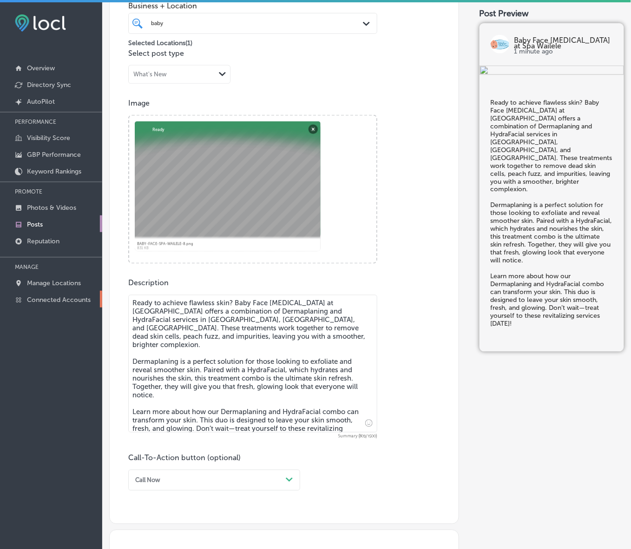
type textarea "Ready to achieve flawless skin? Baby Face Skin Care at Spa Wailele offers a com…"
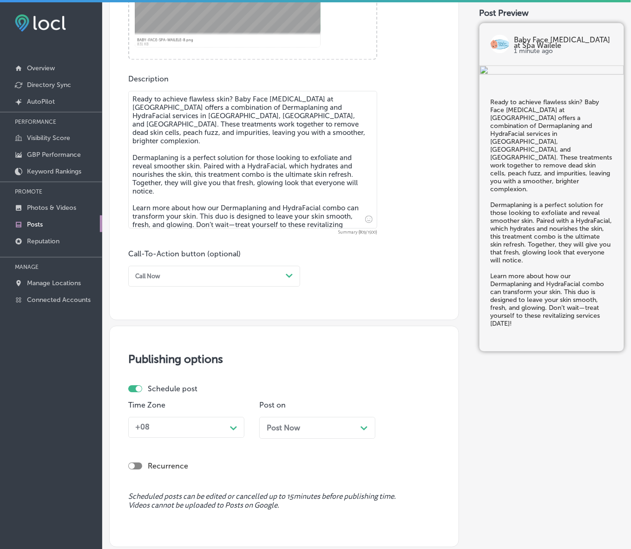
scroll to position [470, 0]
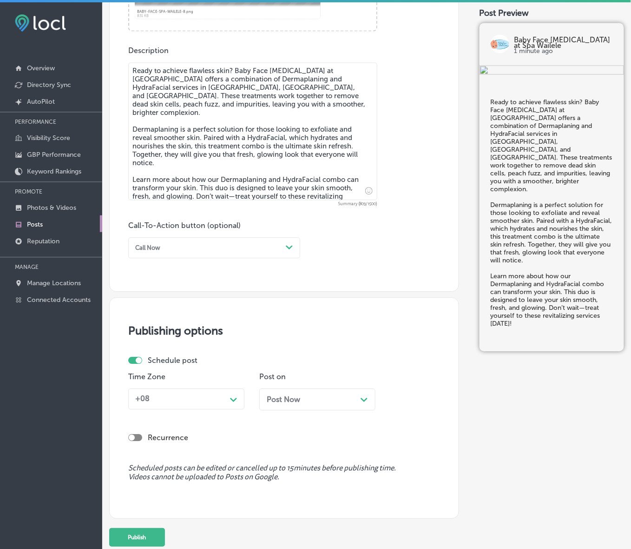
click at [289, 242] on div "Path Created with Sketch." at bounding box center [289, 247] width 15 height 15
click at [177, 321] on div "Learn more" at bounding box center [214, 323] width 172 height 14
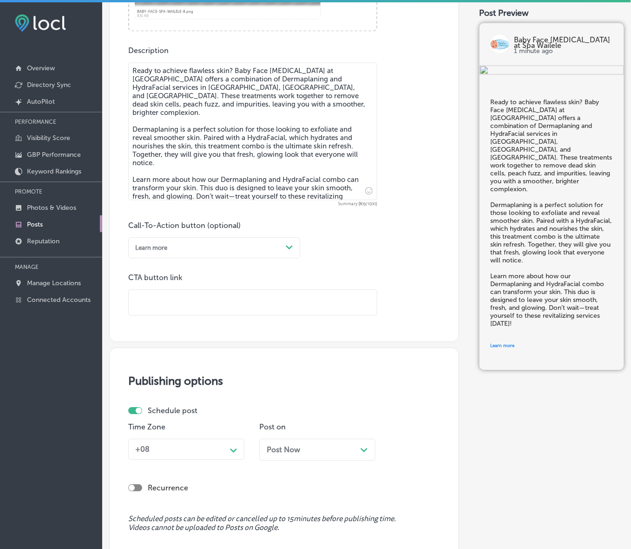
click at [187, 304] on input "text" at bounding box center [253, 303] width 248 height 26
paste input "https://babyfaceskincarespa.com/"
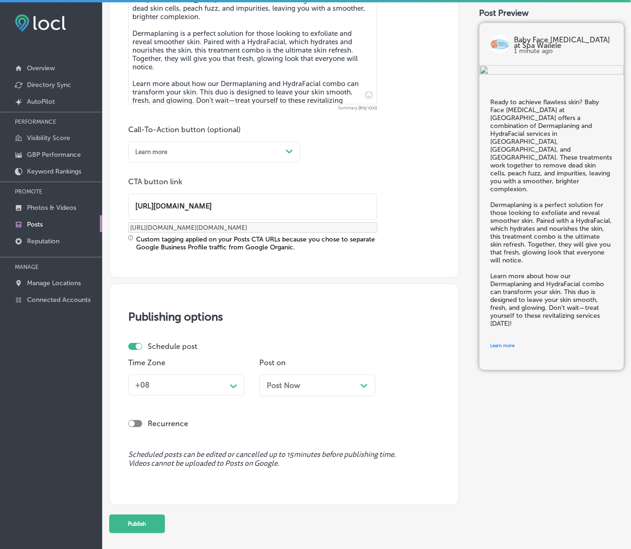
scroll to position [572, 0]
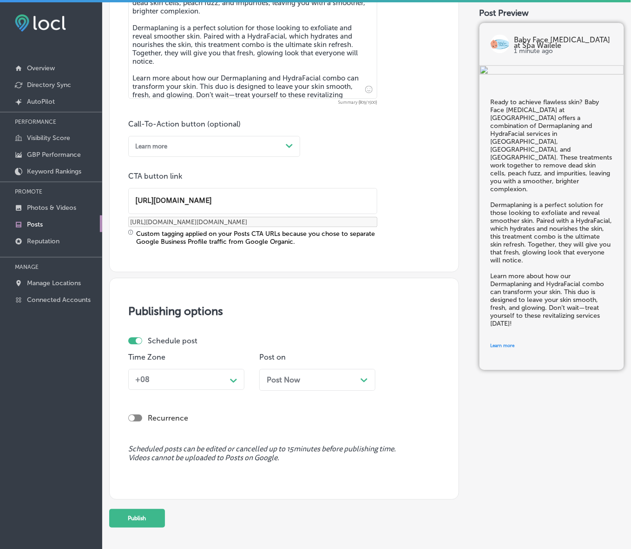
type input "https://babyfaceskincarespa.com/"
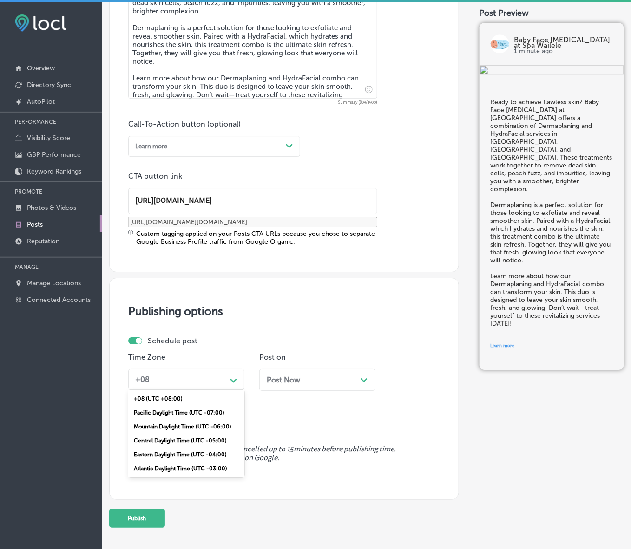
click at [235, 369] on div "+08 Path Created with Sketch." at bounding box center [186, 379] width 116 height 21
click at [189, 424] on div "Mountain Daylight Time (UTC -06:00)" at bounding box center [186, 426] width 116 height 14
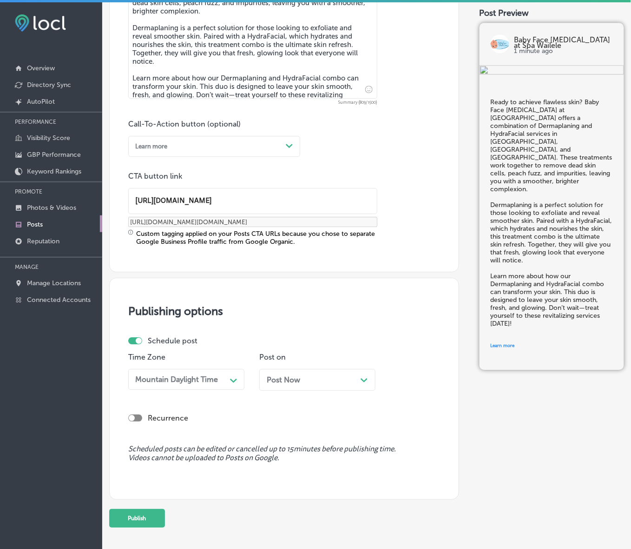
click at [297, 395] on div "Post Now Path Created with Sketch." at bounding box center [317, 383] width 116 height 29
click at [303, 384] on div "Post Now Path Created with Sketch." at bounding box center [317, 380] width 116 height 22
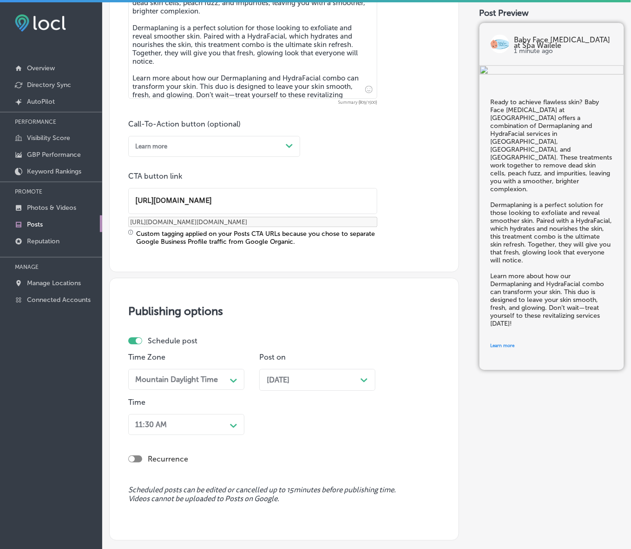
click at [205, 429] on div "11:30 AM Path Created with Sketch." at bounding box center [186, 424] width 116 height 21
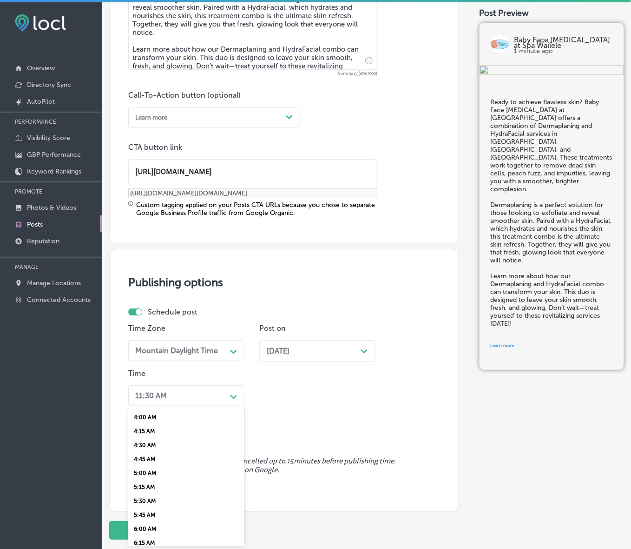
scroll to position [291, 0]
click at [155, 508] on div "7:00 AM" at bounding box center [186, 515] width 116 height 14
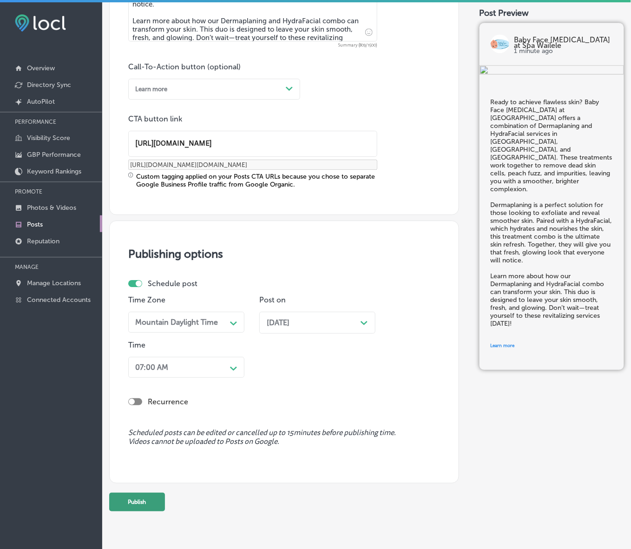
scroll to position [644, 0]
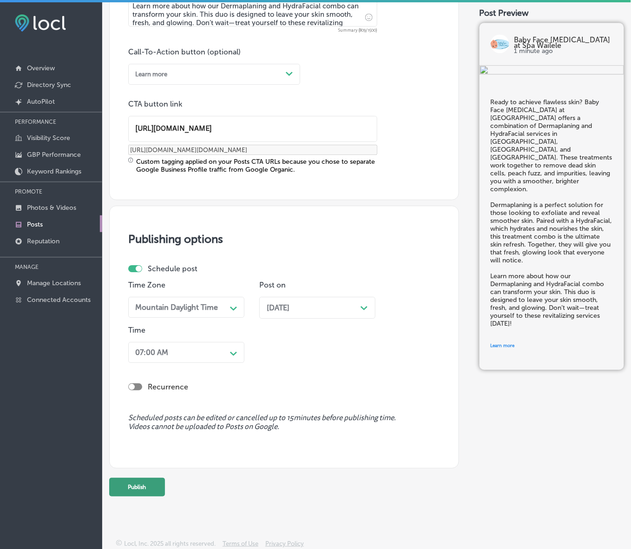
click at [150, 484] on button "Publish" at bounding box center [137, 486] width 56 height 19
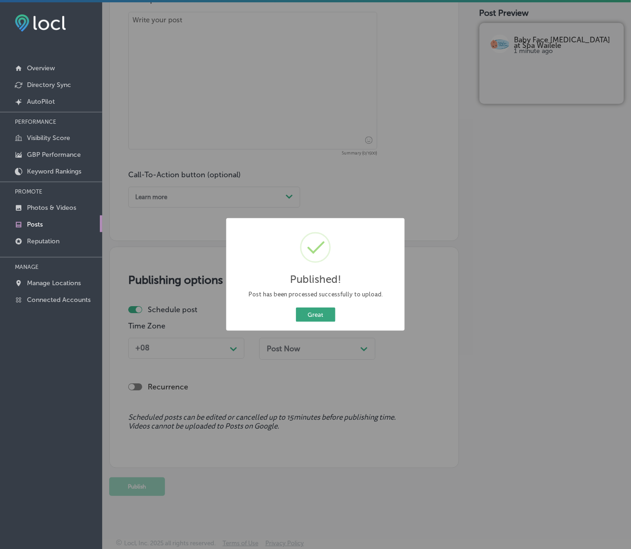
scroll to position [521, 0]
drag, startPoint x: 312, startPoint y: 310, endPoint x: 411, endPoint y: 317, distance: 99.7
click at [312, 310] on button "Great" at bounding box center [316, 314] width 40 height 14
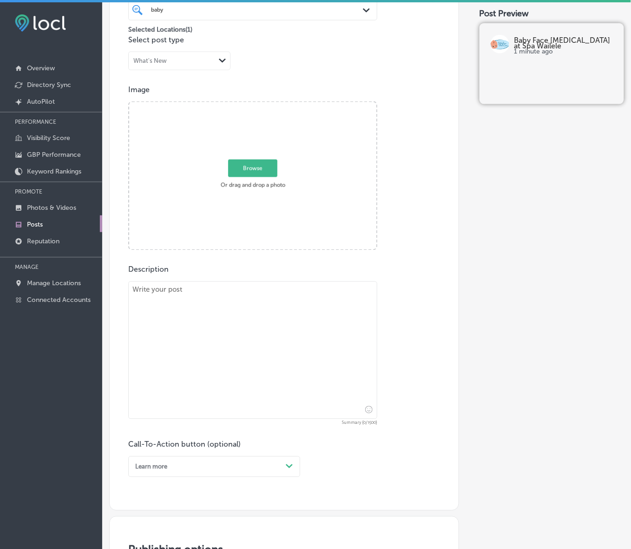
scroll to position [172, 0]
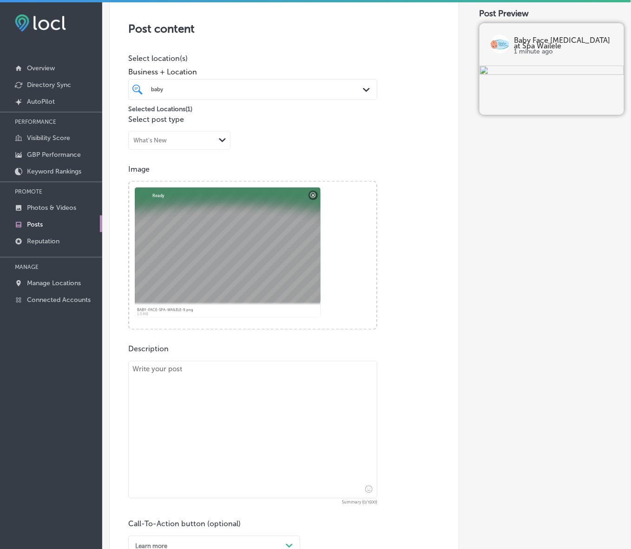
click at [202, 377] on textarea at bounding box center [252, 430] width 249 height 138
paste textarea "If you’re in Cherry Hills, Wheat Ridge, or Lakewood, Baby Face Skin Care at Spa…"
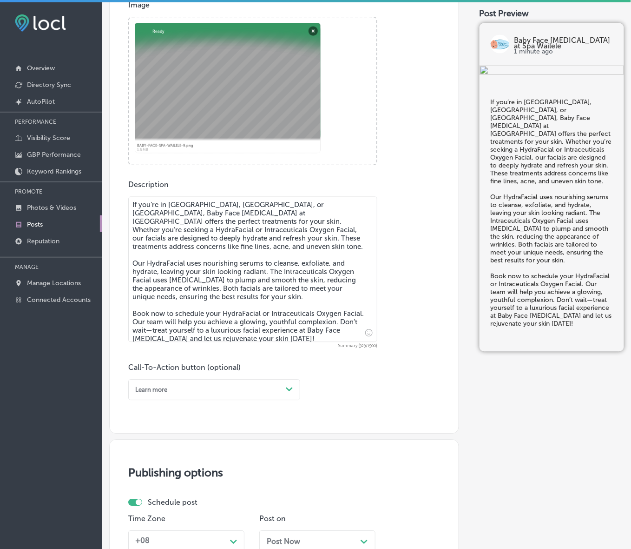
scroll to position [346, 0]
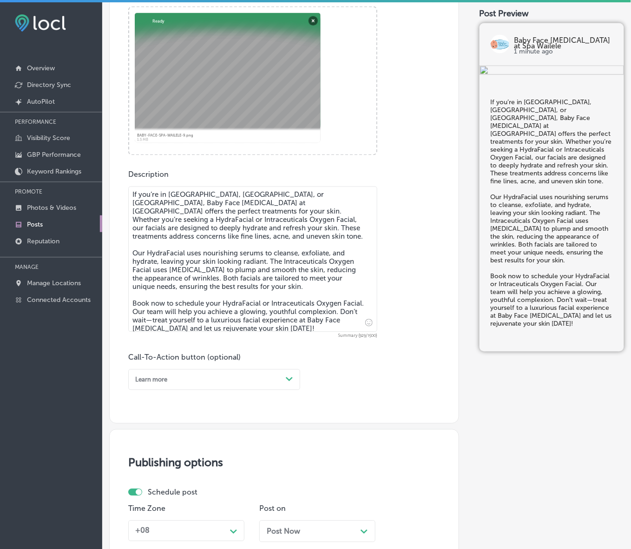
type textarea "If you’re in Cherry Hills, Wheat Ridge, or Lakewood, Baby Face Skin Care at Spa…"
click at [289, 379] on icon "Path Created with Sketch." at bounding box center [289, 379] width 7 height 4
click at [144, 415] on div "Book" at bounding box center [214, 413] width 172 height 14
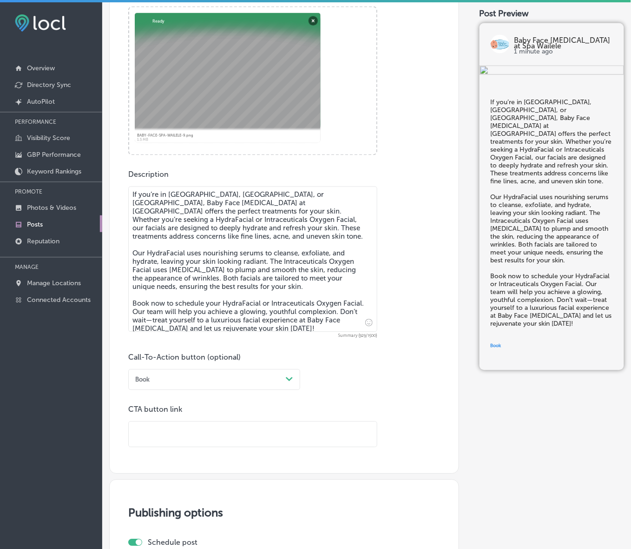
click at [192, 426] on input "text" at bounding box center [253, 435] width 248 height 26
paste input "https://book.squareup.com/appointments/222e7978-a5a2-4c9a-b4ac-85607b3635b3/loc…"
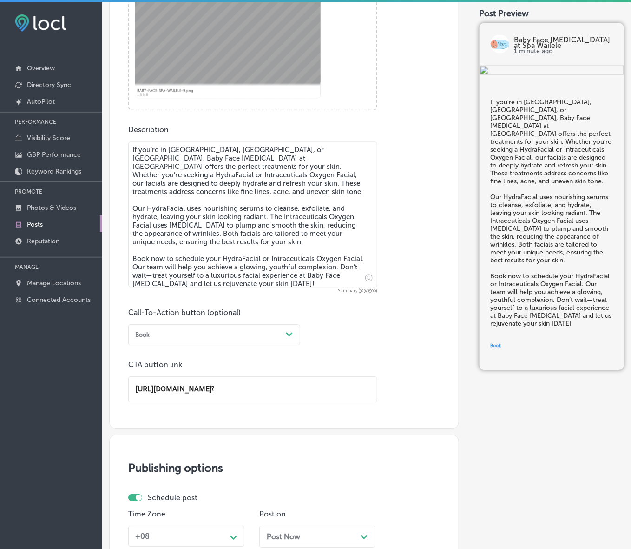
scroll to position [521, 0]
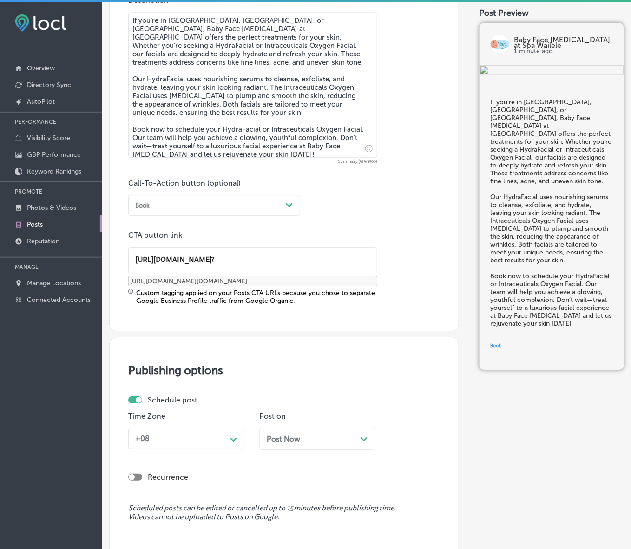
type input "https://book.squareup.com/appointments/222e7978-a5a2-4c9a-b4ac-85607b3635b3/loc…"
click at [224, 435] on div "+08" at bounding box center [179, 438] width 95 height 14
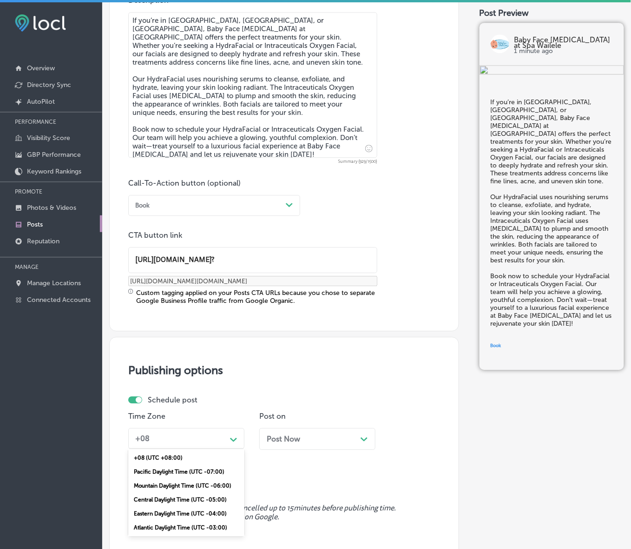
click at [179, 482] on div "Mountain Daylight Time (UTC -06:00)" at bounding box center [186, 485] width 116 height 14
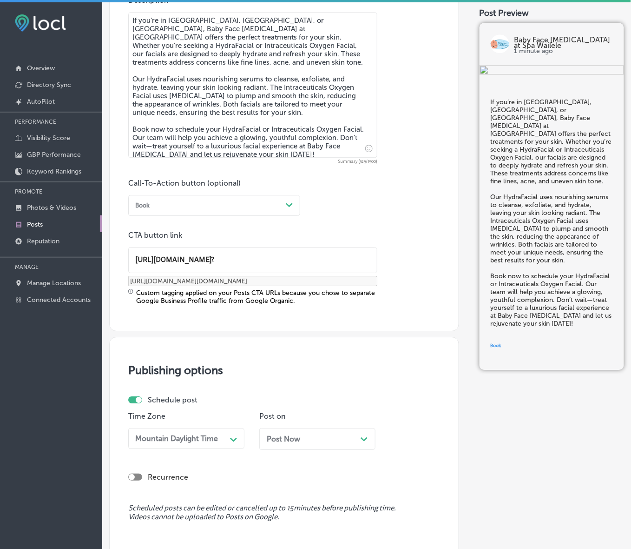
click at [323, 440] on div "Post Now Path Created with Sketch." at bounding box center [317, 438] width 101 height 9
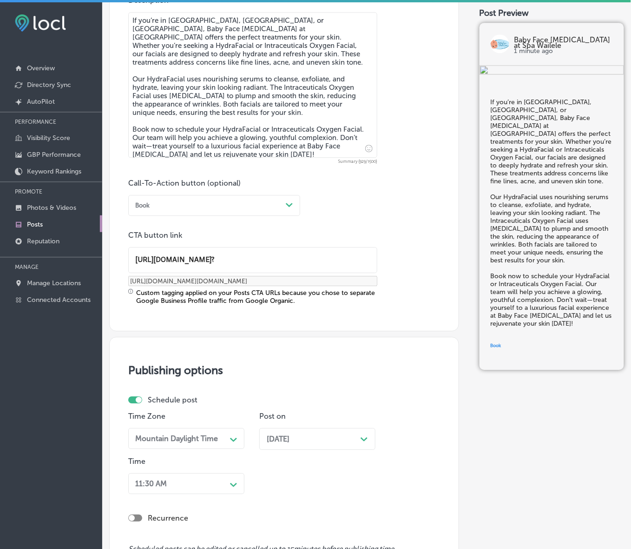
click at [219, 479] on div "11:30 AM Path Created with Sketch." at bounding box center [186, 483] width 116 height 21
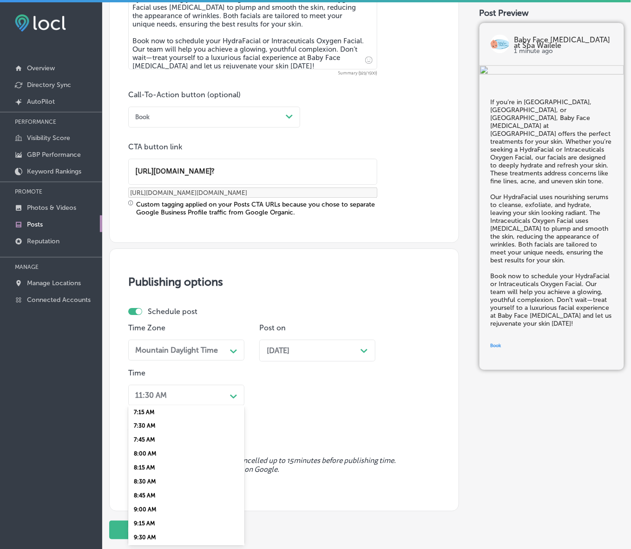
scroll to position [349, 0]
click at [152, 450] on div "7:00 AM" at bounding box center [186, 456] width 116 height 14
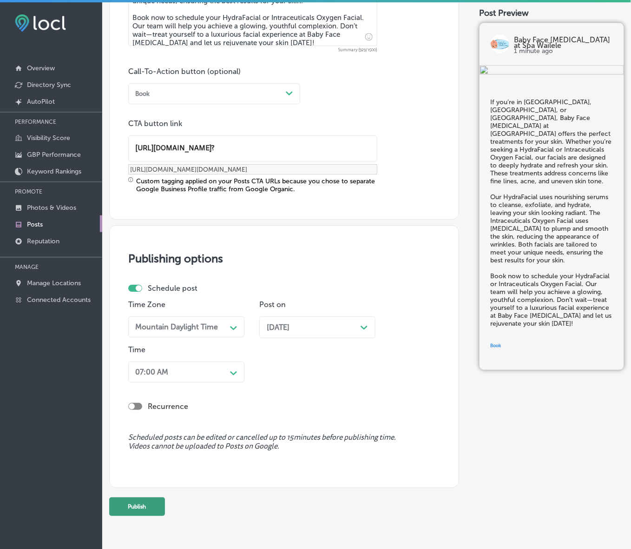
scroll to position [652, 0]
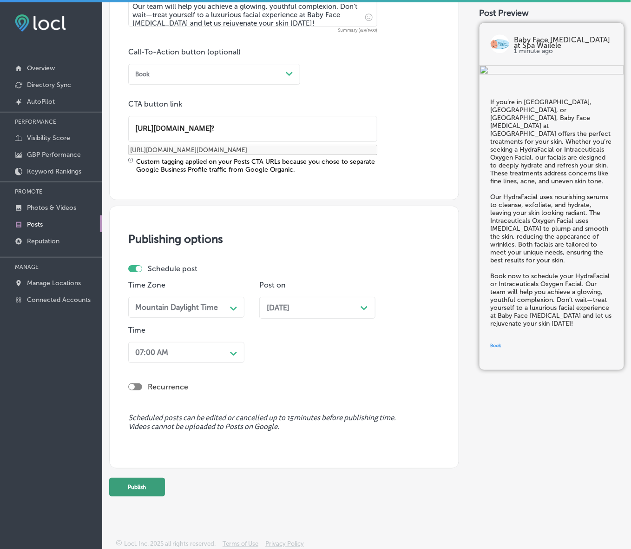
click at [151, 493] on button "Publish" at bounding box center [137, 486] width 56 height 19
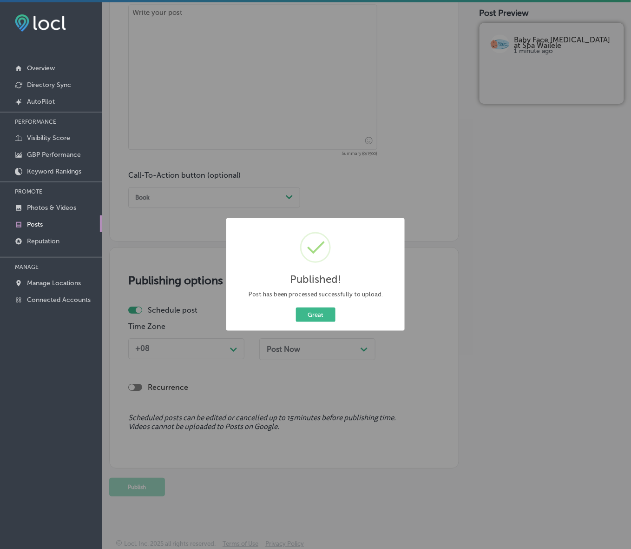
scroll to position [2, 0]
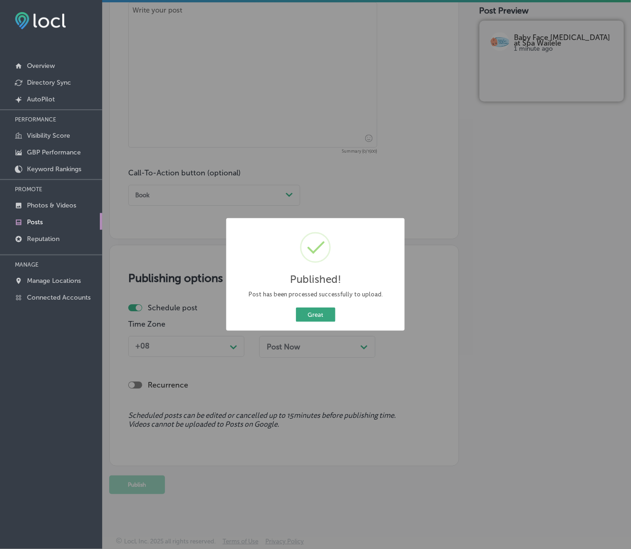
click at [321, 314] on button "Great" at bounding box center [316, 314] width 40 height 14
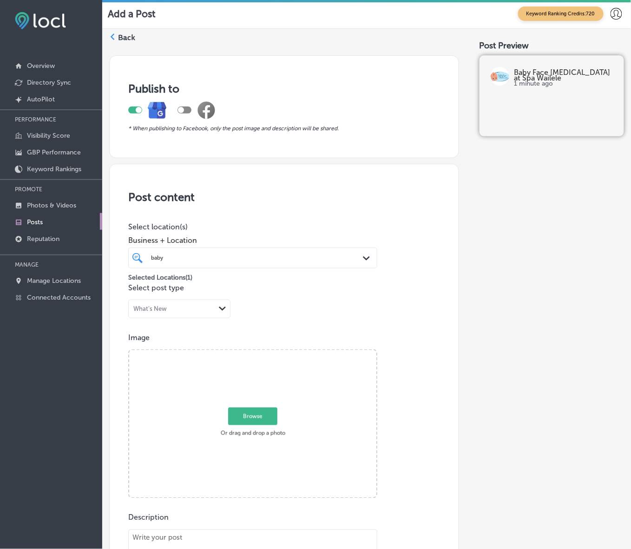
scroll to position [0, 0]
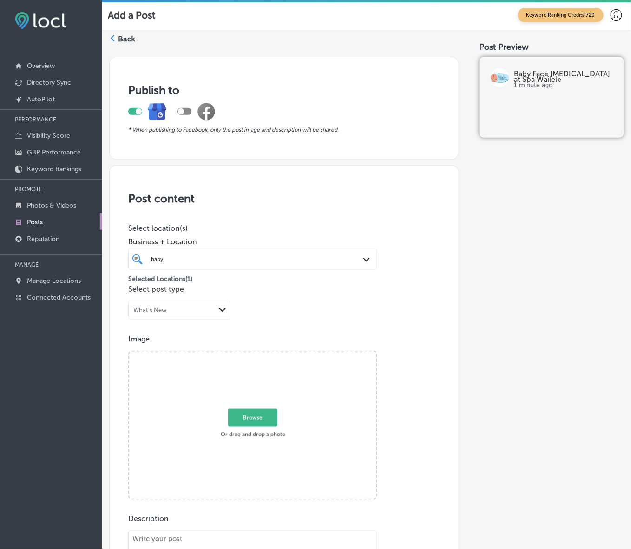
click at [51, 221] on link "Posts" at bounding box center [51, 221] width 102 height 17
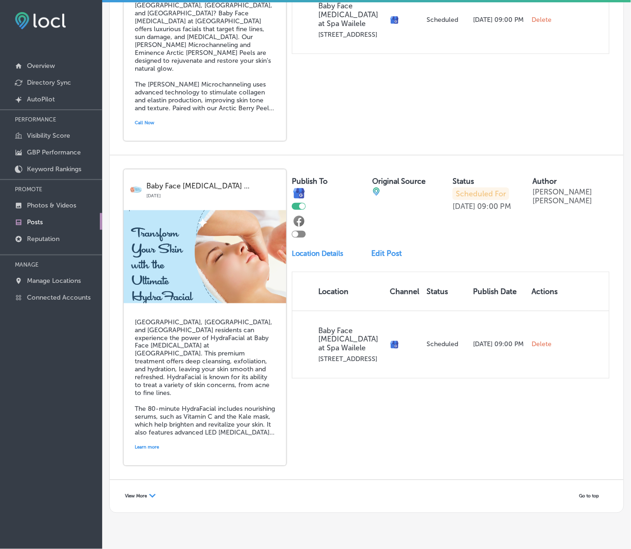
scroll to position [1799, 0]
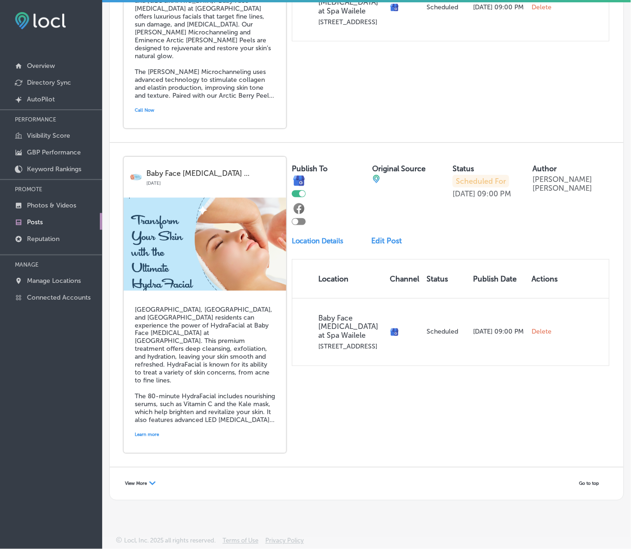
click at [146, 487] on div "View More Path Created with Sketch." at bounding box center [140, 483] width 43 height 14
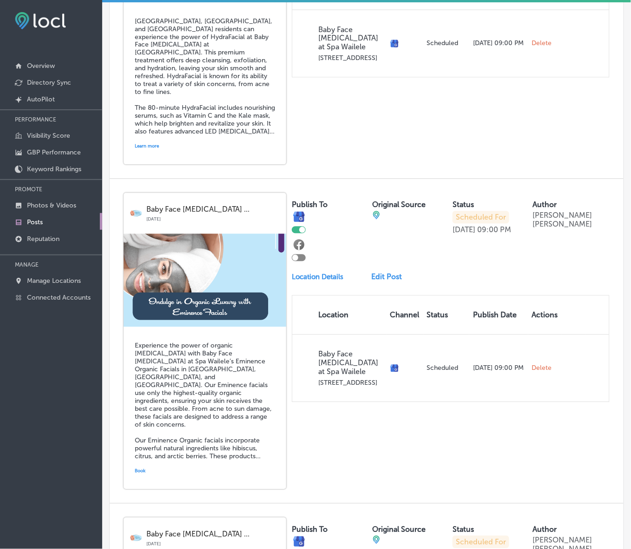
scroll to position [0, 0]
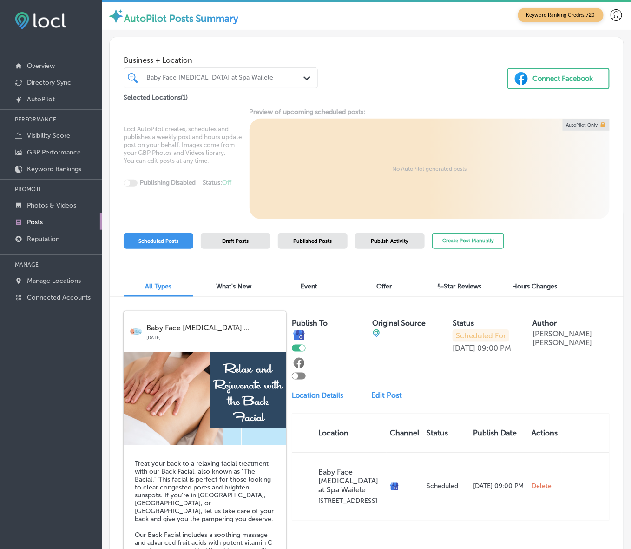
click at [274, 77] on div "Baby Face [MEDICAL_DATA] at Spa Wailele" at bounding box center [225, 78] width 158 height 8
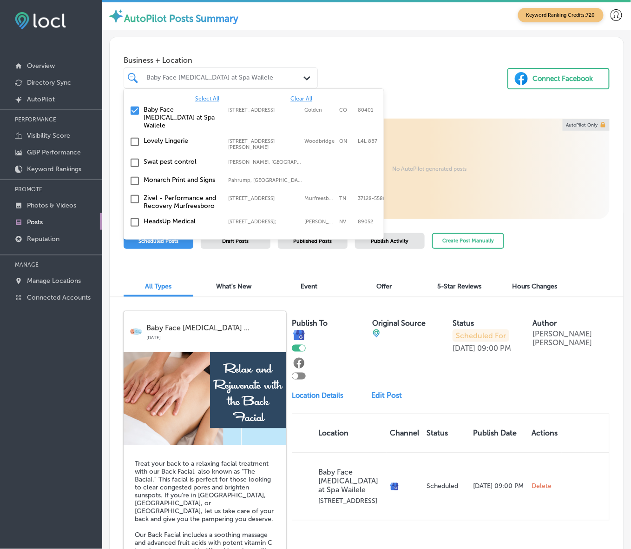
click at [291, 97] on span "Clear All" at bounding box center [302, 98] width 22 height 7
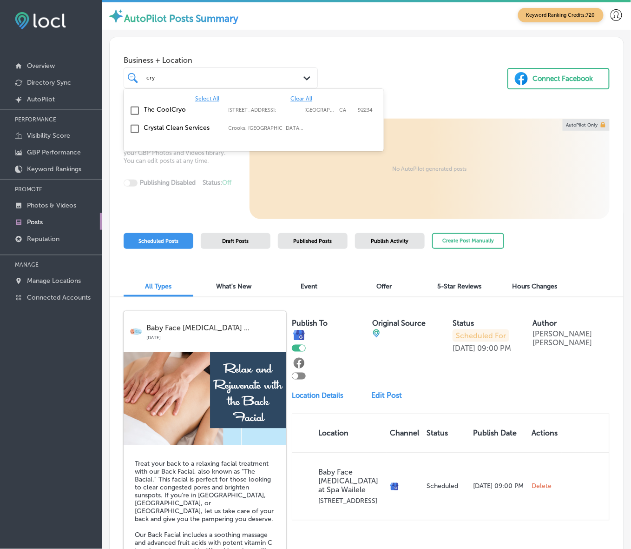
click at [271, 131] on label "Crooks, SD, USA | Tea, SD 57064, USA | H ..." at bounding box center [266, 128] width 75 height 6
type input "cry"
click at [382, 54] on div "Business + Location option focused, 2 of 152. 3 results available for search te…" at bounding box center [367, 70] width 514 height 66
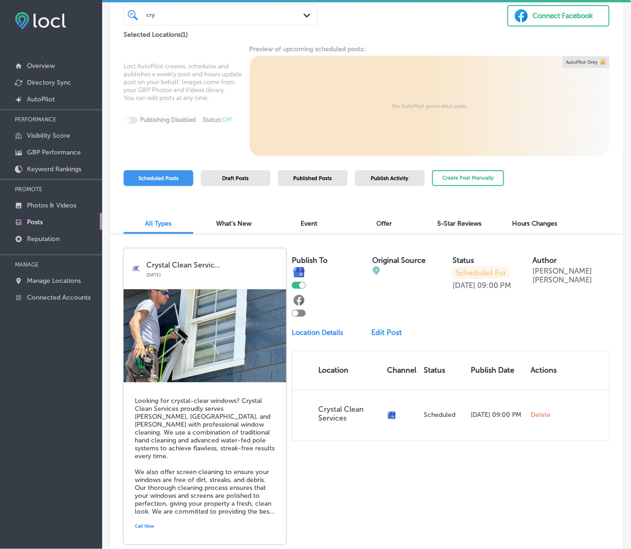
scroll to position [174, 0]
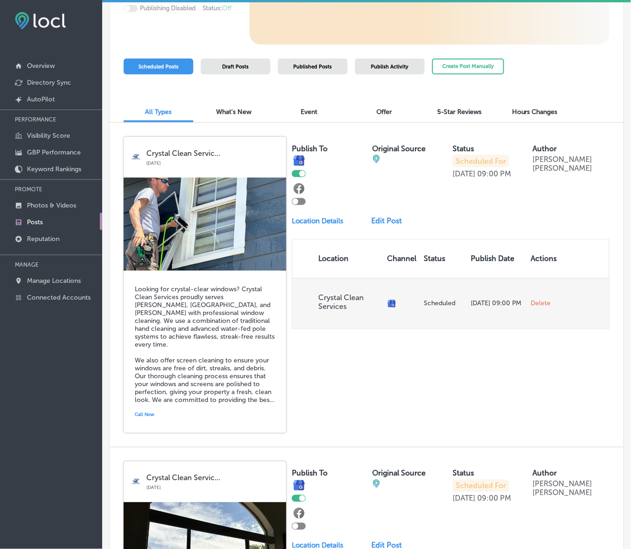
click at [536, 301] on span "Delete" at bounding box center [541, 303] width 20 height 8
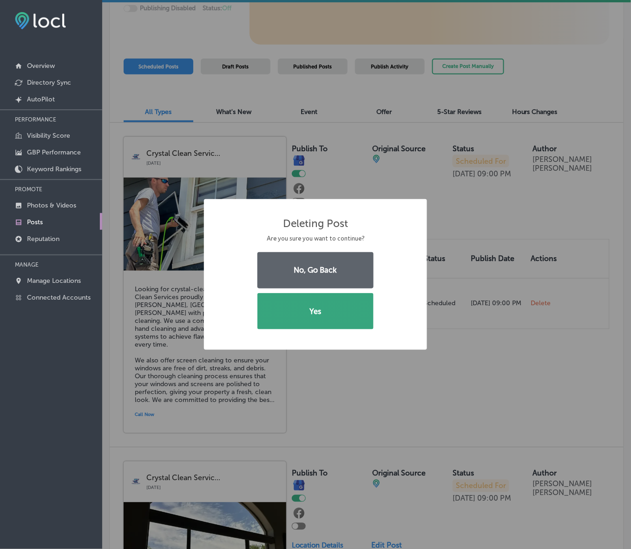
click at [349, 308] on button "Yes" at bounding box center [316, 311] width 116 height 36
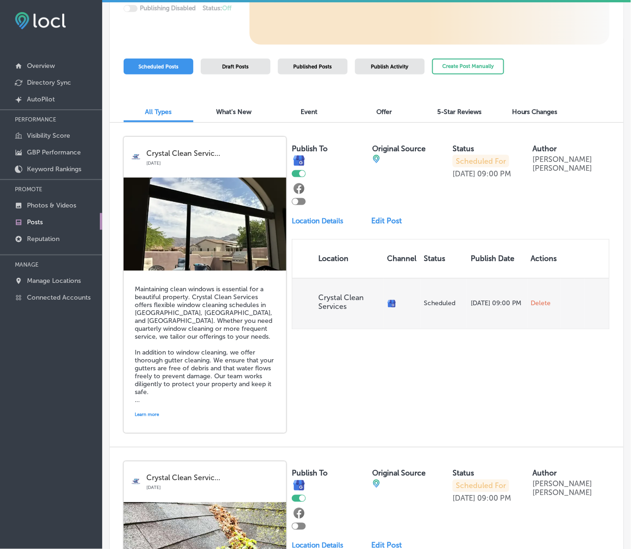
click at [537, 303] on span "Delete" at bounding box center [541, 303] width 20 height 8
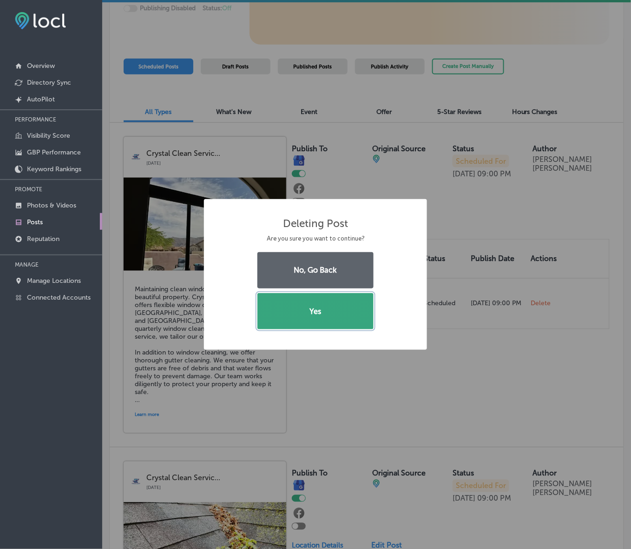
click at [311, 308] on button "Yes" at bounding box center [316, 311] width 116 height 36
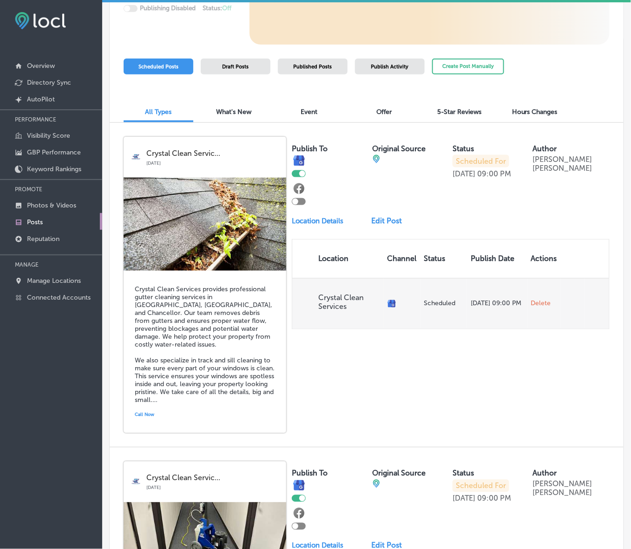
click at [531, 303] on span "Delete" at bounding box center [541, 303] width 20 height 8
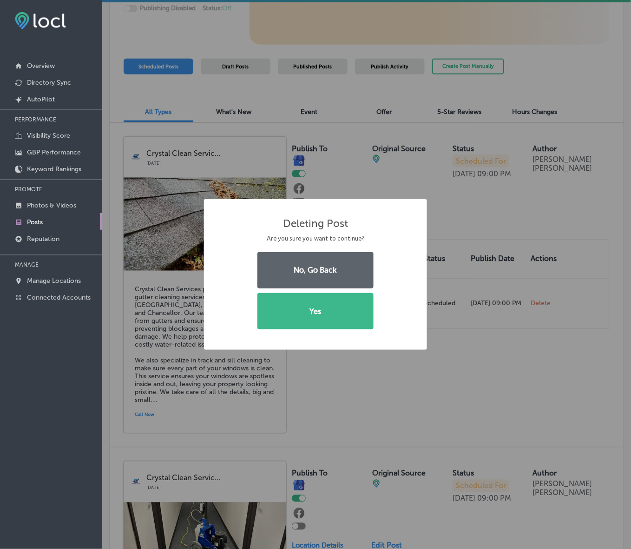
click at [374, 306] on div "No, Go Back Yes" at bounding box center [315, 291] width 187 height 82
click at [361, 309] on button "Yes" at bounding box center [316, 311] width 116 height 36
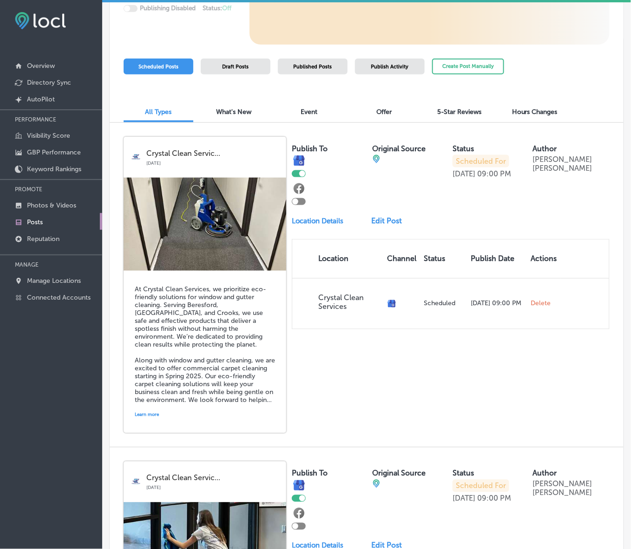
click at [389, 222] on link "Edit Post" at bounding box center [389, 220] width 36 height 9
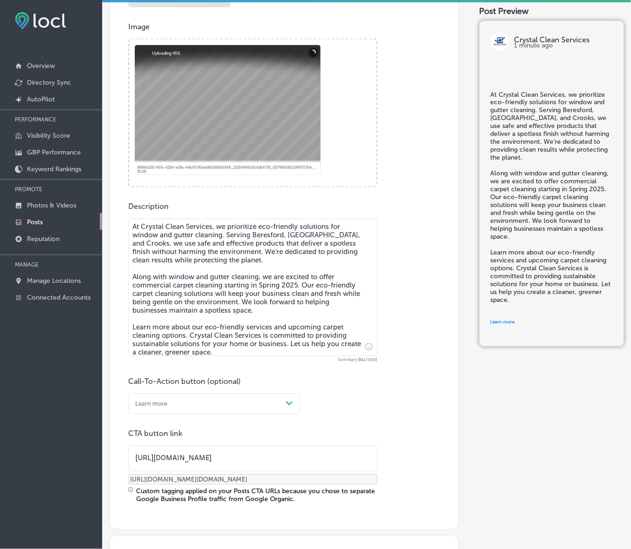
scroll to position [349, 0]
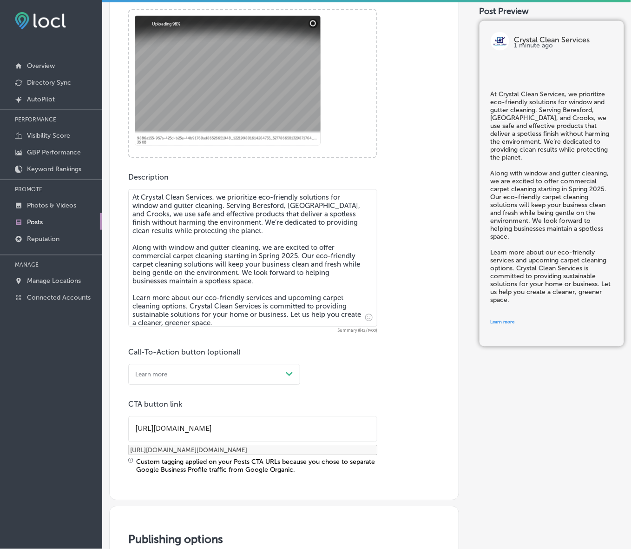
checkbox input "true"
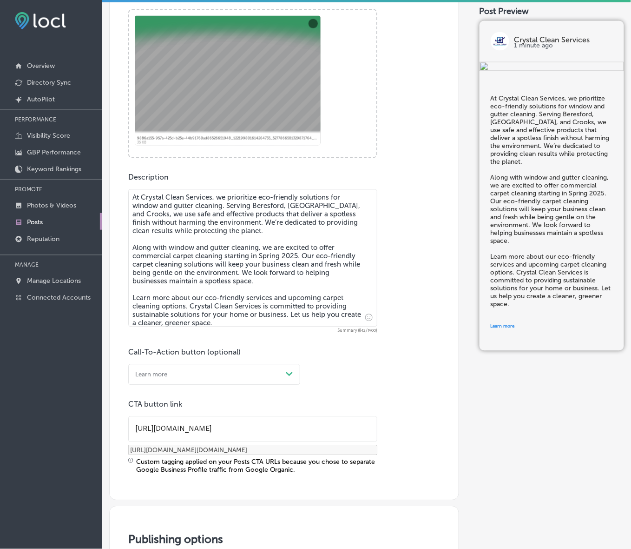
drag, startPoint x: 198, startPoint y: 319, endPoint x: 116, endPoint y: 191, distance: 152.8
click at [116, 191] on div "Post content Select location(s) Business + Location Crystal Clean Services Path…" at bounding box center [284, 159] width 350 height 683
paste textarea "With back-to-school season in full swing, it’s the perfect time to refresh your…"
type textarea "With back-to-school season in full swing, it’s the perfect time to refresh your…"
checkbox input "true"
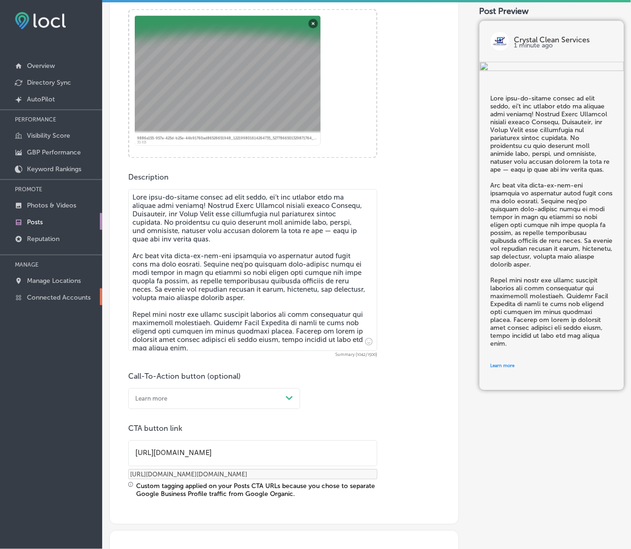
type textarea "With back-to-school season in full swing, it’s the perfect time to refresh your…"
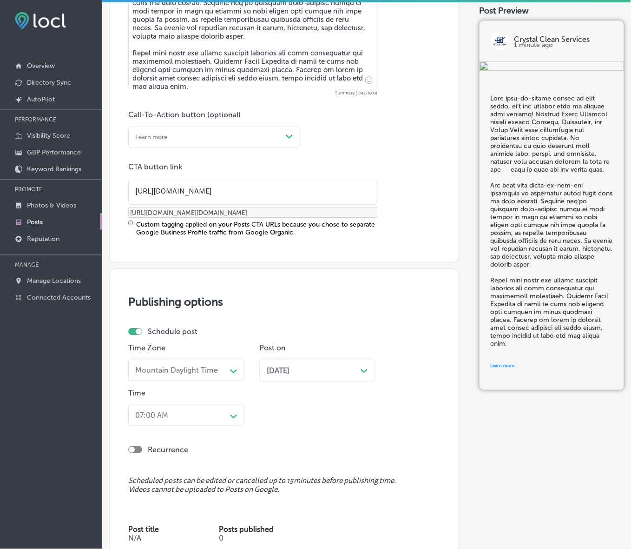
scroll to position [639, 0]
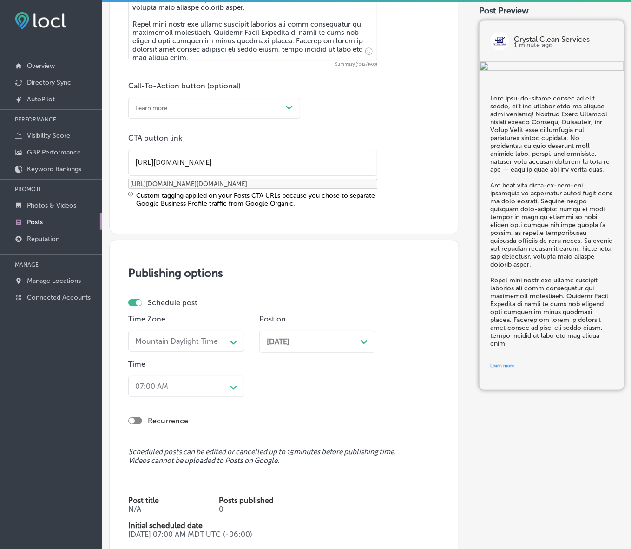
click at [290, 344] on span "[DATE]" at bounding box center [278, 341] width 23 height 9
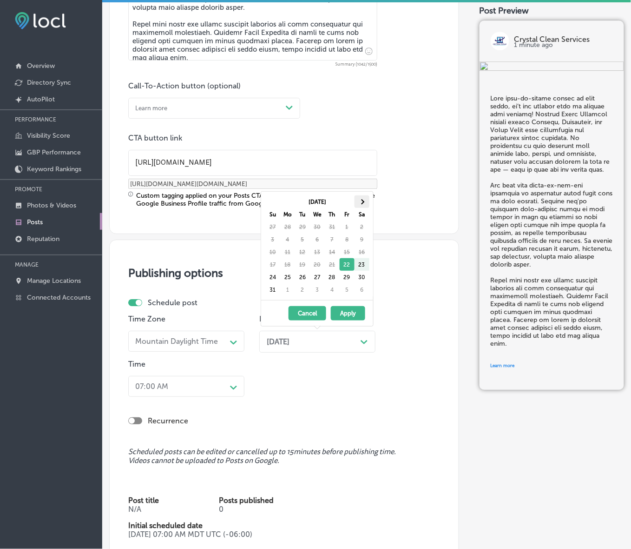
click at [363, 201] on span at bounding box center [361, 201] width 5 height 5
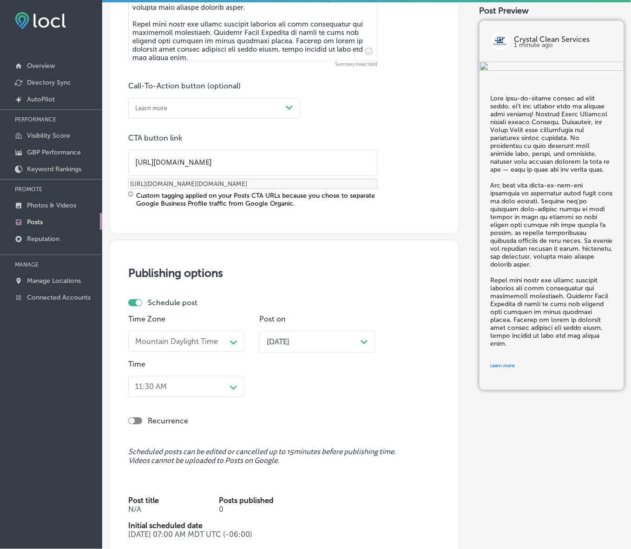
drag, startPoint x: 232, startPoint y: 388, endPoint x: 226, endPoint y: 391, distance: 5.8
click at [231, 388] on icon "Path Created with Sketch." at bounding box center [233, 387] width 7 height 4
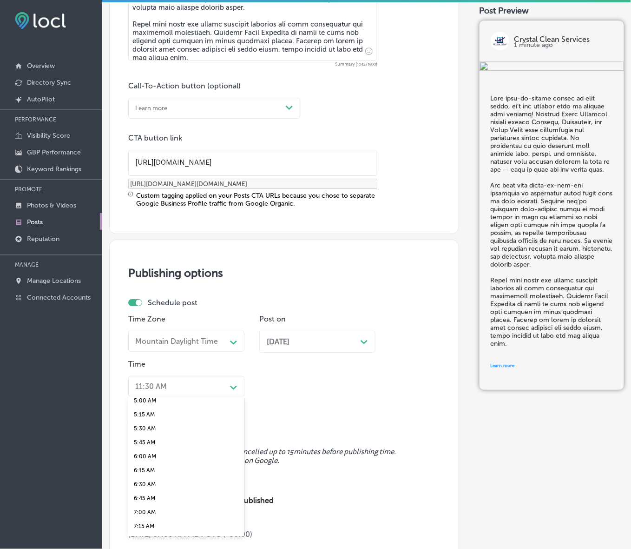
scroll to position [349, 0]
click at [145, 444] on div "7:00 AM" at bounding box center [186, 447] width 116 height 14
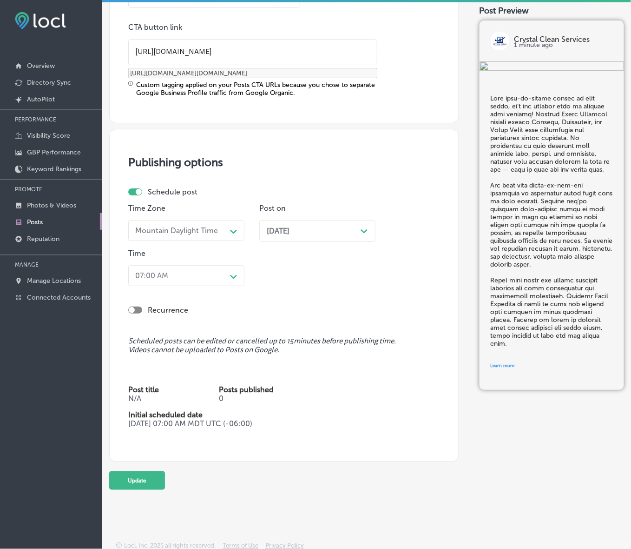
scroll to position [754, 0]
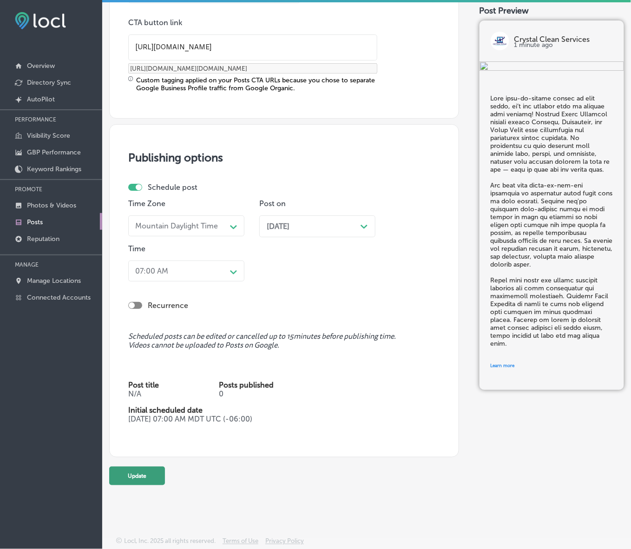
click at [154, 472] on button "Update" at bounding box center [137, 475] width 56 height 19
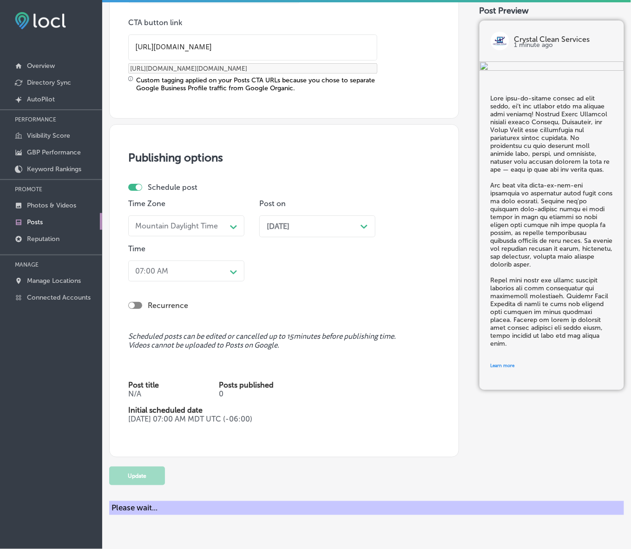
checkbox input "true"
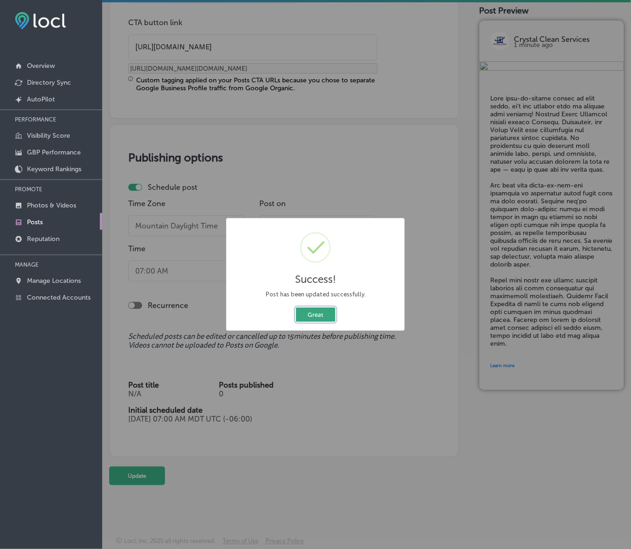
click at [308, 314] on button "Great" at bounding box center [316, 314] width 40 height 14
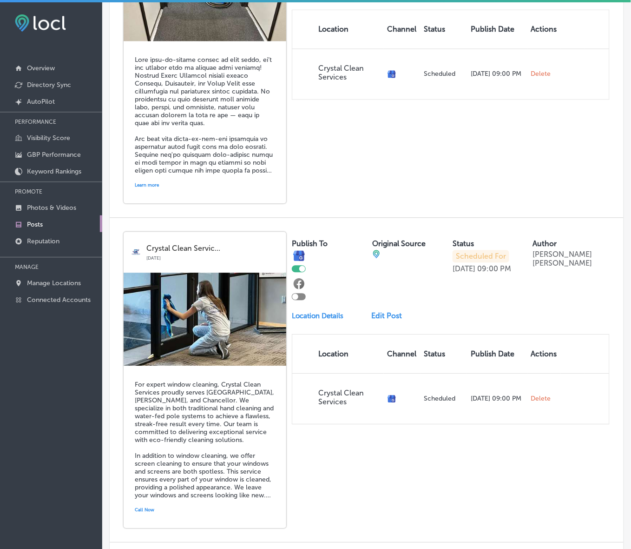
scroll to position [407, 0]
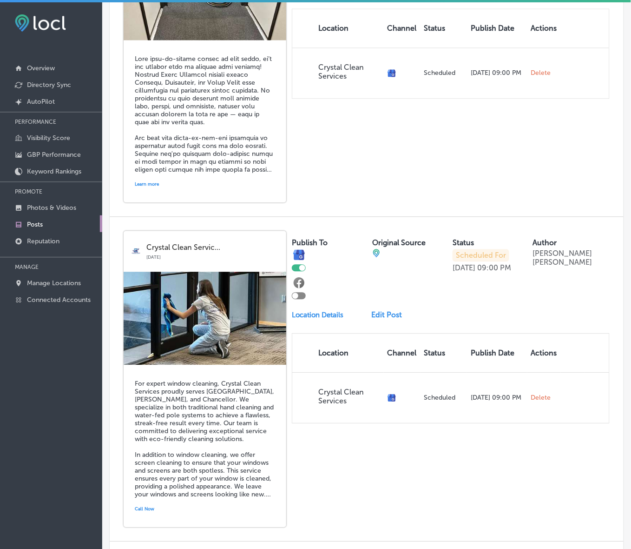
click at [378, 317] on link "Edit Post" at bounding box center [389, 315] width 36 height 9
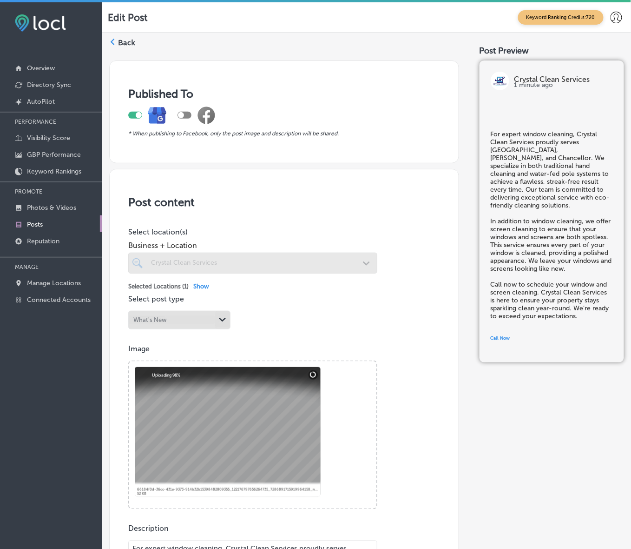
checkbox input "true"
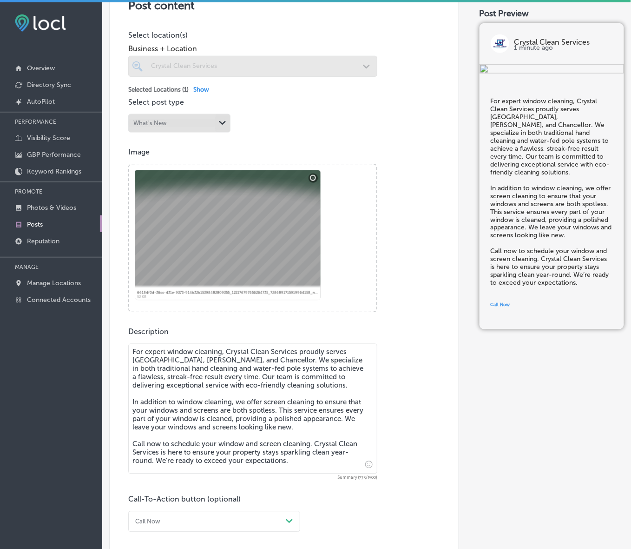
scroll to position [232, 0]
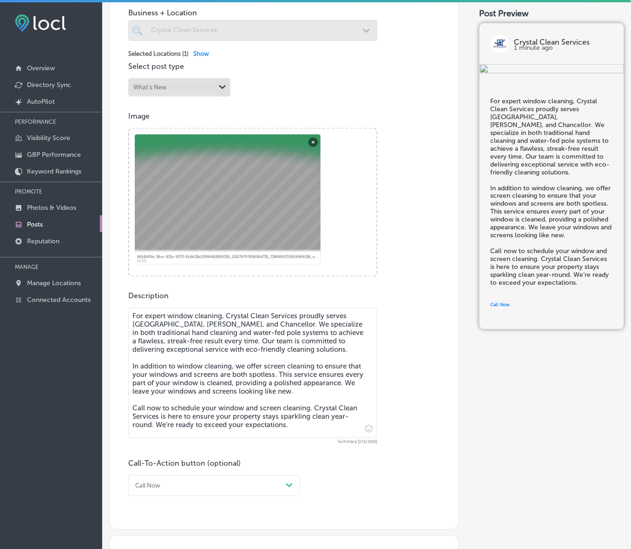
click at [258, 347] on textarea "For expert window cleaning, Crystal Clean Services proudly serves Valley Spring…" at bounding box center [252, 373] width 249 height 130
click at [293, 417] on textarea "For expert window cleaning, Crystal Clean Services proudly serves Valley Spring…" at bounding box center [252, 373] width 249 height 130
drag, startPoint x: 296, startPoint y: 422, endPoint x: 124, endPoint y: 308, distance: 206.3
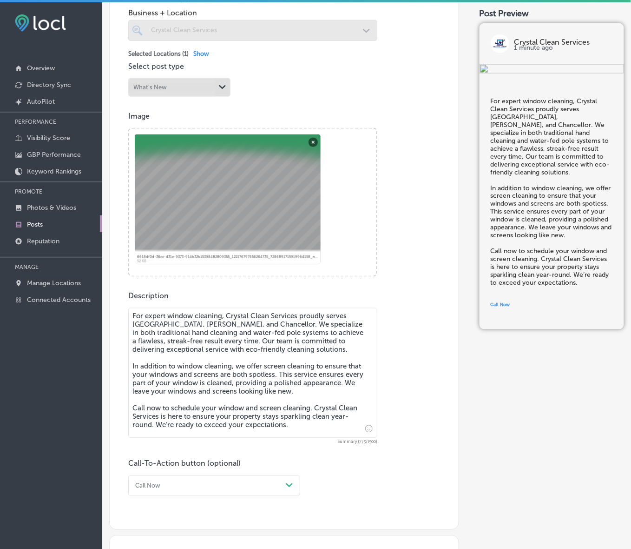
click at [124, 308] on div "Post content Select location(s) Business + Location Crystal Clean Services Path…" at bounding box center [284, 232] width 350 height 593
paste textarea "As the school year begins, make sure your home or office is sparkling clean! Cr…"
type textarea "As the school year begins, make sure your home or office is sparkling clean! Cr…"
checkbox input "true"
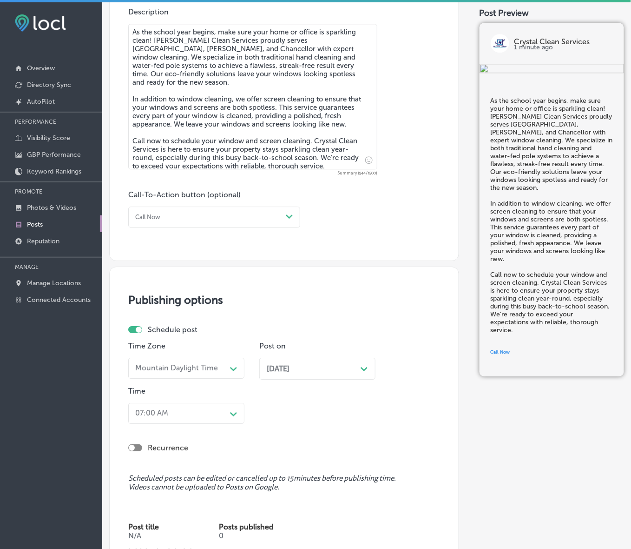
scroll to position [523, 0]
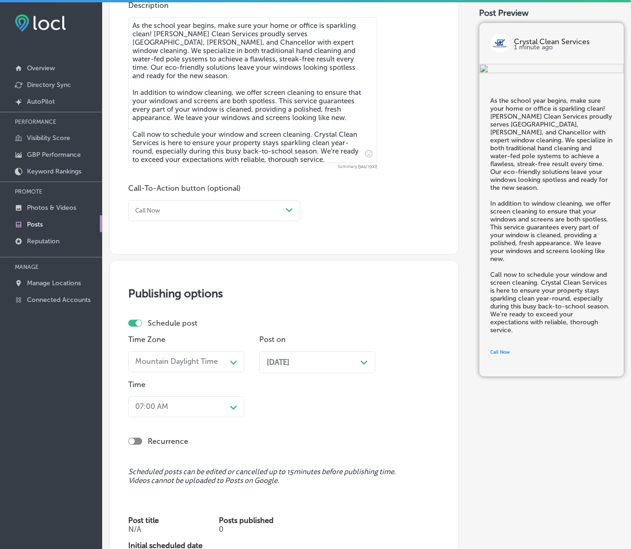
type textarea "As the school year begins, make sure your home or office is sparkling clean! Cr…"
click at [333, 363] on div "Sep 22, 2025 Path Created with Sketch." at bounding box center [317, 361] width 101 height 9
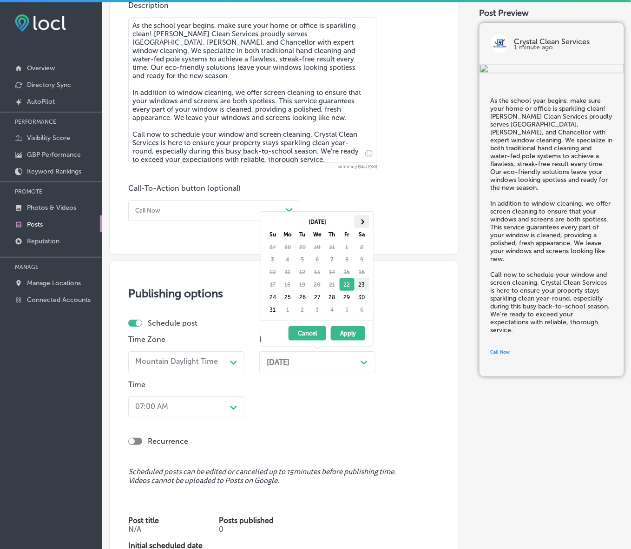
click at [363, 222] on span at bounding box center [361, 221] width 5 height 5
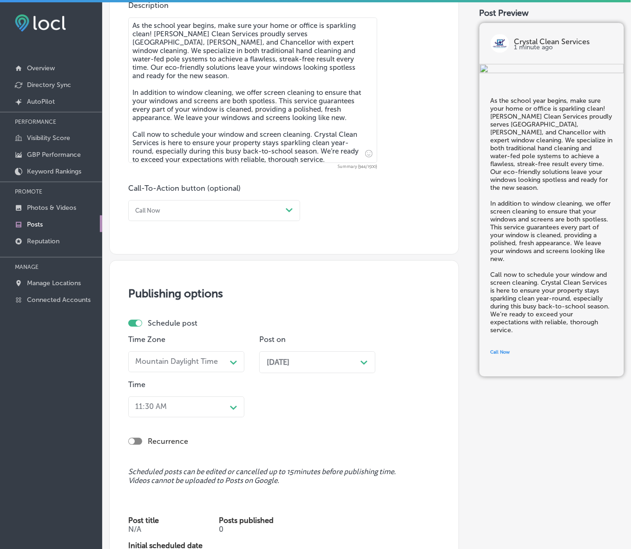
click at [229, 408] on div "11:30 AM Path Created with Sketch." at bounding box center [186, 406] width 116 height 21
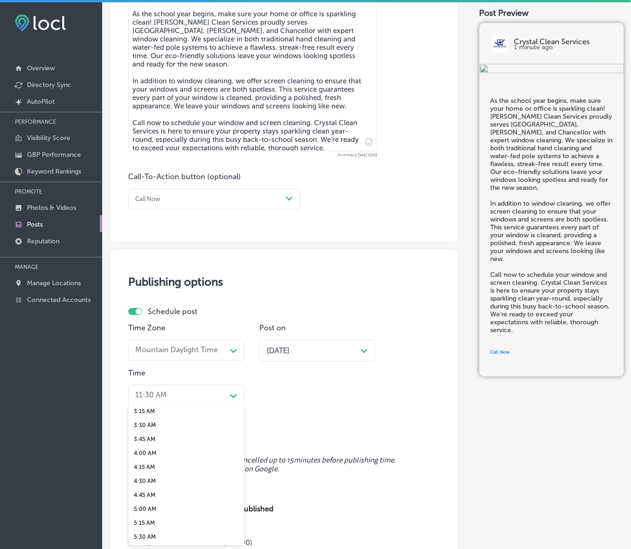
scroll to position [349, 0]
click at [150, 452] on div "7:00 AM" at bounding box center [186, 456] width 116 height 14
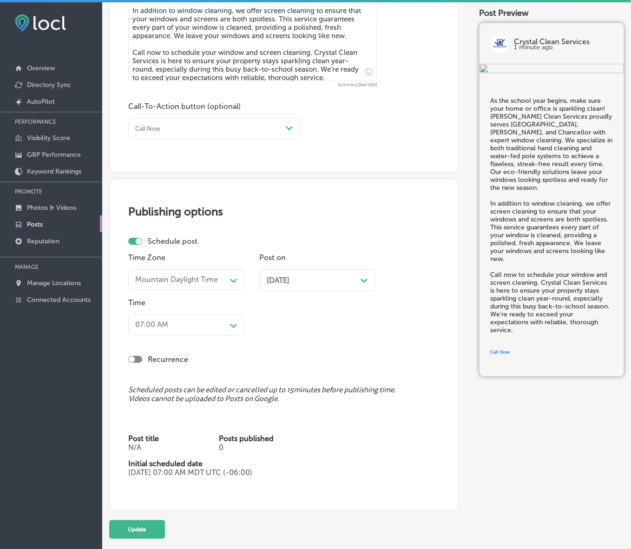
scroll to position [656, 0]
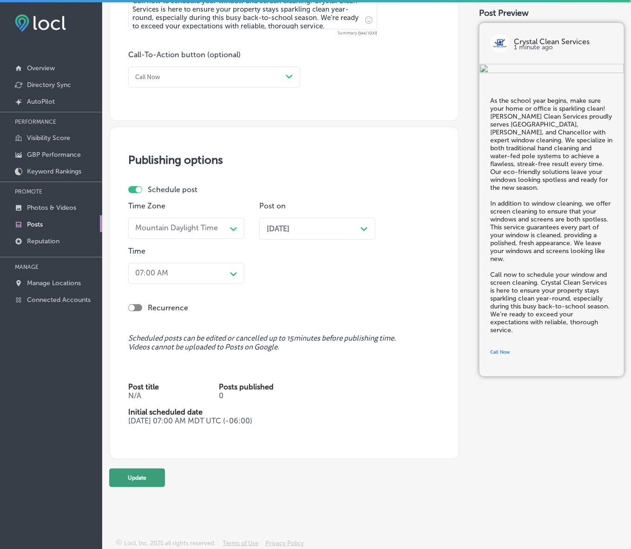
click at [156, 476] on button "Update" at bounding box center [137, 477] width 56 height 19
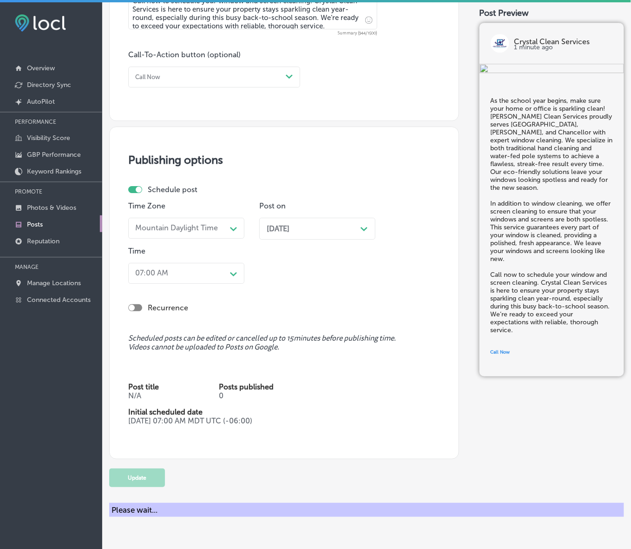
checkbox input "true"
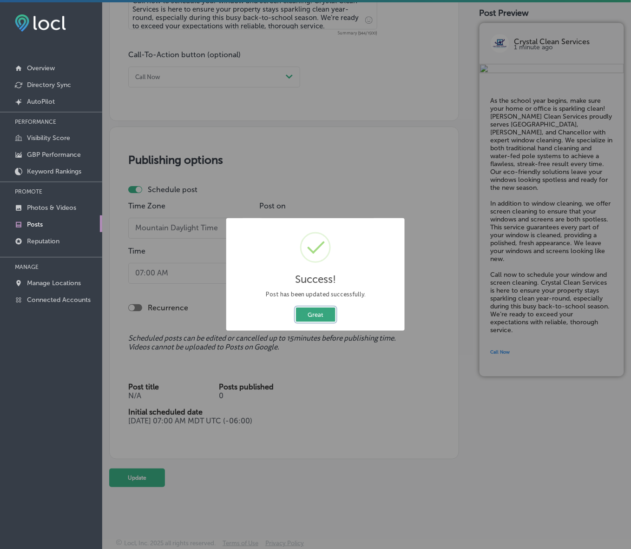
click at [311, 314] on button "Great" at bounding box center [316, 314] width 40 height 14
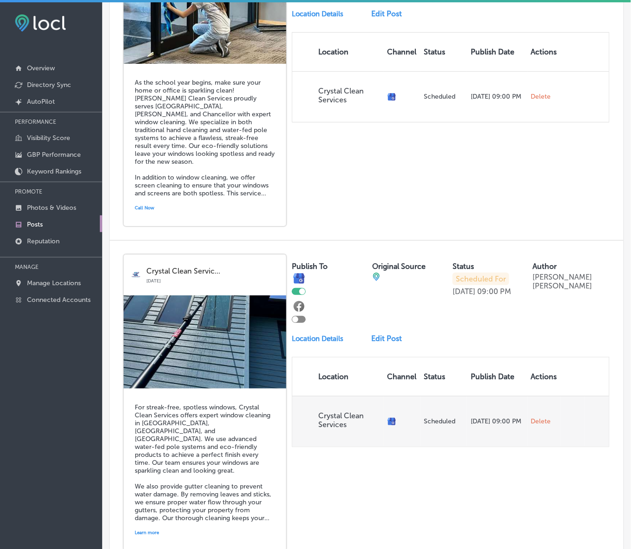
scroll to position [755, 0]
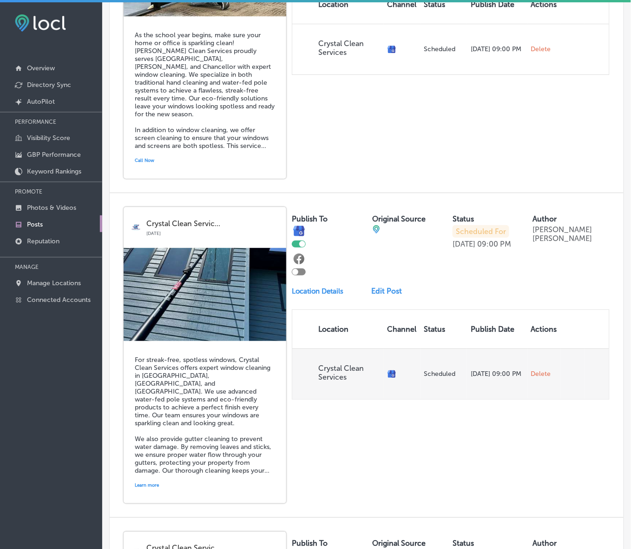
click at [533, 378] on span "Delete" at bounding box center [541, 374] width 20 height 8
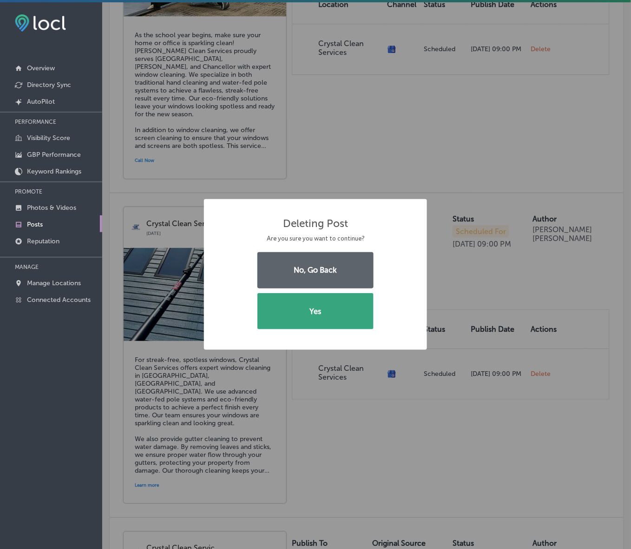
click at [340, 308] on button "Yes" at bounding box center [316, 311] width 116 height 36
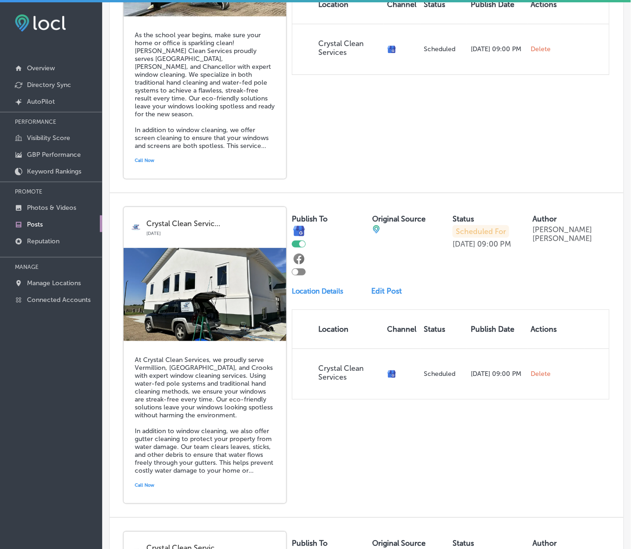
click at [381, 295] on link "Edit Post" at bounding box center [389, 290] width 36 height 9
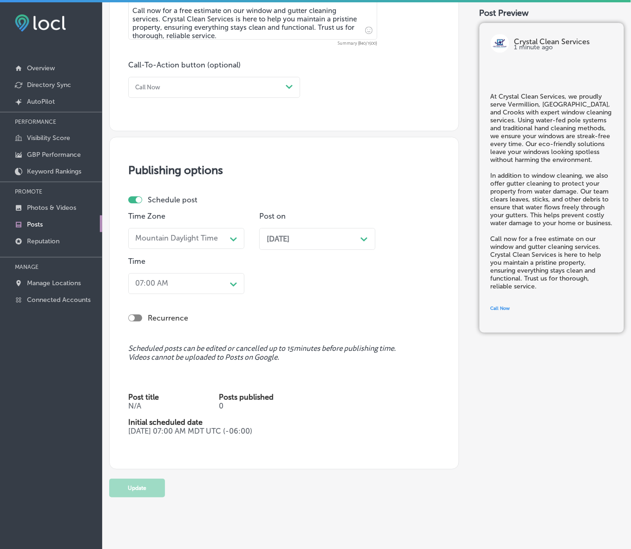
click at [365, 294] on div "Time Zone Mountain Daylight Time Path Created with Sketch. Post on Oct 06, 2025…" at bounding box center [281, 255] width 306 height 86
click at [364, 233] on div "Path Created with Sketch." at bounding box center [364, 236] width 7 height 7
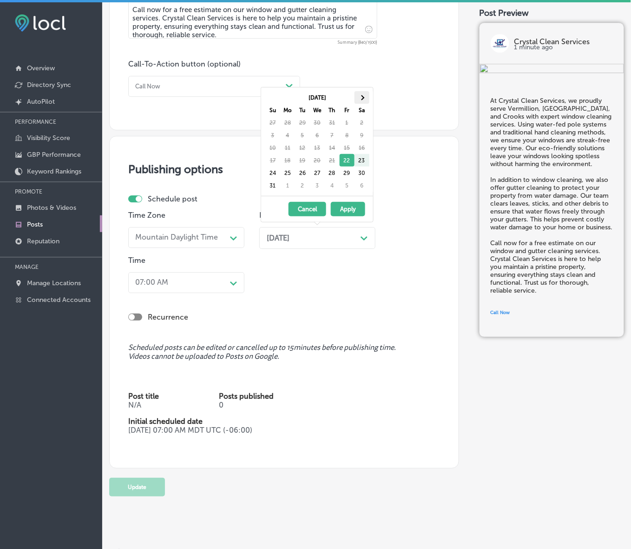
click at [359, 98] on span at bounding box center [361, 97] width 5 height 5
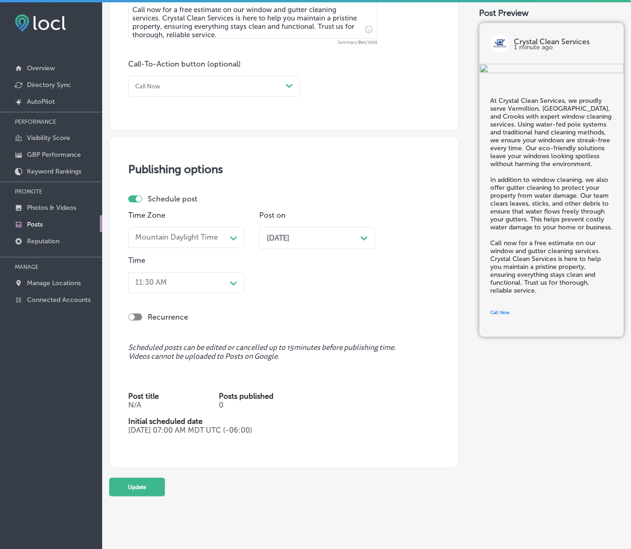
click at [224, 279] on div "11:30 AM" at bounding box center [179, 282] width 95 height 14
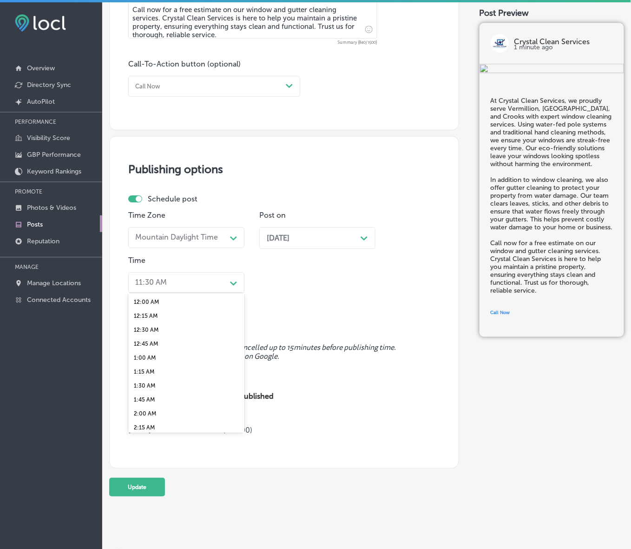
scroll to position [349, 0]
click at [146, 338] on div "7:00 AM" at bounding box center [186, 344] width 116 height 14
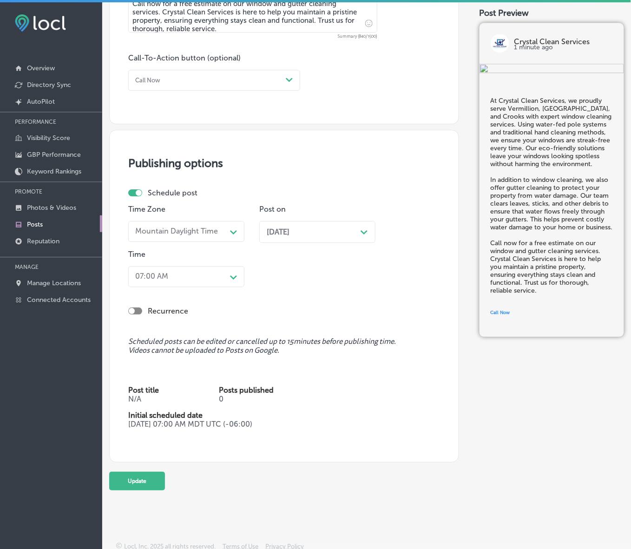
scroll to position [648, 0]
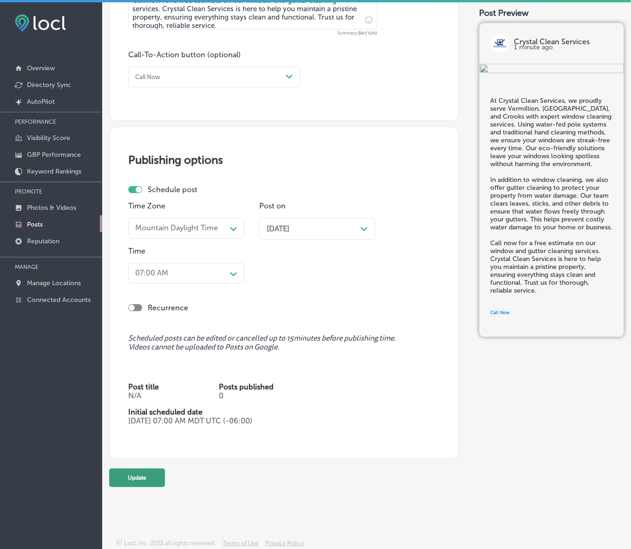
click at [146, 476] on button "Update" at bounding box center [137, 477] width 56 height 19
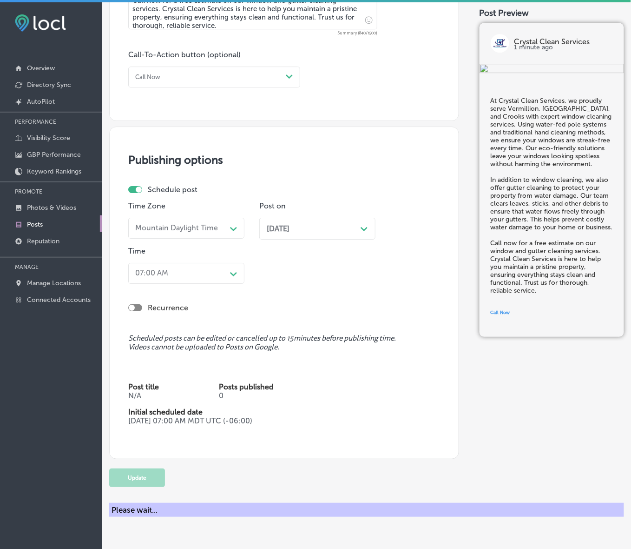
checkbox input "true"
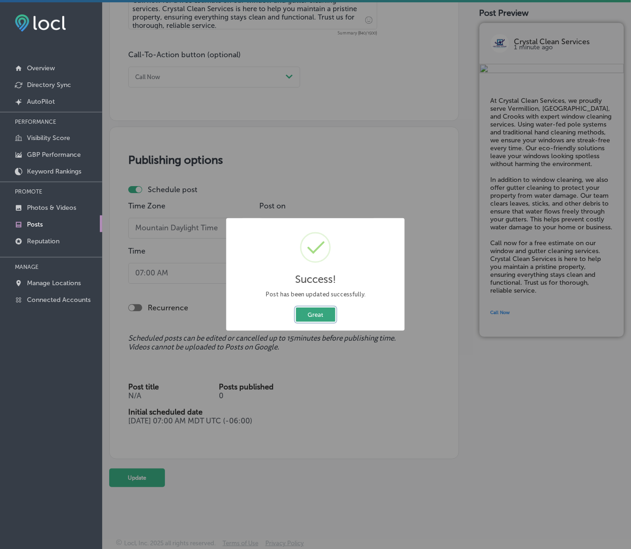
click at [317, 317] on button "Great" at bounding box center [316, 314] width 40 height 14
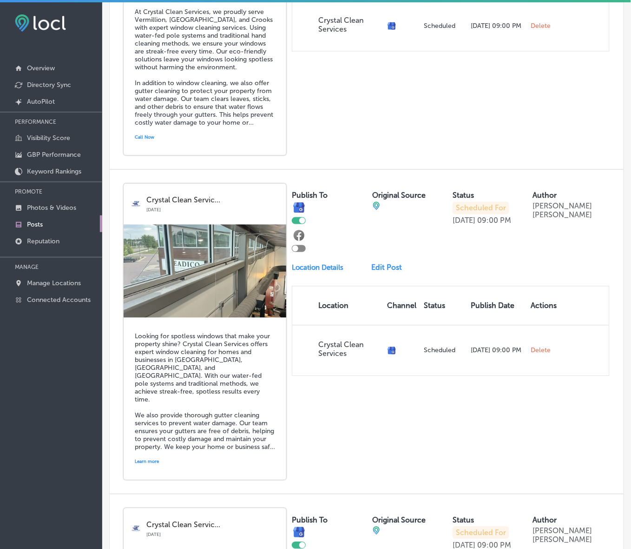
scroll to position [1104, 0]
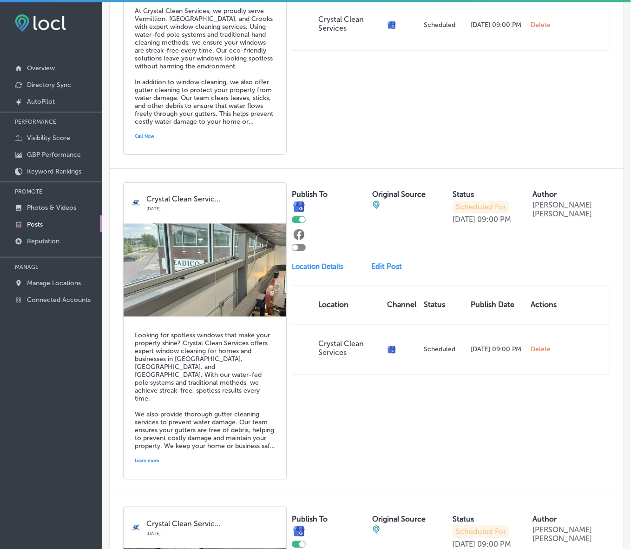
click at [378, 271] on link "Edit Post" at bounding box center [389, 266] width 36 height 9
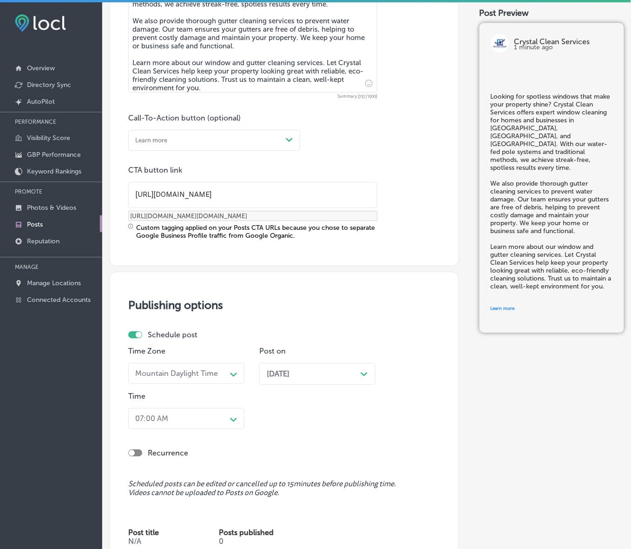
scroll to position [581, 0]
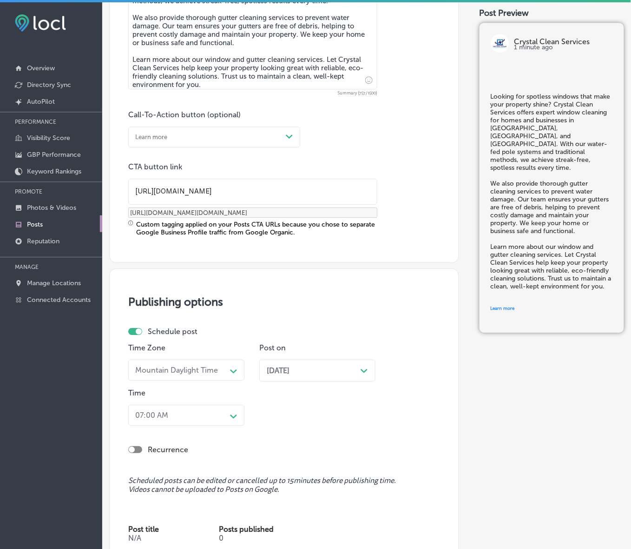
click at [329, 368] on div "Oct 13, 2025 Path Created with Sketch." at bounding box center [317, 370] width 101 height 9
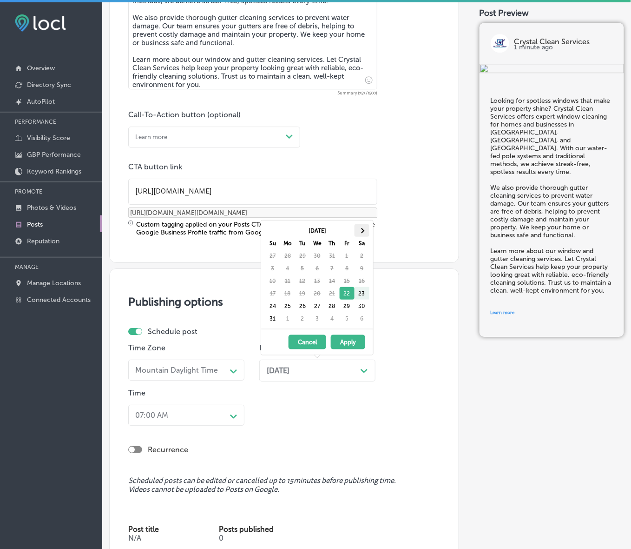
click at [364, 232] on th at bounding box center [362, 230] width 15 height 13
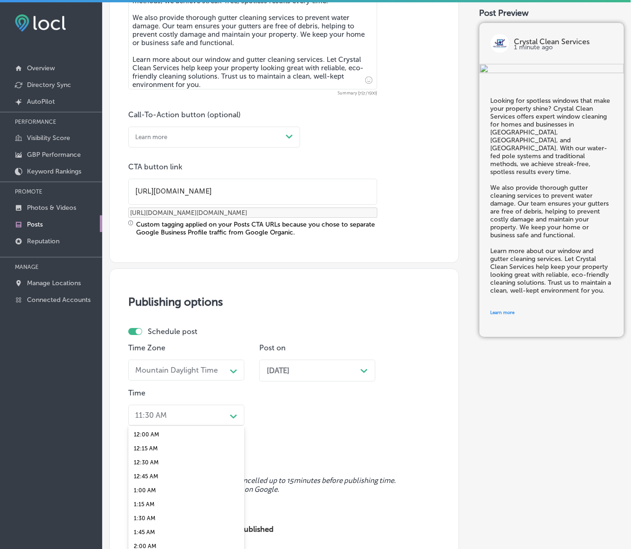
click at [233, 417] on div "option 12:00 AM focused, 1 of 96. 96 results available. Use Up and Down to choo…" at bounding box center [186, 414] width 116 height 21
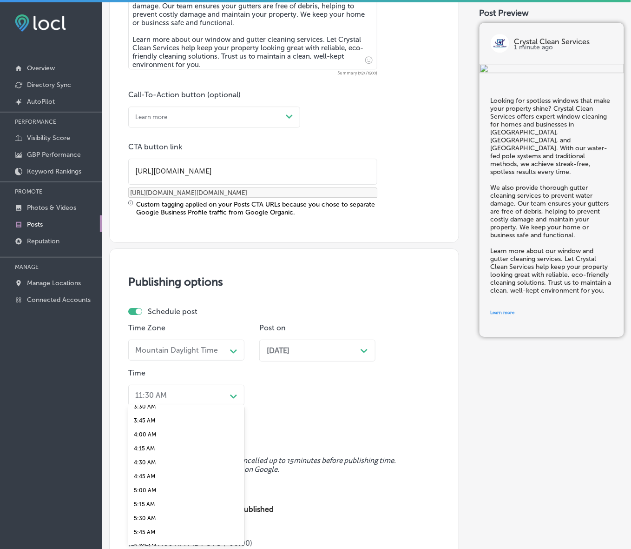
scroll to position [291, 0]
click at [142, 508] on div "7:00 AM" at bounding box center [186, 514] width 116 height 14
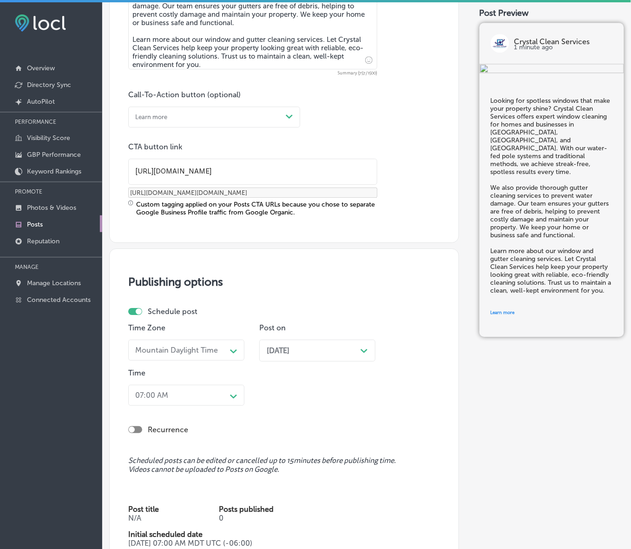
scroll to position [723, 0]
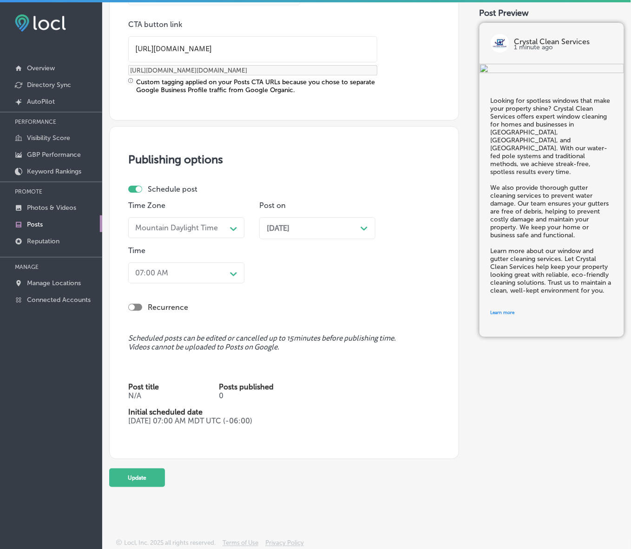
click at [150, 478] on button "Update" at bounding box center [137, 477] width 56 height 19
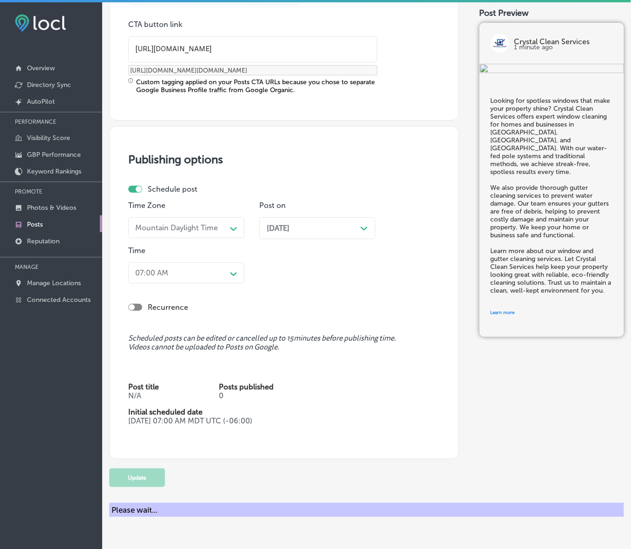
checkbox input "true"
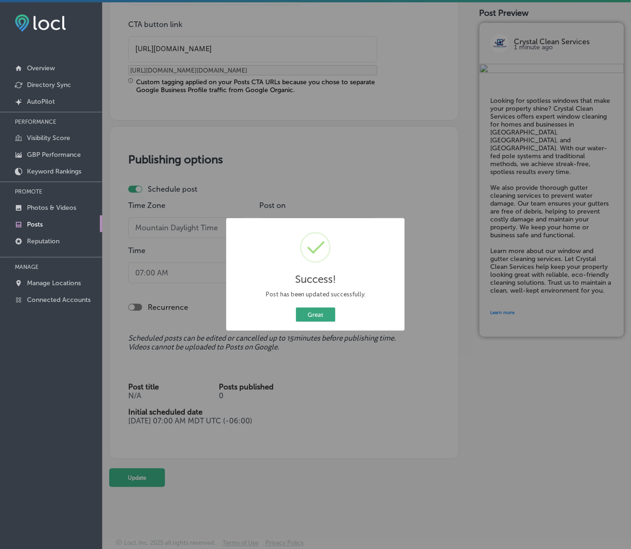
click at [311, 318] on button "Great" at bounding box center [316, 314] width 40 height 14
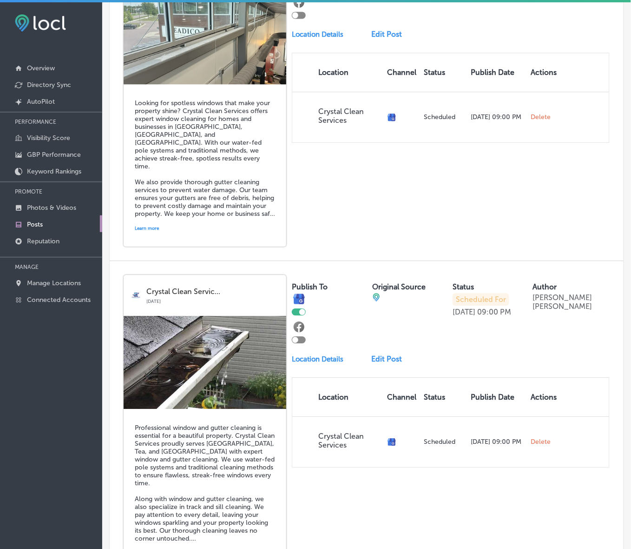
scroll to position [1395, 0]
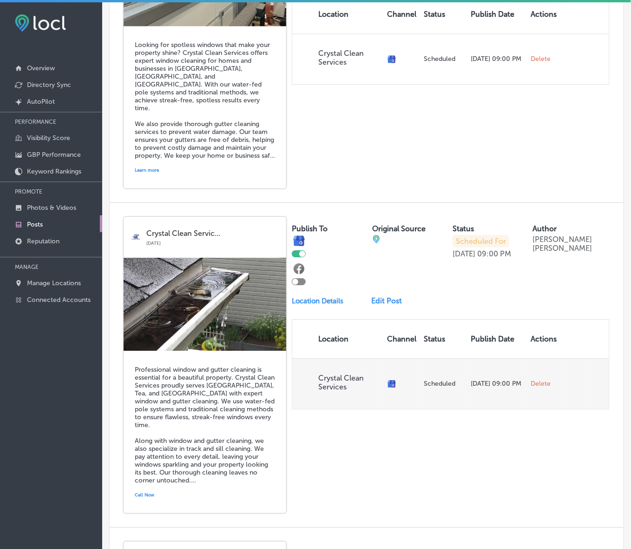
click at [536, 388] on span "Delete" at bounding box center [541, 383] width 20 height 8
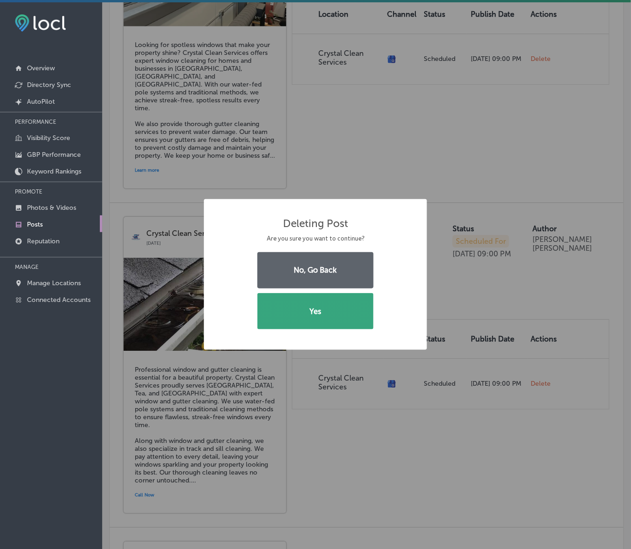
click at [336, 306] on button "Yes" at bounding box center [316, 311] width 116 height 36
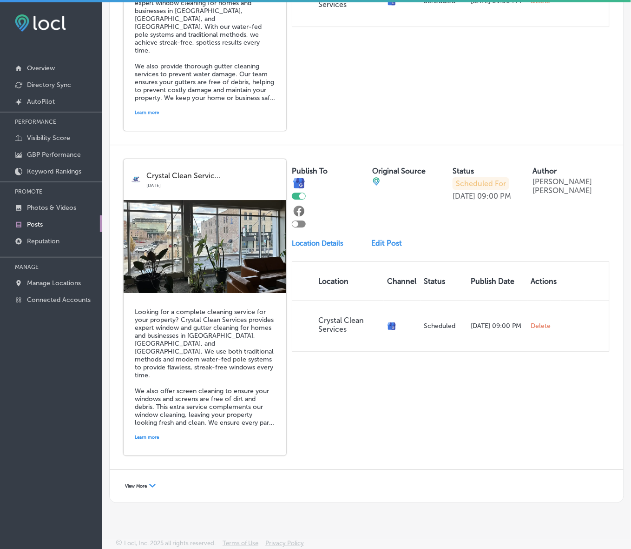
scroll to position [1471, 0]
click at [134, 479] on div "View More Path Created with Sketch." at bounding box center [140, 486] width 43 height 14
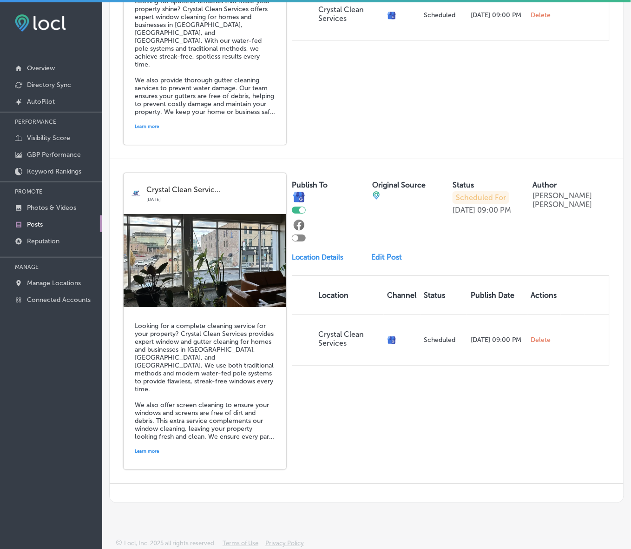
scroll to position [2, 0]
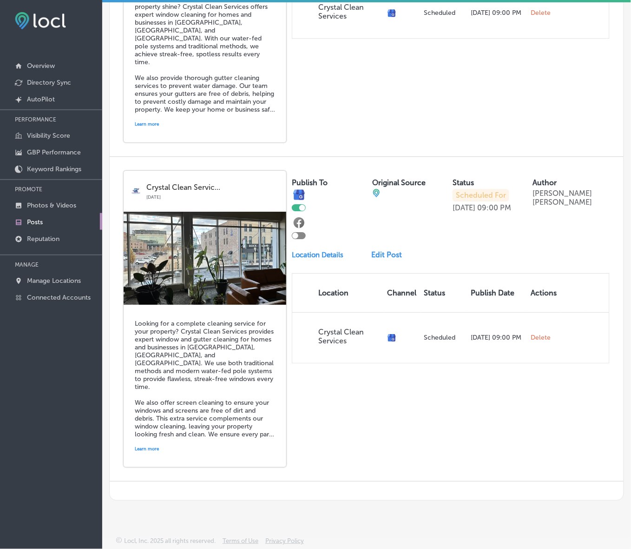
click at [380, 250] on link "Edit Post" at bounding box center [389, 254] width 36 height 9
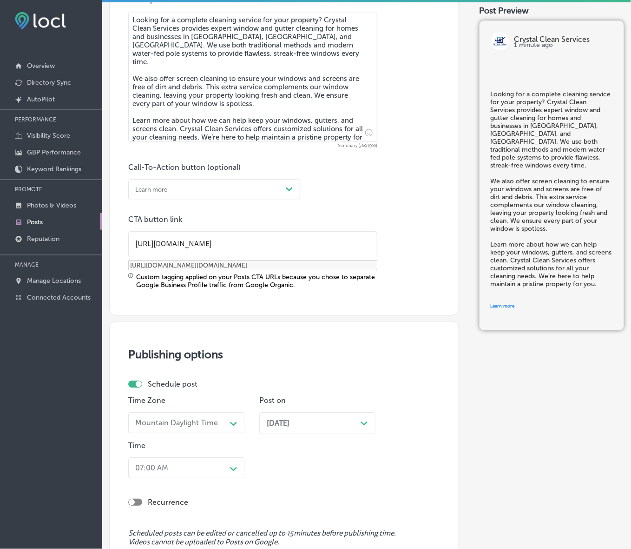
scroll to position [639, 0]
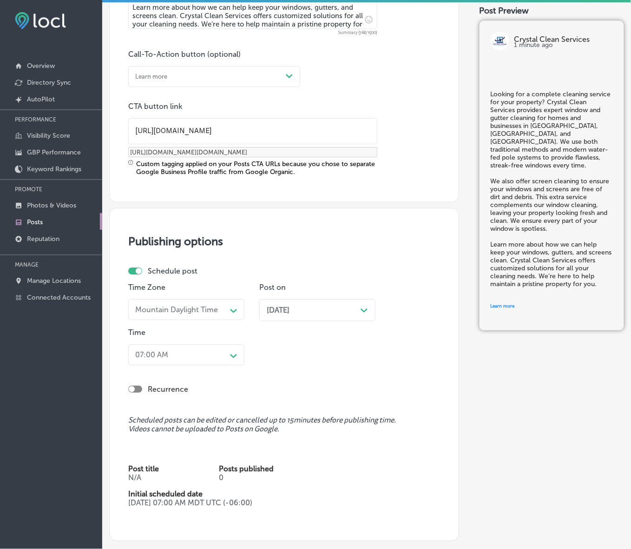
click at [368, 307] on div "Path Created with Sketch." at bounding box center [364, 308] width 7 height 7
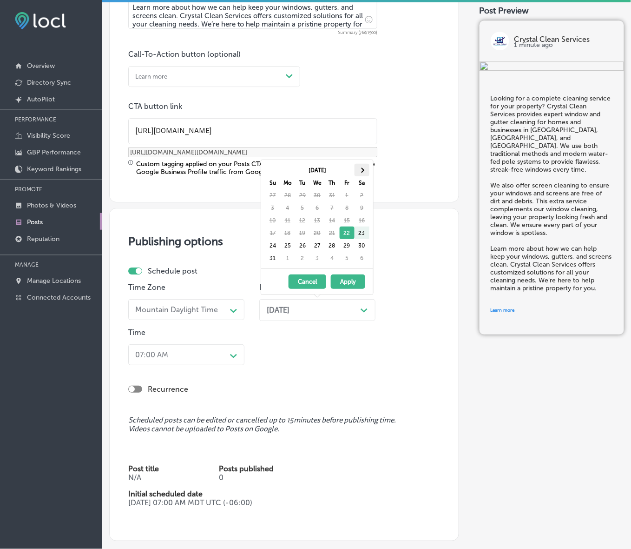
click at [366, 171] on th at bounding box center [362, 170] width 15 height 13
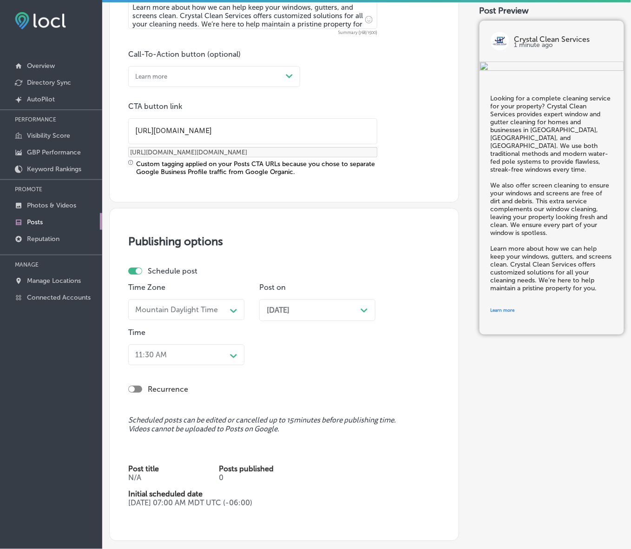
click at [232, 357] on icon "Path Created with Sketch." at bounding box center [233, 356] width 7 height 4
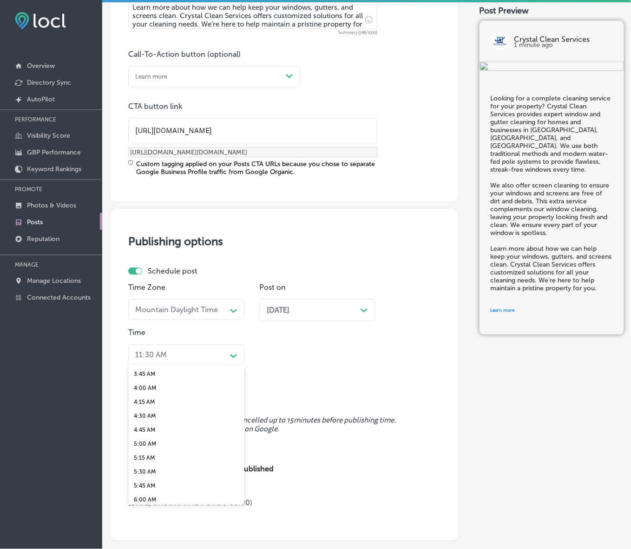
scroll to position [349, 0]
click at [144, 409] on div "7:00 AM" at bounding box center [186, 416] width 116 height 14
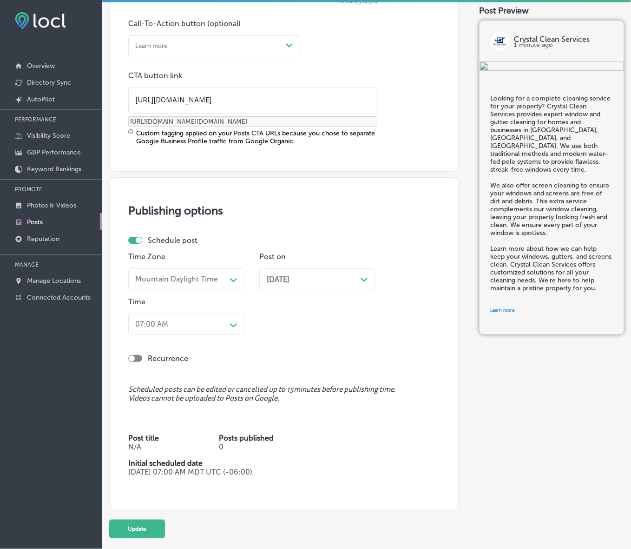
scroll to position [723, 0]
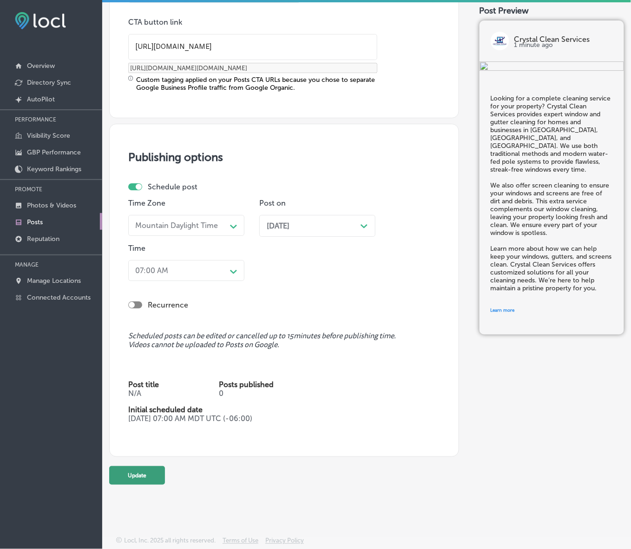
click at [149, 472] on button "Update" at bounding box center [137, 475] width 56 height 19
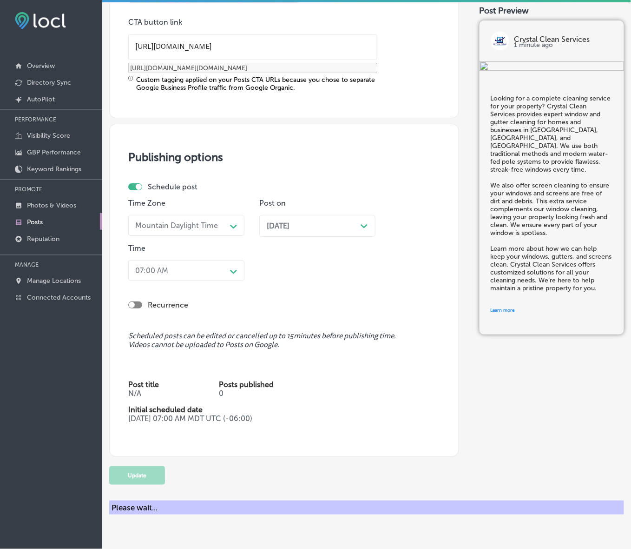
checkbox input "true"
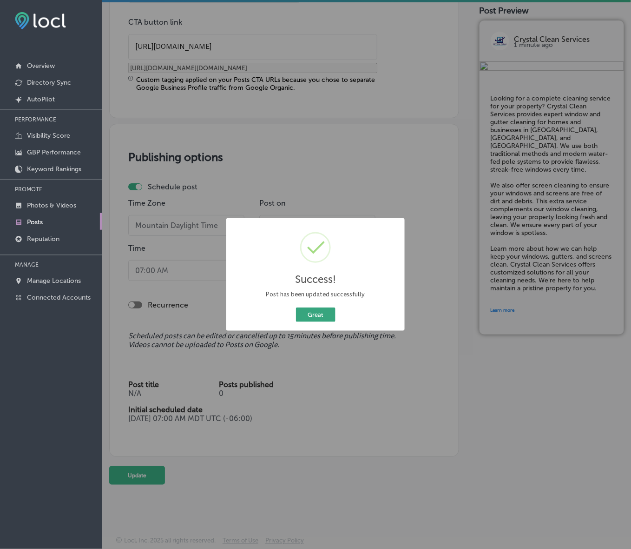
click at [324, 318] on button "Great" at bounding box center [316, 314] width 40 height 14
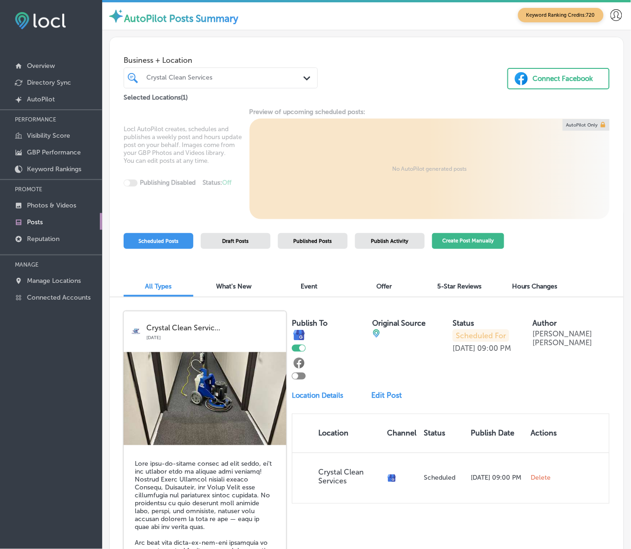
click at [475, 240] on button "Create Post Manually" at bounding box center [468, 241] width 72 height 16
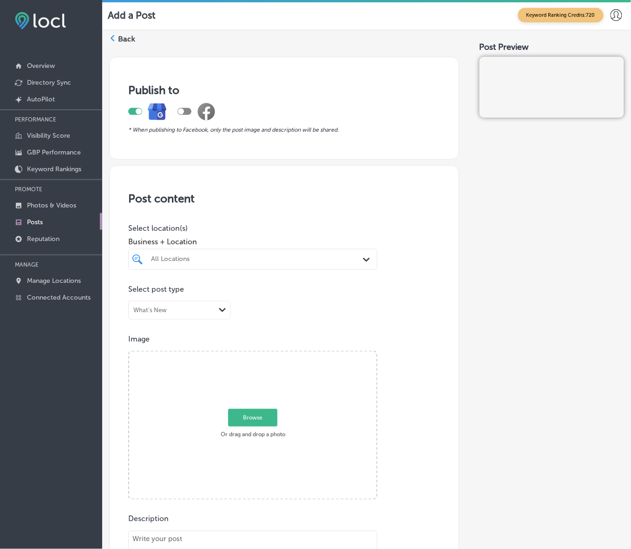
click at [537, 243] on div "Post Preview" at bounding box center [552, 506] width 145 height 911
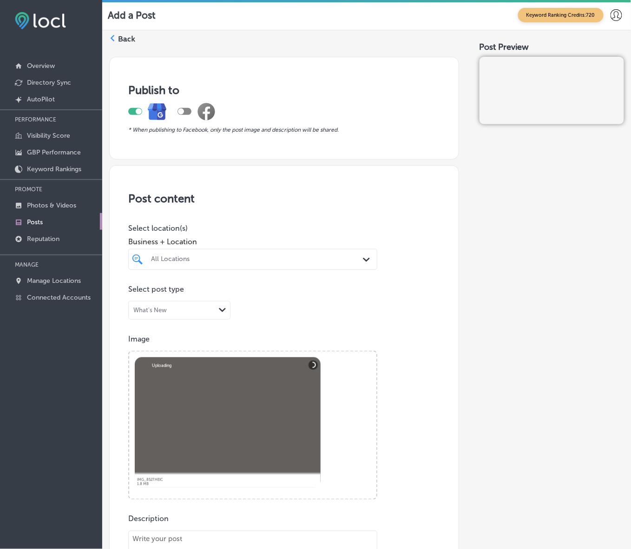
click at [254, 255] on div "All Locations" at bounding box center [257, 259] width 213 height 8
click at [264, 292] on label "Crooks, SD, USA | Tea, SD 57064, USA | H ..." at bounding box center [270, 291] width 75 height 6
type input "cryst"
click at [480, 297] on div "Post Preview" at bounding box center [552, 506] width 145 height 911
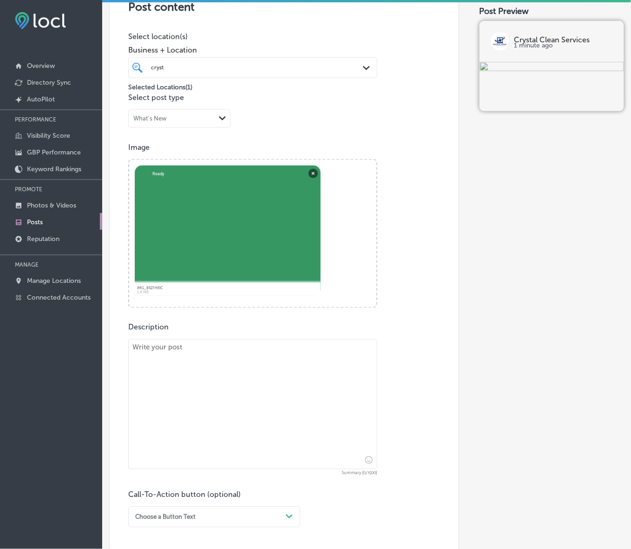
scroll to position [232, 0]
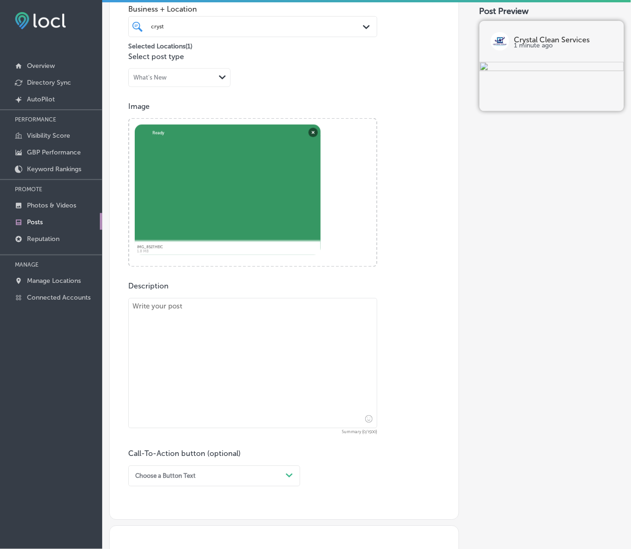
click at [284, 341] on textarea at bounding box center [252, 363] width 249 height 130
paste textarea "At Crystal Clean Services, we understand how important clean carpets are for yo…"
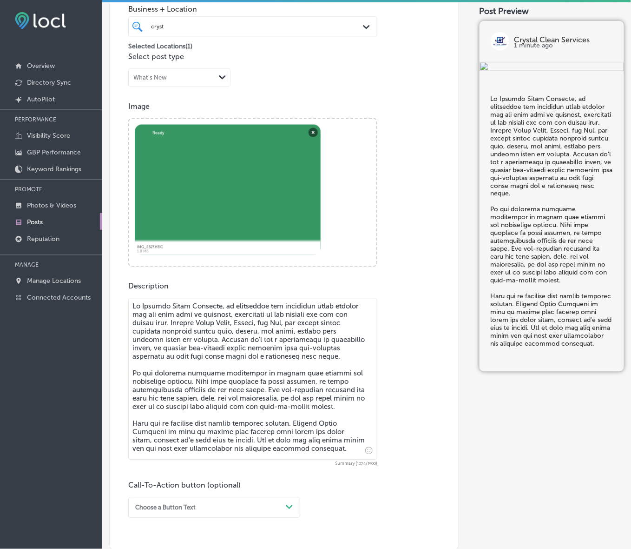
type textarea "At Crystal Clean Services, we understand how important clean carpets are for yo…"
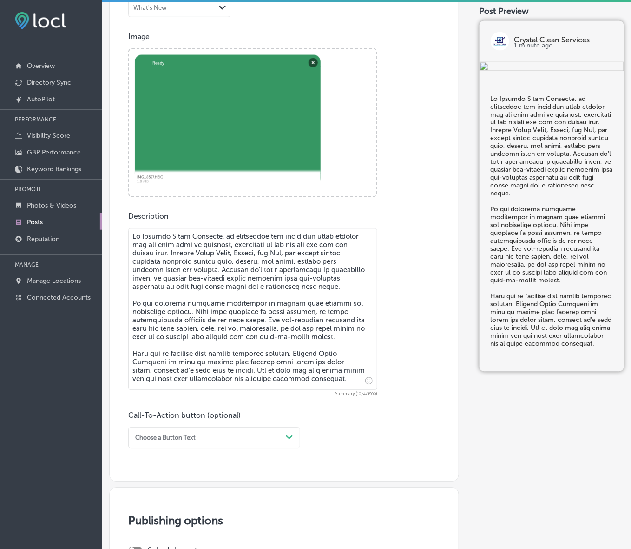
scroll to position [407, 0]
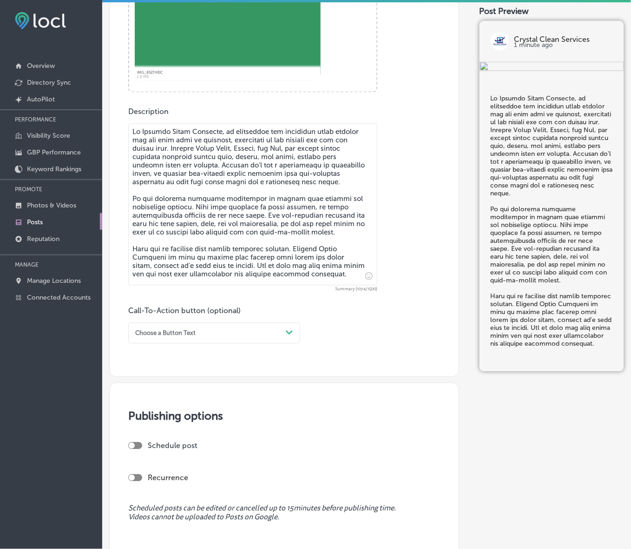
click at [264, 327] on div "Choose a Button Text" at bounding box center [207, 333] width 151 height 13
click at [154, 435] on div "Call Now" at bounding box center [214, 436] width 172 height 14
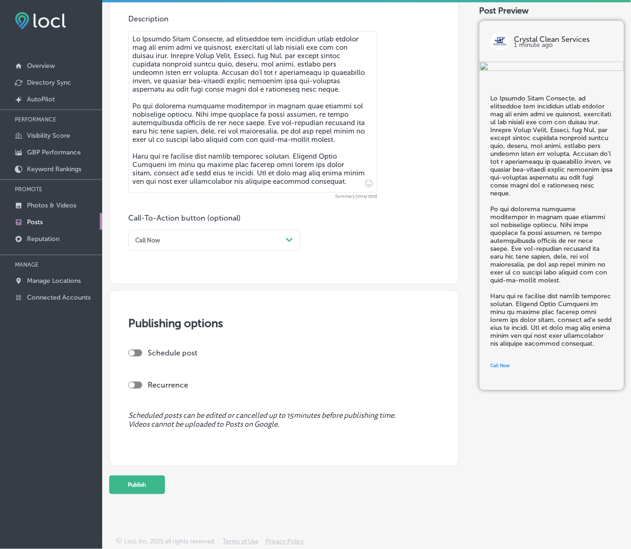
click at [138, 350] on div at bounding box center [135, 352] width 14 height 7
checkbox input "true"
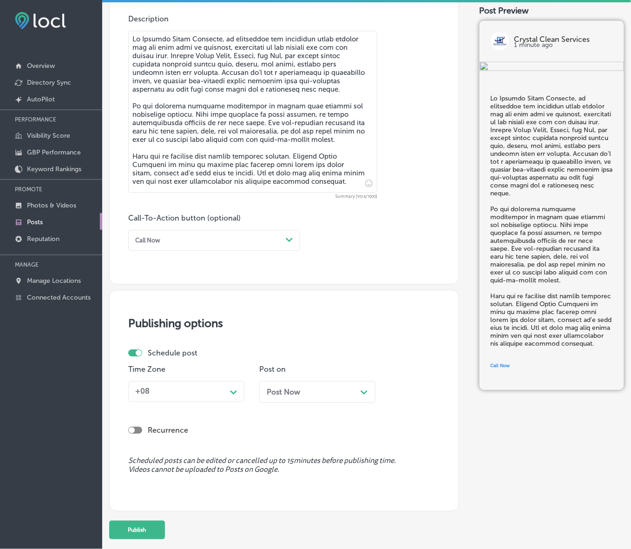
click at [198, 394] on div "+08" at bounding box center [179, 391] width 95 height 14
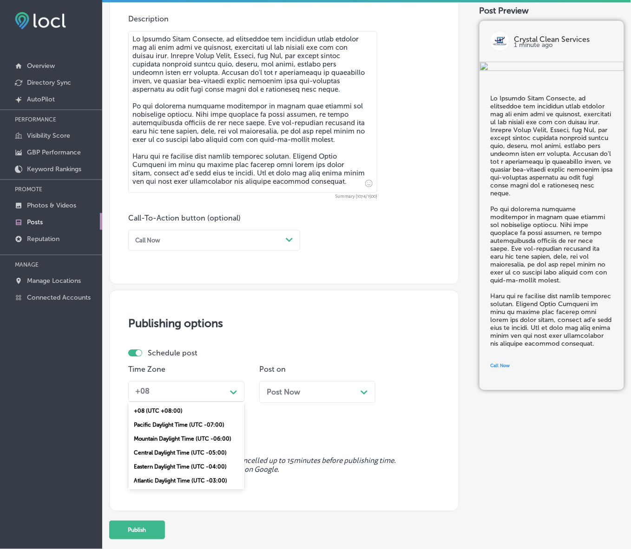
click at [188, 437] on div "Mountain Daylight Time (UTC -06:00)" at bounding box center [186, 438] width 116 height 14
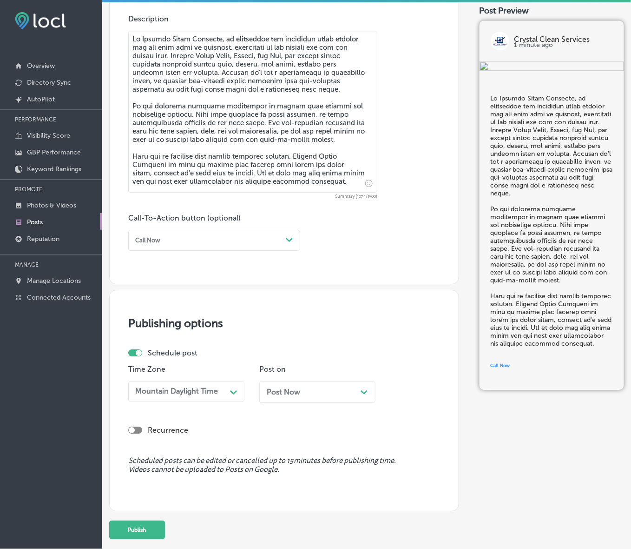
drag, startPoint x: 315, startPoint y: 390, endPoint x: 304, endPoint y: 347, distance: 44.1
click at [315, 390] on div "Post Now Path Created with Sketch." at bounding box center [317, 391] width 101 height 9
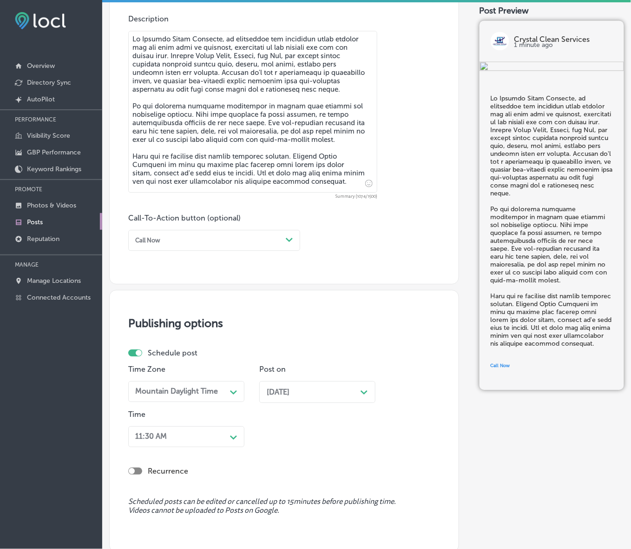
click at [232, 435] on div "11:30 AM Path Created with Sketch." at bounding box center [186, 436] width 116 height 21
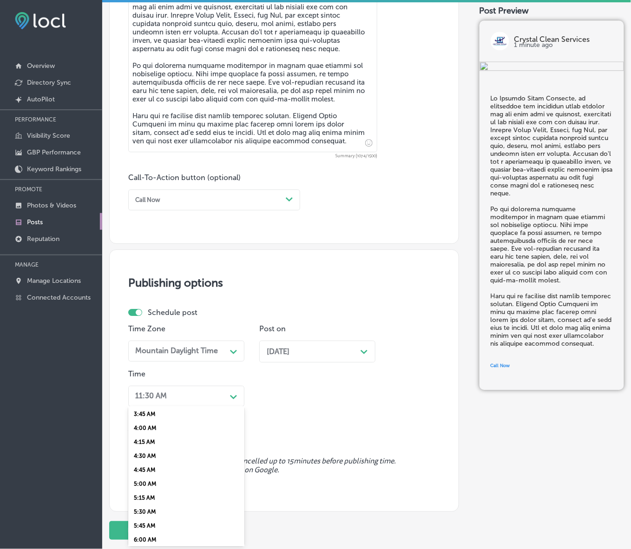
scroll to position [349, 0]
click at [146, 451] on div "7:00 AM" at bounding box center [186, 457] width 116 height 14
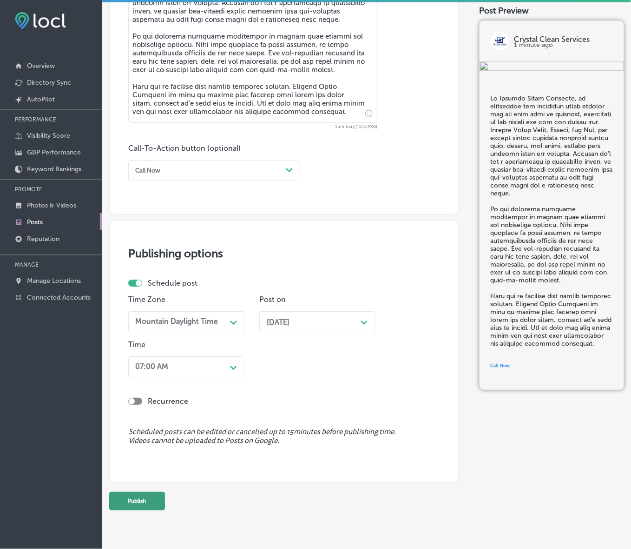
scroll to position [586, 0]
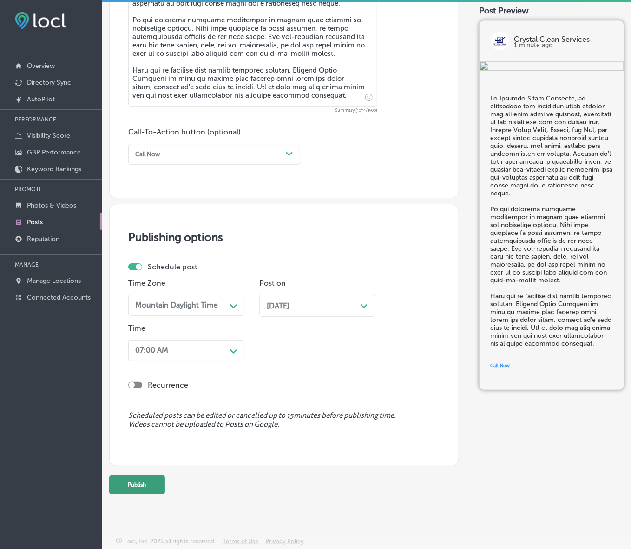
click at [145, 489] on button "Publish" at bounding box center [137, 484] width 56 height 19
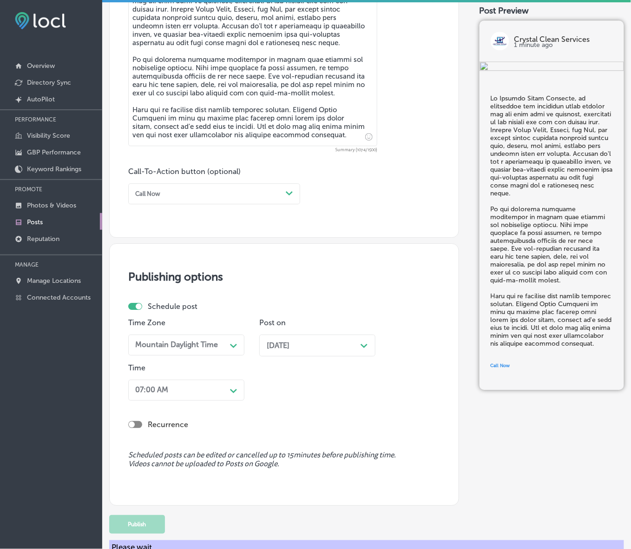
scroll to position [470, 0]
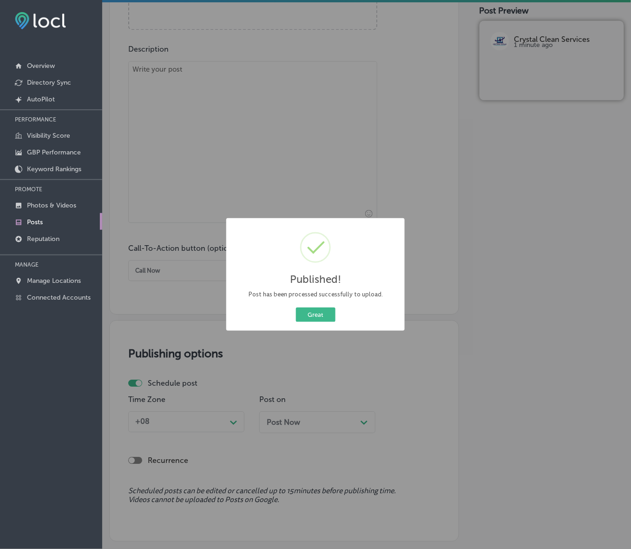
click at [310, 318] on button "Great" at bounding box center [316, 314] width 40 height 14
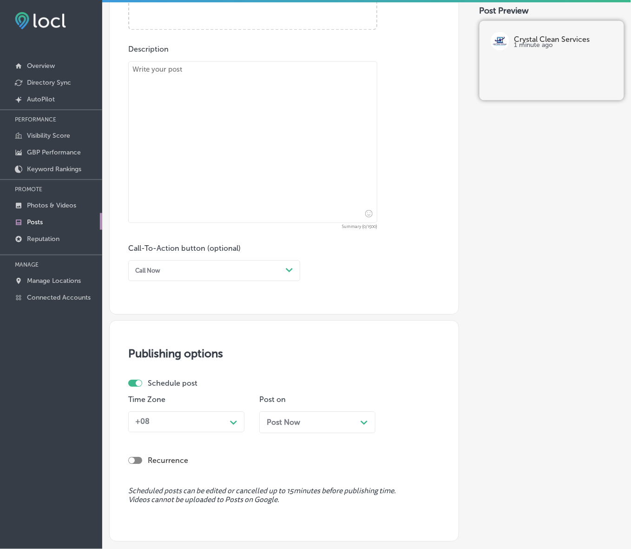
scroll to position [237, 0]
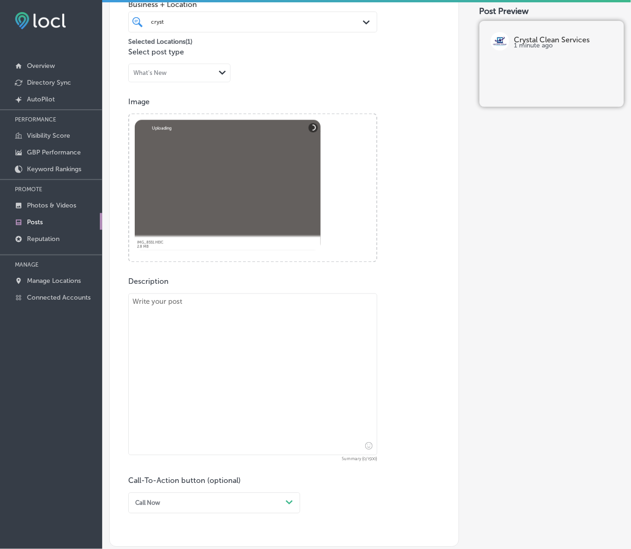
click at [294, 340] on textarea at bounding box center [252, 374] width 249 height 162
paste textarea "Is it time to clean your carpets? Crystal Clean Services offers professional ca…"
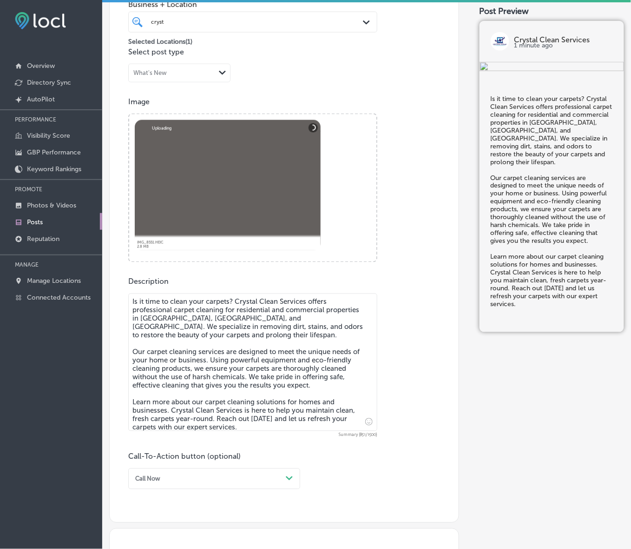
type textarea "Is it time to clean your carpets? Crystal Clean Services offers professional ca…"
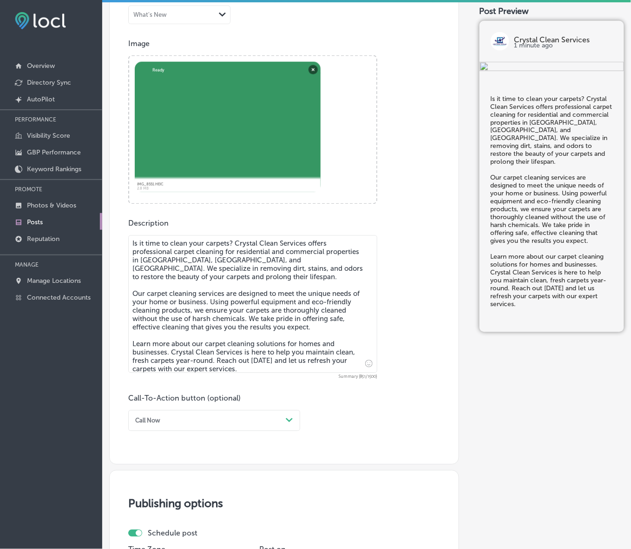
scroll to position [411, 0]
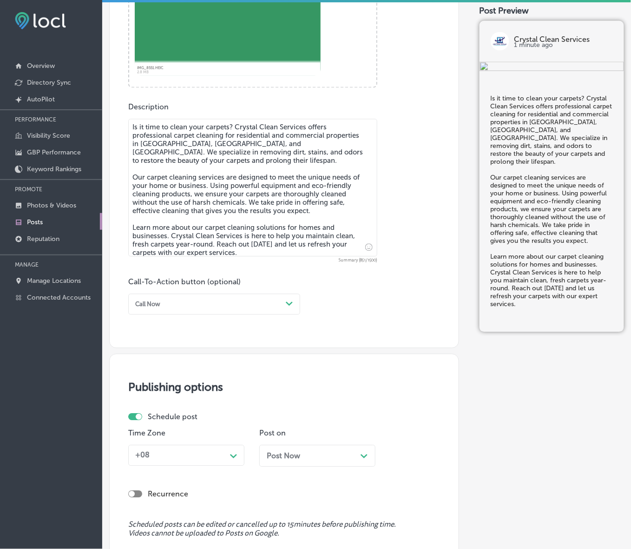
click at [285, 305] on div "Path Created with Sketch." at bounding box center [289, 304] width 15 height 15
click at [162, 378] on div "Learn more" at bounding box center [214, 379] width 172 height 14
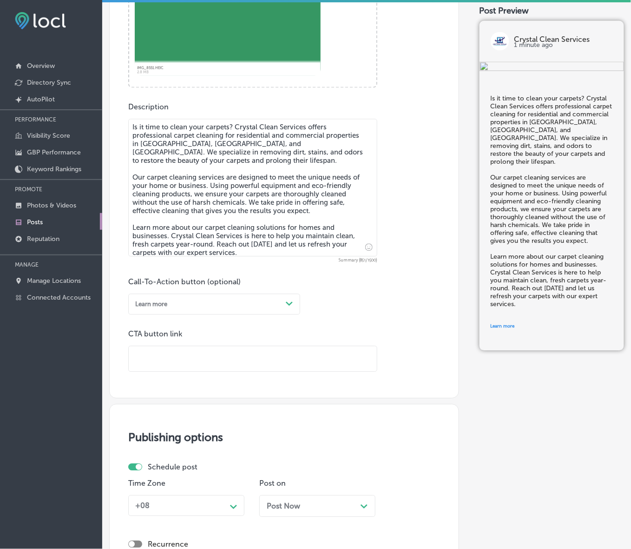
click at [175, 361] on input "text" at bounding box center [253, 359] width 248 height 26
paste input "https://crystalcleanwindowcleaning.pro/"
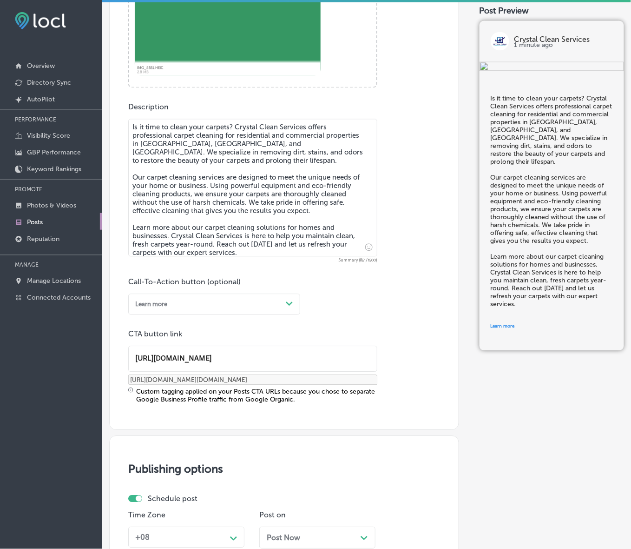
type input "https://crystalcleanwindowcleaning.pro/"
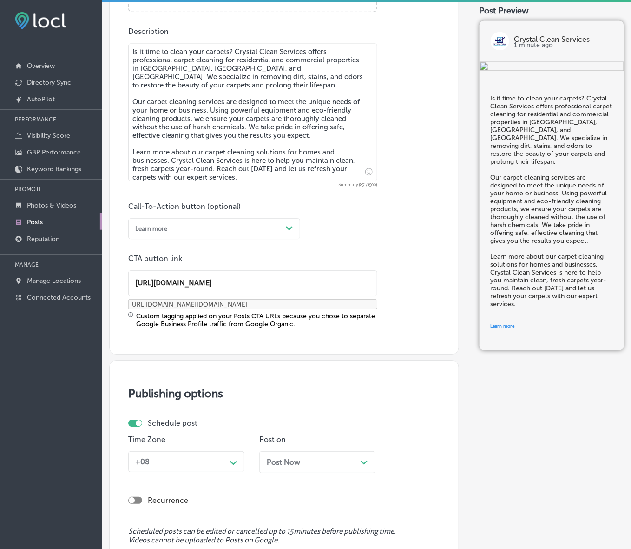
scroll to position [586, 0]
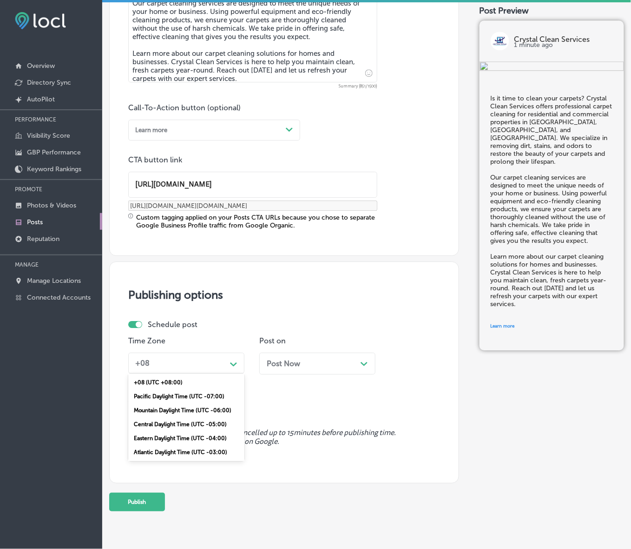
click at [232, 364] on polygon at bounding box center [233, 364] width 7 height 4
click at [186, 407] on div "Mountain Daylight Time (UTC -06:00)" at bounding box center [186, 410] width 116 height 14
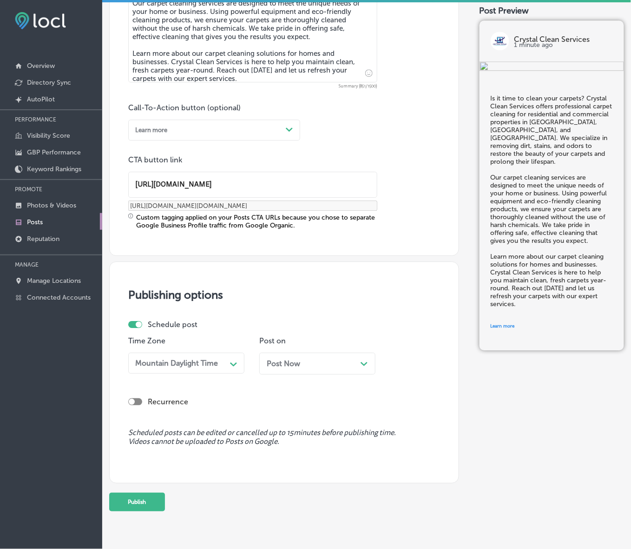
click at [326, 365] on div "Post Now Path Created with Sketch." at bounding box center [317, 363] width 101 height 9
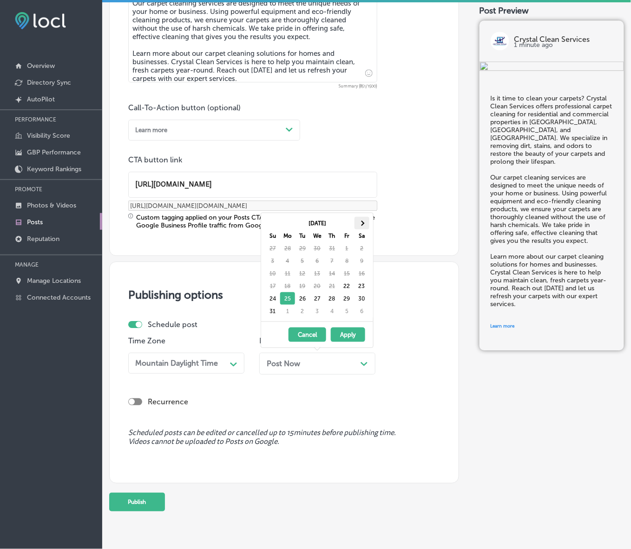
click at [363, 224] on span at bounding box center [361, 222] width 5 height 5
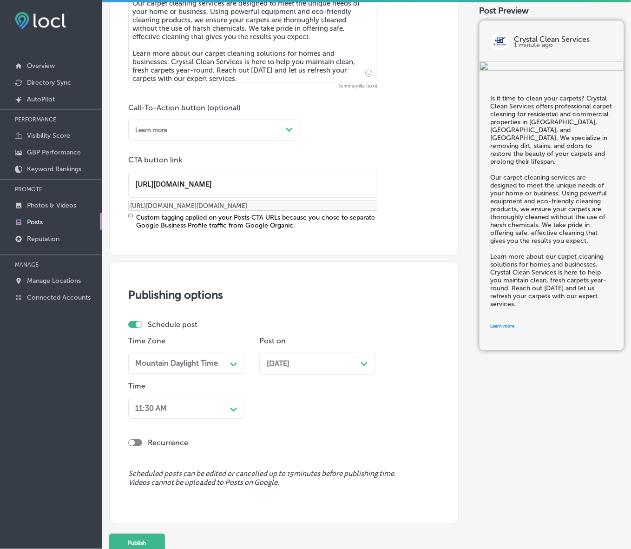
click at [229, 414] on div "11:30 AM Path Created with Sketch." at bounding box center [186, 407] width 116 height 21
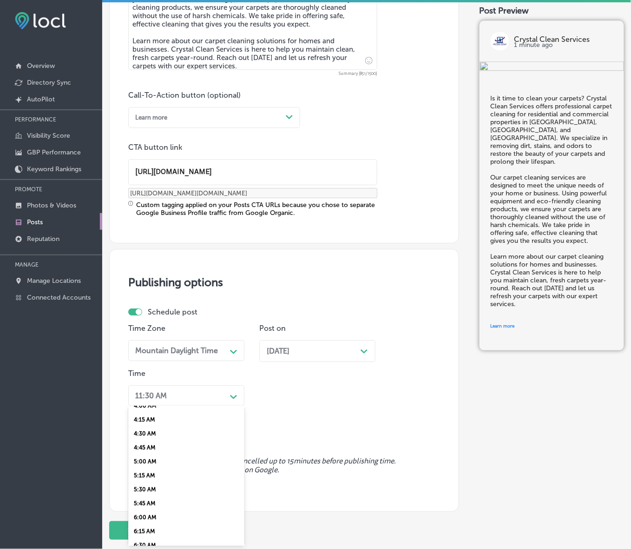
scroll to position [291, 0]
click at [145, 510] on div "7:00 AM" at bounding box center [186, 515] width 116 height 14
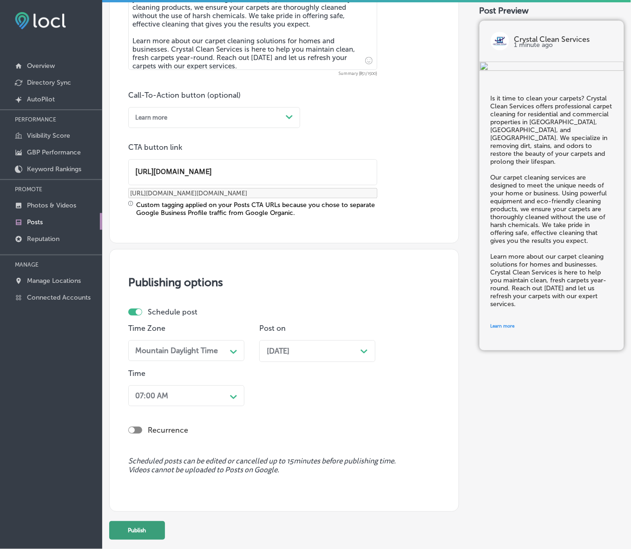
scroll to position [644, 0]
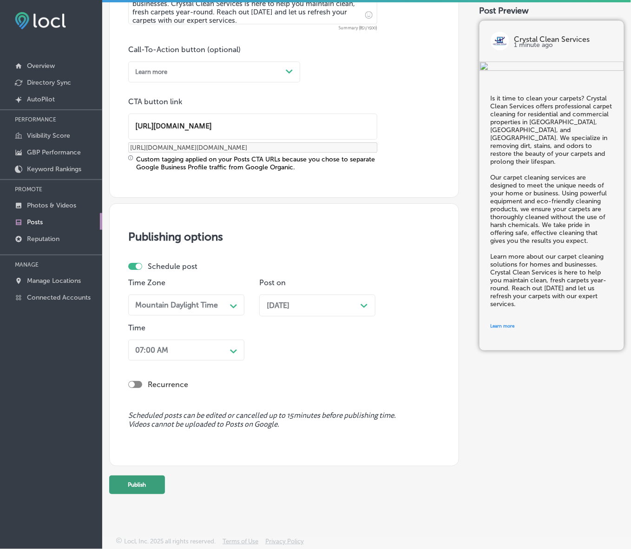
click at [146, 486] on button "Publish" at bounding box center [137, 484] width 56 height 19
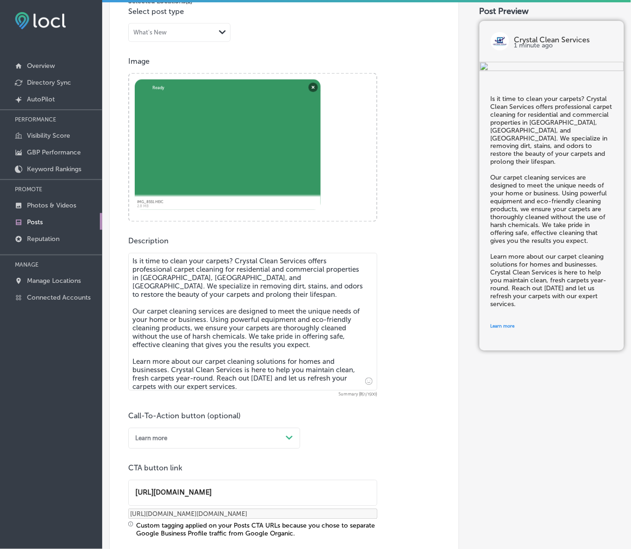
scroll to position [237, 0]
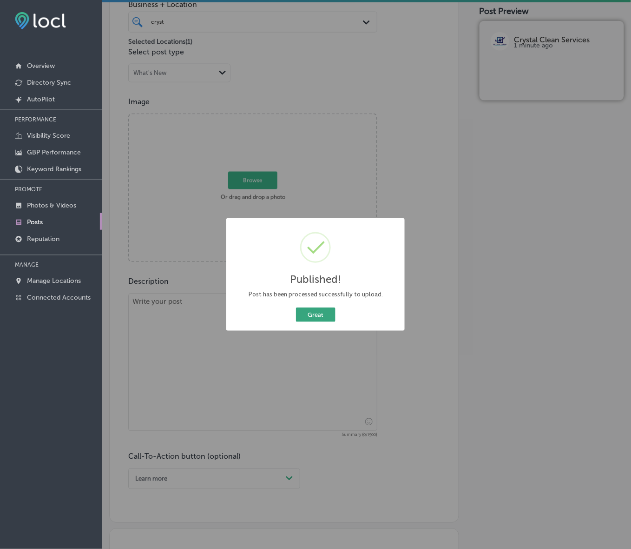
click at [308, 318] on button "Great" at bounding box center [316, 314] width 40 height 14
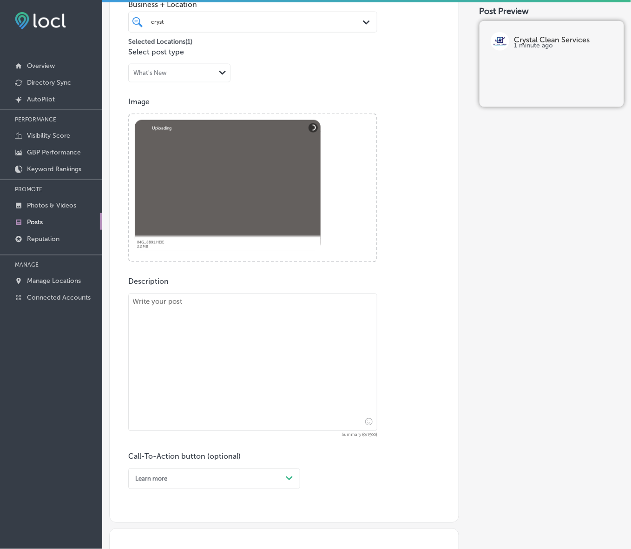
click at [270, 357] on textarea at bounding box center [252, 362] width 249 height 138
paste textarea "At Crystal Clean Services, we believe that clean carpets make a big difference …"
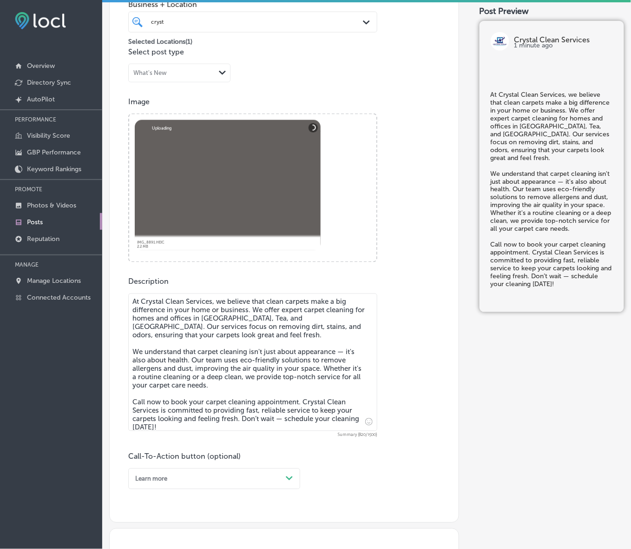
type textarea "At Crystal Clean Services, we believe that clean carpets make a big difference …"
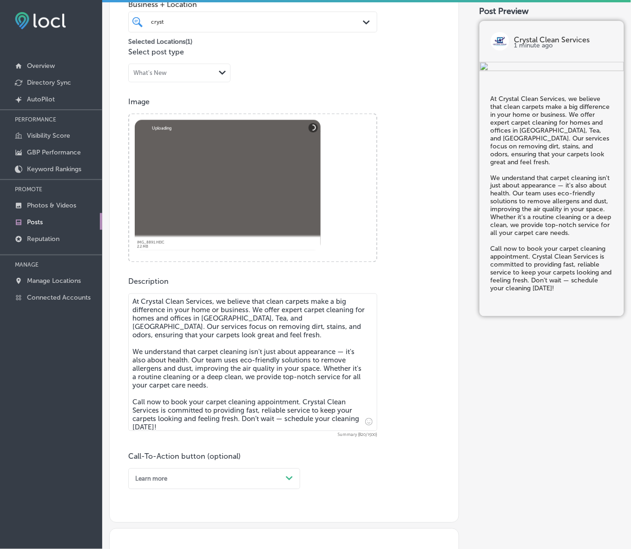
click at [257, 490] on div "Post content Select location(s) Business + Location cryst cryst Path Created wi…" at bounding box center [284, 225] width 350 height 595
click at [258, 482] on div "Learn more Path Created with Sketch." at bounding box center [214, 478] width 172 height 21
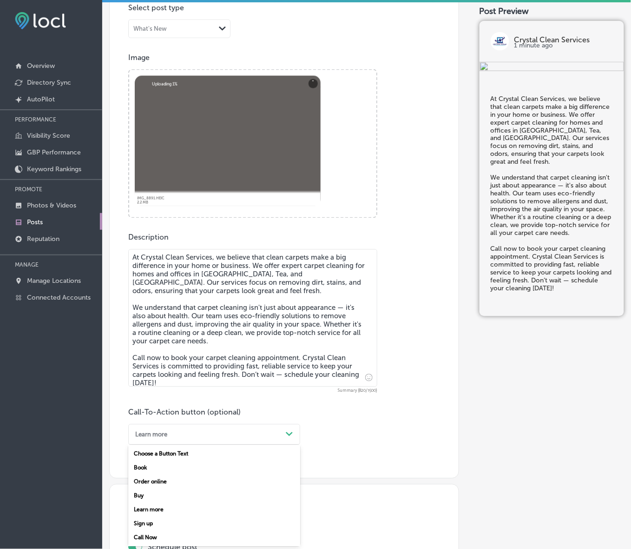
click at [150, 535] on div "Call Now" at bounding box center [214, 537] width 172 height 14
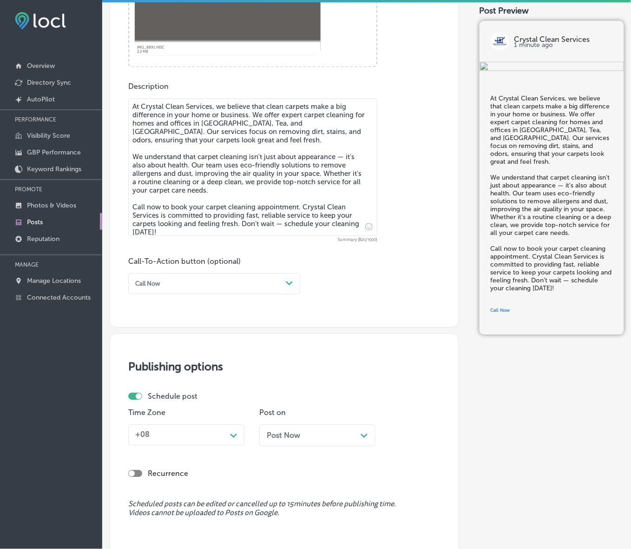
scroll to position [521, 0]
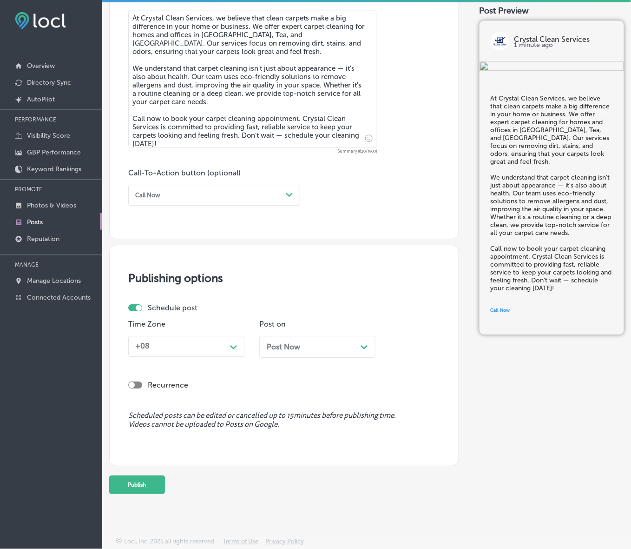
click at [224, 349] on div "+08" at bounding box center [179, 346] width 95 height 14
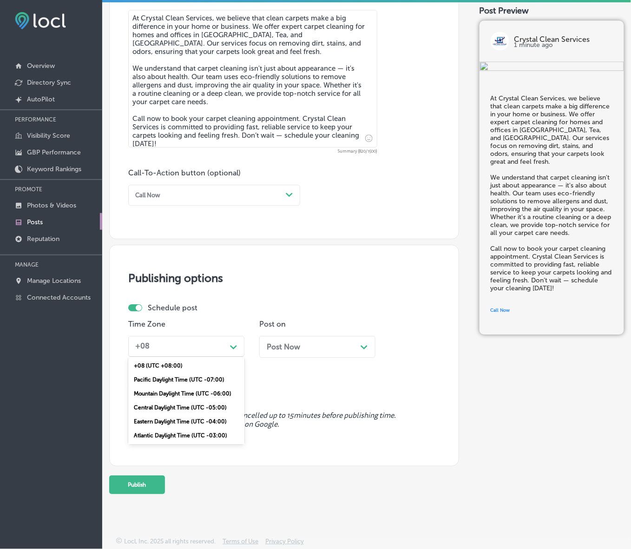
click at [179, 391] on div "Mountain Daylight Time (UTC -06:00)" at bounding box center [186, 393] width 116 height 14
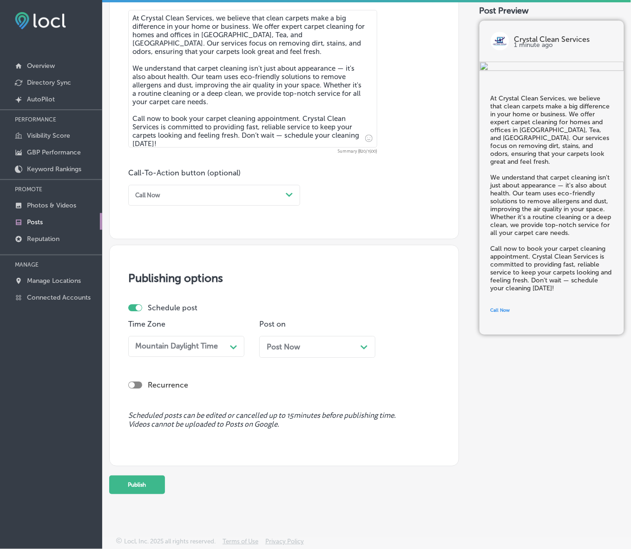
click at [290, 345] on span "Post Now" at bounding box center [283, 346] width 33 height 9
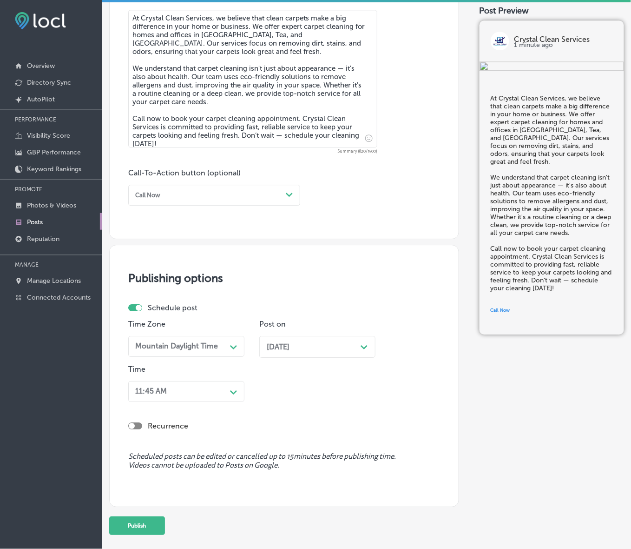
click at [229, 391] on div "Path Created with Sketch." at bounding box center [233, 391] width 15 height 15
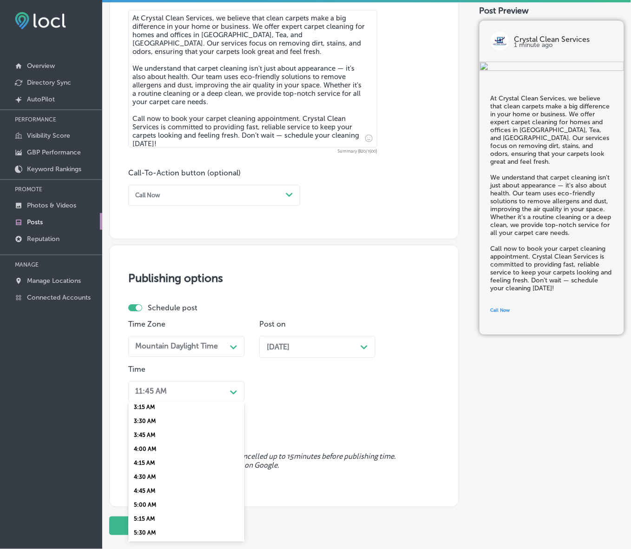
scroll to position [291, 0]
click at [144, 504] on div "7:00 AM" at bounding box center [186, 510] width 116 height 14
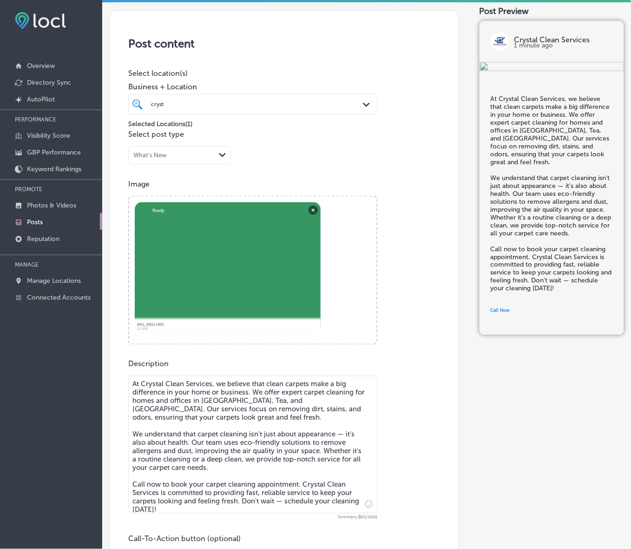
scroll to position [562, 0]
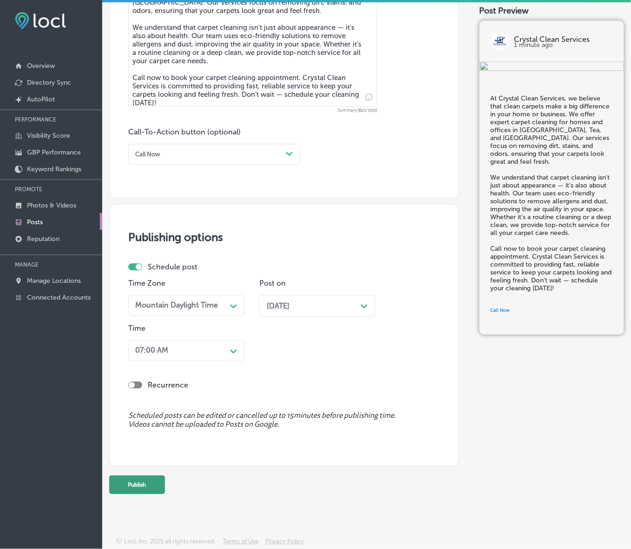
click at [152, 476] on button "Publish" at bounding box center [137, 484] width 56 height 19
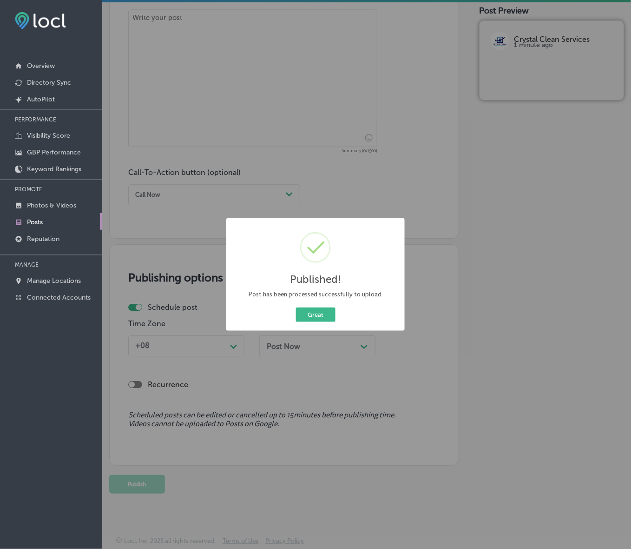
scroll to position [521, 0]
click at [324, 317] on button "Great" at bounding box center [316, 314] width 40 height 14
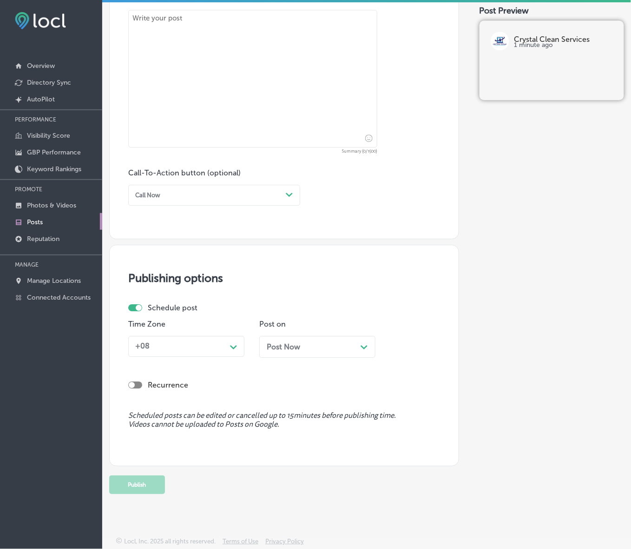
scroll to position [230, 0]
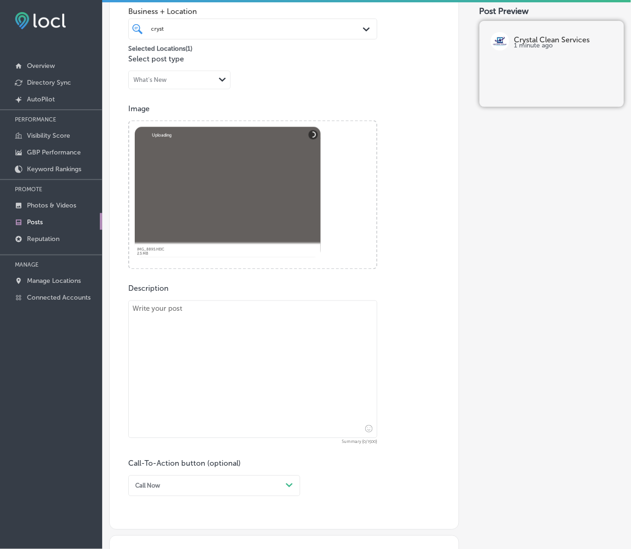
click at [286, 356] on textarea at bounding box center [252, 369] width 249 height 138
paste textarea "Dirty carpets can detract from the overall look of your space. Crystal Clean Se…"
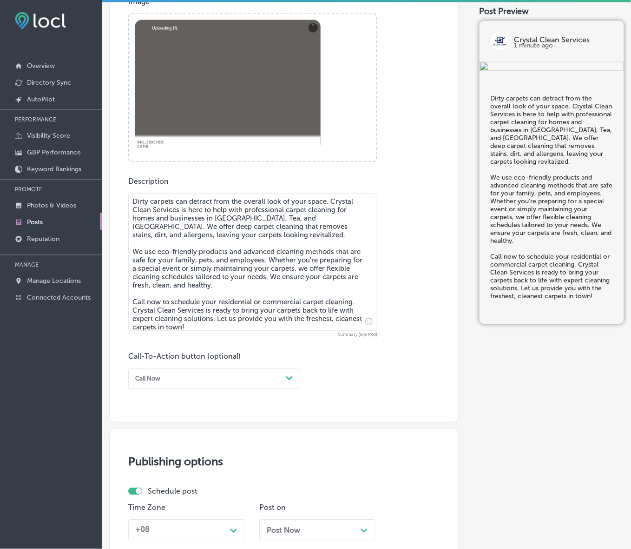
scroll to position [404, 0]
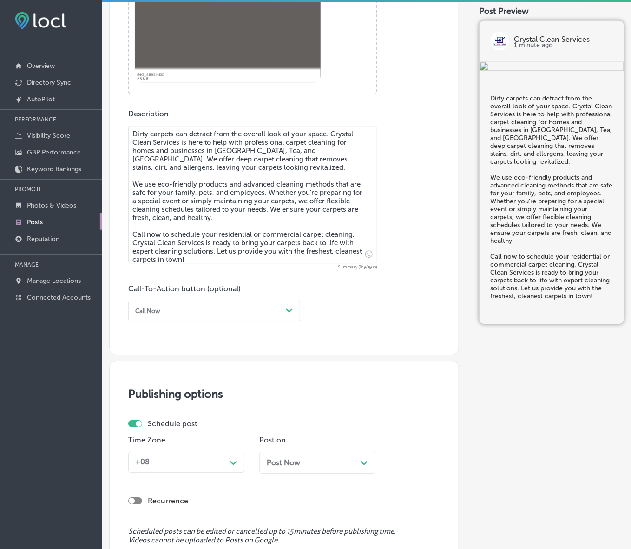
type textarea "Dirty carpets can detract from the overall look of your space. Crystal Clean Se…"
click at [289, 312] on polygon at bounding box center [289, 311] width 7 height 4
click at [169, 414] on div "Call Now" at bounding box center [214, 414] width 172 height 14
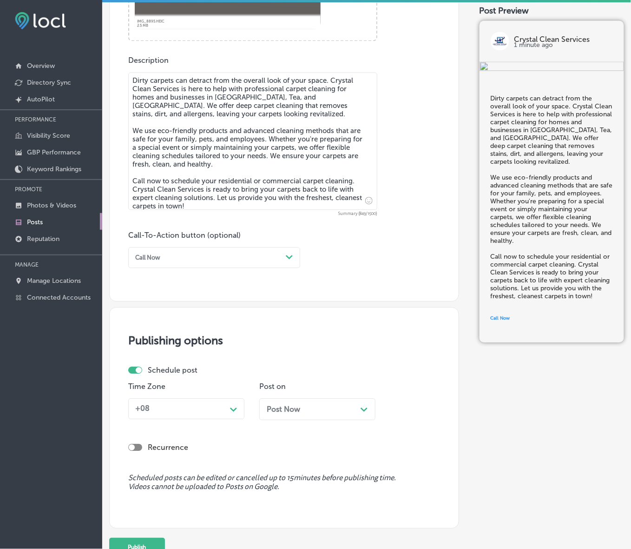
scroll to position [521, 0]
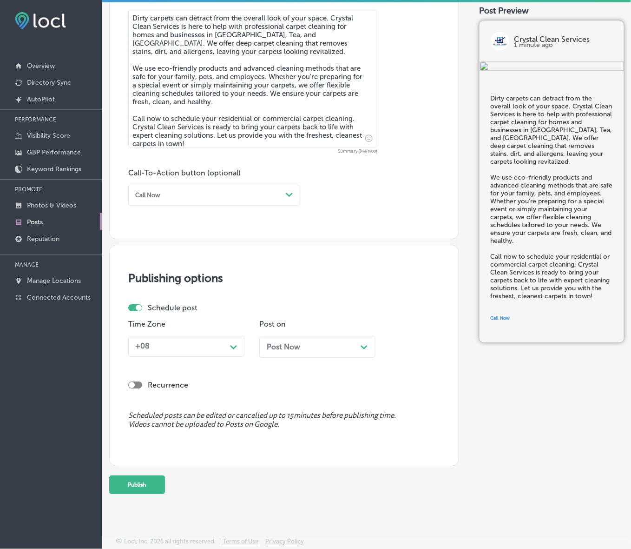
click at [236, 345] on polygon at bounding box center [233, 347] width 7 height 4
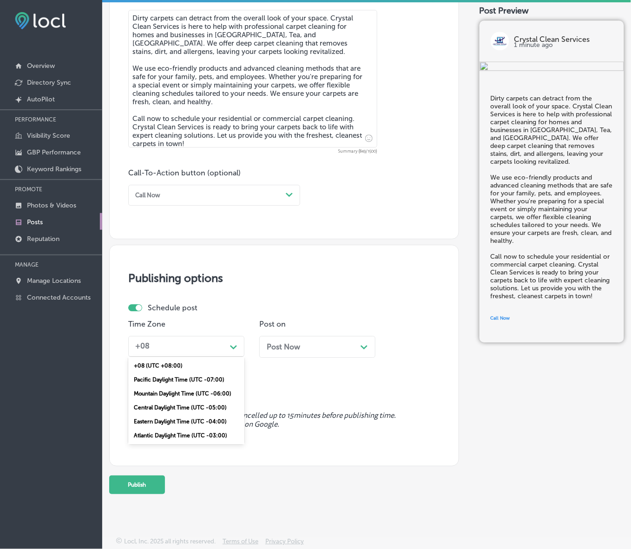
click at [196, 389] on div "Mountain Daylight Time (UTC -06:00)" at bounding box center [186, 393] width 116 height 14
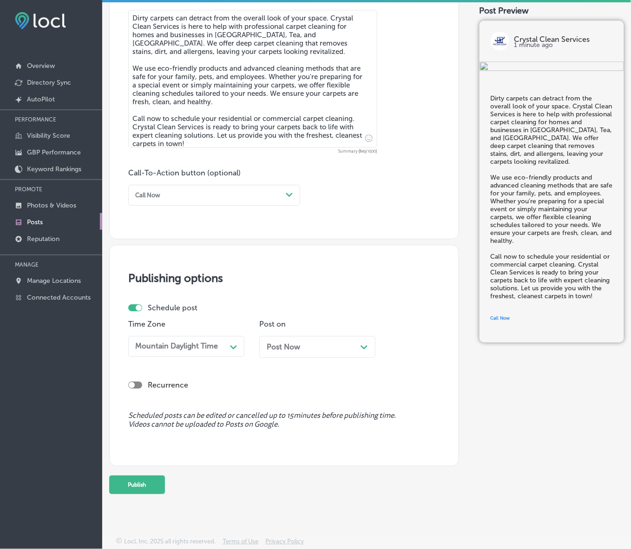
click at [286, 344] on span "Post Now" at bounding box center [283, 346] width 33 height 9
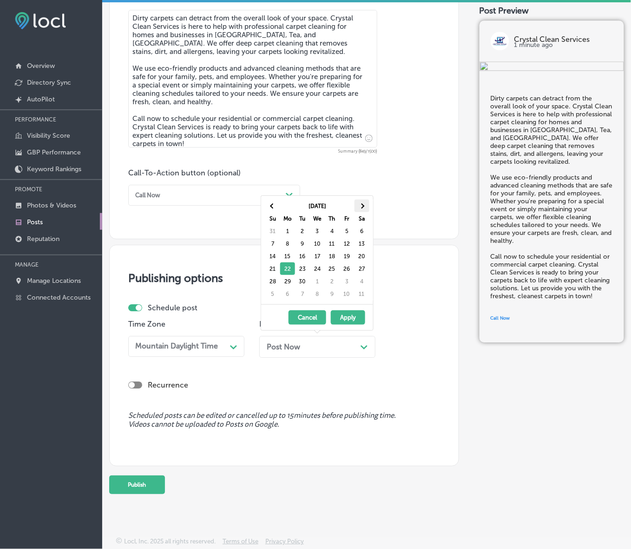
click at [365, 204] on th at bounding box center [362, 205] width 15 height 13
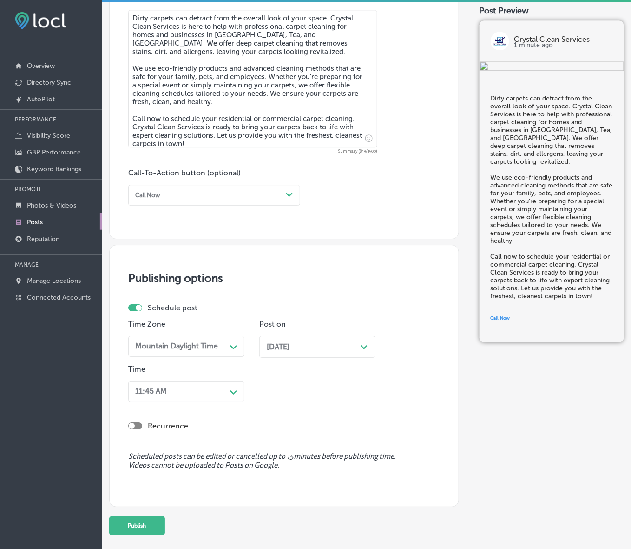
click at [222, 393] on div "11:45 AM" at bounding box center [179, 391] width 95 height 14
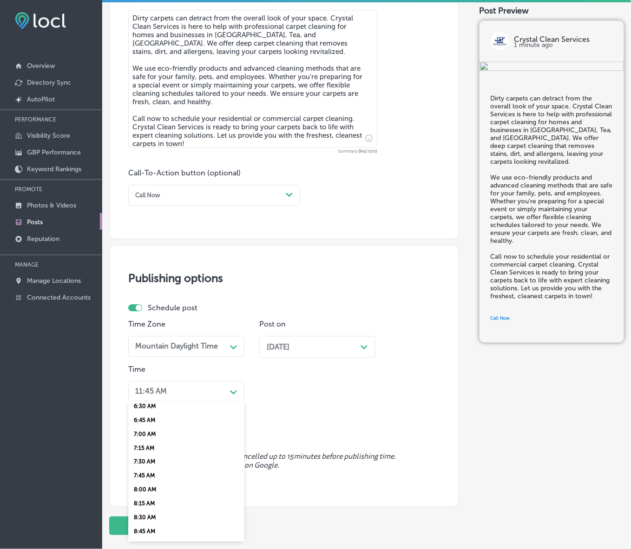
scroll to position [349, 0]
click at [155, 445] on div "7:00 AM" at bounding box center [186, 452] width 116 height 14
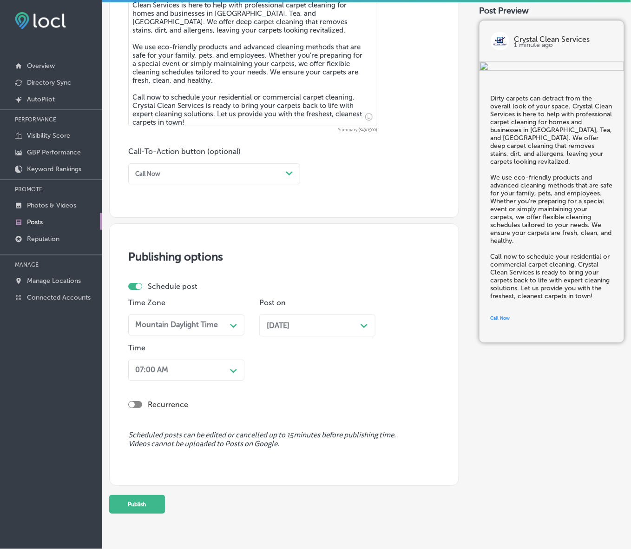
scroll to position [562, 0]
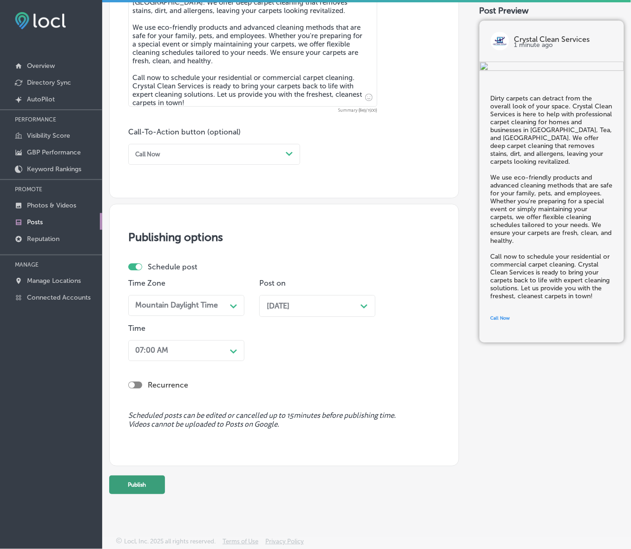
click at [150, 483] on button "Publish" at bounding box center [137, 484] width 56 height 19
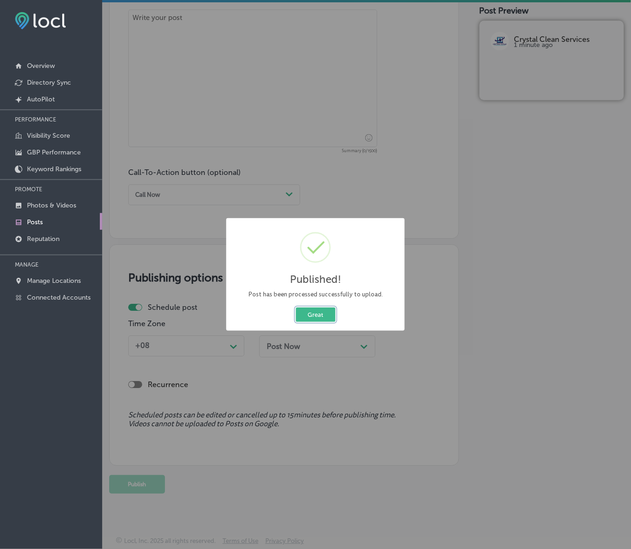
scroll to position [521, 0]
click at [319, 309] on button "Great" at bounding box center [316, 314] width 40 height 14
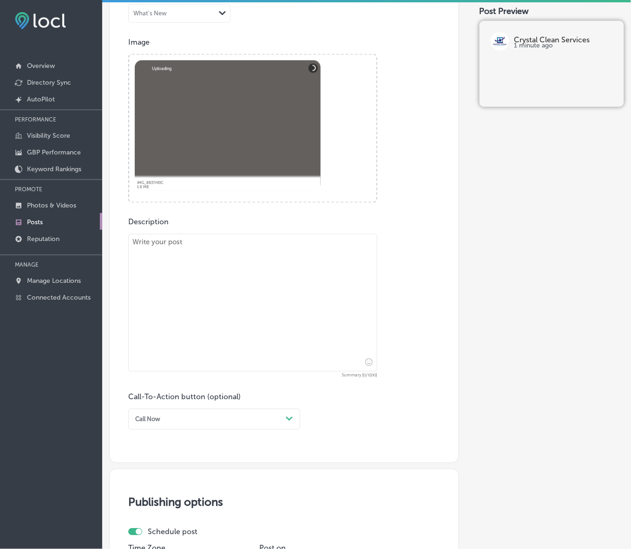
scroll to position [230, 0]
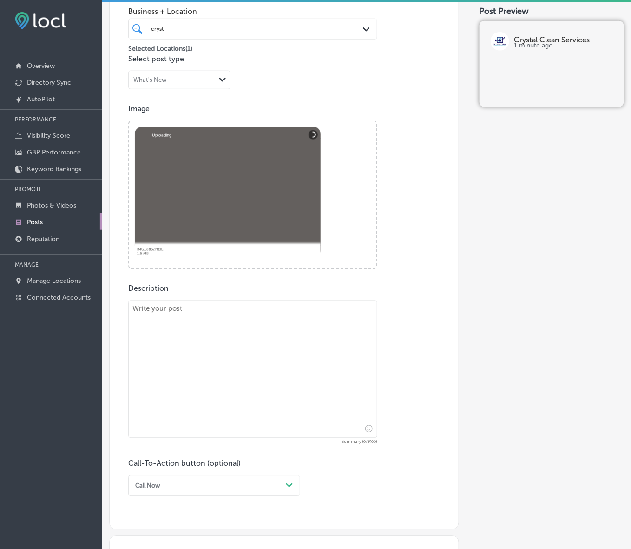
click at [340, 366] on textarea at bounding box center [252, 369] width 249 height 138
paste textarea "Is your carpet in need of a deep clean? Crystal Clean Services offers professio…"
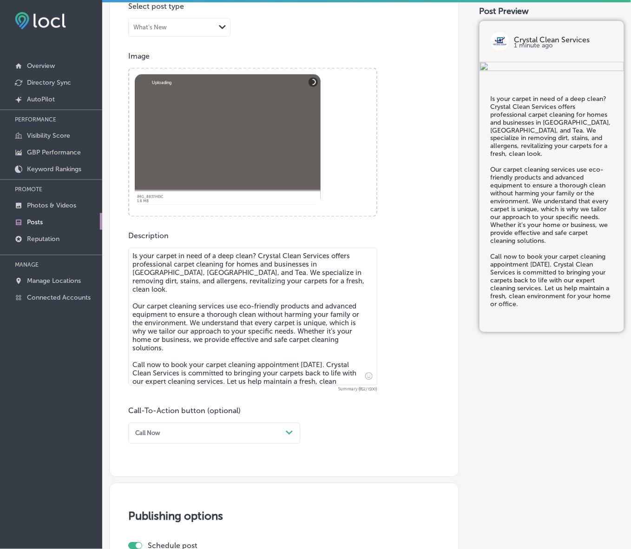
scroll to position [404, 0]
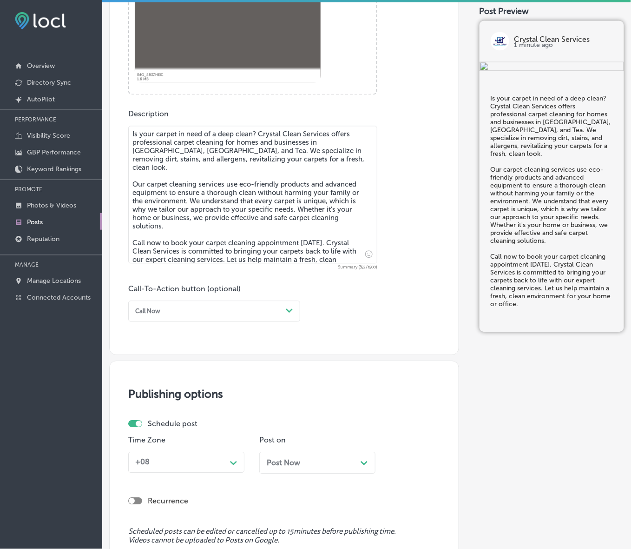
type textarea "Is your carpet in need of a deep clean? Crystal Clean Services offers professio…"
click at [284, 312] on div "Path Created with Sketch." at bounding box center [289, 311] width 15 height 15
click at [176, 410] on div "Call Now" at bounding box center [214, 414] width 172 height 14
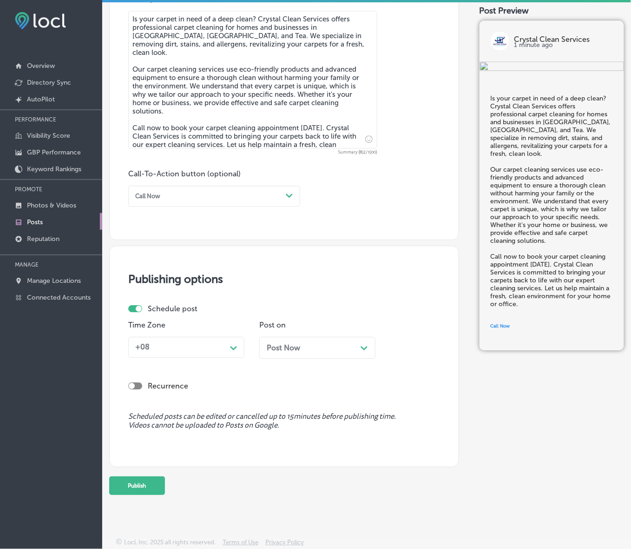
scroll to position [521, 0]
click at [235, 347] on icon "Path Created with Sketch." at bounding box center [233, 347] width 7 height 4
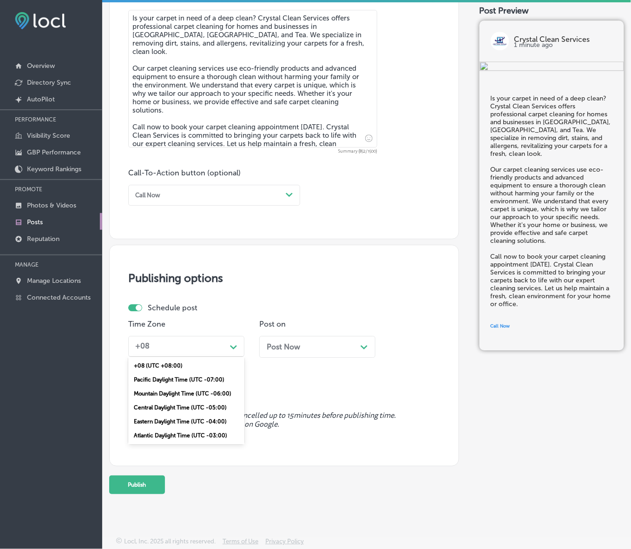
click at [204, 393] on div "Mountain Daylight Time (UTC -06:00)" at bounding box center [186, 393] width 116 height 14
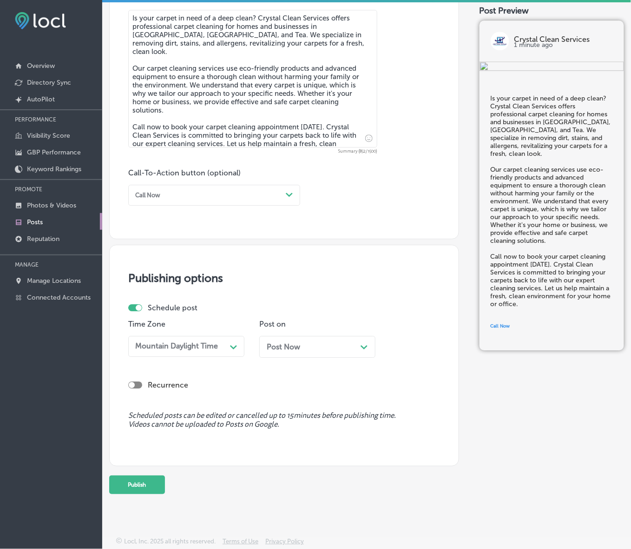
click at [294, 351] on div "Post Now Path Created with Sketch." at bounding box center [317, 347] width 116 height 22
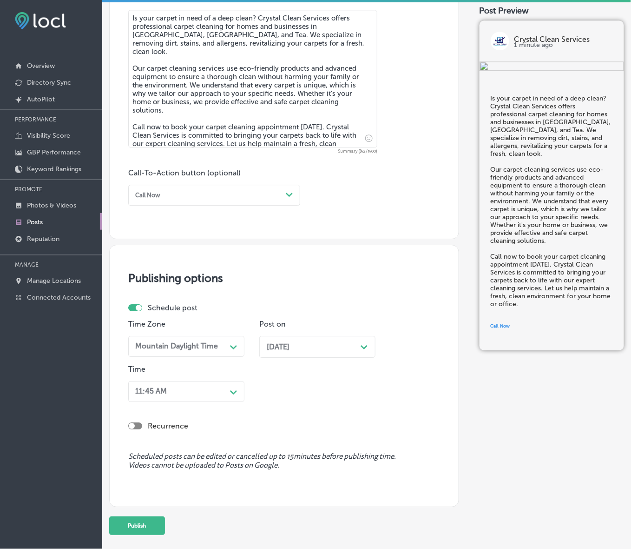
click at [232, 390] on icon "Path Created with Sketch." at bounding box center [233, 392] width 7 height 4
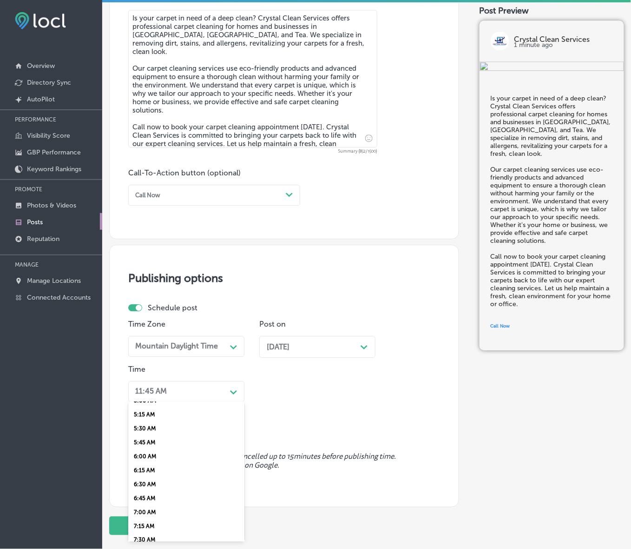
scroll to position [349, 0]
click at [147, 449] on div "7:00 AM" at bounding box center [186, 452] width 116 height 14
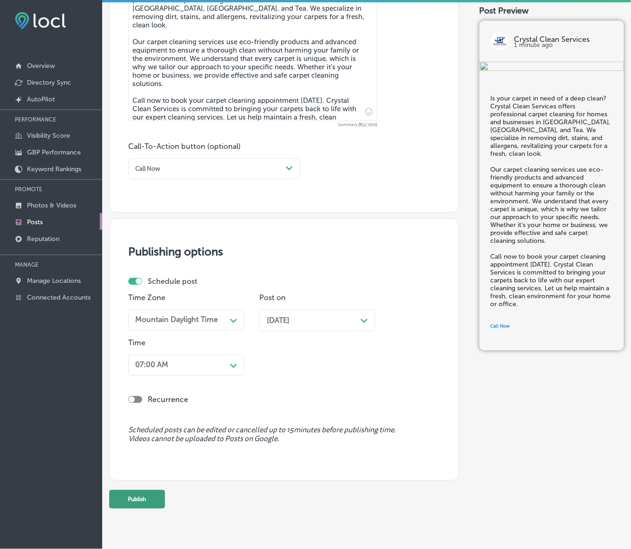
scroll to position [562, 0]
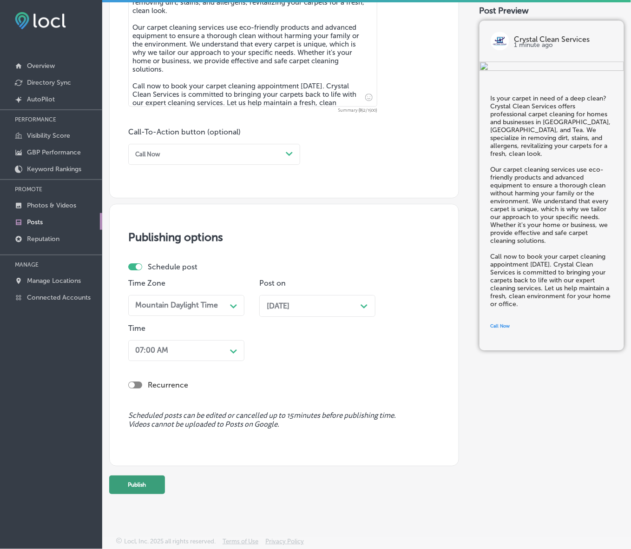
click at [149, 481] on button "Publish" at bounding box center [137, 484] width 56 height 19
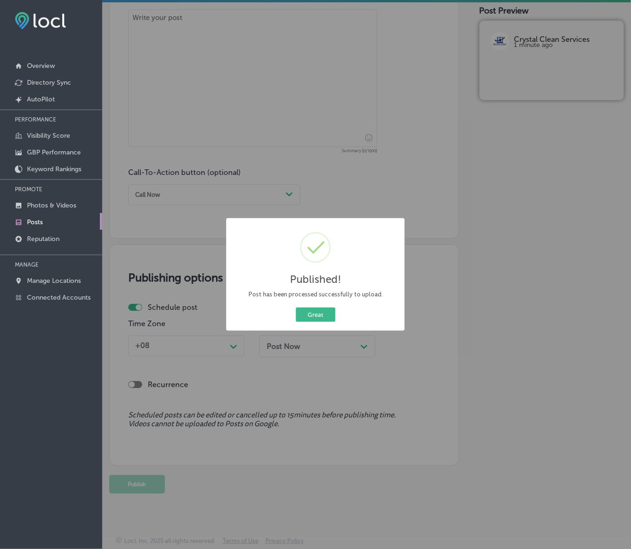
scroll to position [521, 0]
click at [321, 324] on div "Great Cancel" at bounding box center [315, 314] width 165 height 18
click at [319, 313] on button "Great" at bounding box center [316, 314] width 40 height 14
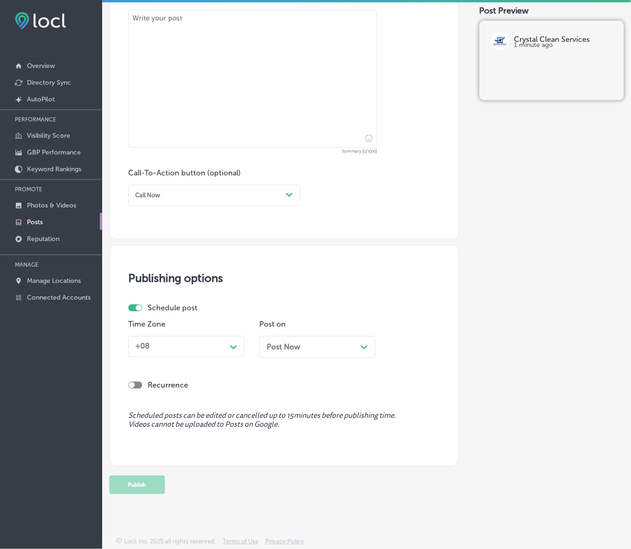
click at [33, 222] on p "Posts" at bounding box center [35, 222] width 16 height 8
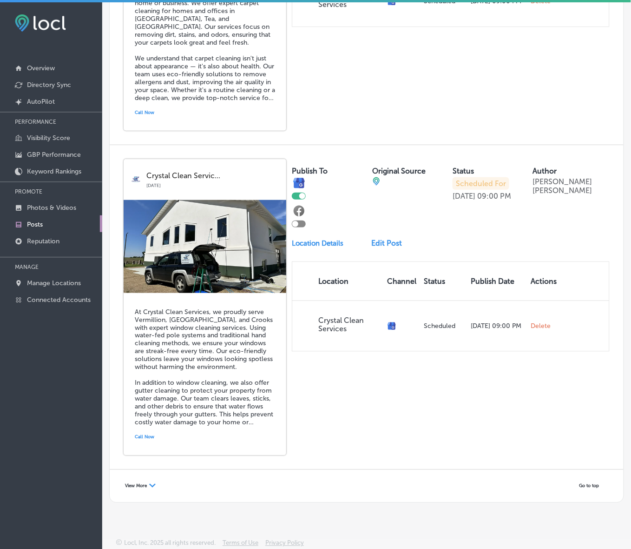
scroll to position [1799, 0]
click at [147, 481] on div "View More Path Created with Sketch." at bounding box center [140, 486] width 43 height 14
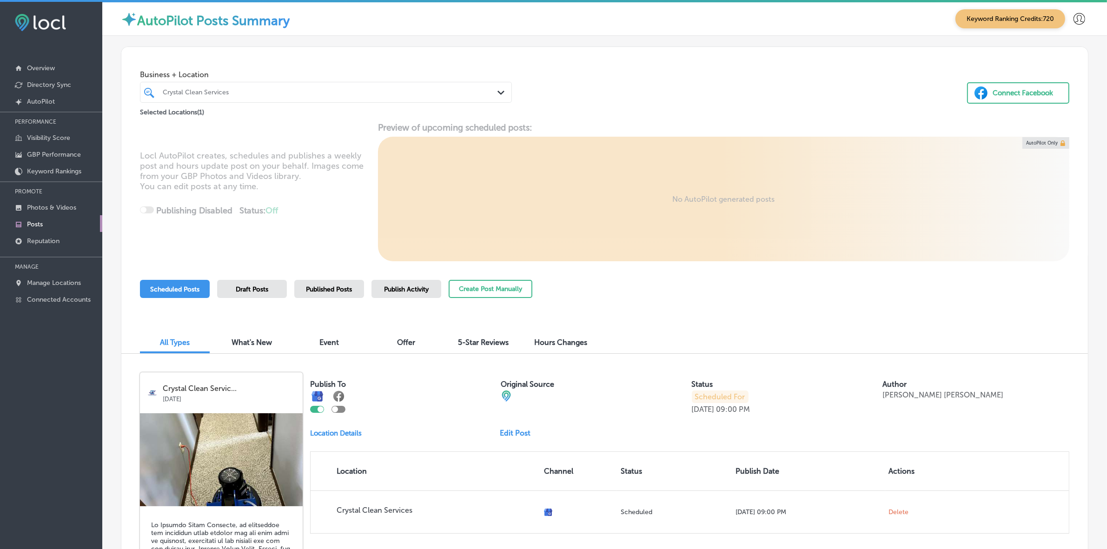
scroll to position [0, 0]
click at [405, 96] on div "Crystal Clean Services" at bounding box center [331, 93] width 336 height 8
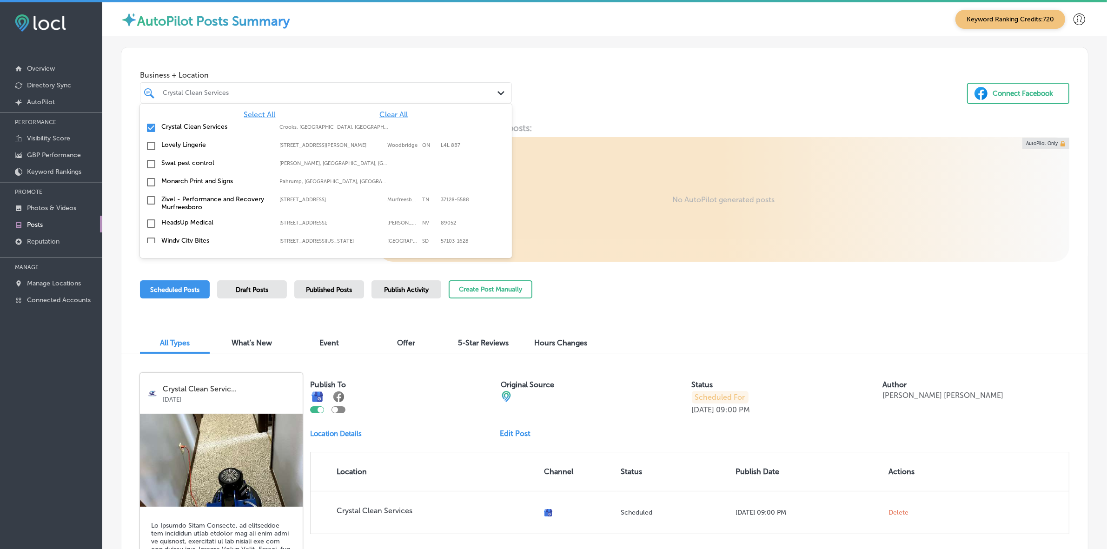
click at [412, 126] on div "Crystal Clean Services Crooks, SD, USA | Tea, SD 57064, USA | H ..." at bounding box center [297, 127] width 272 height 8
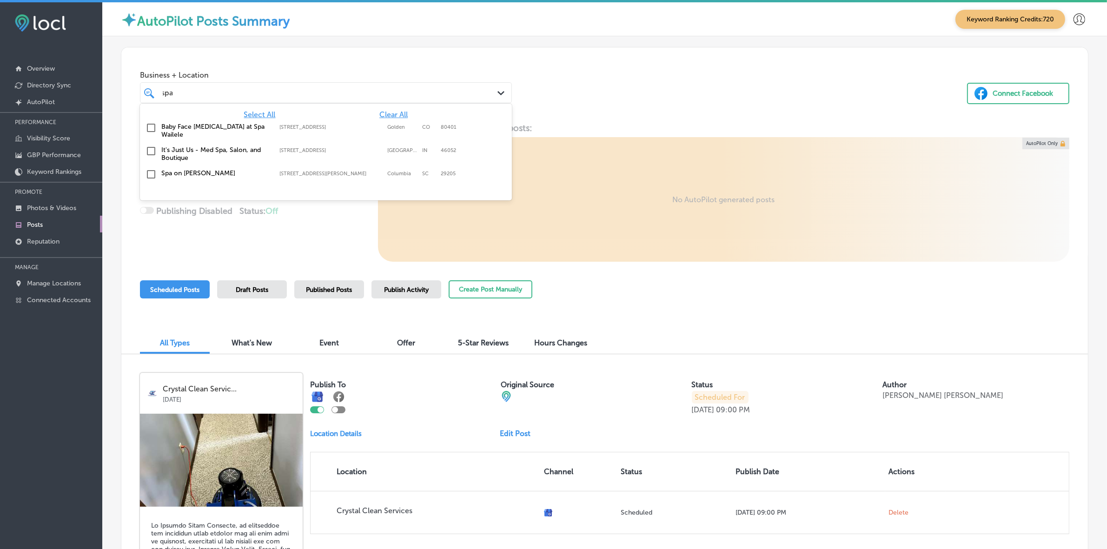
click at [231, 173] on div "Spa on Devine 2301 Devine Street, Columbia, SC, 29205 2301 Devine Street Columb…" at bounding box center [326, 174] width 364 height 14
type input "spa"
click at [606, 103] on div "Business + Location option 2301 Devine Street, selected. option 2301 Devine Str…" at bounding box center [604, 82] width 966 height 71
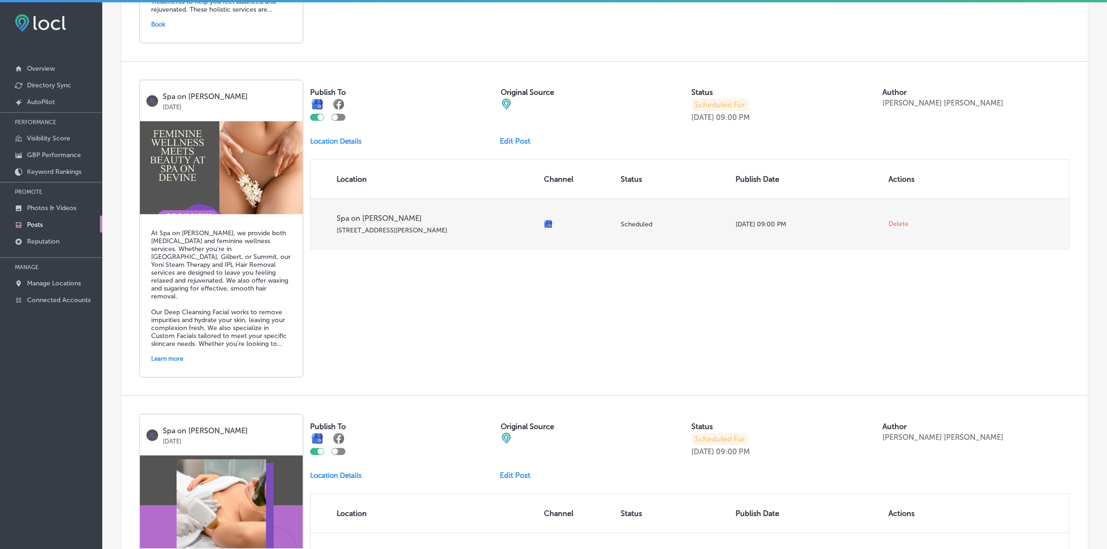
scroll to position [988, 0]
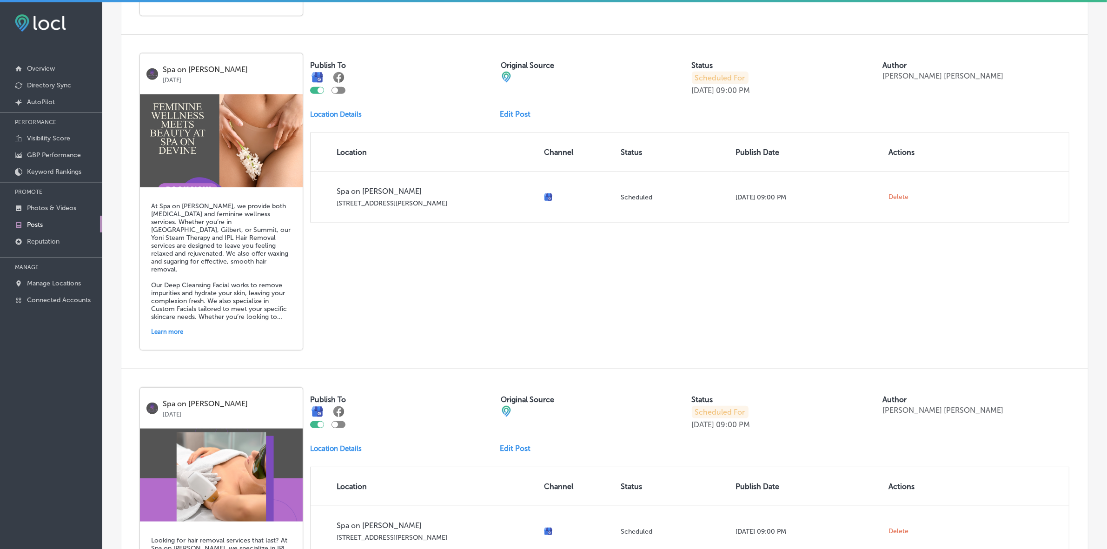
click at [513, 119] on link "Edit Post" at bounding box center [519, 114] width 38 height 9
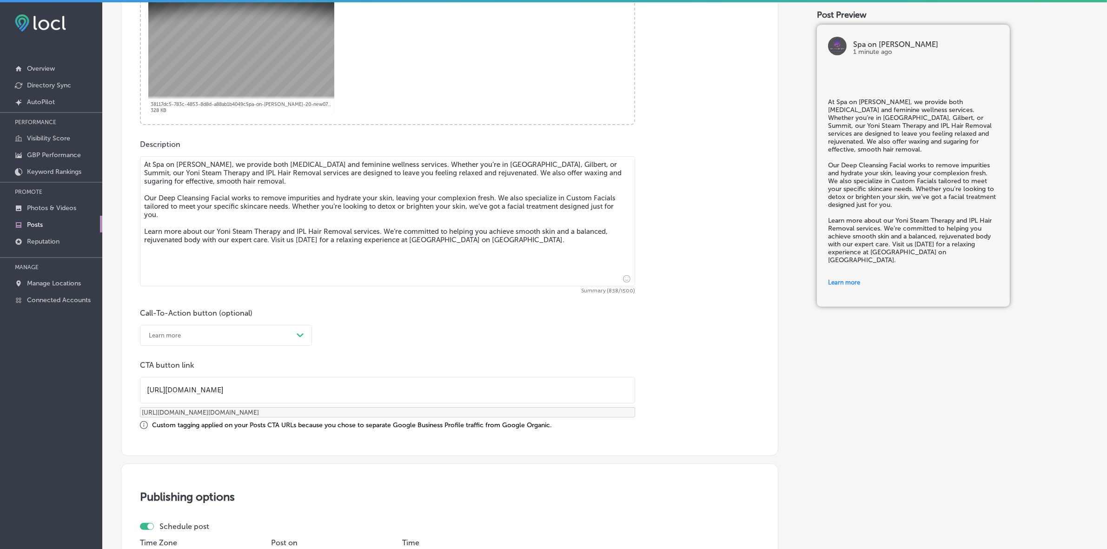
scroll to position [407, 0]
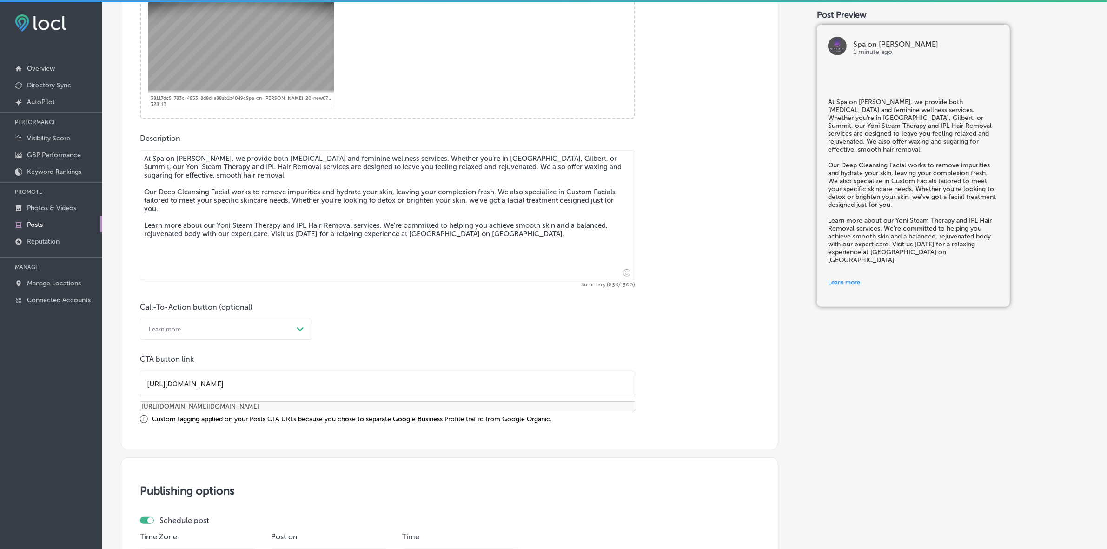
click at [268, 382] on input "https://www.spaondevine.com/" at bounding box center [387, 384] width 494 height 26
checkbox input "true"
paste input "https://thespaondevine.com/"
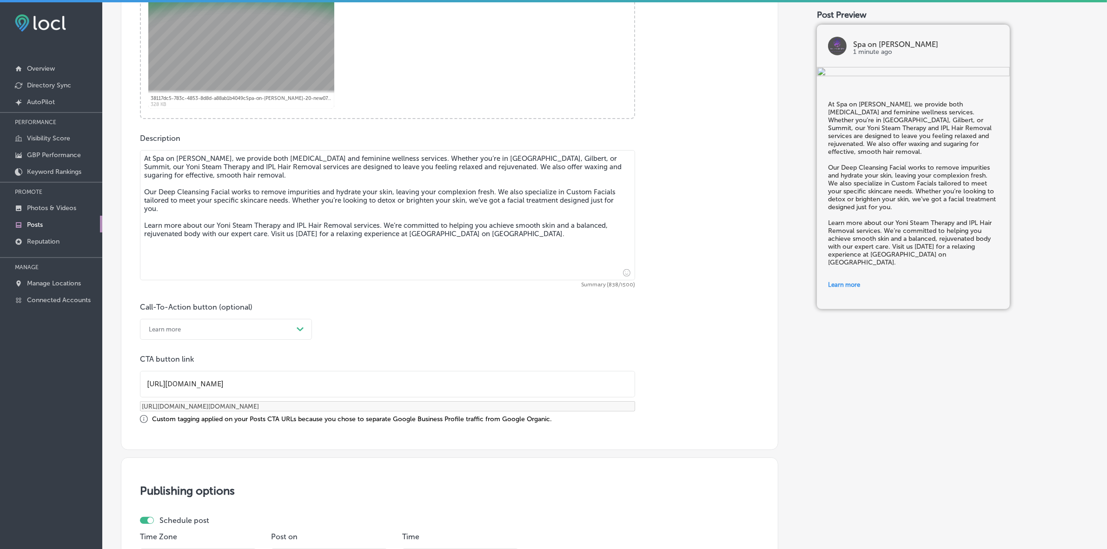
type input "https://thespaondevine.com/"
checkbox input "true"
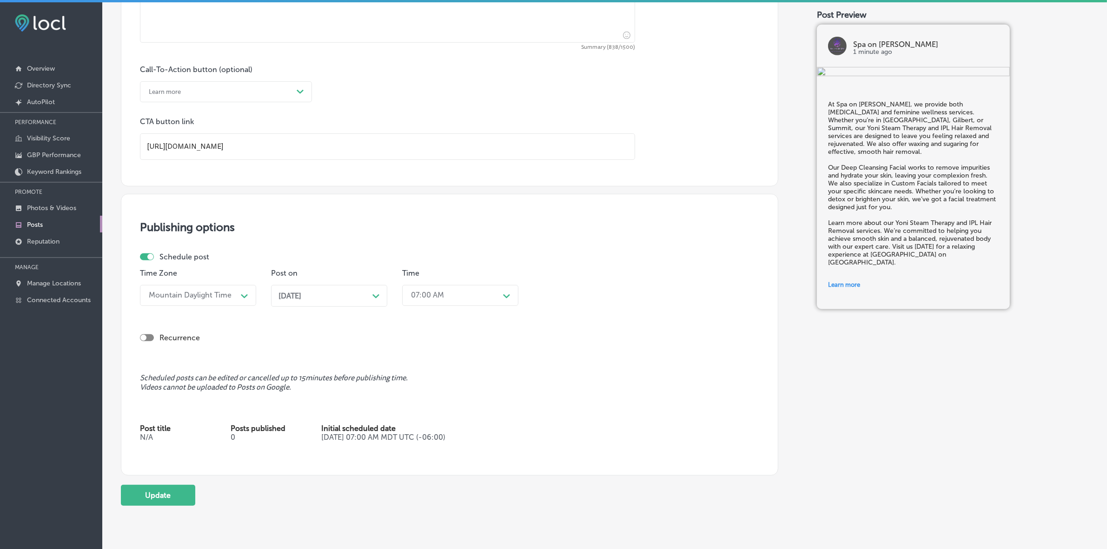
scroll to position [680, 0]
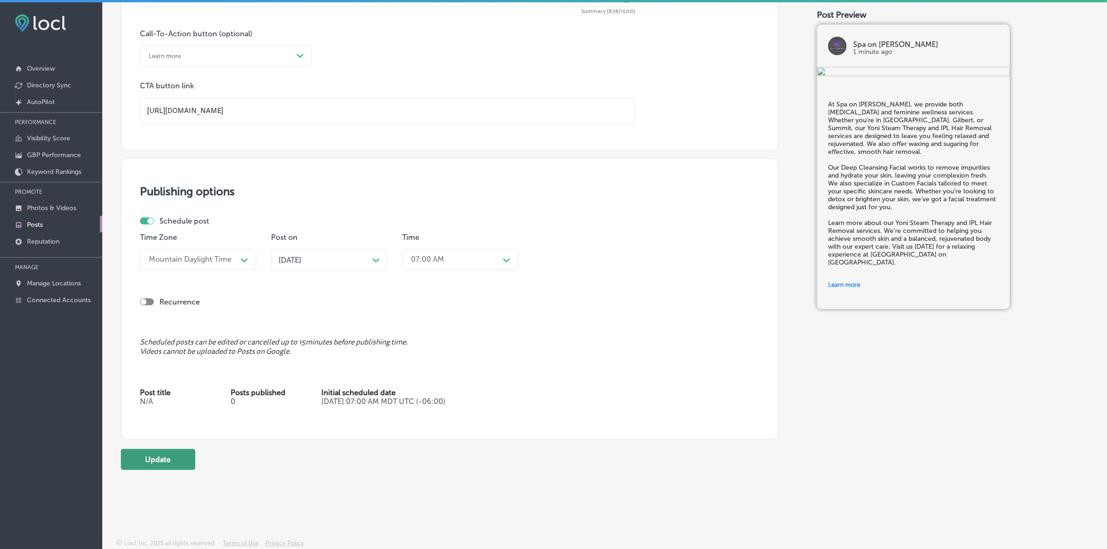
type input "https://thespaondevine.com/"
click at [172, 463] on button "Update" at bounding box center [158, 459] width 74 height 21
checkbox input "true"
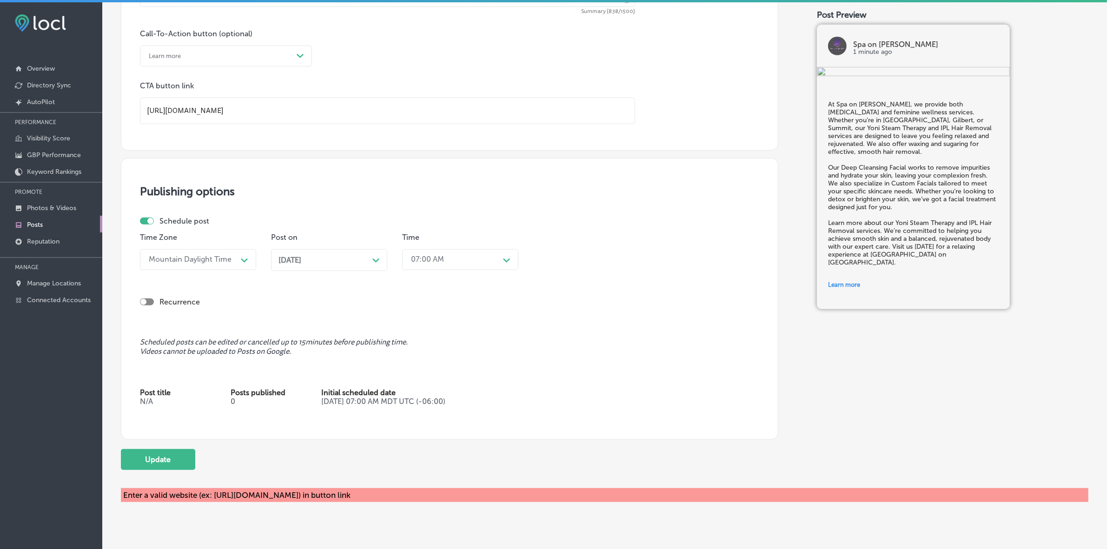
click at [256, 115] on input "https://thespaondevine.com/" at bounding box center [387, 111] width 494 height 26
paste input "https://thespaondevine.com/"
type input "https://thespaondevine.com/"
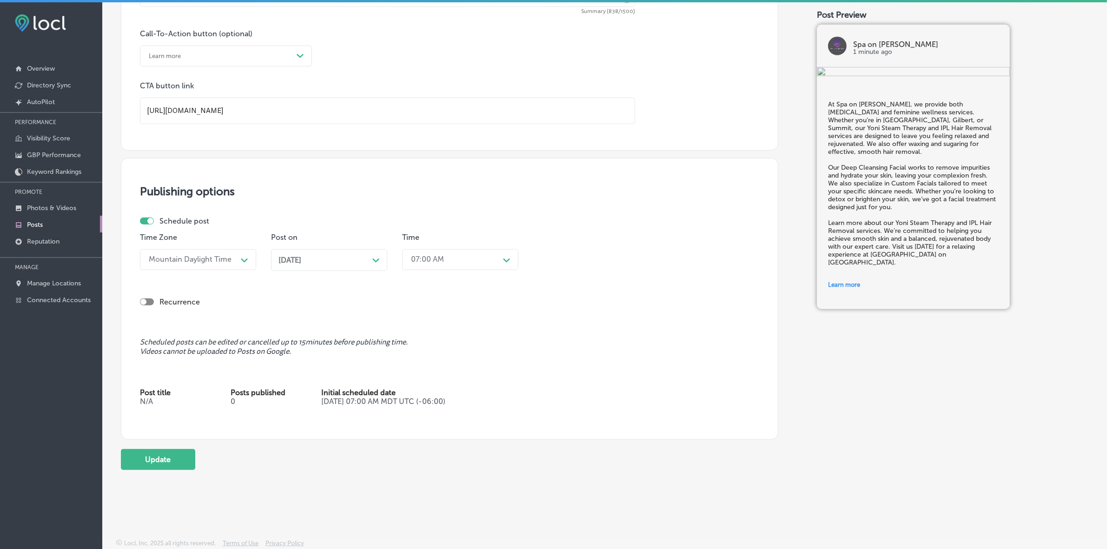
checkbox input "true"
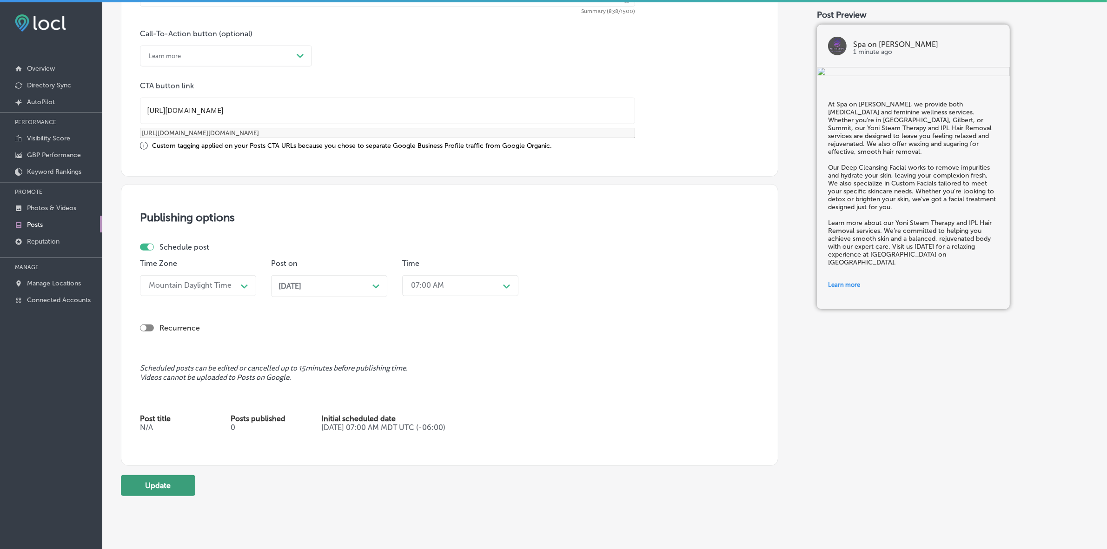
type input "https://thespaondevine.com/"
click at [183, 486] on button "Update" at bounding box center [158, 485] width 74 height 21
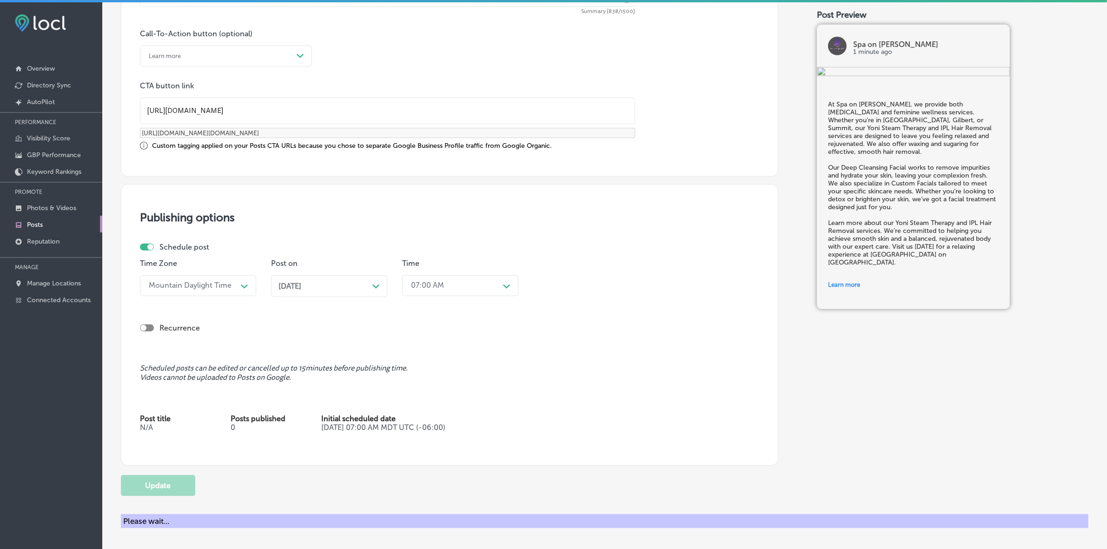
checkbox input "true"
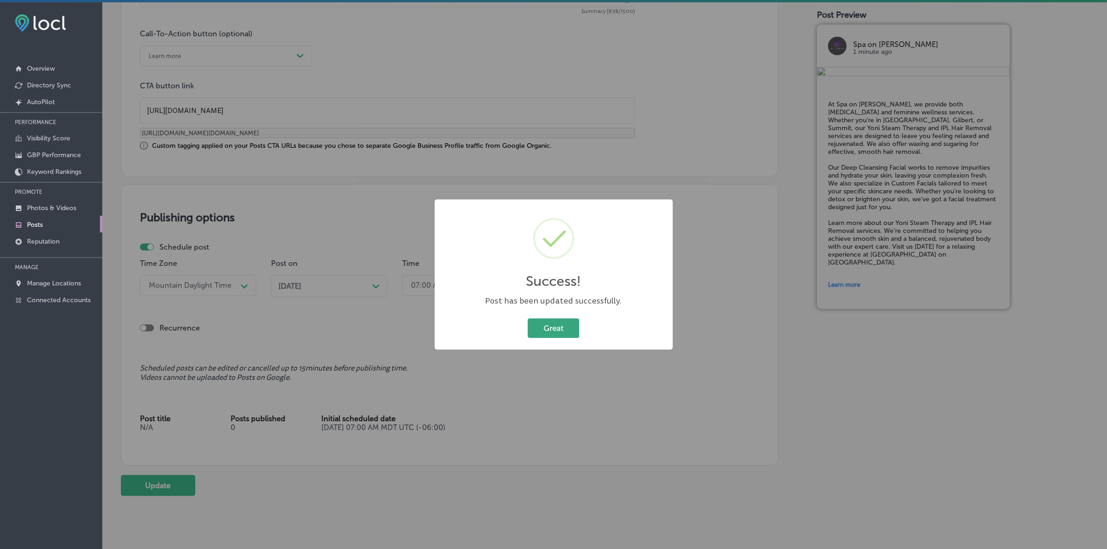
click at [556, 327] on button "Great" at bounding box center [554, 327] width 52 height 19
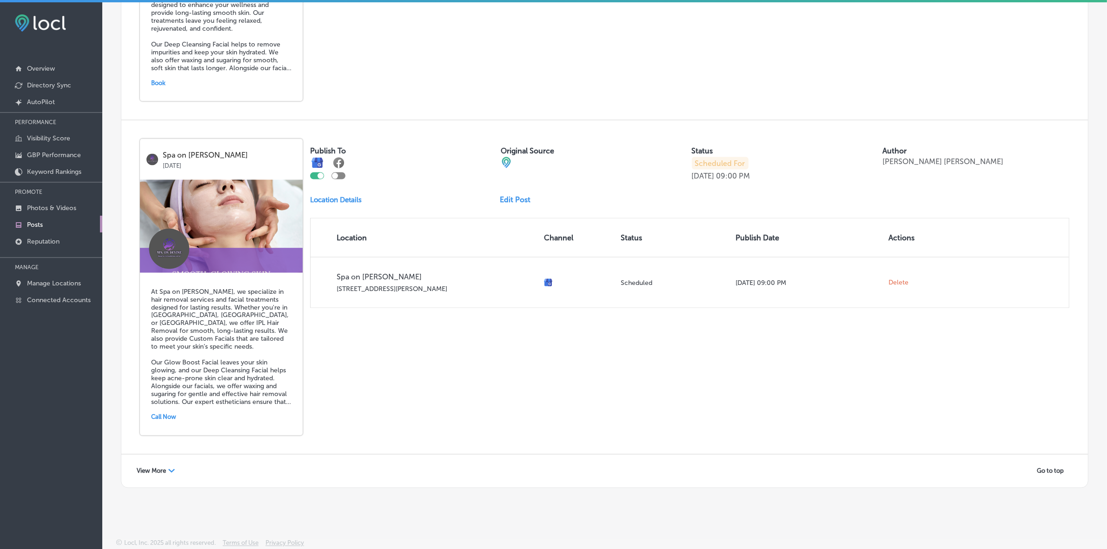
scroll to position [1931, 0]
click at [163, 470] on span "View More" at bounding box center [151, 471] width 29 height 7
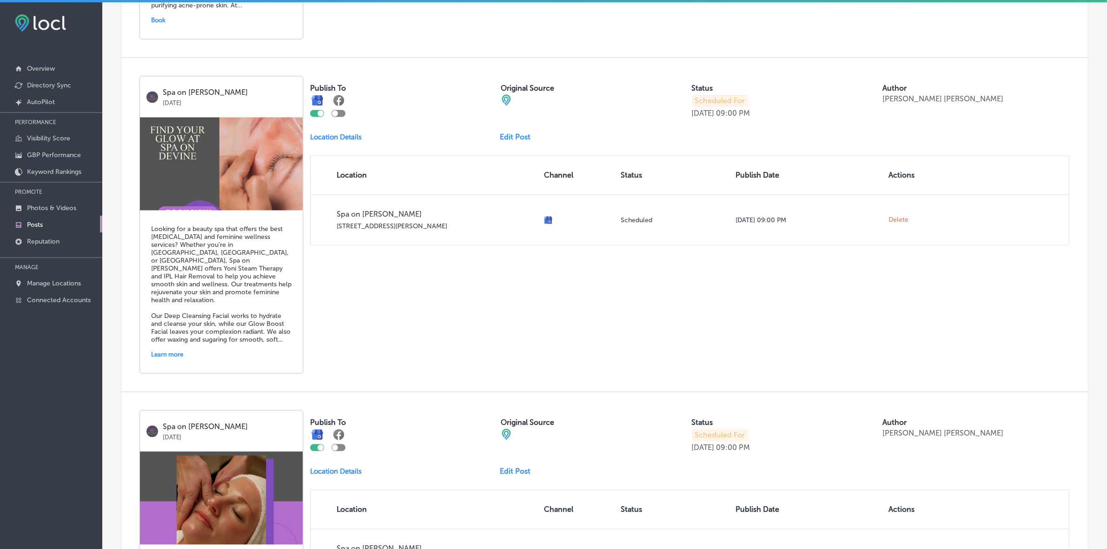
scroll to position [2686, 0]
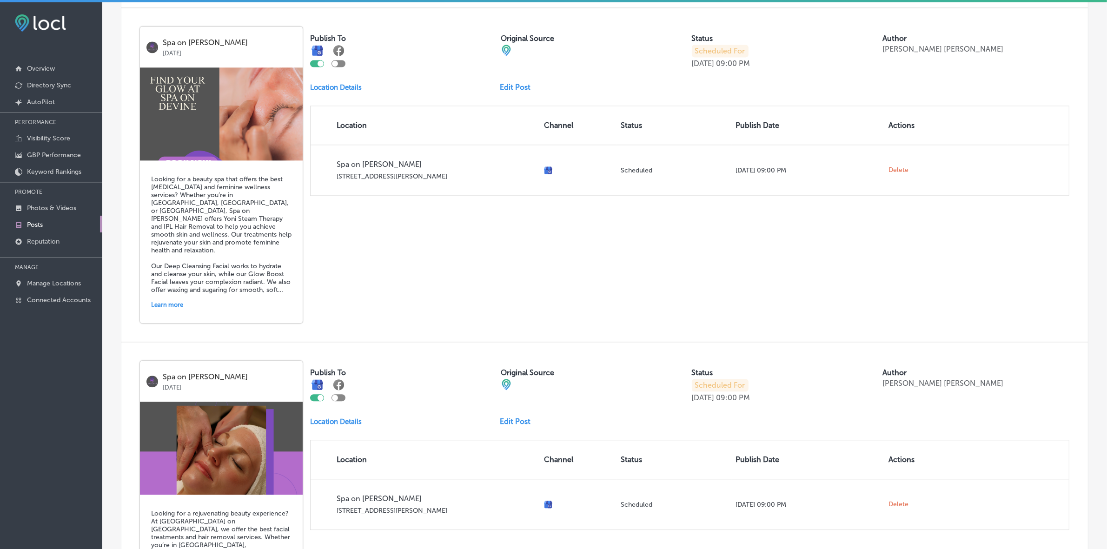
click at [512, 92] on link "Edit Post" at bounding box center [519, 87] width 38 height 9
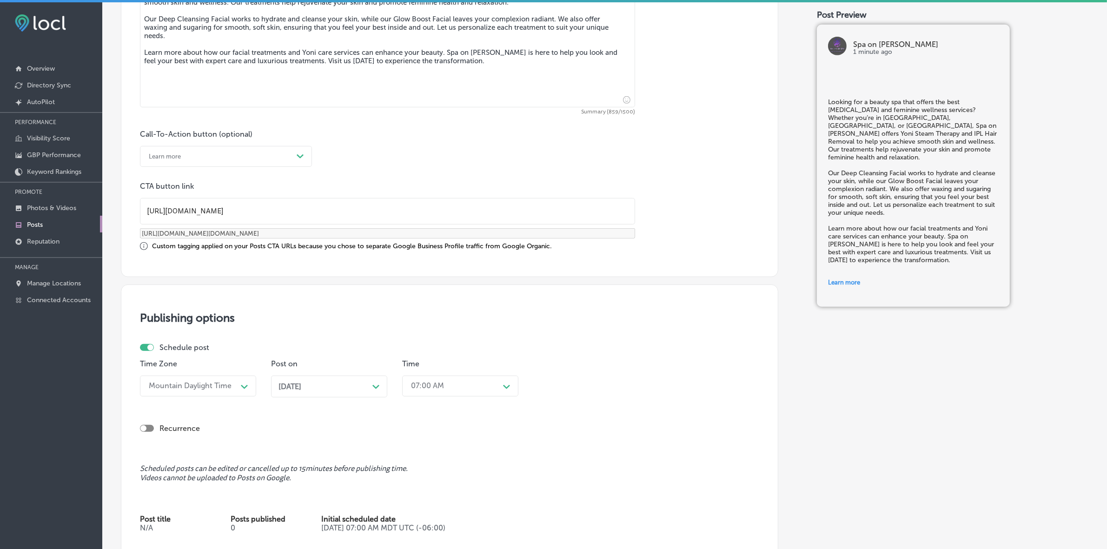
scroll to position [581, 0]
click at [304, 215] on input "https://www.spaondevine.com/" at bounding box center [387, 210] width 494 height 26
checkbox input "true"
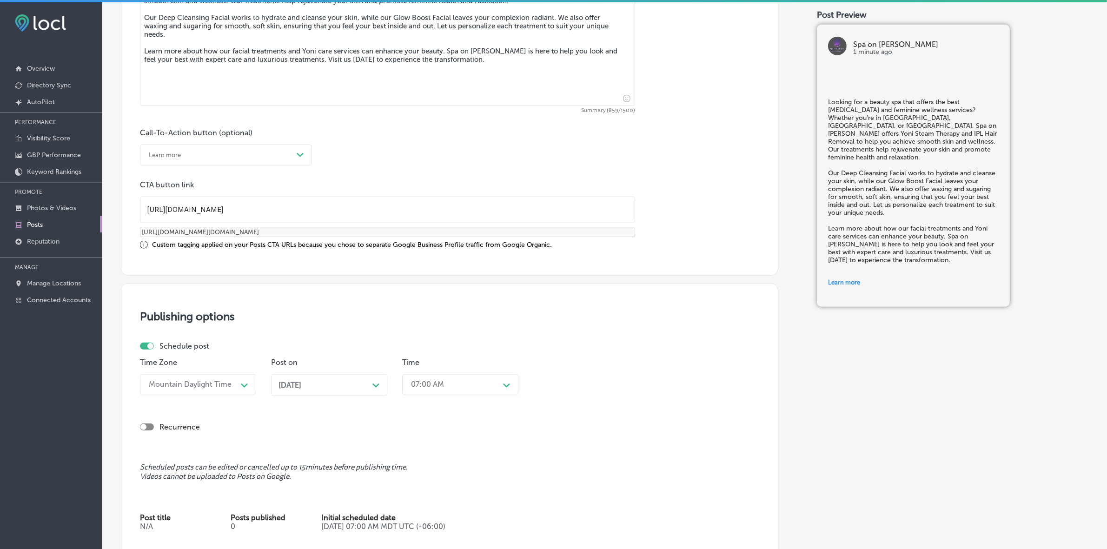
paste input "the"
type input "https://thespaondevine.com/"
checkbox input "true"
type input "https://thespaondevine.com/?utm_source=google-gmb-post&utm_medium=gmb-post-butt…"
checkbox input "true"
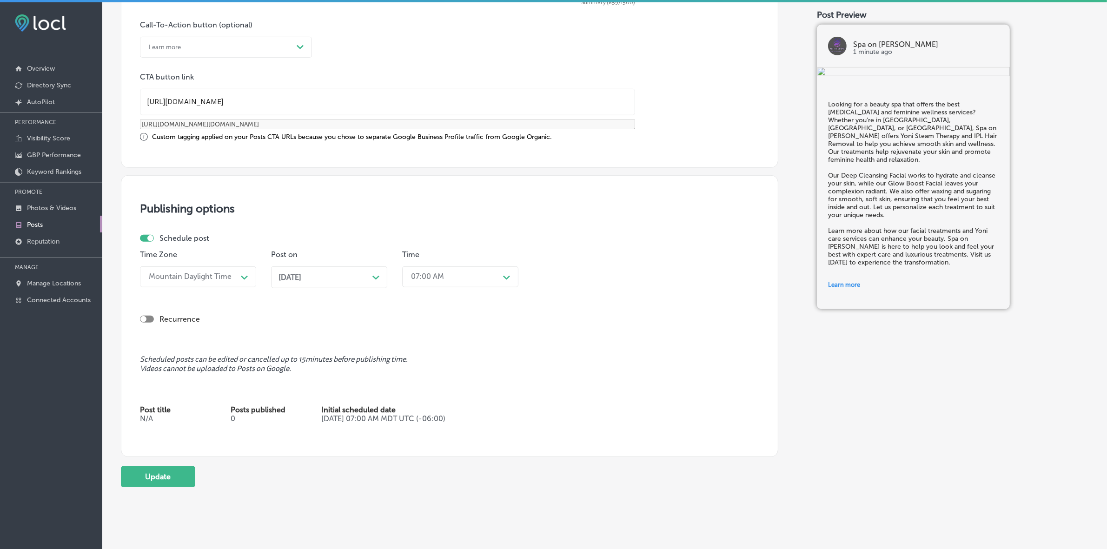
scroll to position [706, 0]
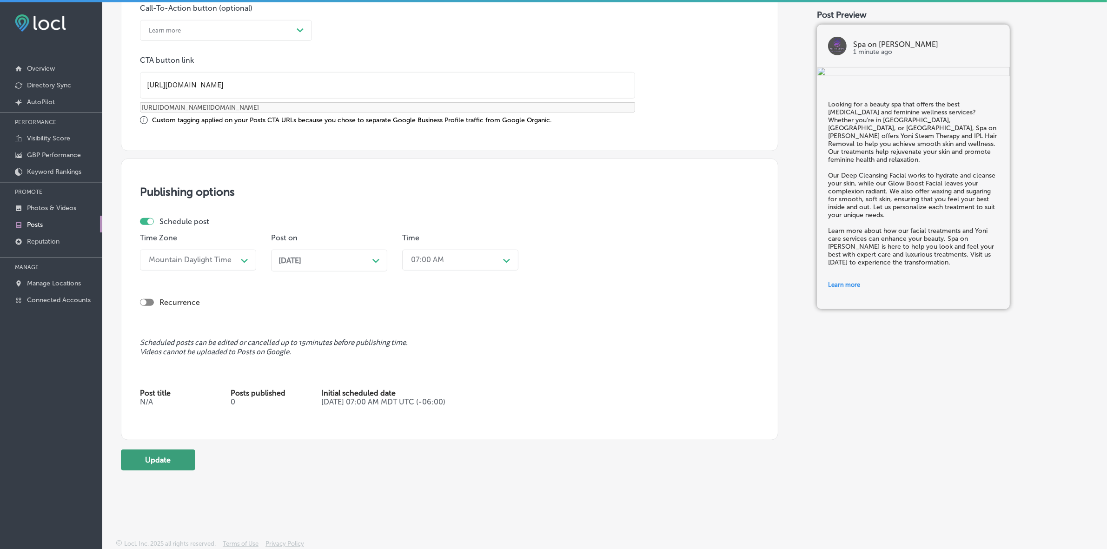
type input "https://thespaondevine.com/"
click at [165, 459] on button "Update" at bounding box center [158, 460] width 74 height 21
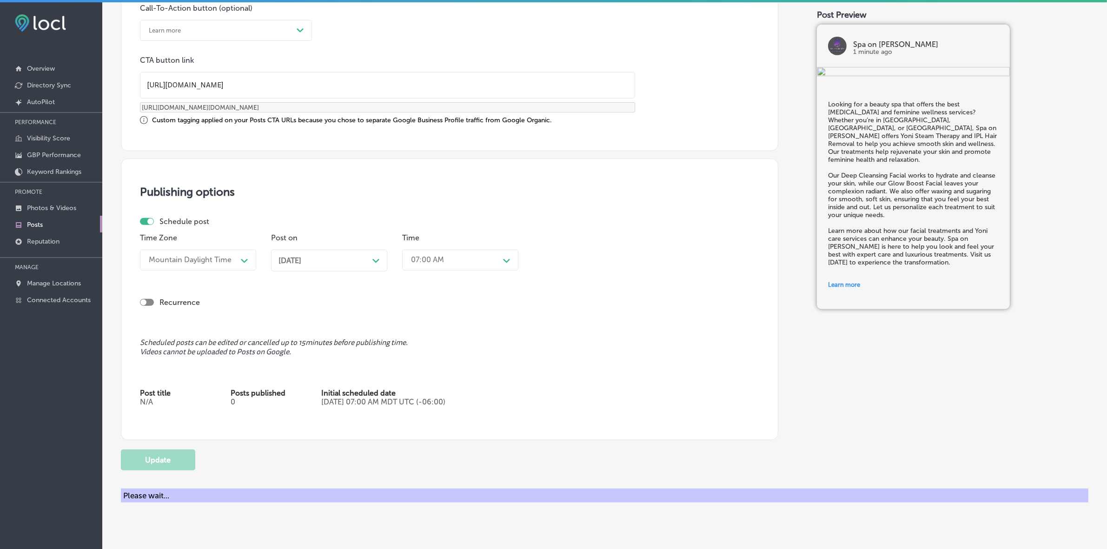
checkbox input "true"
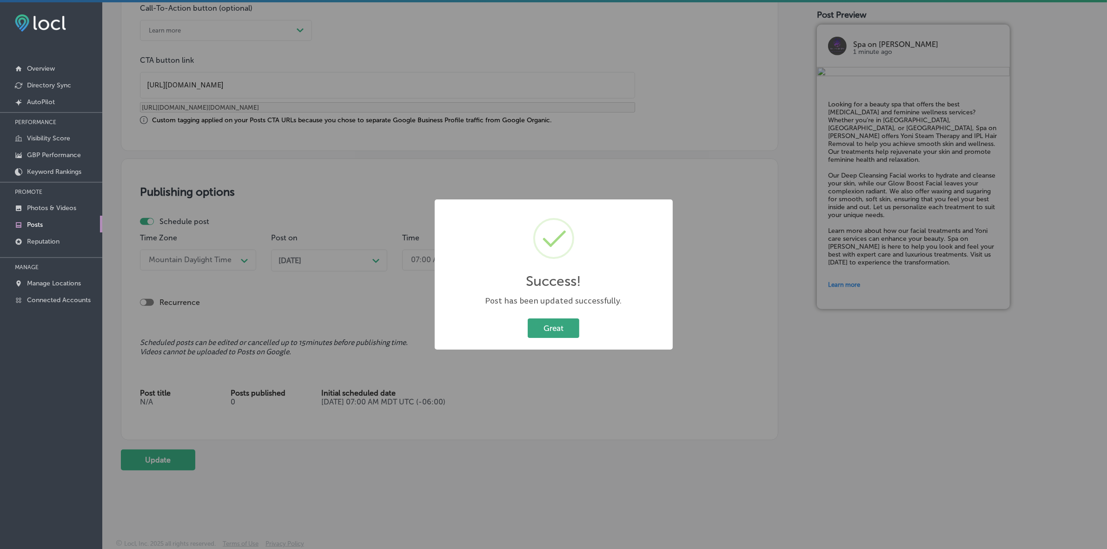
click at [566, 328] on button "Great" at bounding box center [554, 327] width 52 height 19
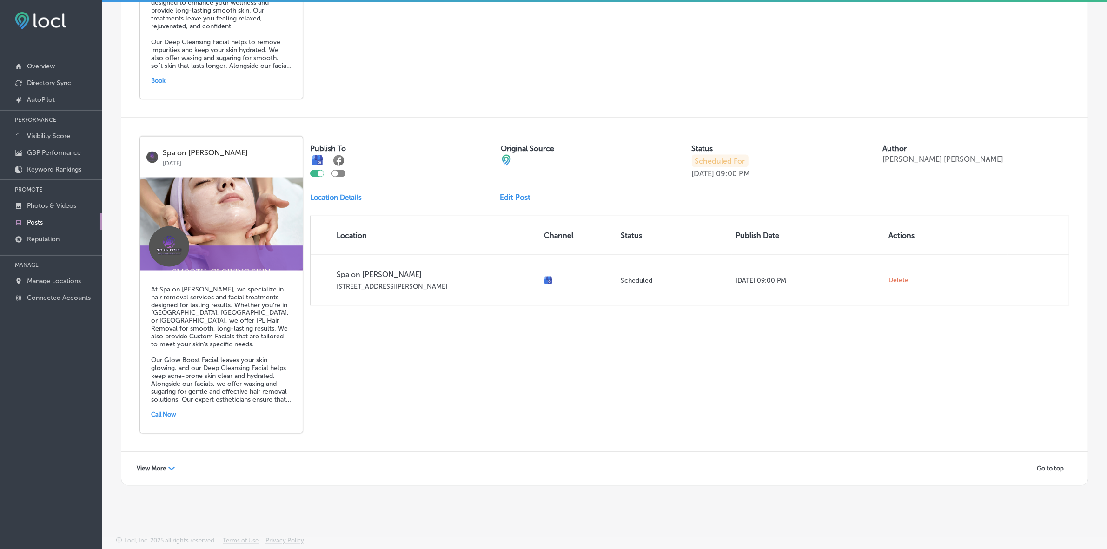
scroll to position [1931, 0]
click at [173, 471] on div "View More Path Created with Sketch." at bounding box center [156, 469] width 50 height 14
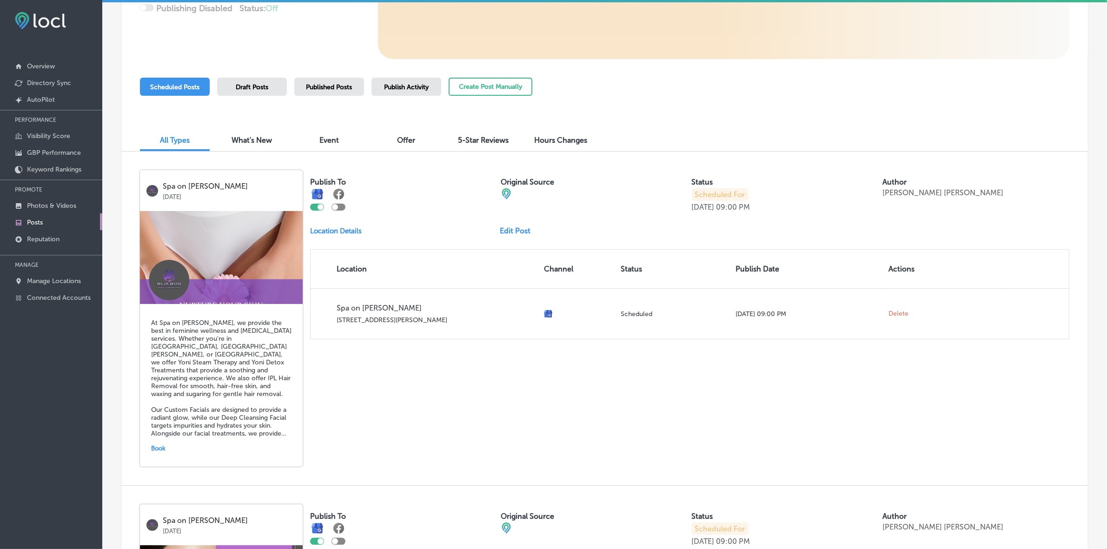
scroll to position [0, 0]
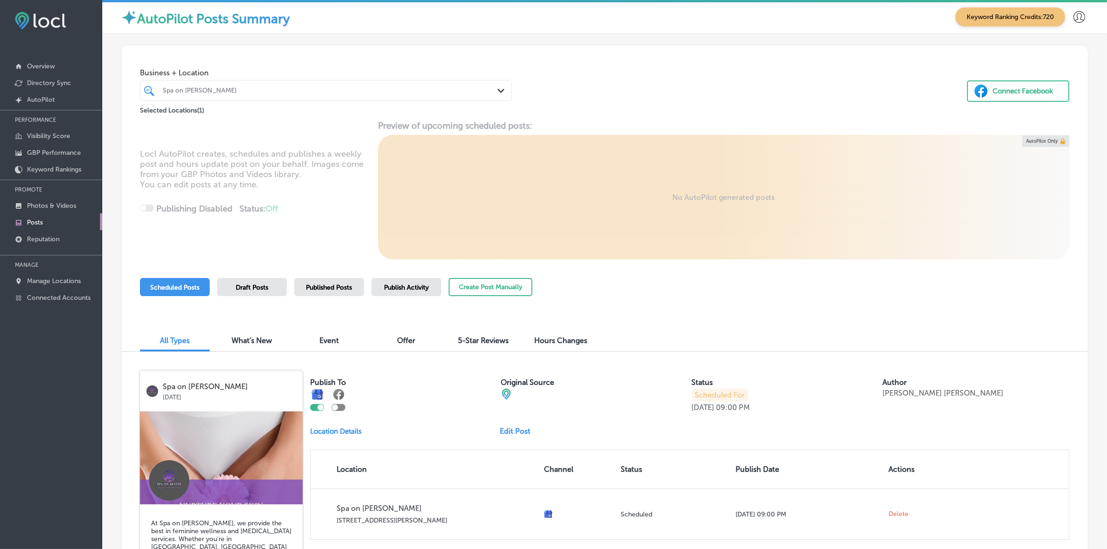
click at [251, 91] on div "Spa on [PERSON_NAME]" at bounding box center [331, 90] width 336 height 8
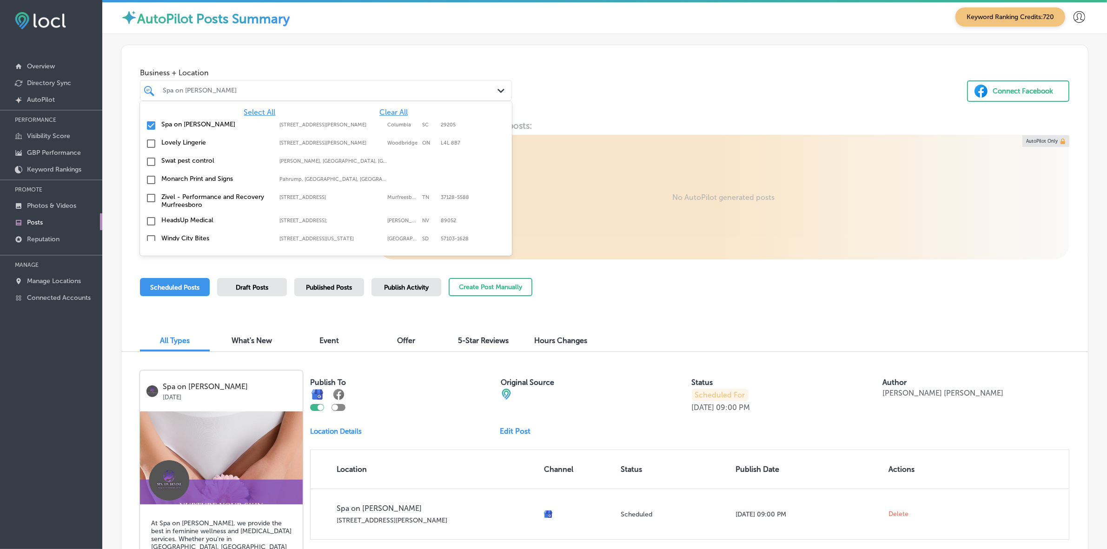
click at [382, 112] on span "Clear All" at bounding box center [393, 112] width 28 height 9
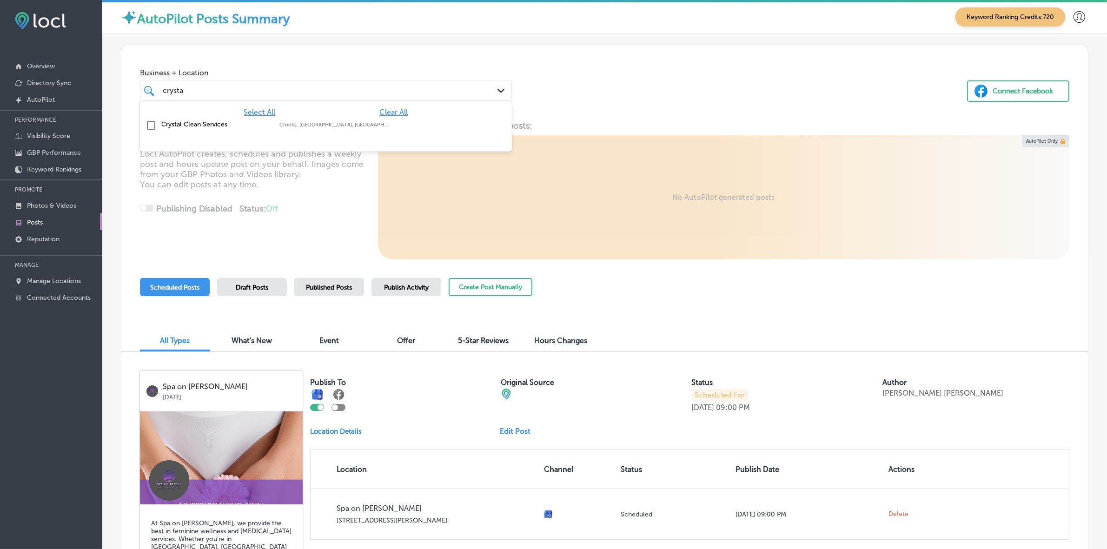
click at [388, 124] on div "Crystal Clean Services Crooks, SD, USA | Tea, SD 57064, USA | H ..." at bounding box center [297, 124] width 272 height 8
type input "crysta"
click at [626, 80] on div "Business + Location option focused, 2 of 152. 2 results available for search te…" at bounding box center [604, 80] width 966 height 71
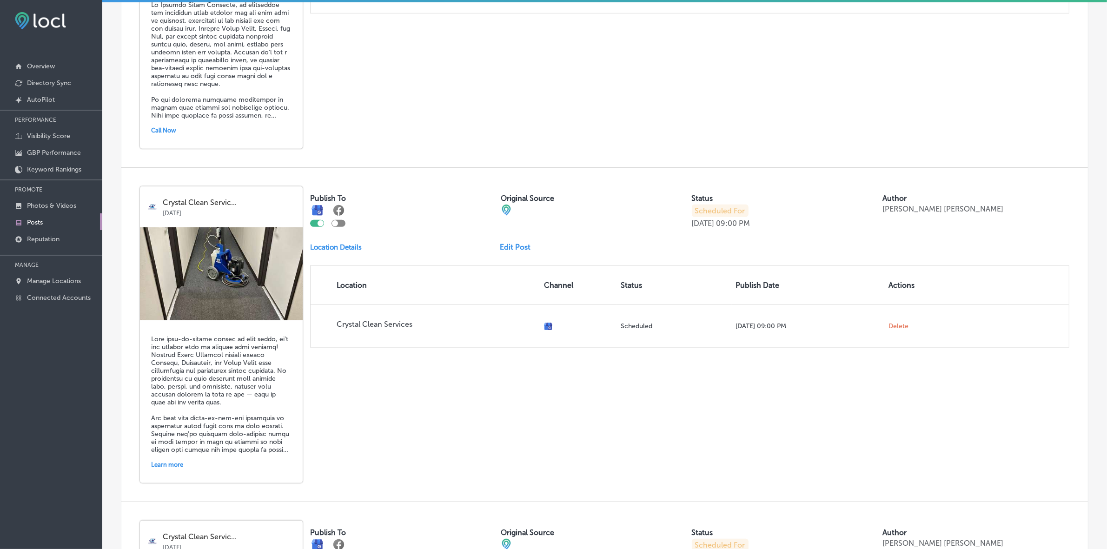
scroll to position [523, 0]
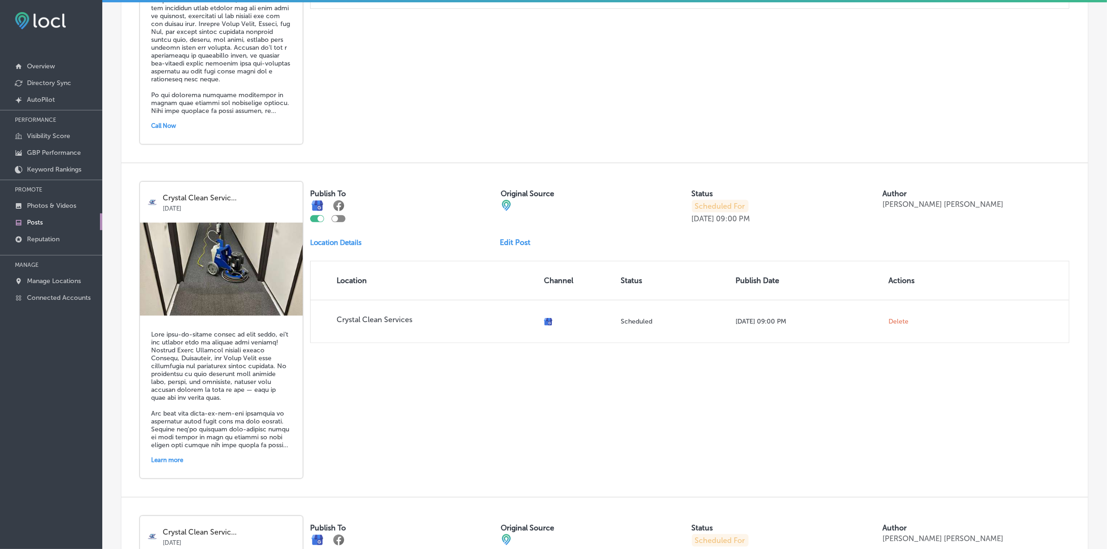
click at [506, 247] on link "Edit Post" at bounding box center [519, 242] width 38 height 9
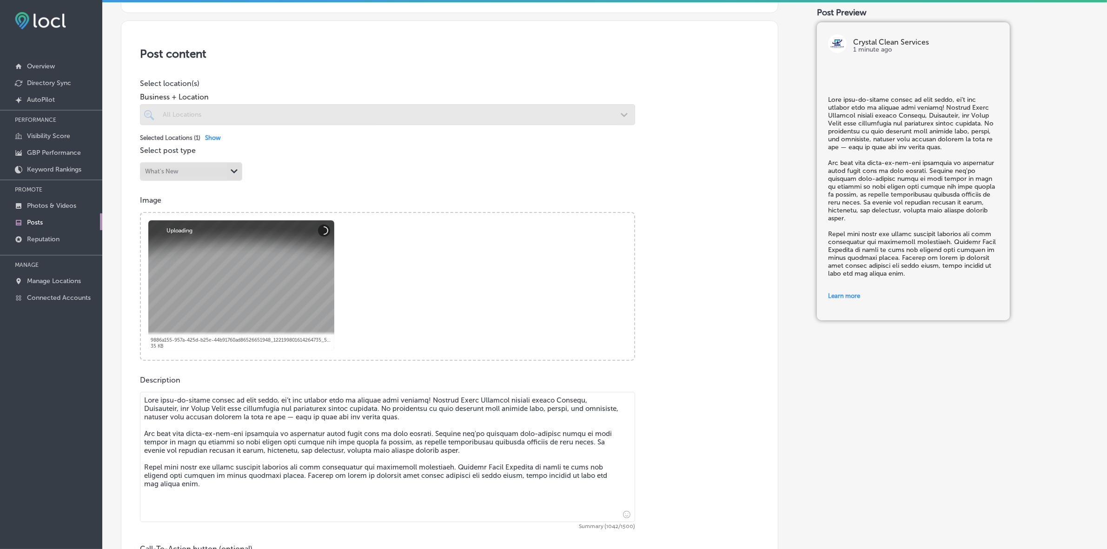
scroll to position [407, 0]
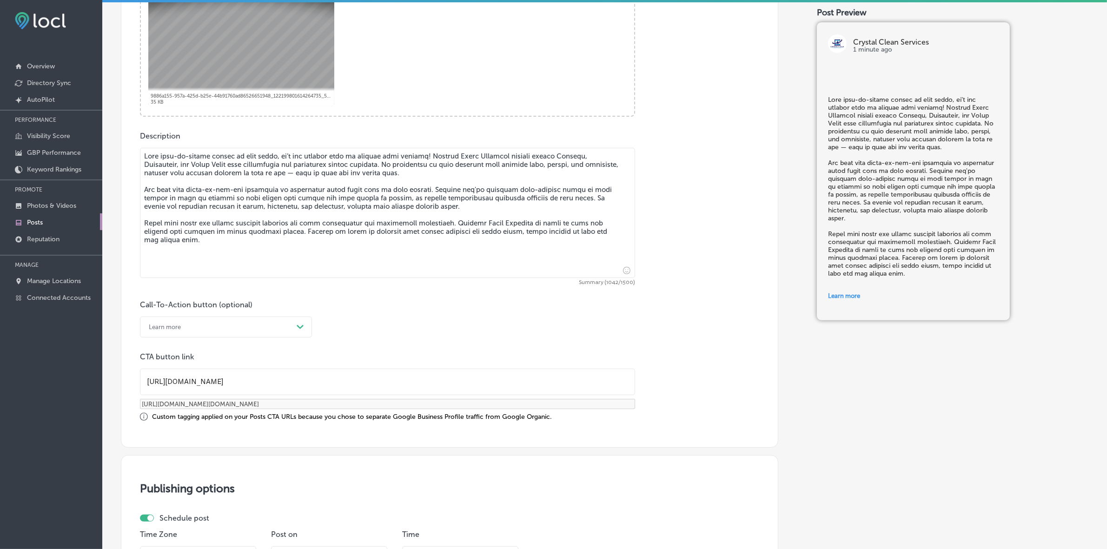
click at [287, 381] on input "https://crystalcleanwindowcleaning.pro/" at bounding box center [387, 382] width 494 height 26
click at [287, 380] on input "https://crystalcleanwindowcleaning.pro/" at bounding box center [387, 382] width 494 height 26
checkbox input "true"
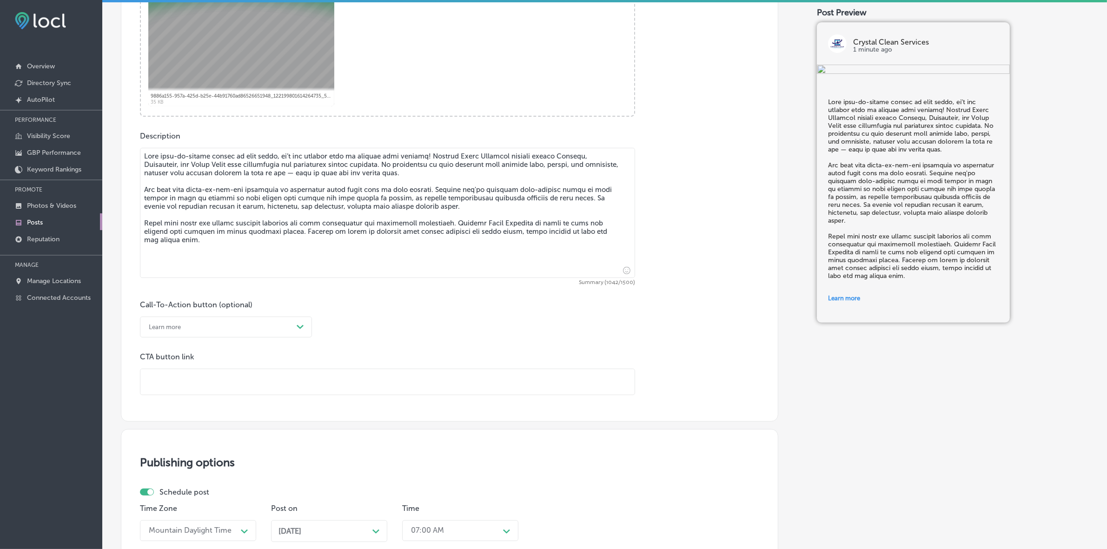
type input "https://crystalcleanwindowcleaning.pro/"
checkbox input "true"
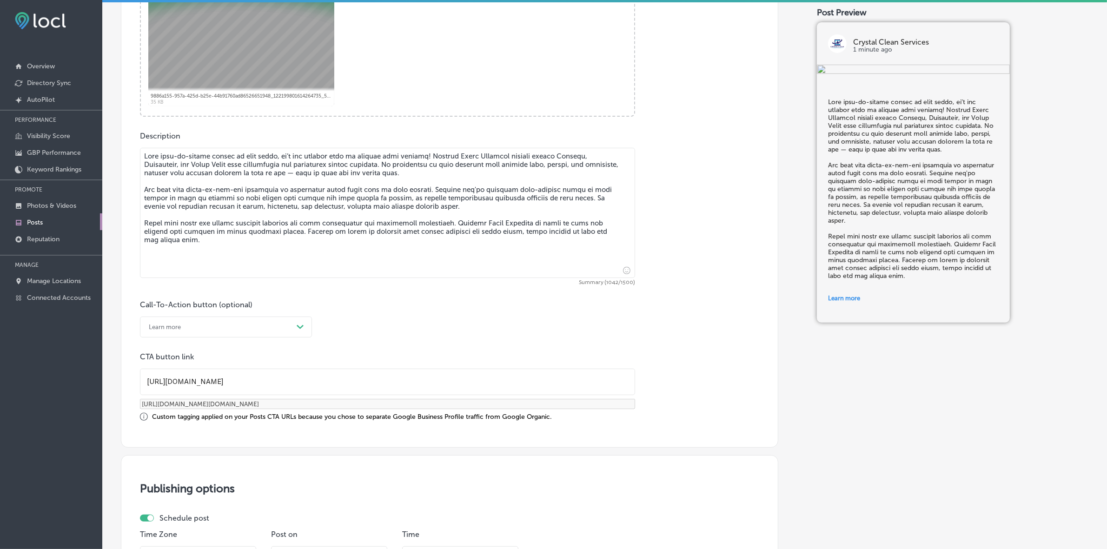
click at [298, 383] on input "https://crystalcleanwindowcleaning.pro/" at bounding box center [387, 382] width 494 height 26
paste input "services"
type input "https://crystalcleanservices.pro/"
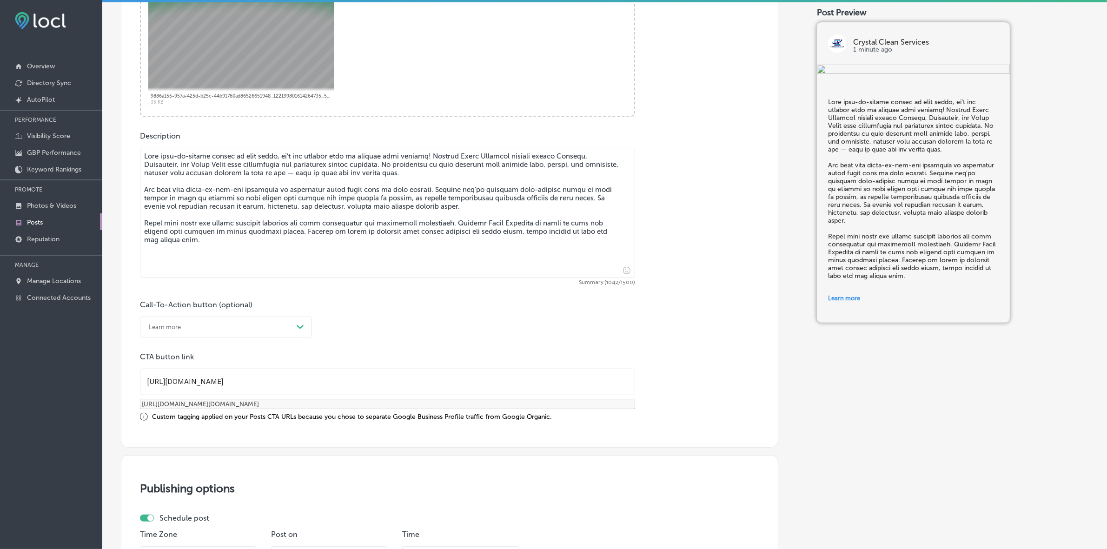
checkbox input "true"
type input "https://crystalcleanservices.pro/?utm_source=google-gmb-post&utm_medium=gmb-pos…"
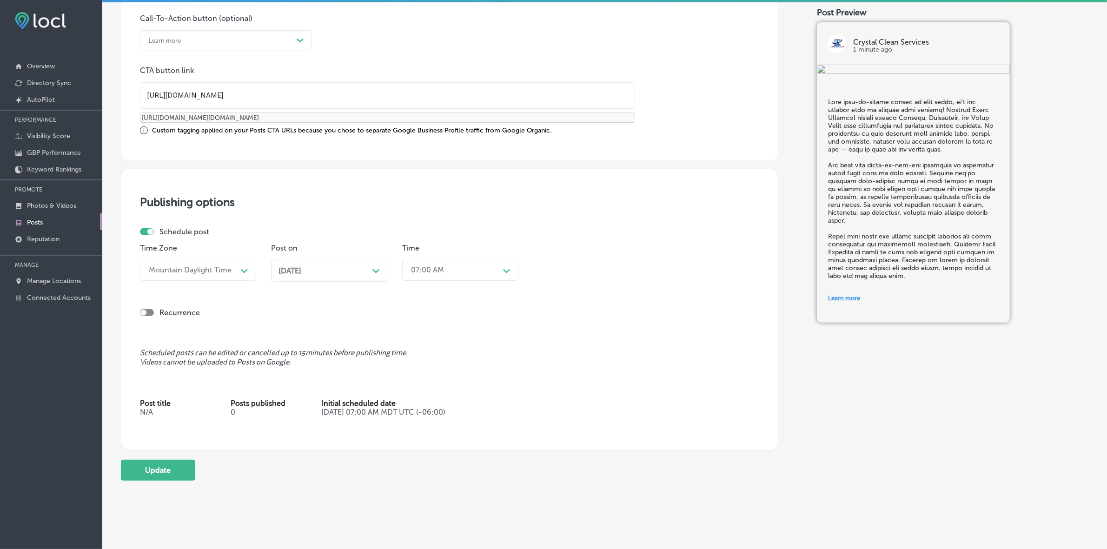
scroll to position [706, 0]
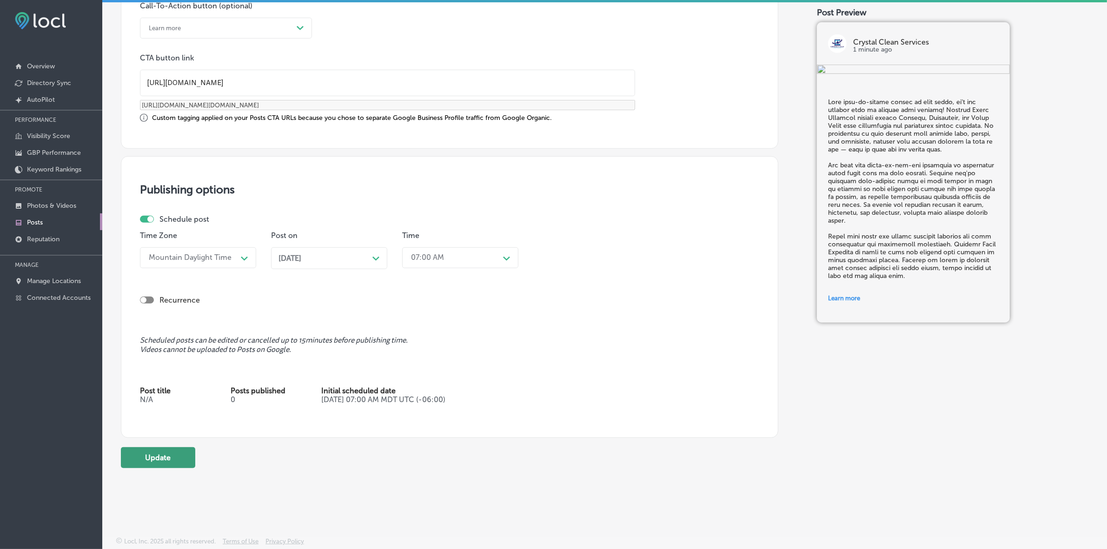
type input "https://crystalcleanservices.pro/"
click at [167, 457] on button "Update" at bounding box center [158, 457] width 74 height 21
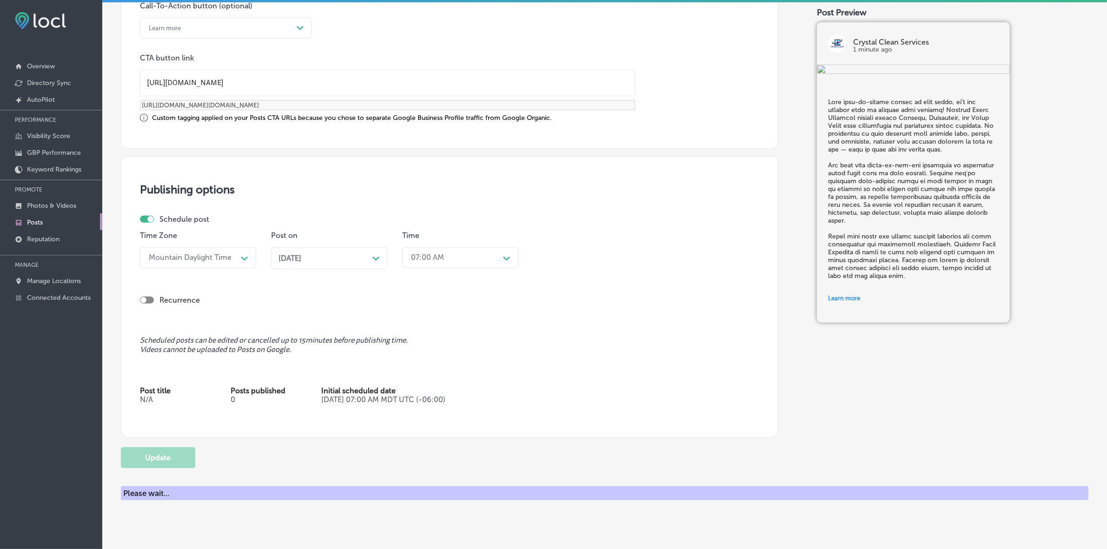
checkbox input "true"
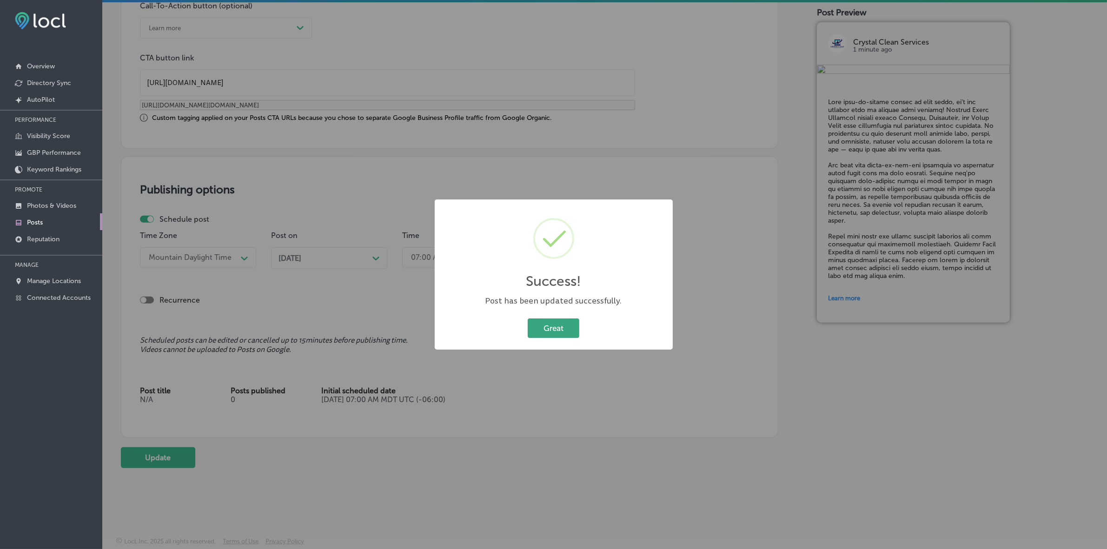
click at [548, 324] on button "Great" at bounding box center [554, 327] width 52 height 19
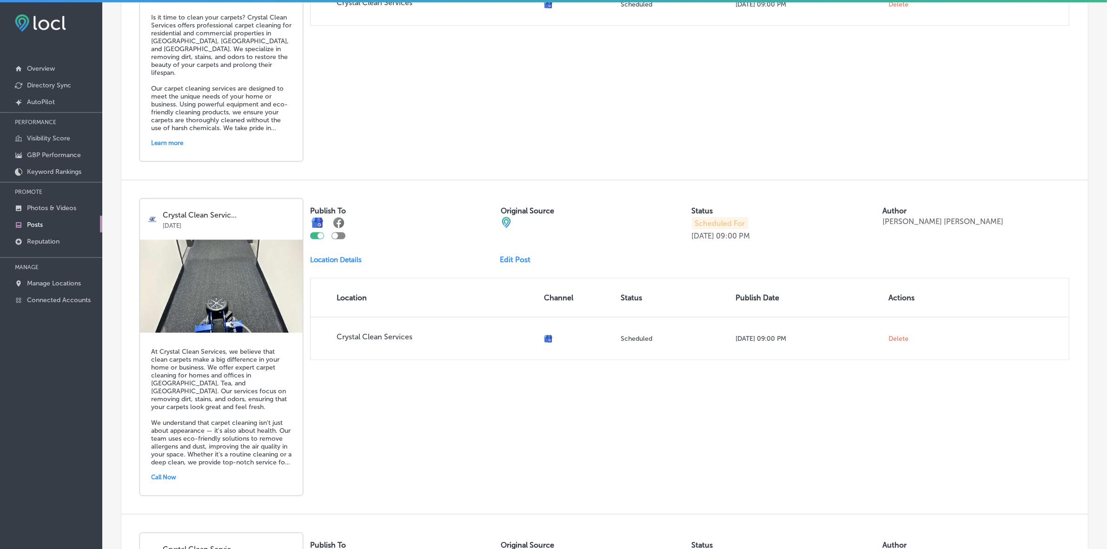
scroll to position [1278, 0]
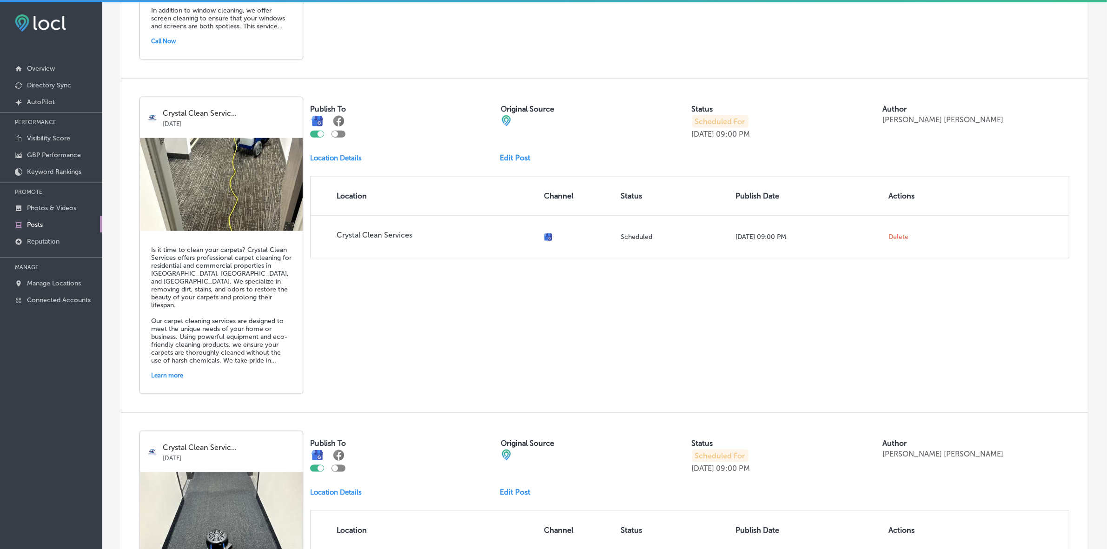
click at [513, 162] on link "Edit Post" at bounding box center [519, 157] width 38 height 9
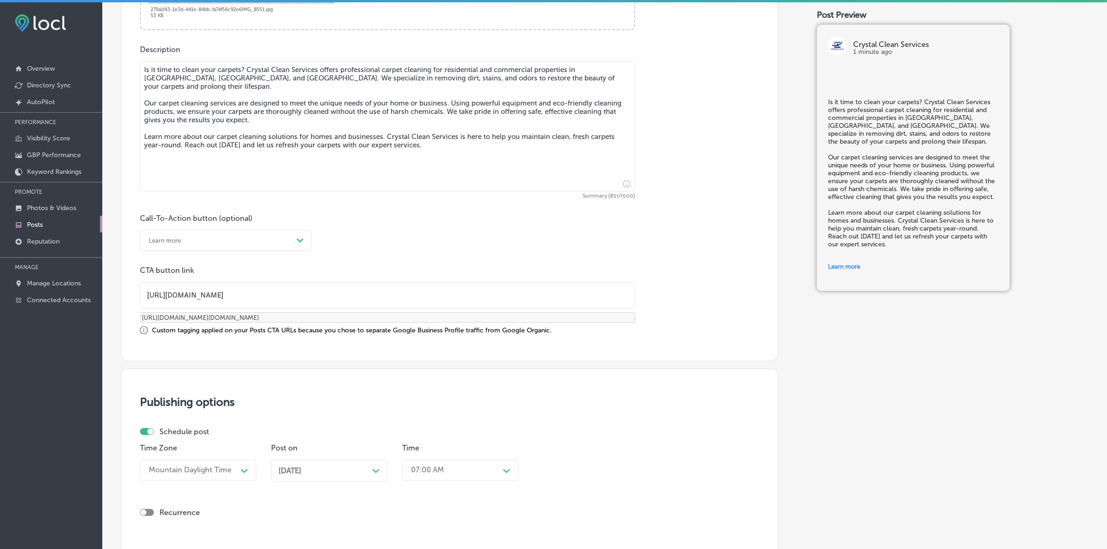
scroll to position [523, 0]
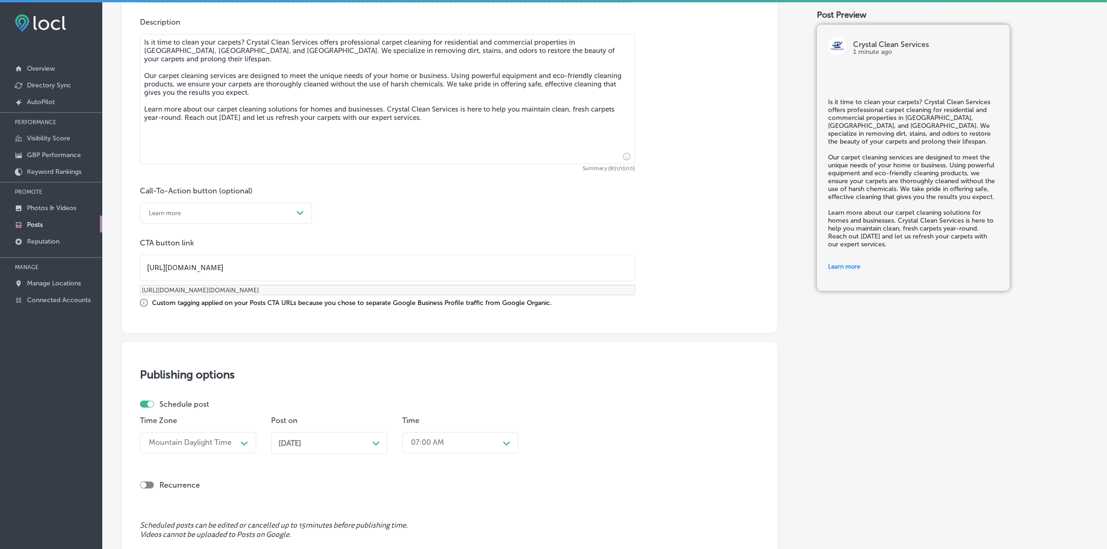
click at [296, 261] on input "https://crystalcleanwindowcleaning.pro/" at bounding box center [387, 268] width 494 height 26
checkbox input "true"
paste input "services"
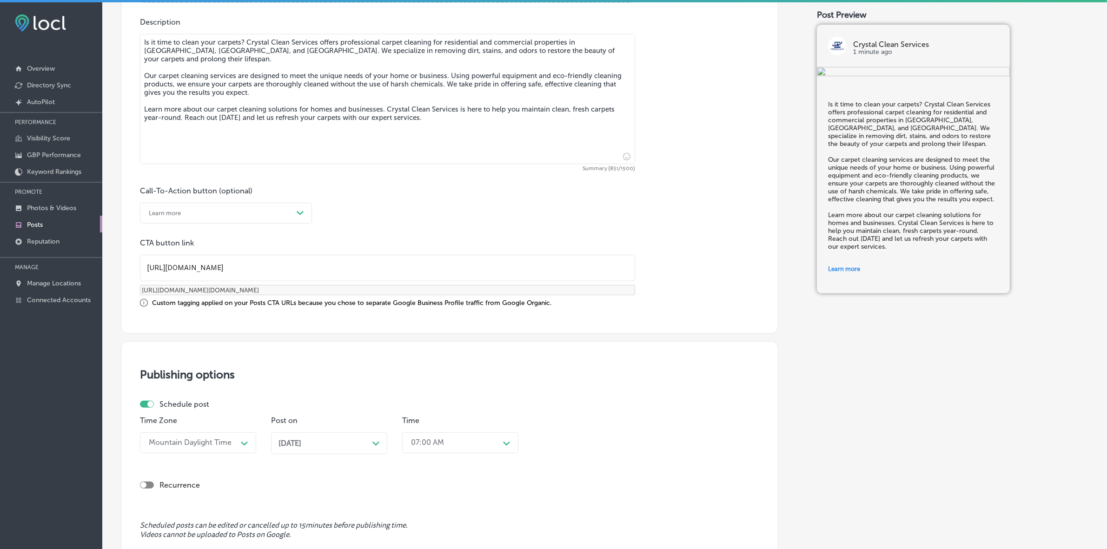
type input "https://crystalcleanservices.pro/"
checkbox input "true"
type input "https://crystalcleanservices.pro/?utm_source=google-gmb-post&utm_medium=gmb-pos…"
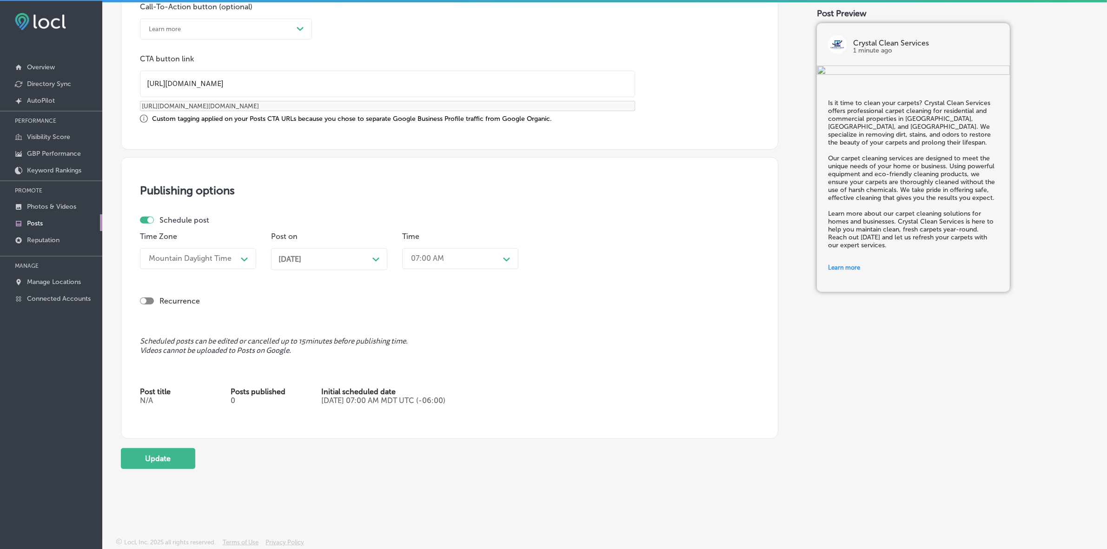
scroll to position [2, 0]
type input "https://crystalcleanservices.pro/"
click at [162, 457] on button "Update" at bounding box center [158, 457] width 74 height 21
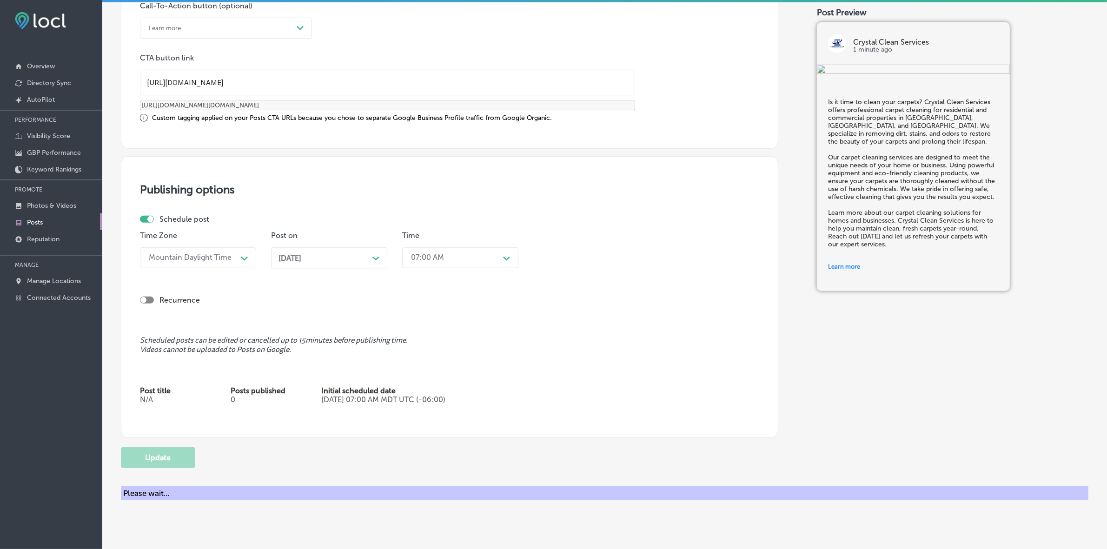
checkbox input "true"
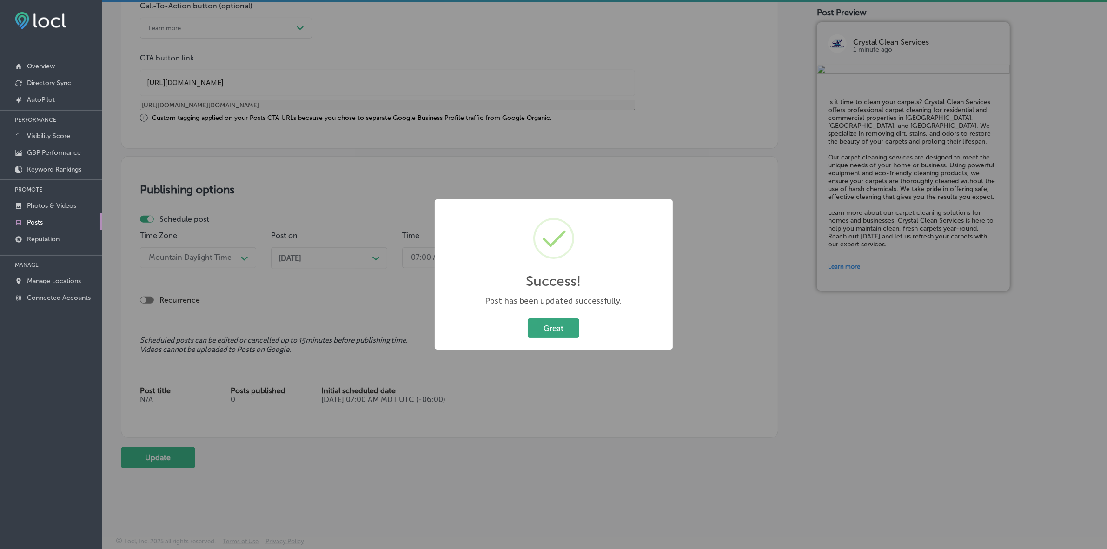
click at [565, 337] on button "Great" at bounding box center [554, 327] width 52 height 19
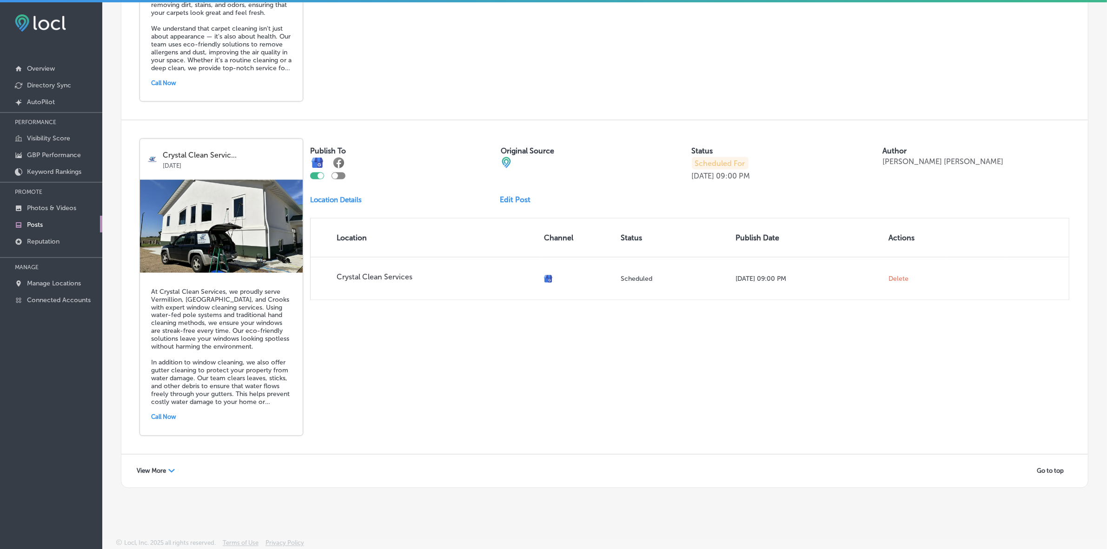
scroll to position [1931, 0]
click at [150, 464] on div "View More Path Created with Sketch." at bounding box center [156, 471] width 50 height 14
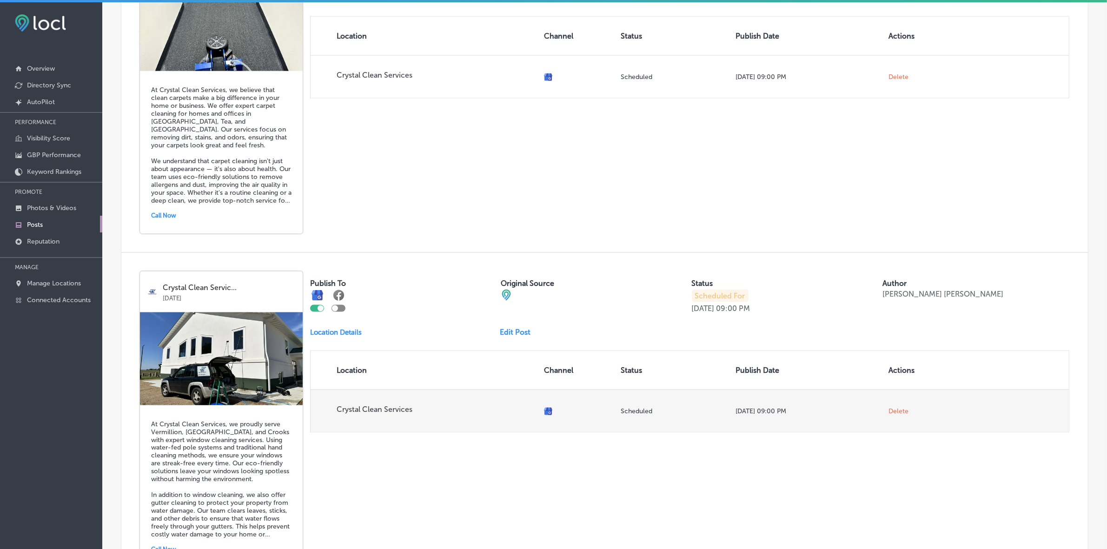
scroll to position [1756, 0]
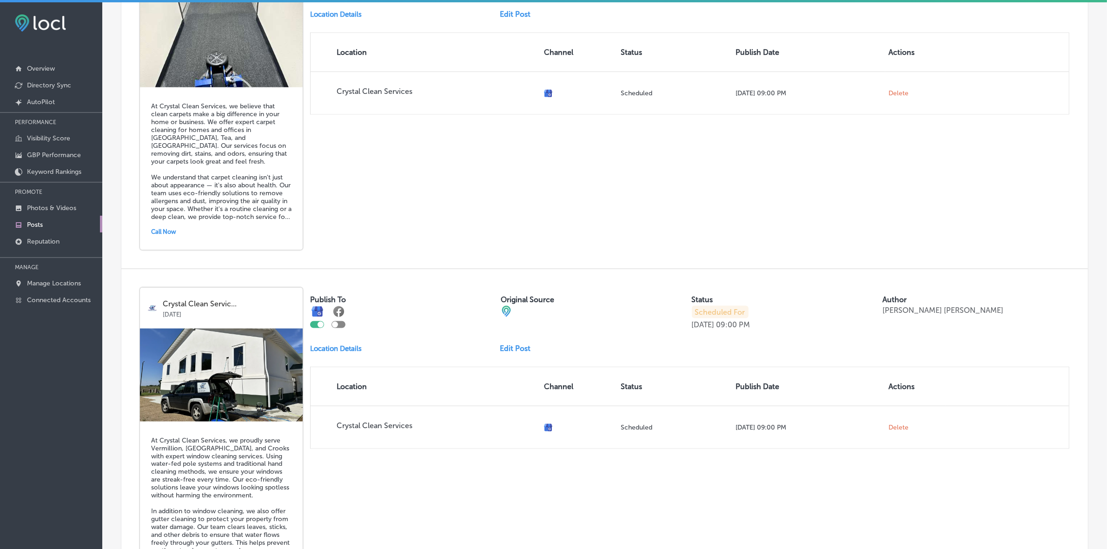
click at [242, 210] on h5 "At Crystal Clean Services, we believe that clean carpets make a big difference …" at bounding box center [221, 161] width 140 height 119
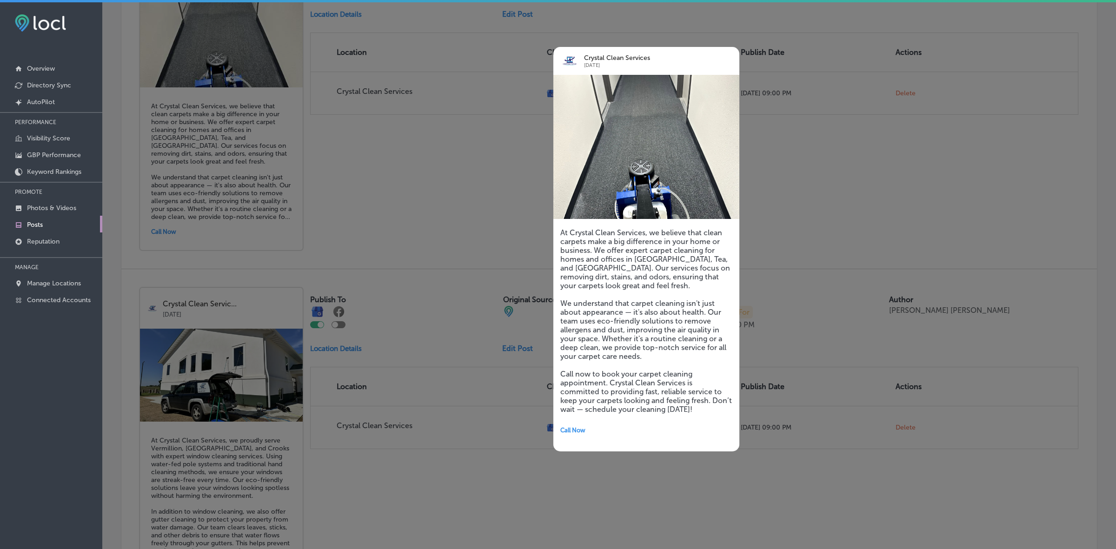
click at [365, 211] on div at bounding box center [558, 274] width 1116 height 549
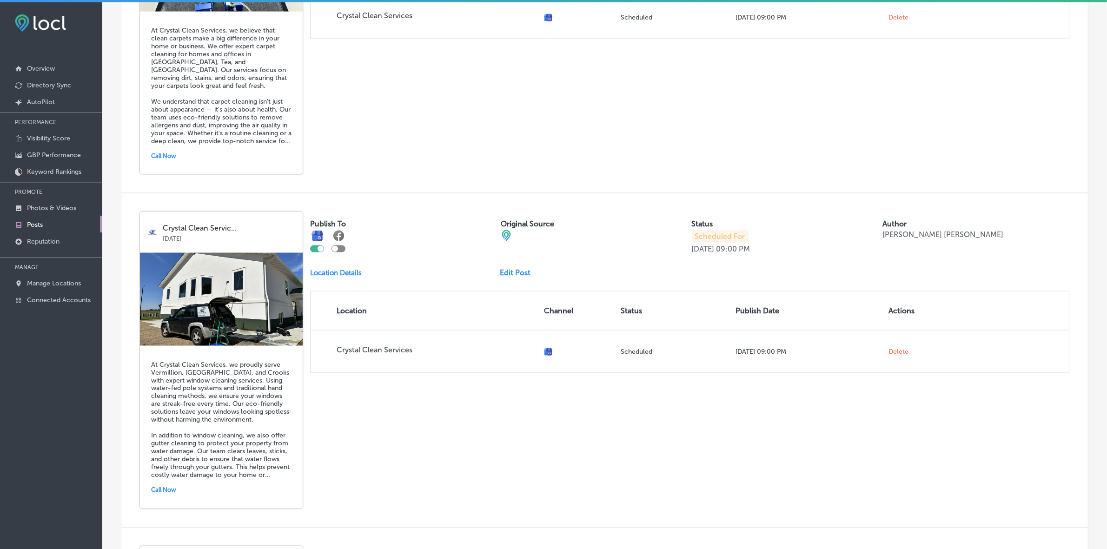
scroll to position [1931, 0]
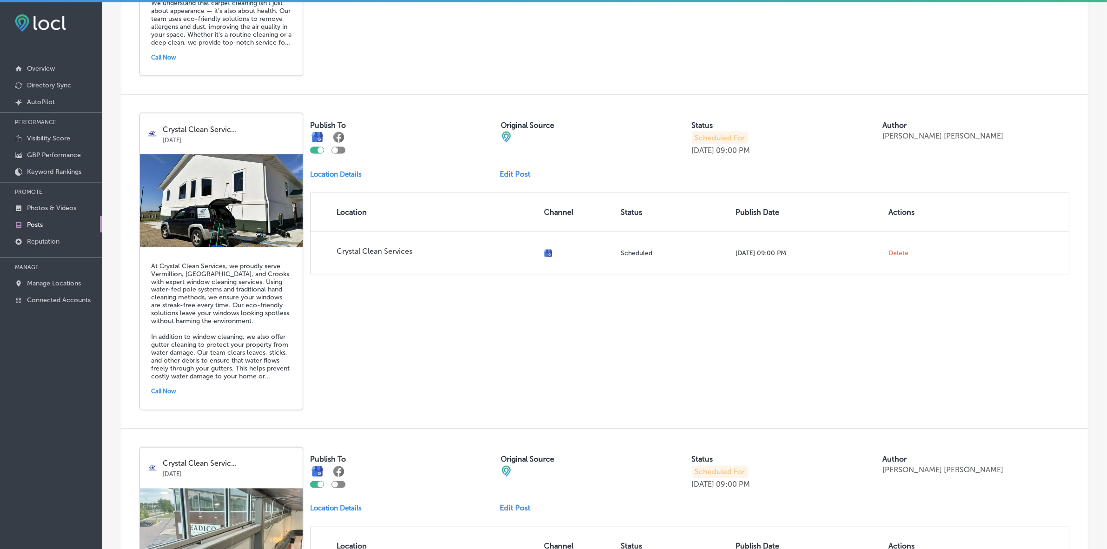
click at [232, 336] on h5 "At Crystal Clean Services, we proudly serve Vermillion, Canton, and Crooks with…" at bounding box center [221, 321] width 140 height 119
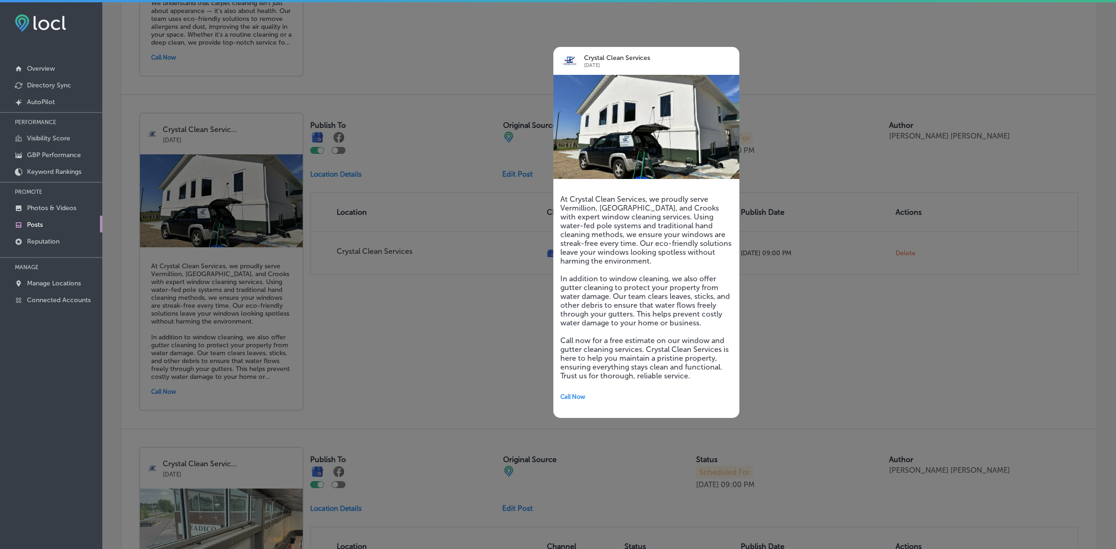
click at [384, 331] on div at bounding box center [558, 274] width 1116 height 549
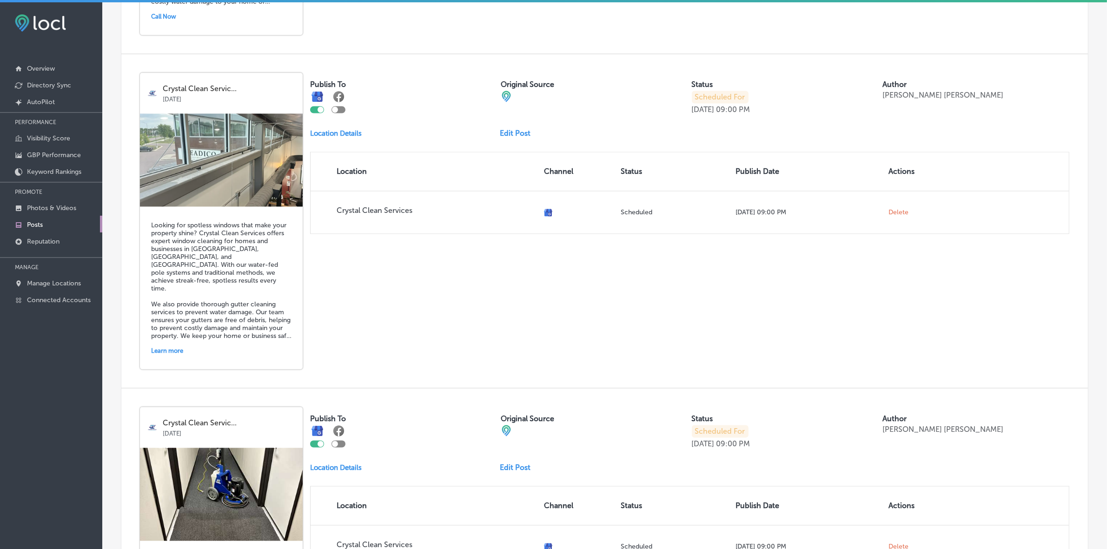
scroll to position [2279, 0]
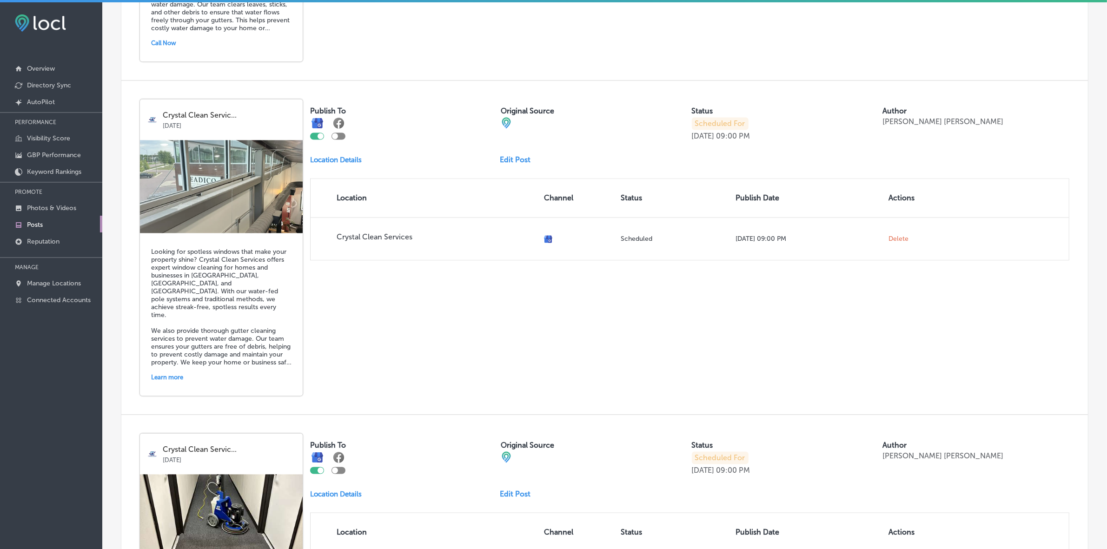
click at [519, 164] on link "Edit Post" at bounding box center [519, 159] width 38 height 9
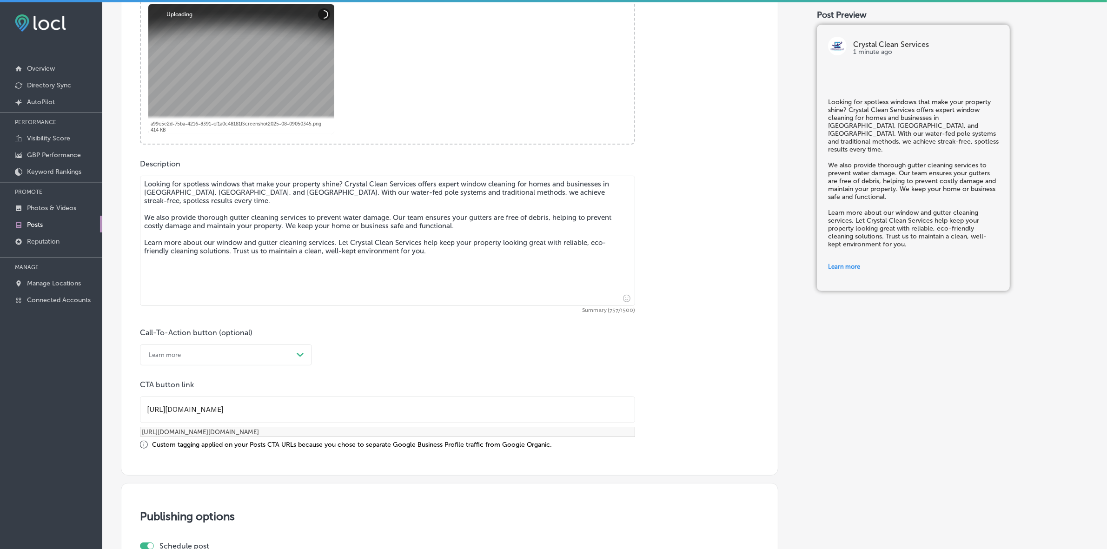
scroll to position [523, 0]
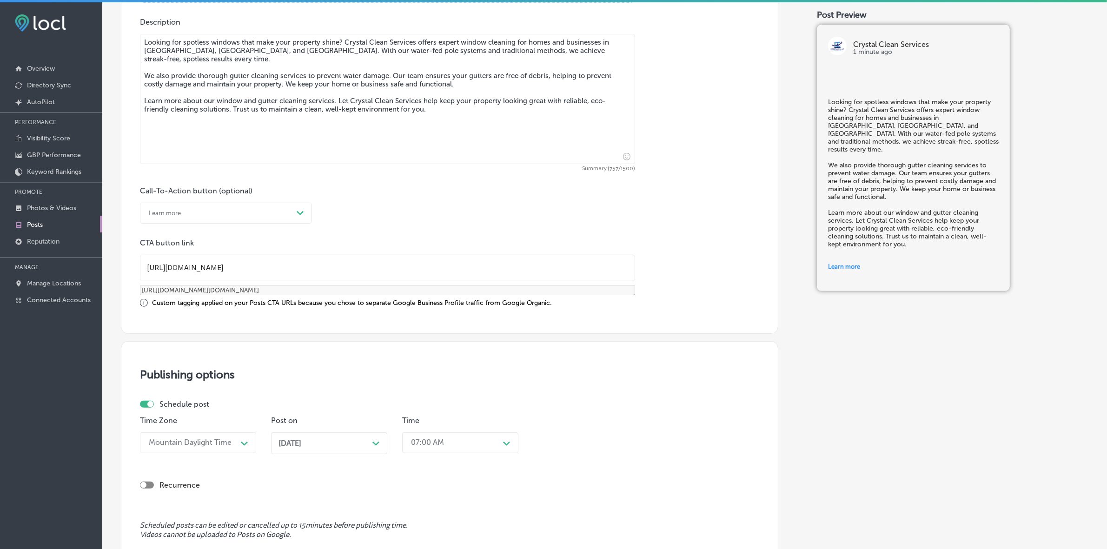
click at [266, 268] on input "https://crystalcleanwindowcleaning.pro/" at bounding box center [387, 268] width 494 height 26
checkbox input "true"
click at [266, 268] on input "https://crystalcleanwindowcleaning.pro/" at bounding box center [387, 268] width 494 height 26
paste input "services"
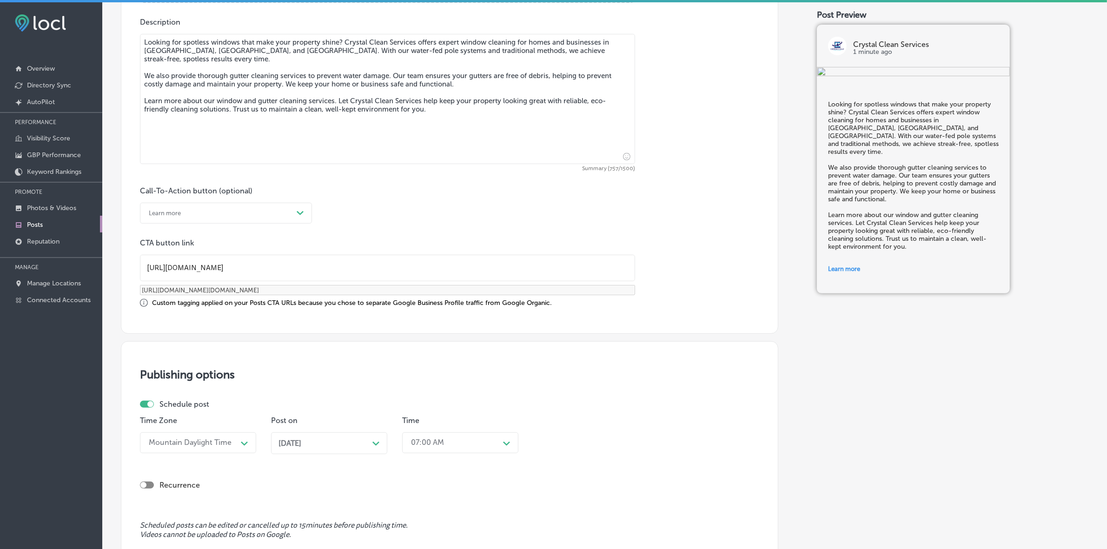
type input "https://crystalcleanservices.pro/"
checkbox input "true"
type input "https://crystalcleanservices.pro/?utm_source=google-gmb-post&utm_medium=gmb-pos…"
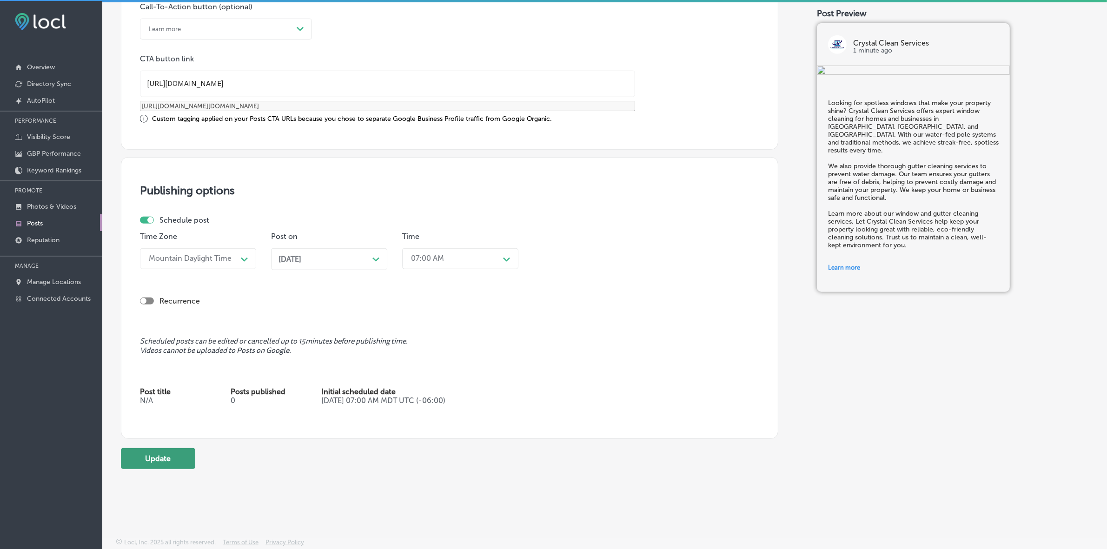
scroll to position [2, 0]
type input "https://crystalcleanservices.pro/"
click at [185, 461] on button "Update" at bounding box center [158, 457] width 74 height 21
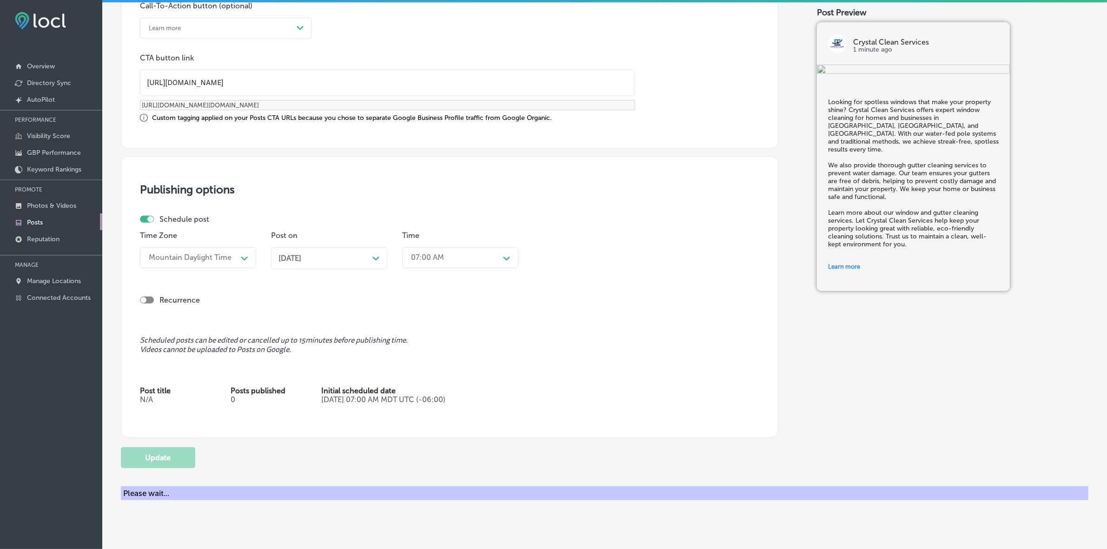
checkbox input "true"
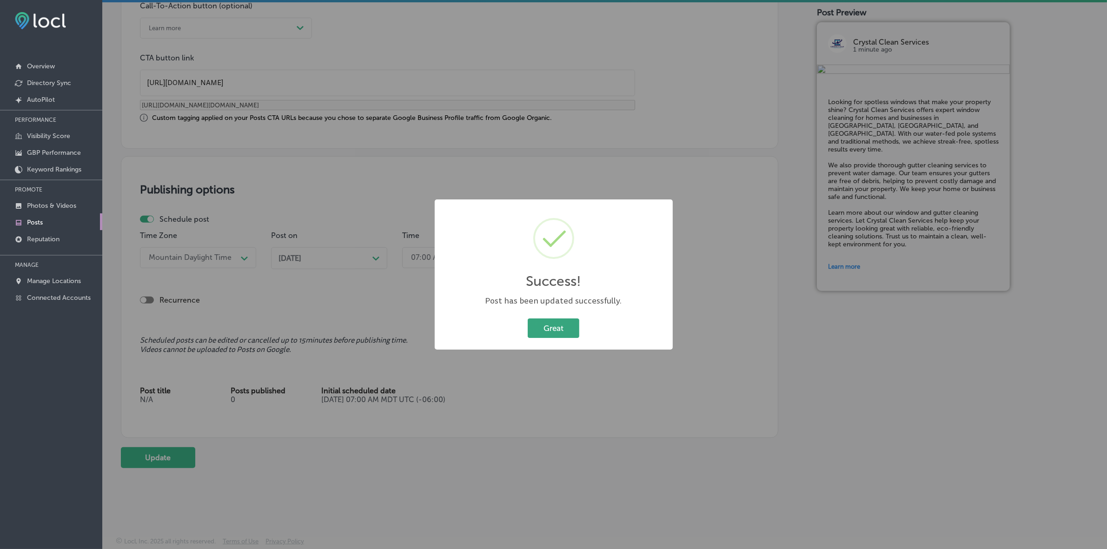
click at [575, 328] on button "Great" at bounding box center [554, 327] width 52 height 19
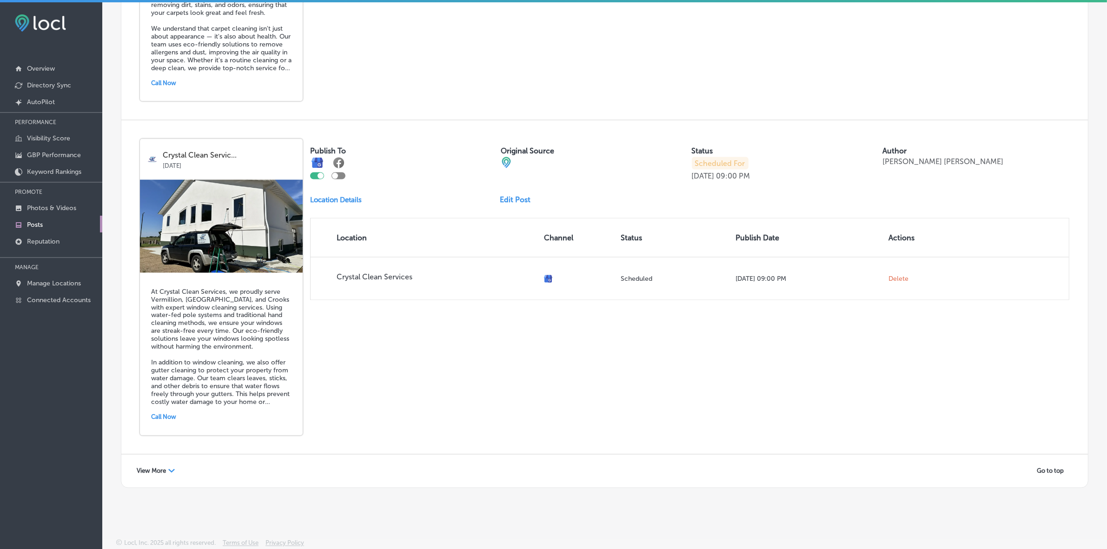
scroll to position [2, 0]
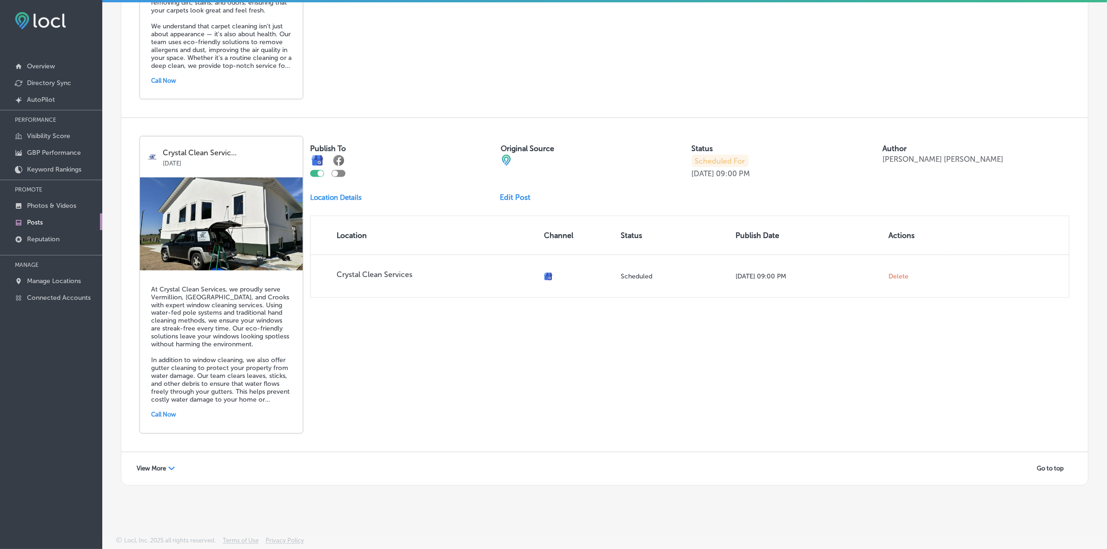
click at [139, 466] on span "View More" at bounding box center [151, 468] width 29 height 7
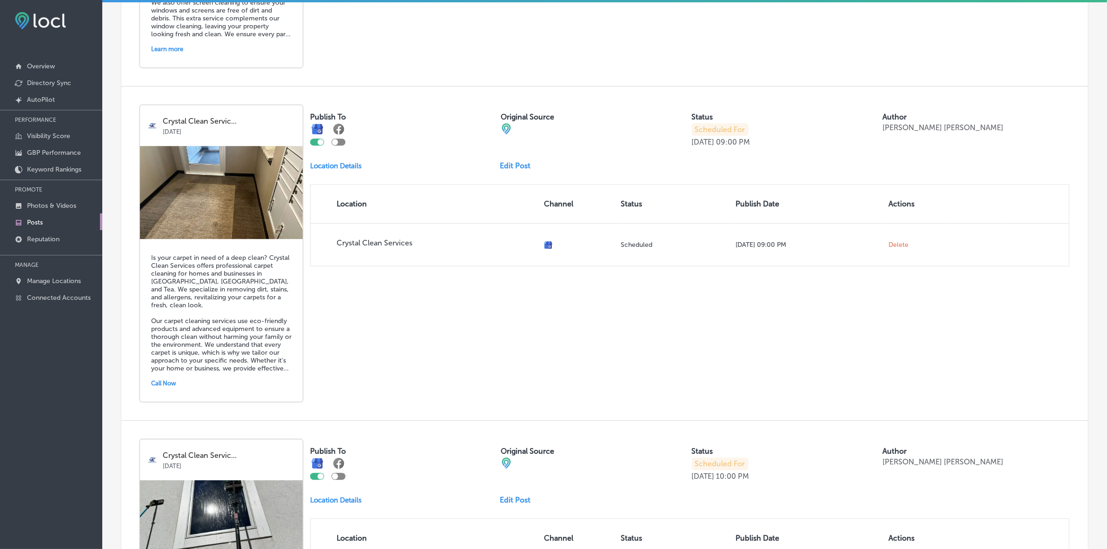
scroll to position [3622, 0]
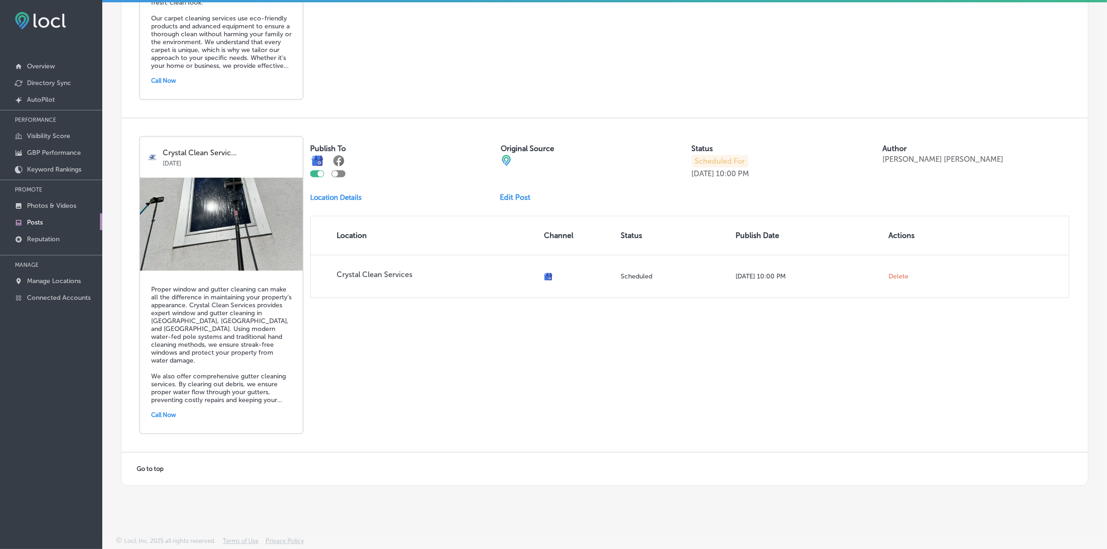
click at [271, 338] on h5 "Proper window and gutter cleaning can make all the difference in maintaining yo…" at bounding box center [221, 344] width 140 height 119
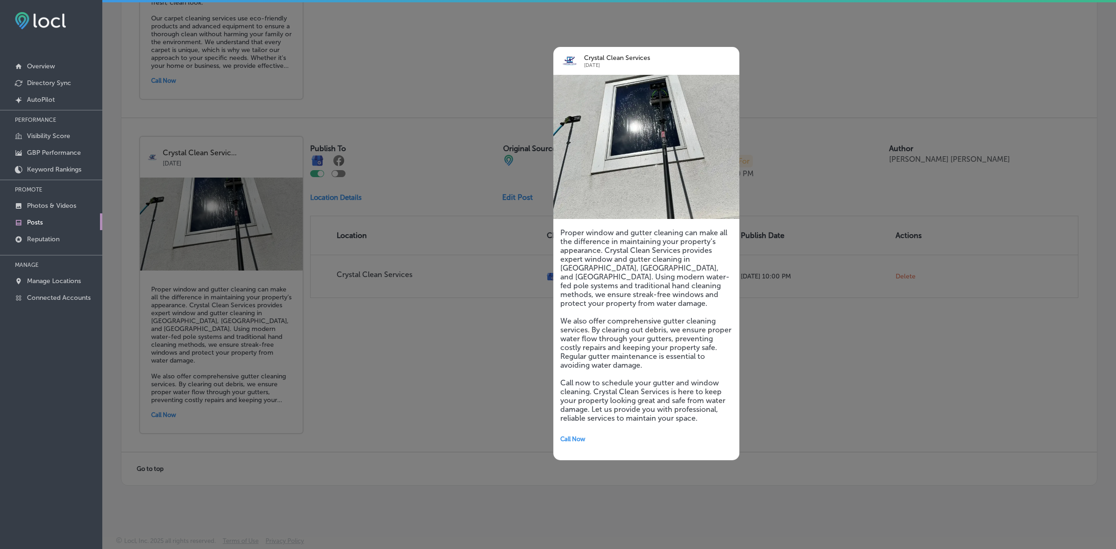
click at [390, 387] on div at bounding box center [558, 274] width 1116 height 549
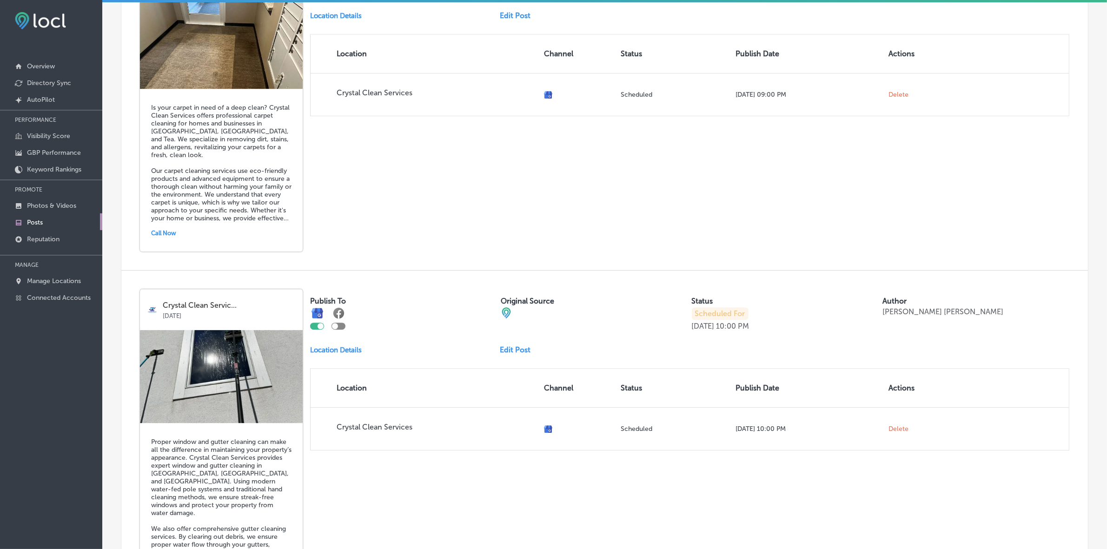
scroll to position [3390, 0]
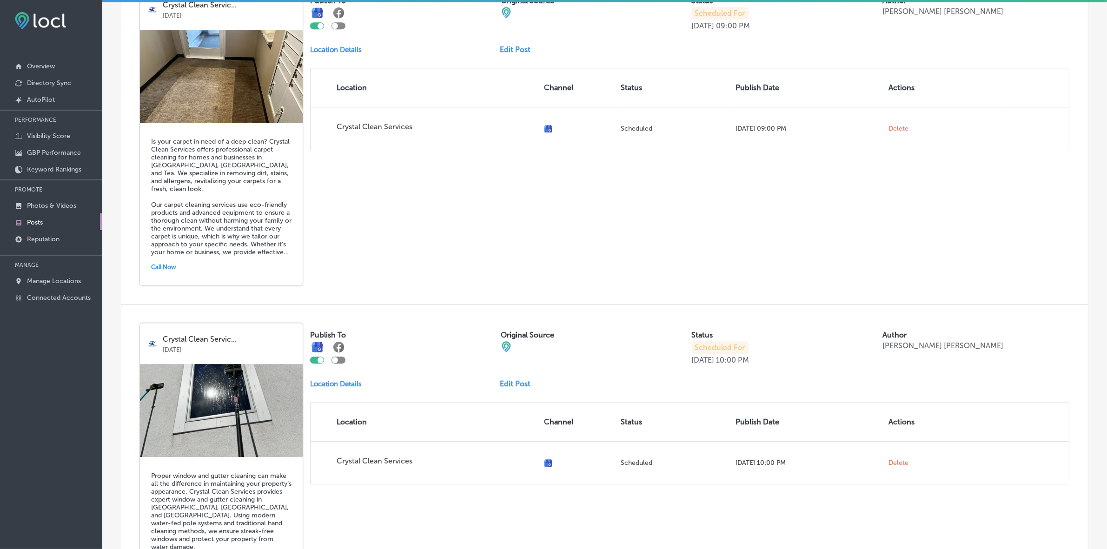
click at [257, 246] on h5 "Is your carpet in need of a deep clean? Crystal Clean Services offers professio…" at bounding box center [221, 197] width 140 height 119
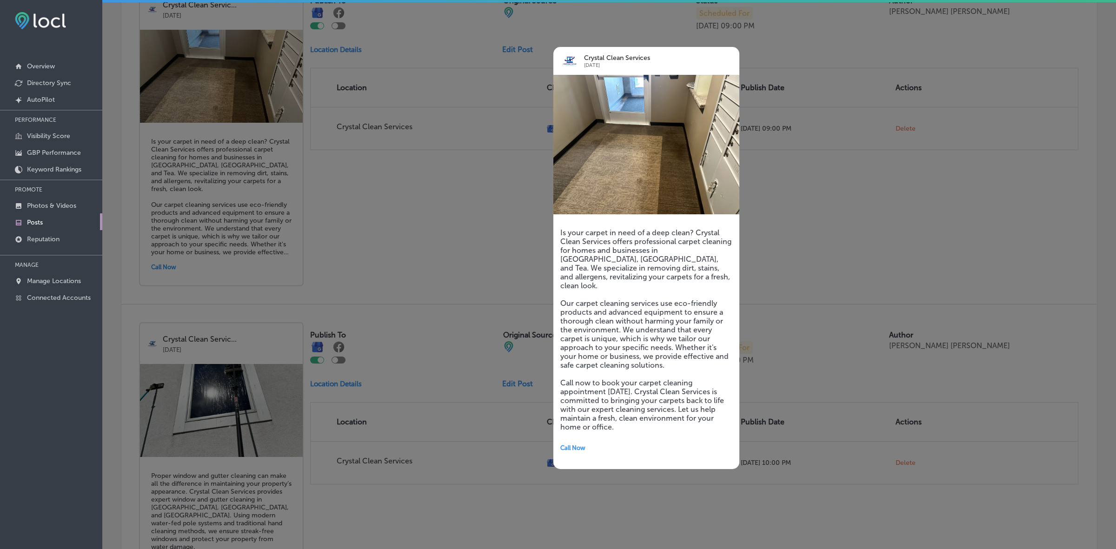
click at [430, 286] on div at bounding box center [558, 274] width 1116 height 549
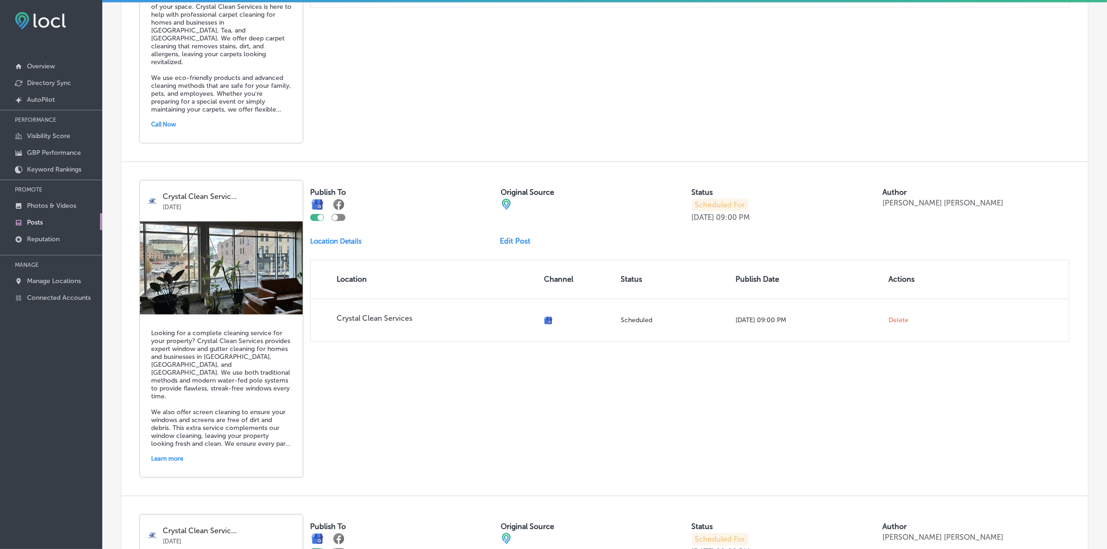
scroll to position [2925, 0]
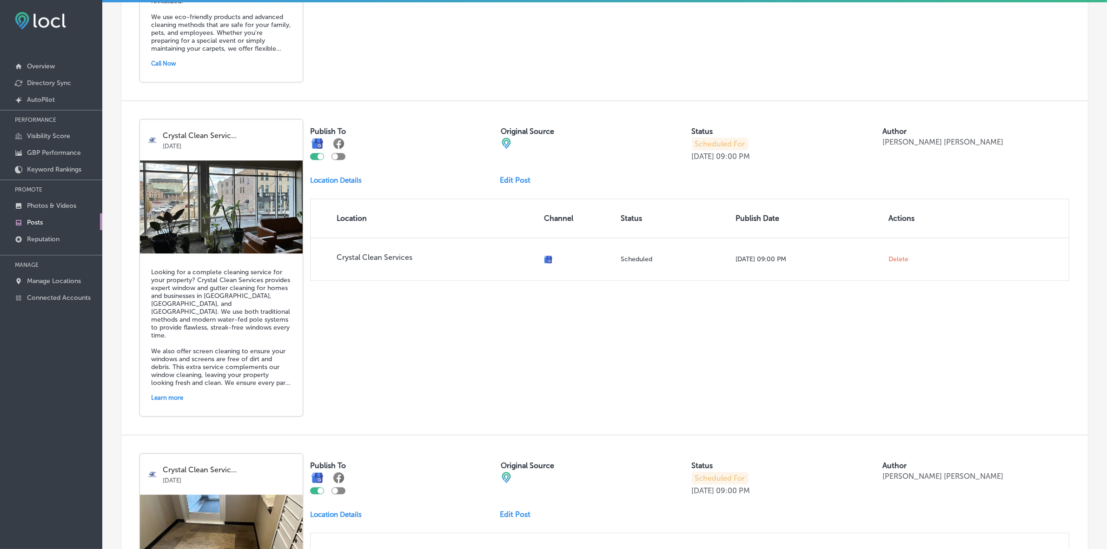
click at [520, 185] on link "Edit Post" at bounding box center [519, 180] width 38 height 9
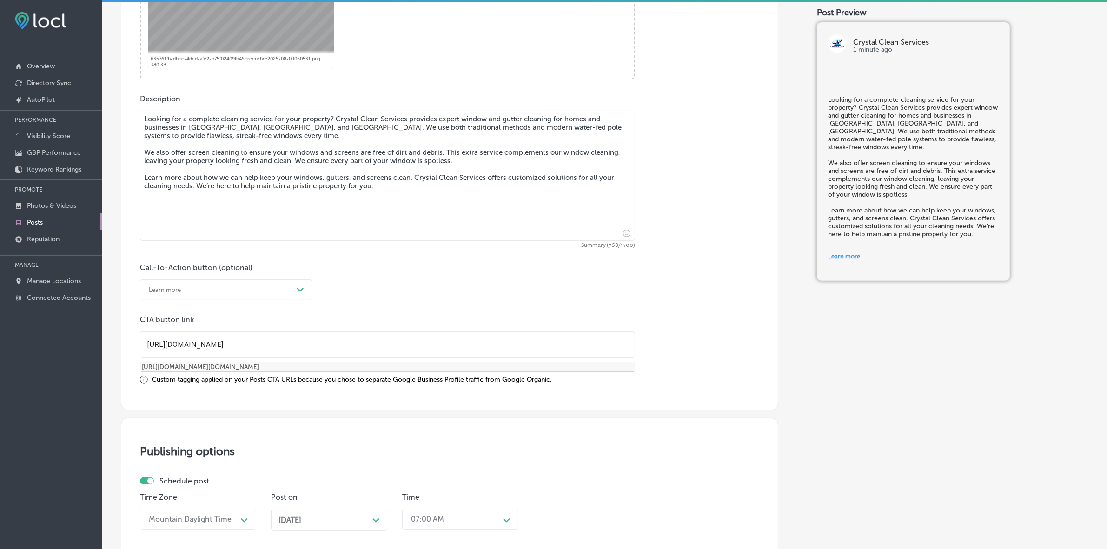
scroll to position [465, 0]
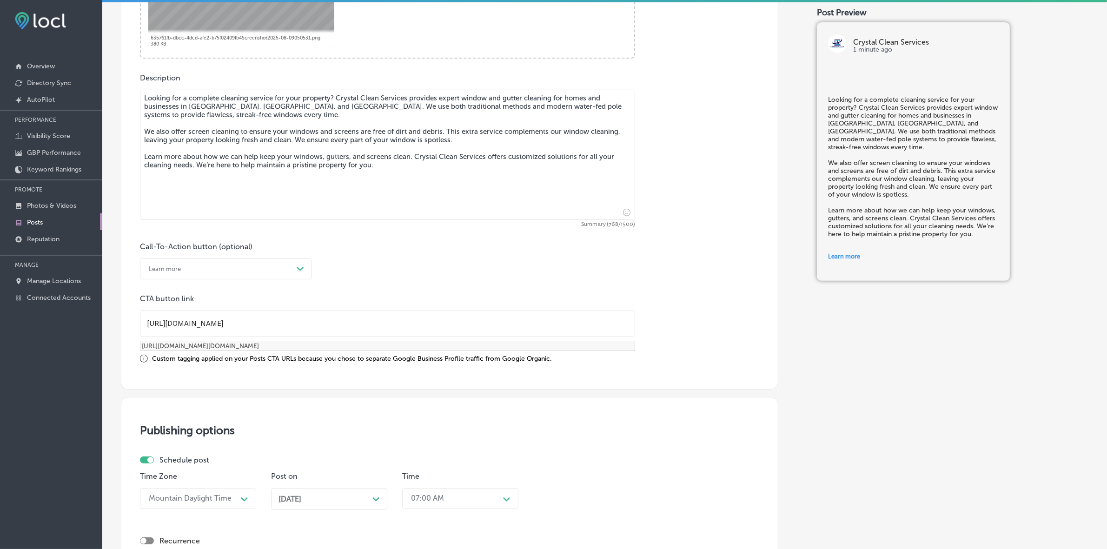
checkbox input "true"
click at [320, 319] on input "https://crystalcleanwindowcleaning.pro/" at bounding box center [387, 324] width 494 height 26
paste input "services"
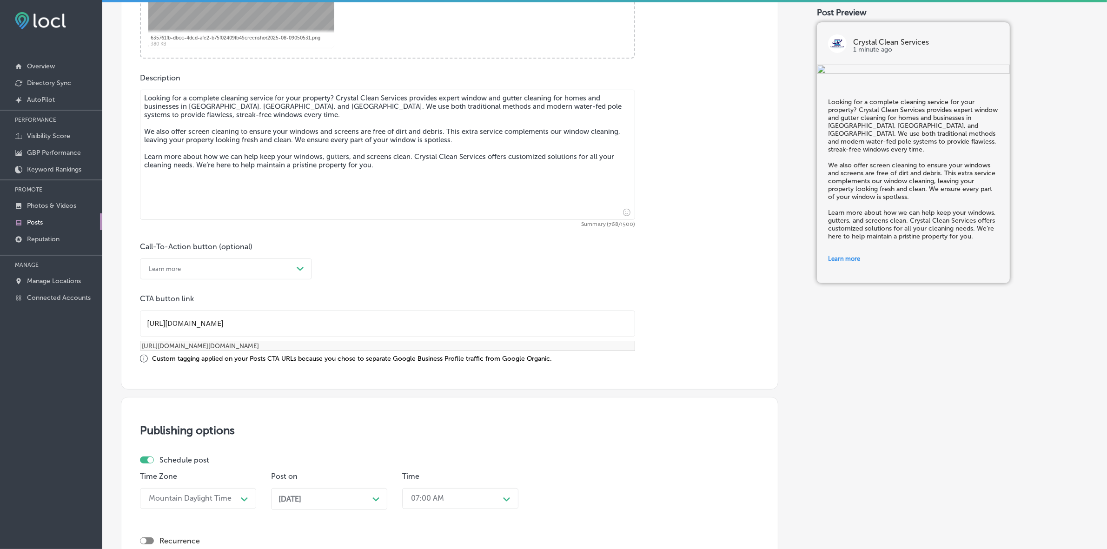
type input "https://crystalcleanservices.pro/"
checkbox input "true"
type input "https://crystalcleanservices.pro/?utm_source=google-gmb-post&utm_medium=gmb-pos…"
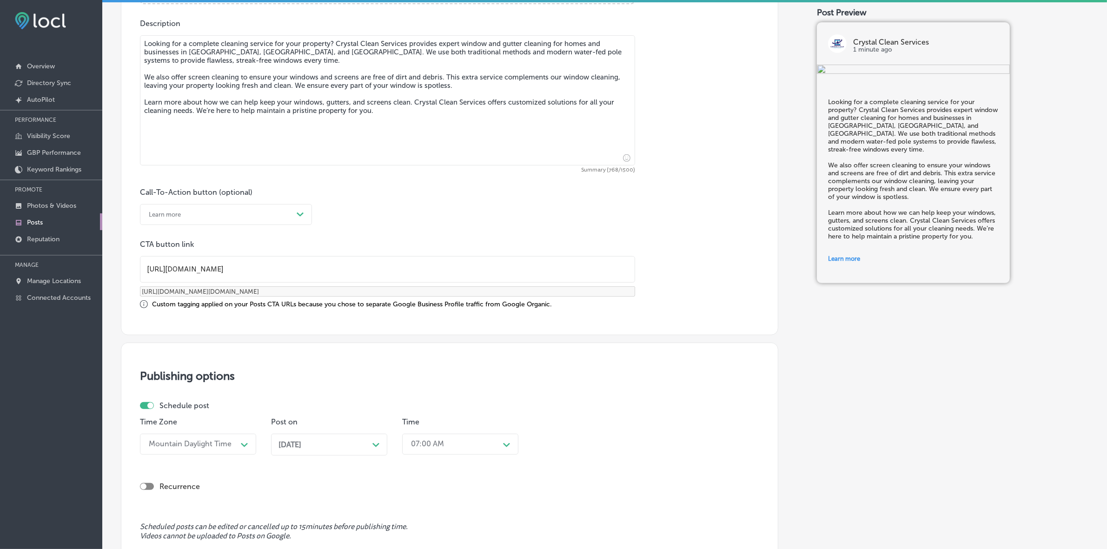
scroll to position [706, 0]
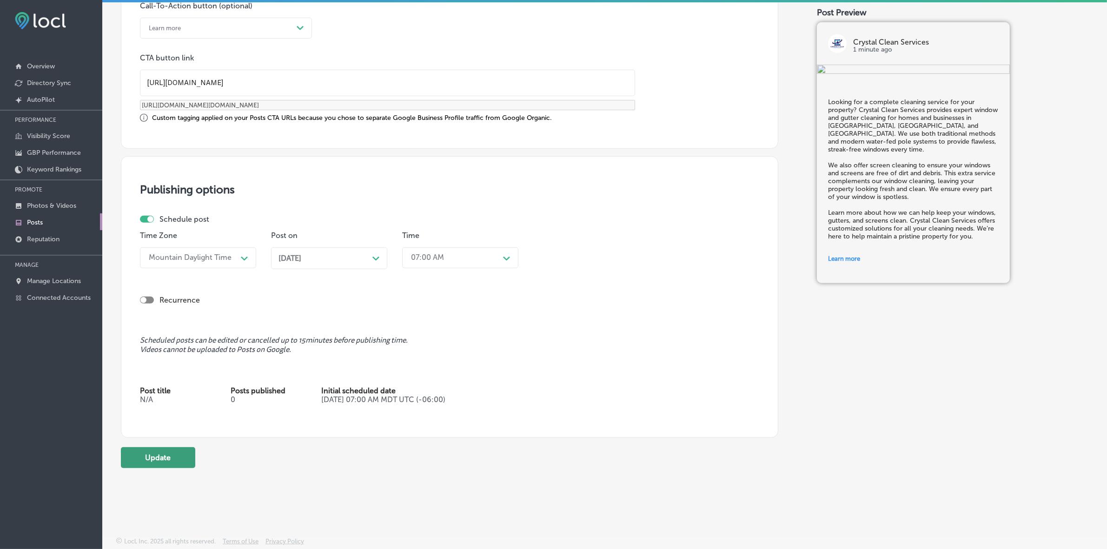
type input "https://crystalcleanservices.pro/"
click at [170, 458] on button "Update" at bounding box center [158, 457] width 74 height 21
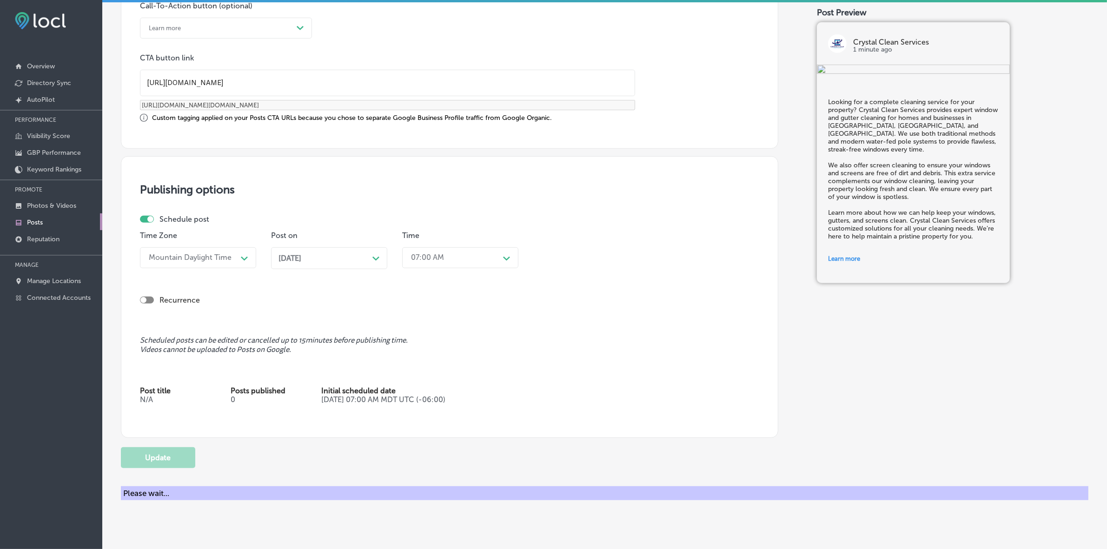
checkbox input "true"
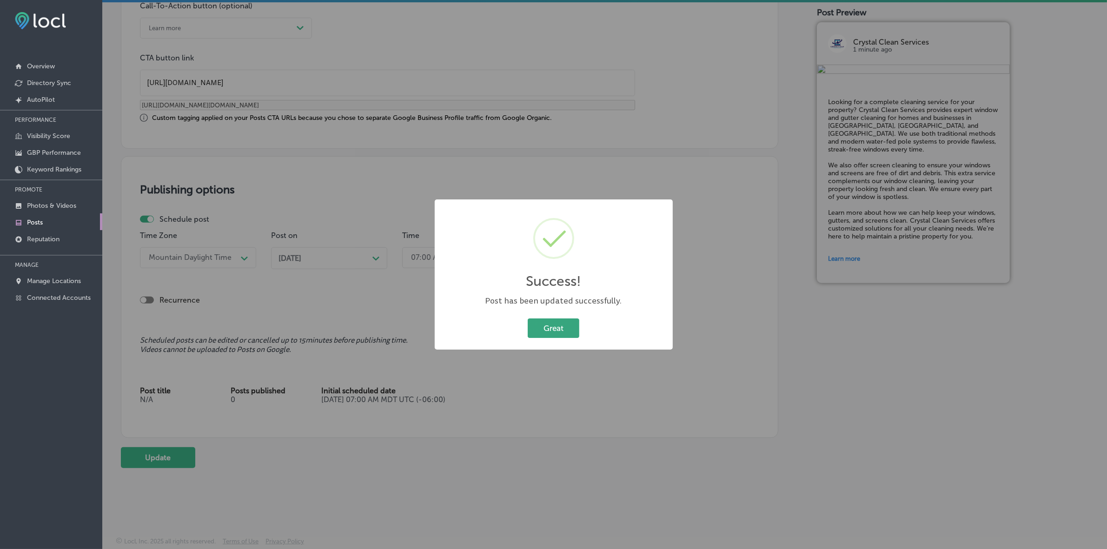
click at [535, 332] on button "Great" at bounding box center [554, 327] width 52 height 19
